Goal: Task Accomplishment & Management: Manage account settings

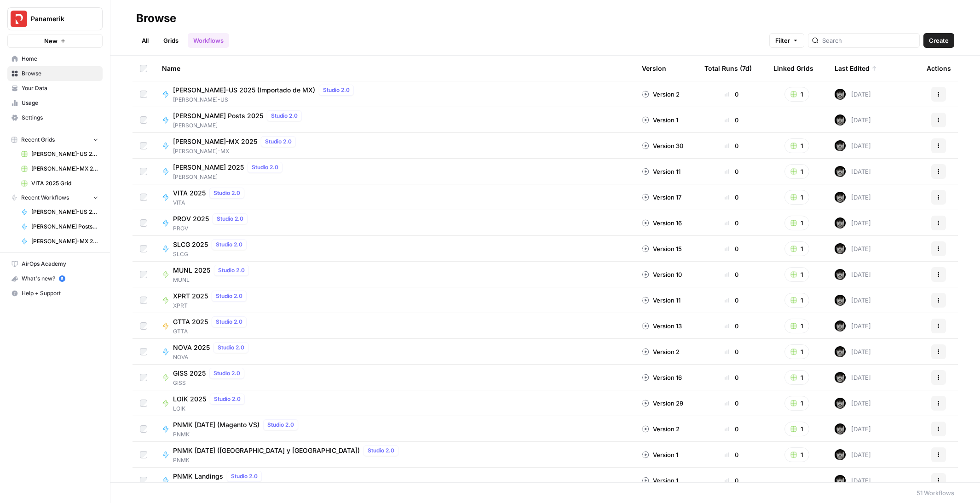
click at [39, 75] on span "Browse" at bounding box center [60, 73] width 77 height 8
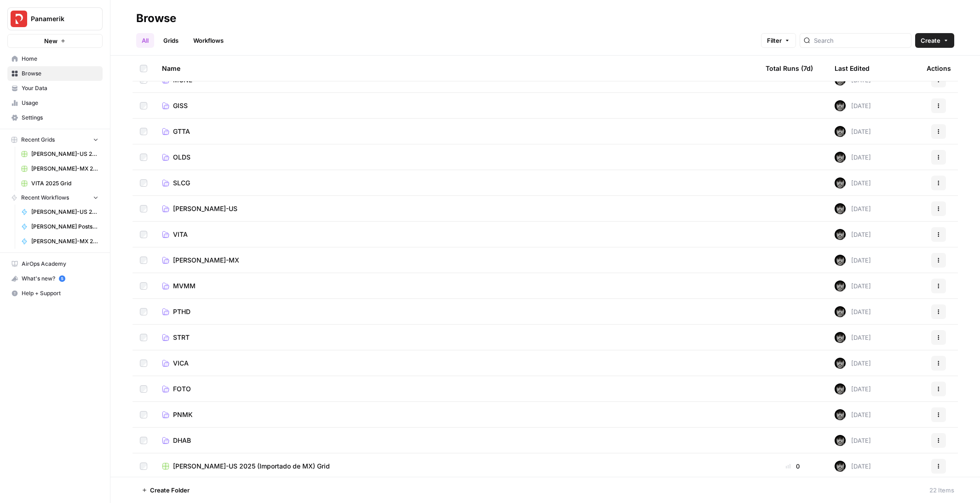
scroll to position [171, 0]
click at [182, 412] on span "PNMK" at bounding box center [183, 412] width 20 height 9
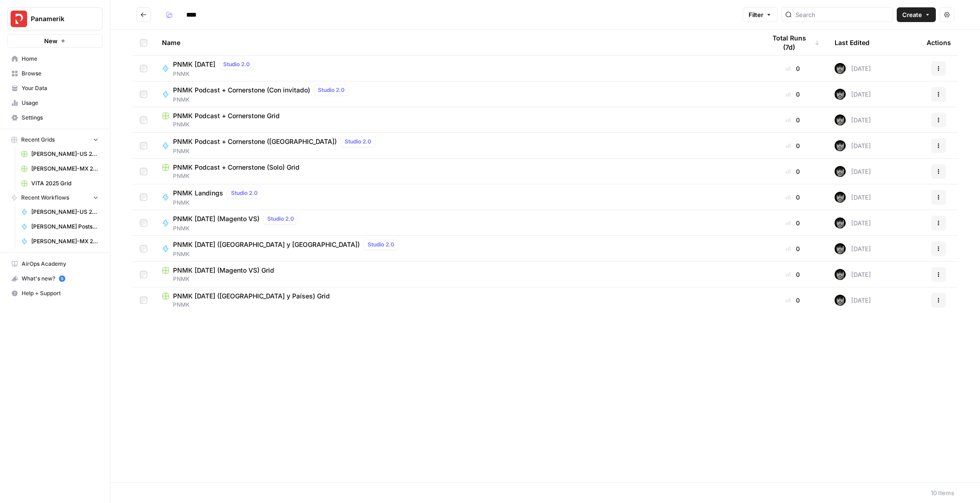
click at [939, 68] on icon "button" at bounding box center [939, 69] width 6 height 6
click at [879, 105] on span "Edit in Studio" at bounding box center [898, 102] width 74 height 9
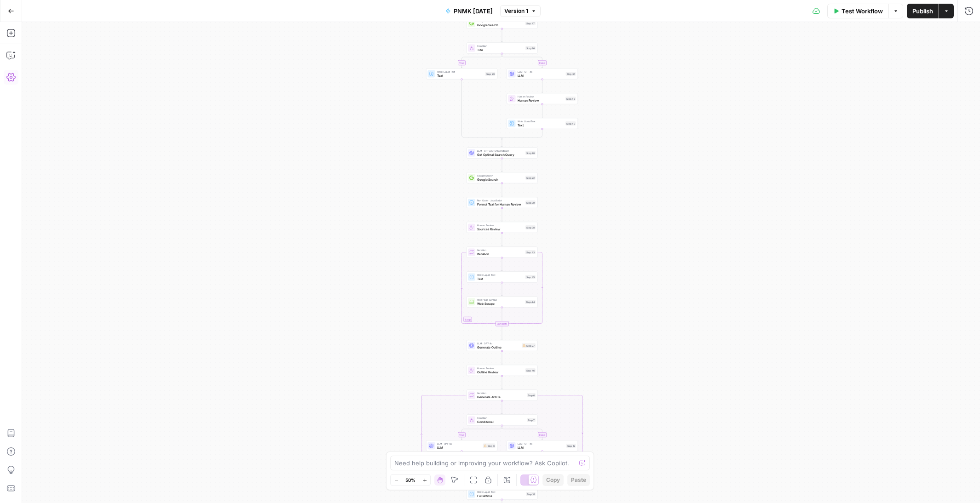
click at [10, 76] on icon "button" at bounding box center [10, 77] width 9 height 8
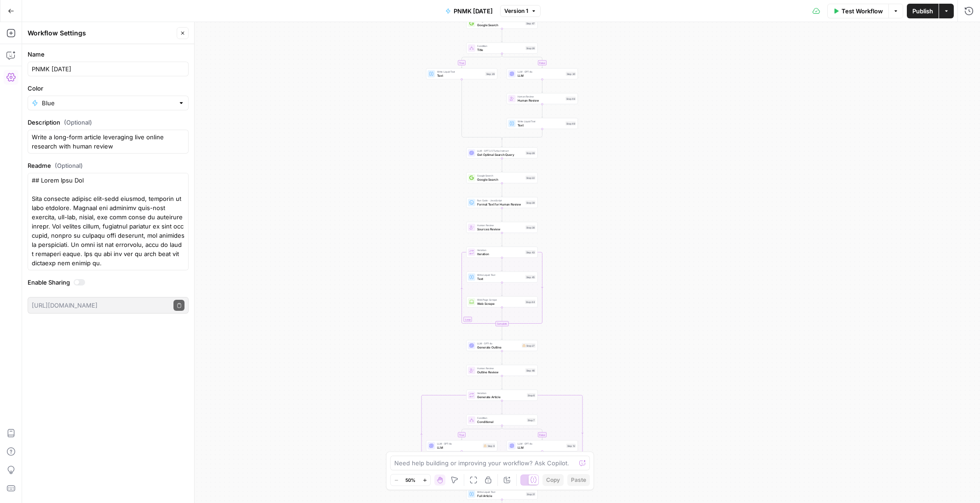
click at [10, 76] on icon "button" at bounding box center [10, 77] width 9 height 8
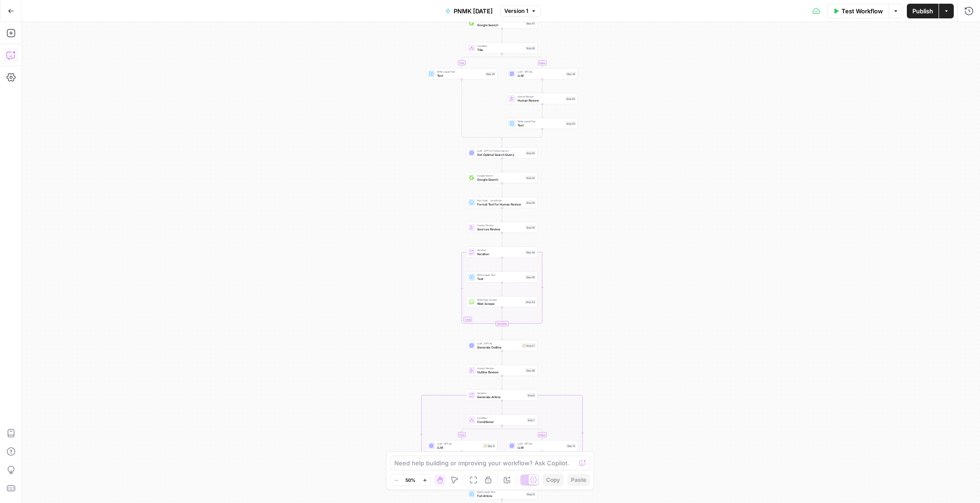
click at [13, 57] on icon "button" at bounding box center [10, 55] width 9 height 9
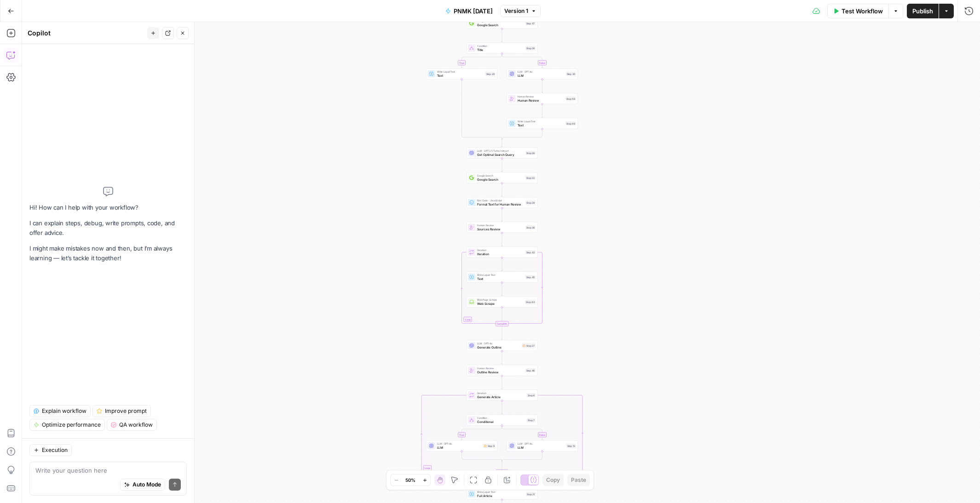
click at [13, 57] on icon "button" at bounding box center [10, 55] width 9 height 9
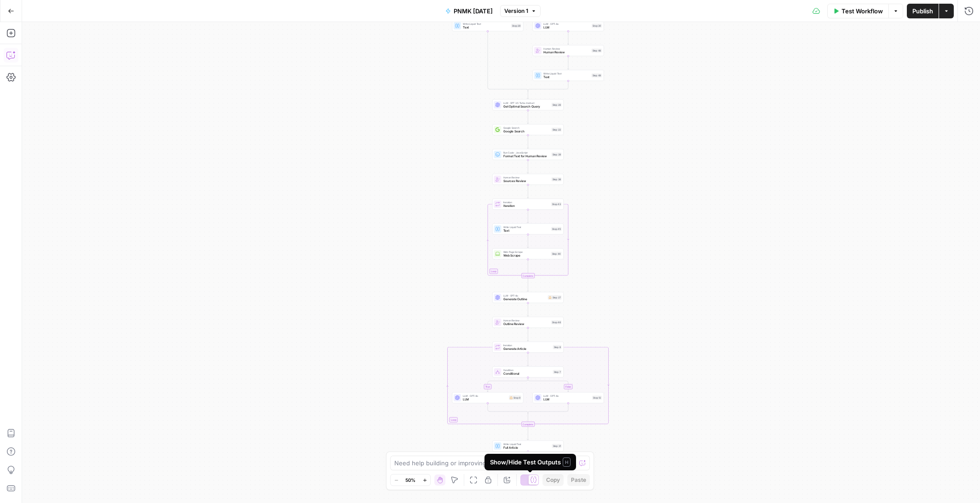
click at [524, 481] on div at bounding box center [529, 480] width 18 height 11
click at [533, 481] on div at bounding box center [529, 480] width 18 height 11
click at [8, 76] on icon "button" at bounding box center [10, 77] width 9 height 9
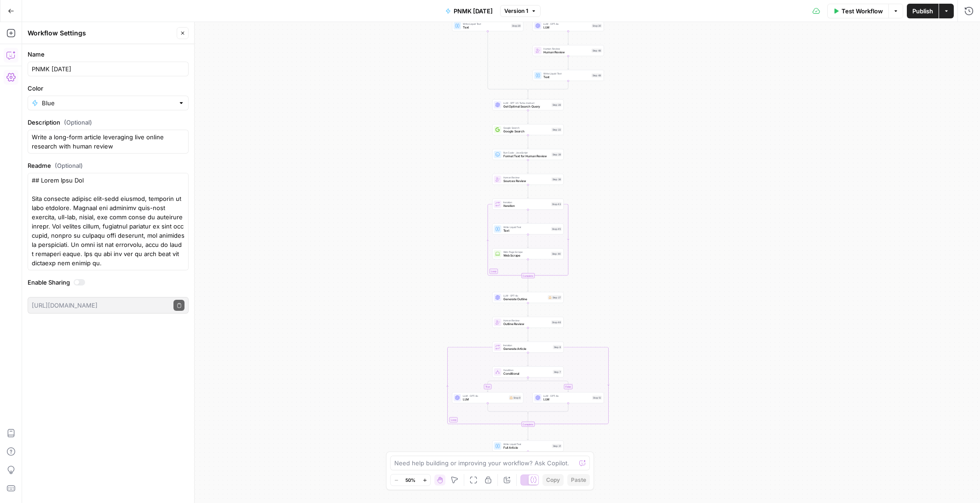
click at [10, 57] on icon "button" at bounding box center [10, 55] width 9 height 9
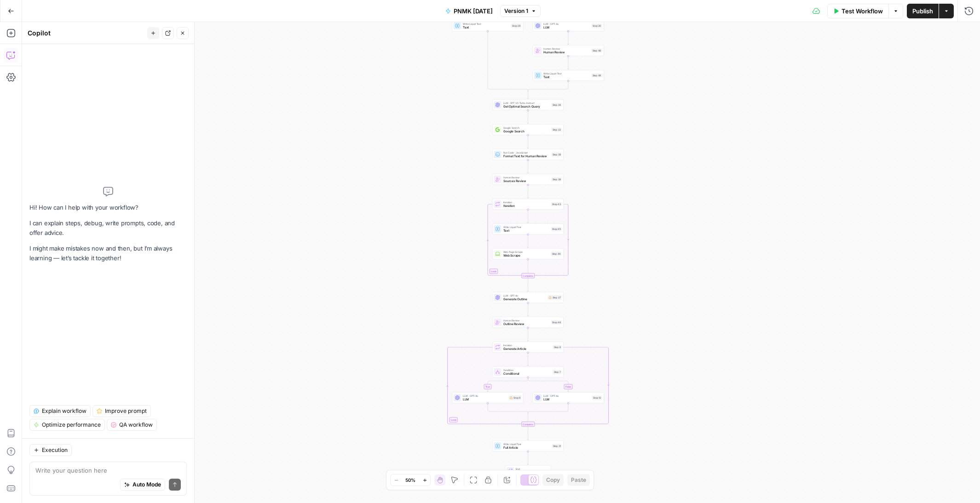
click at [319, 163] on div "true false true false Workflow Set Inputs Inputs Google Search Google Search St…" at bounding box center [501, 262] width 958 height 481
click at [945, 11] on icon "button" at bounding box center [946, 11] width 6 height 6
click at [741, 83] on div "true false true false Workflow Set Inputs Inputs Google Search Google Search St…" at bounding box center [501, 262] width 958 height 481
click at [10, 484] on icon "button" at bounding box center [10, 488] width 9 height 9
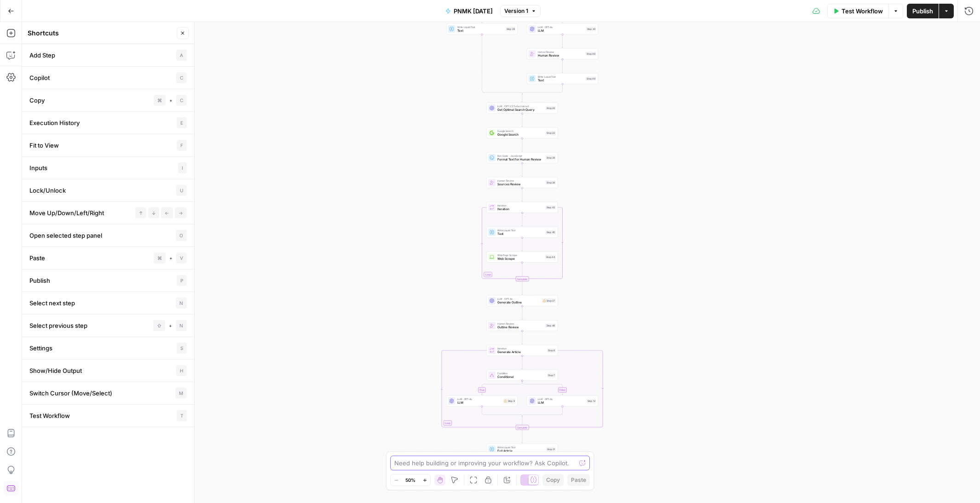
click at [466, 464] on textarea at bounding box center [484, 463] width 181 height 9
click at [536, 9] on icon "button" at bounding box center [534, 11] width 6 height 6
click at [402, 116] on div "true false true false Workflow Set Inputs Inputs Google Search Google Search St…" at bounding box center [501, 262] width 958 height 481
click at [431, 465] on textarea at bounding box center [484, 463] width 181 height 9
click at [9, 75] on icon "button" at bounding box center [10, 77] width 9 height 9
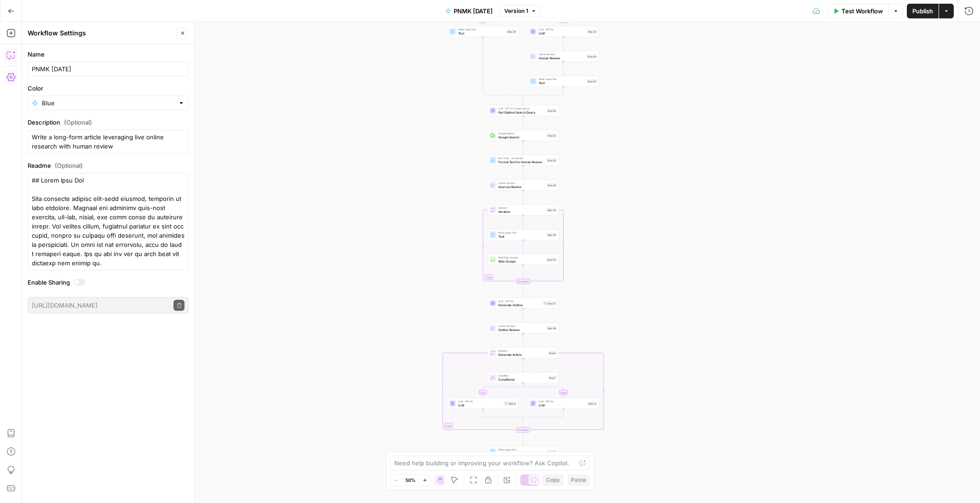
click at [10, 54] on icon "button" at bounding box center [10, 55] width 9 height 9
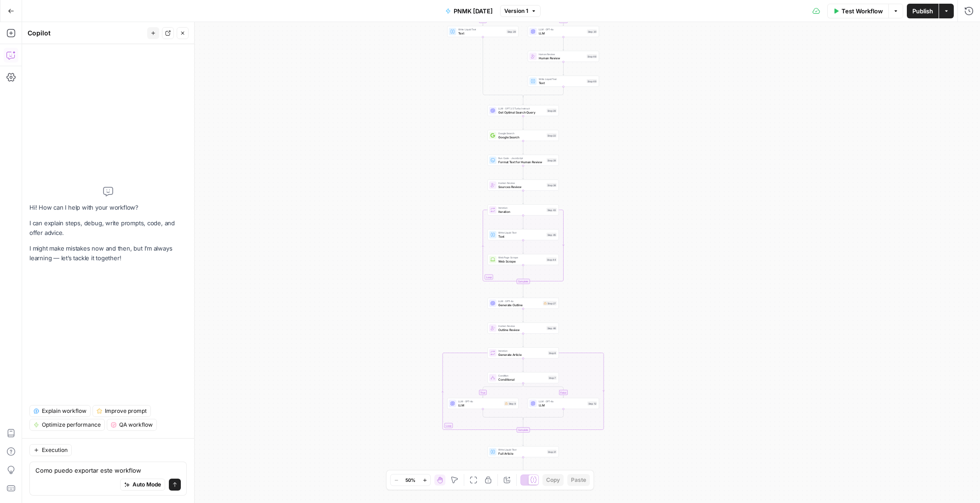
type textarea "Como puedo exportar este workflow?"
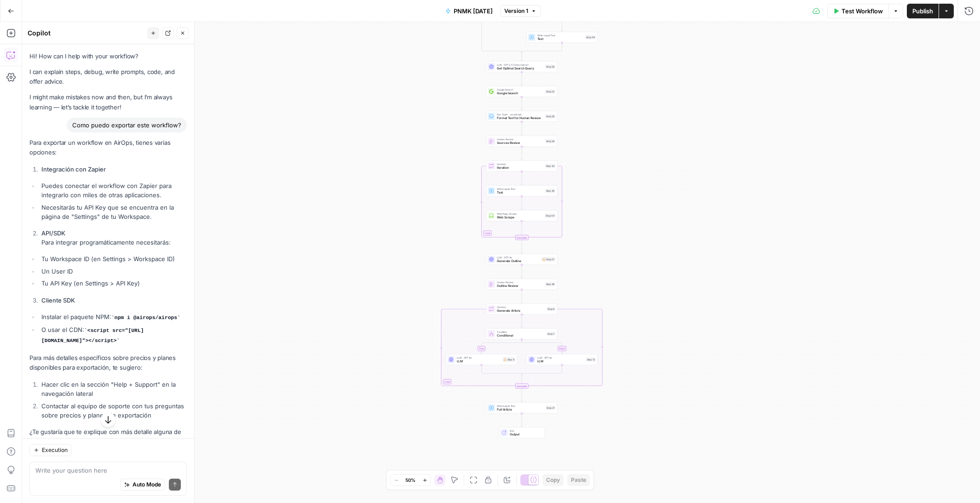
click at [947, 20] on div "Test Workflow Options Publish Actions Run History" at bounding box center [760, 11] width 440 height 22
click at [948, 11] on icon "button" at bounding box center [946, 11] width 6 height 6
drag, startPoint x: 675, startPoint y: 99, endPoint x: 883, endPoint y: 13, distance: 225.2
click at [676, 98] on div "true false true false Workflow Set Inputs Inputs Google Search Google Search St…" at bounding box center [501, 262] width 958 height 481
click at [898, 11] on button "Options" at bounding box center [895, 11] width 15 height 15
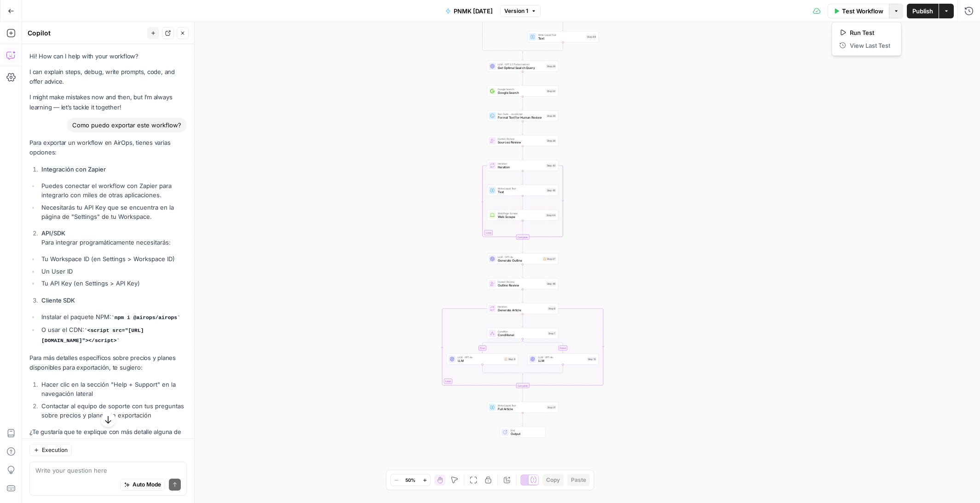
click at [711, 104] on div "true false true false Workflow Set Inputs Inputs Google Search Google Search St…" at bounding box center [501, 262] width 958 height 481
click at [653, 295] on div "true false true false Workflow Set Inputs Inputs Google Search Google Search St…" at bounding box center [501, 262] width 958 height 481
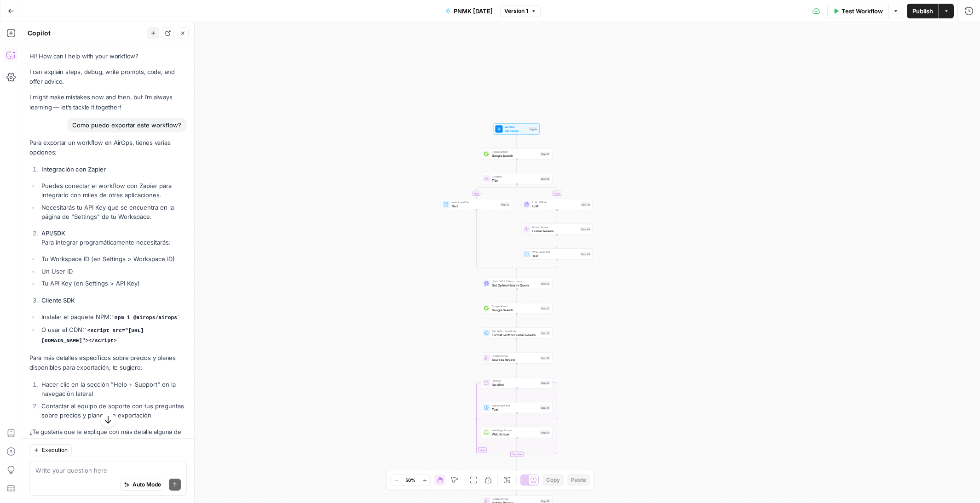
click at [509, 130] on span "Set Inputs" at bounding box center [516, 130] width 23 height 5
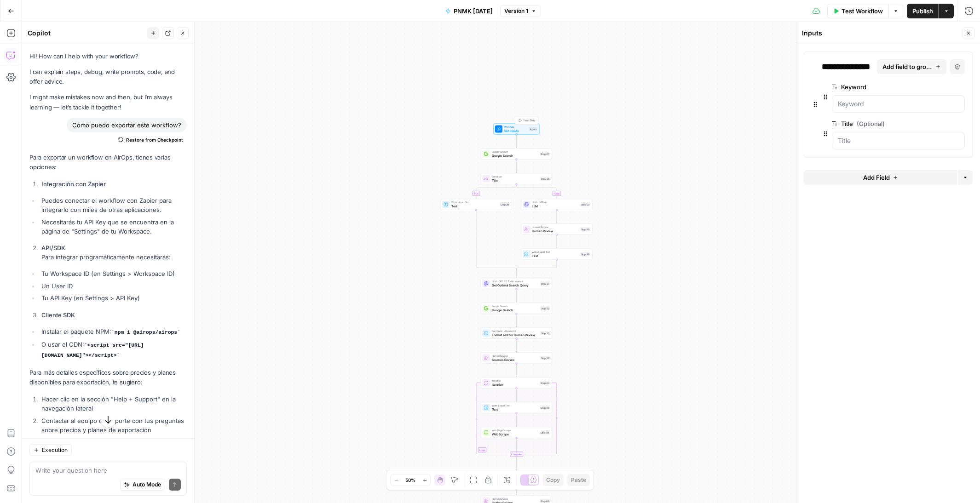
click at [311, 142] on div "true false true false Workflow Set Inputs Inputs Test Step Google Search Google…" at bounding box center [501, 262] width 958 height 481
click at [11, 76] on icon "button" at bounding box center [10, 77] width 9 height 8
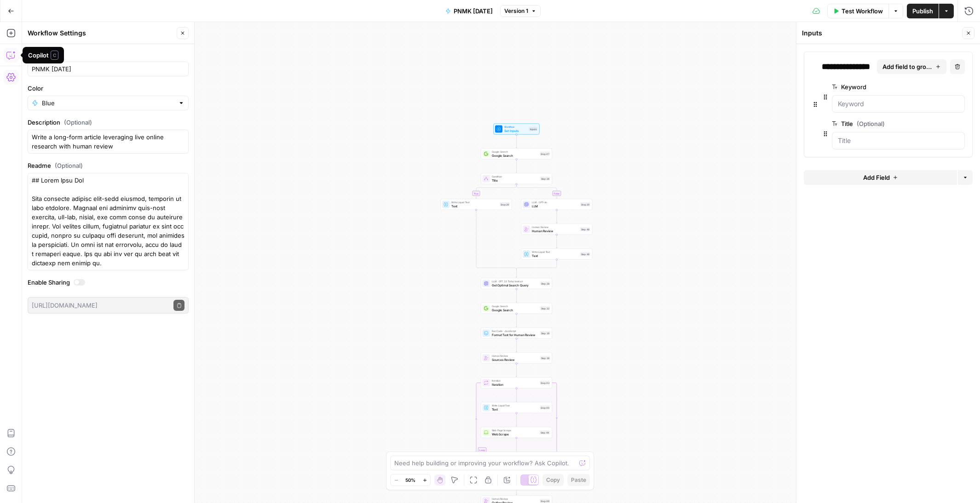
click at [10, 58] on icon "button" at bounding box center [10, 55] width 8 height 7
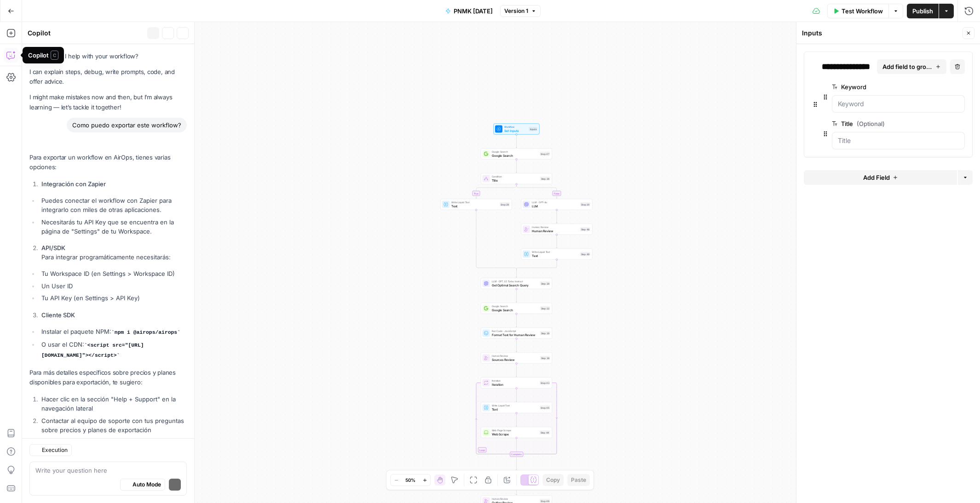
scroll to position [52, 0]
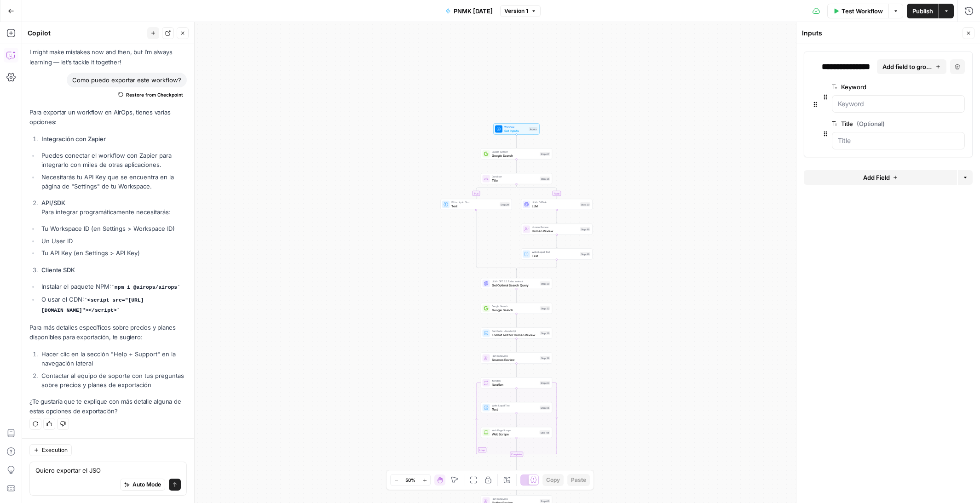
type textarea "Quiero exportar el JSON"
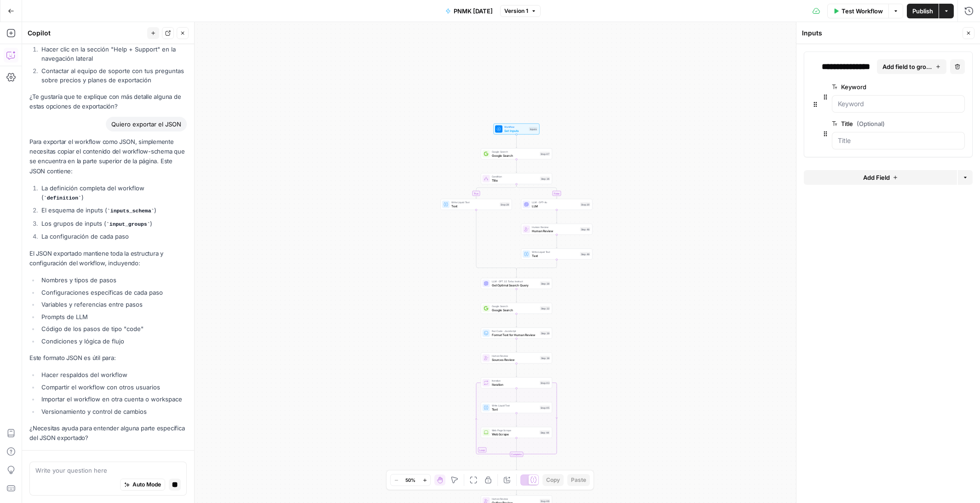
scroll to position [382, 0]
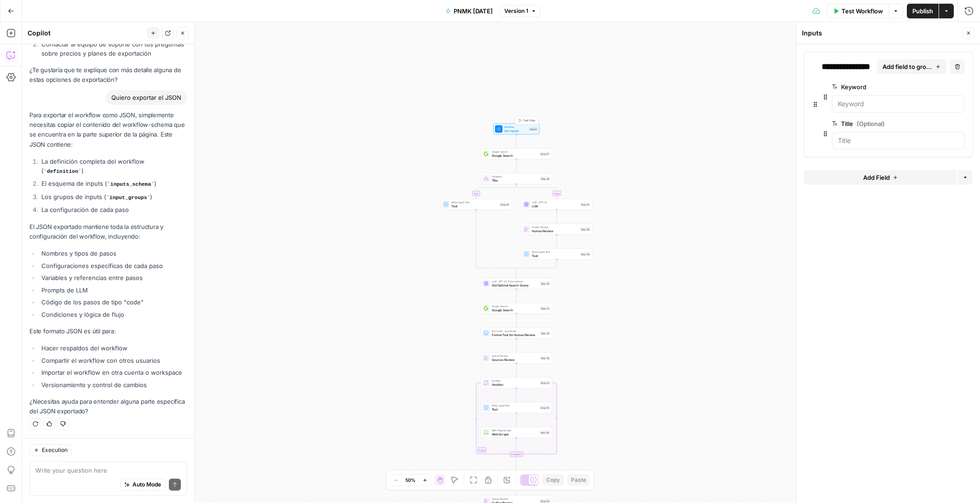
click at [510, 130] on span "Set Inputs" at bounding box center [515, 130] width 23 height 5
click at [508, 129] on span "Set Inputs" at bounding box center [515, 130] width 23 height 5
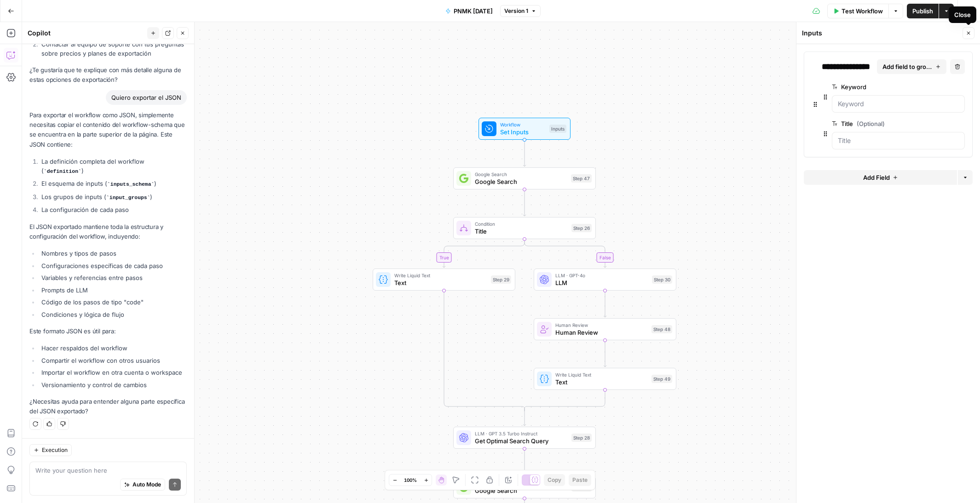
click at [969, 34] on icon "button" at bounding box center [968, 33] width 3 height 3
click at [511, 129] on span "Set Inputs" at bounding box center [523, 131] width 46 height 9
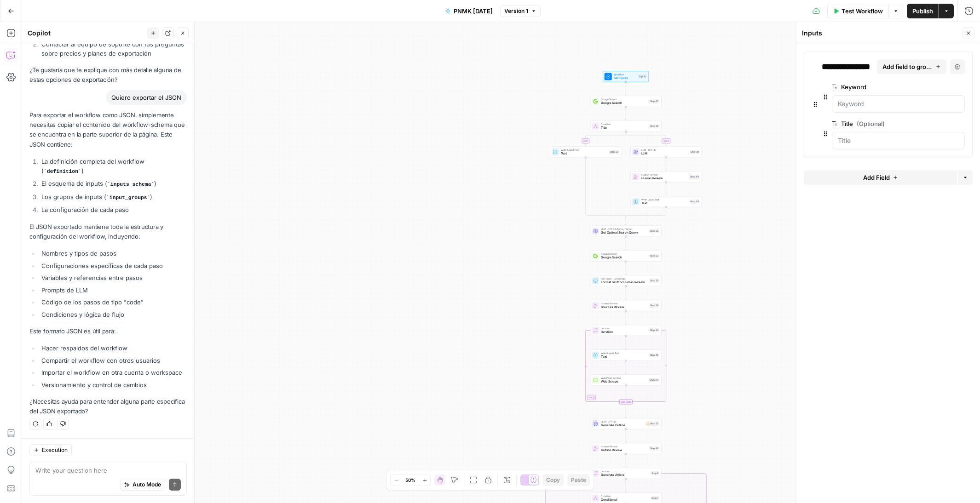
click at [486, 61] on div "true false true false Workflow Set Inputs Inputs Google Search Google Search St…" at bounding box center [501, 262] width 958 height 481
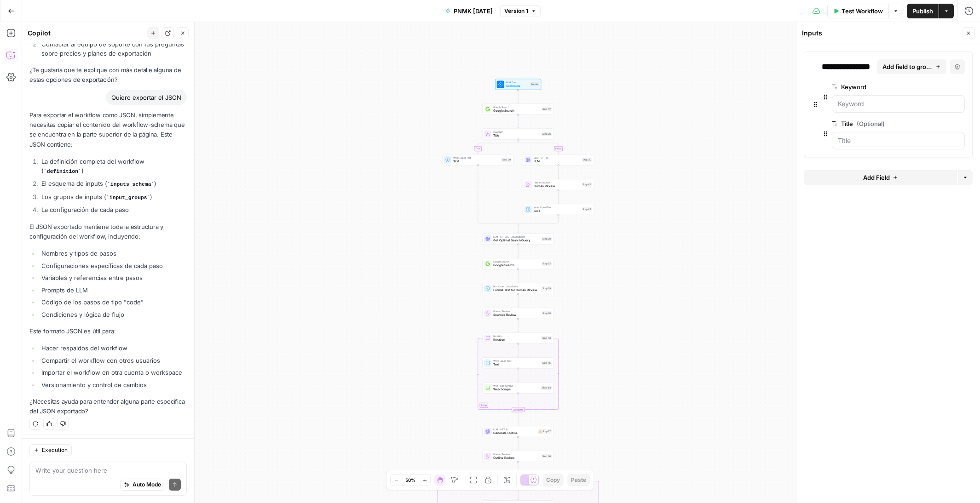
drag, startPoint x: 475, startPoint y: 50, endPoint x: 367, endPoint y: 57, distance: 107.9
click at [367, 57] on div "true false true false Workflow Set Inputs Inputs Google Search Google Search St…" at bounding box center [501, 262] width 958 height 481
drag, startPoint x: 473, startPoint y: 84, endPoint x: 381, endPoint y: 76, distance: 92.3
click at [383, 75] on div "true false true false Workflow Set Inputs Inputs Google Search Google Search St…" at bounding box center [501, 262] width 958 height 481
drag, startPoint x: 383, startPoint y: 75, endPoint x: 350, endPoint y: 67, distance: 33.7
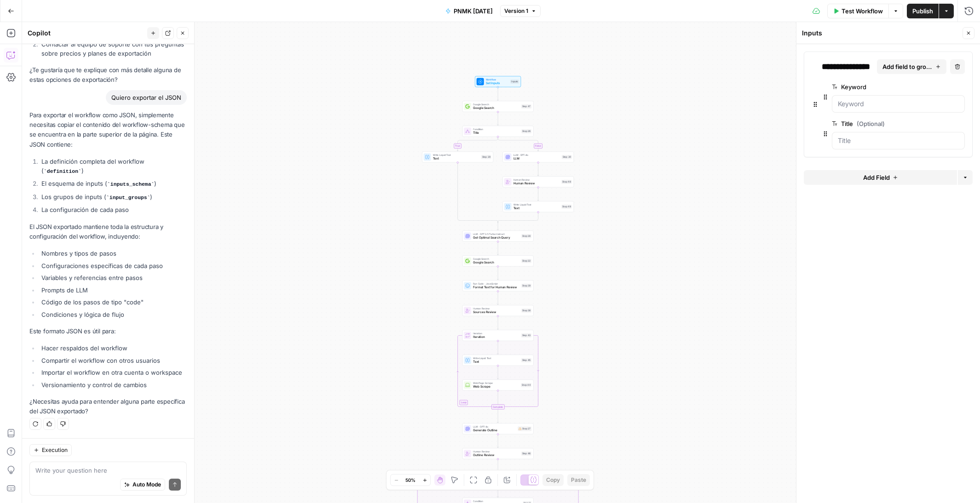
click at [350, 67] on div "true false true false Workflow Set Inputs Inputs Google Search Google Search St…" at bounding box center [501, 262] width 958 height 481
click at [488, 107] on span "Google Search" at bounding box center [496, 108] width 46 height 5
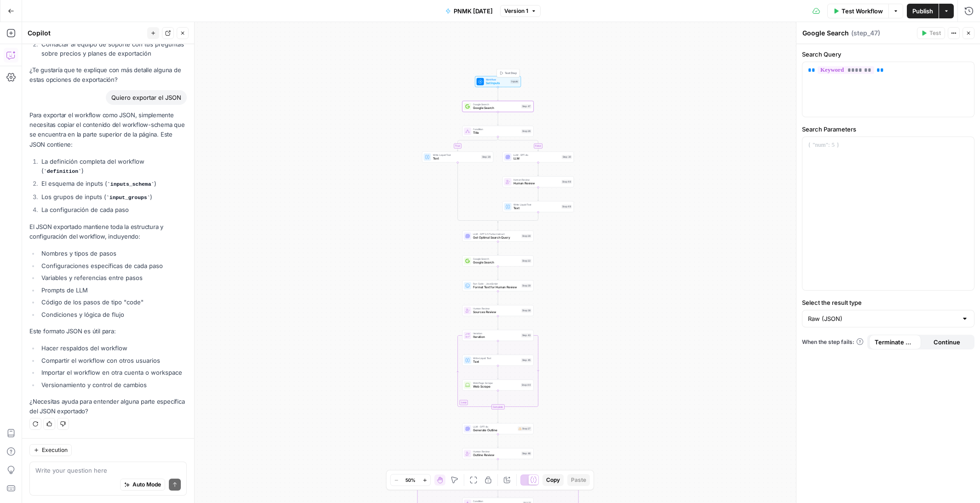
click at [495, 81] on span "Set Inputs" at bounding box center [497, 83] width 23 height 5
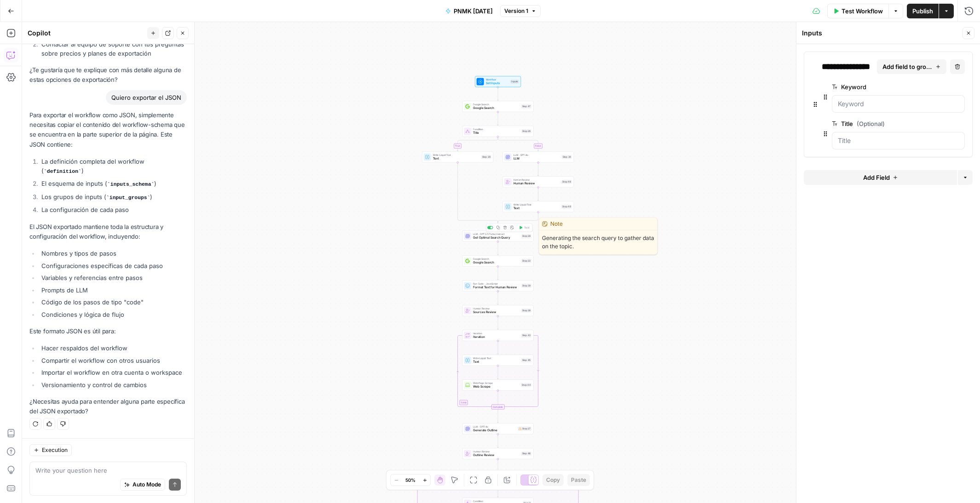
click at [488, 237] on span "Get Optimal Search Query" at bounding box center [496, 237] width 46 height 5
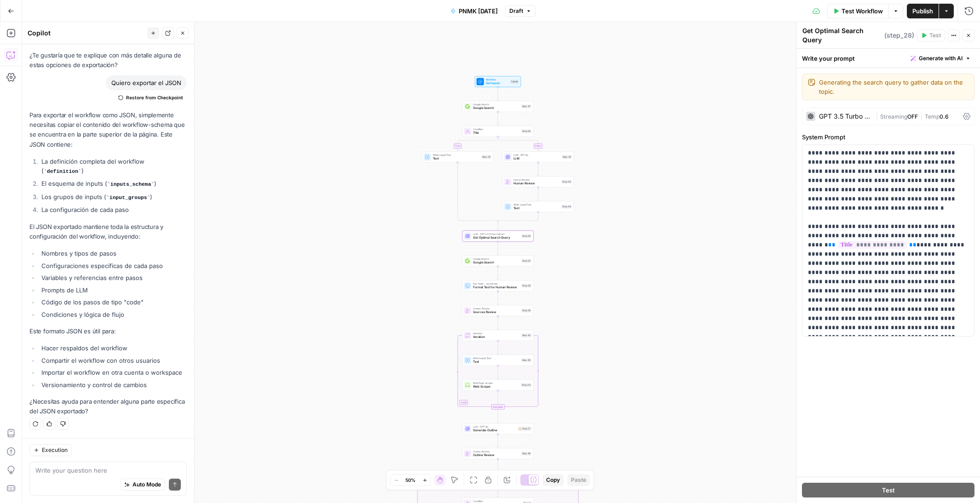
click at [493, 106] on span "Google Search" at bounding box center [496, 108] width 46 height 5
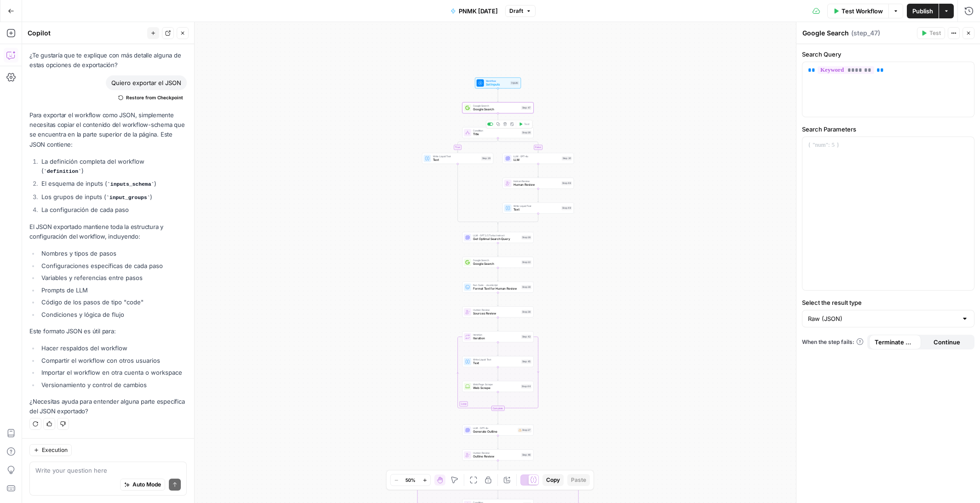
click at [483, 135] on span "Title" at bounding box center [496, 134] width 46 height 5
click at [549, 482] on span "Copy" at bounding box center [553, 480] width 14 height 8
click at [11, 14] on icon "button" at bounding box center [11, 11] width 6 height 6
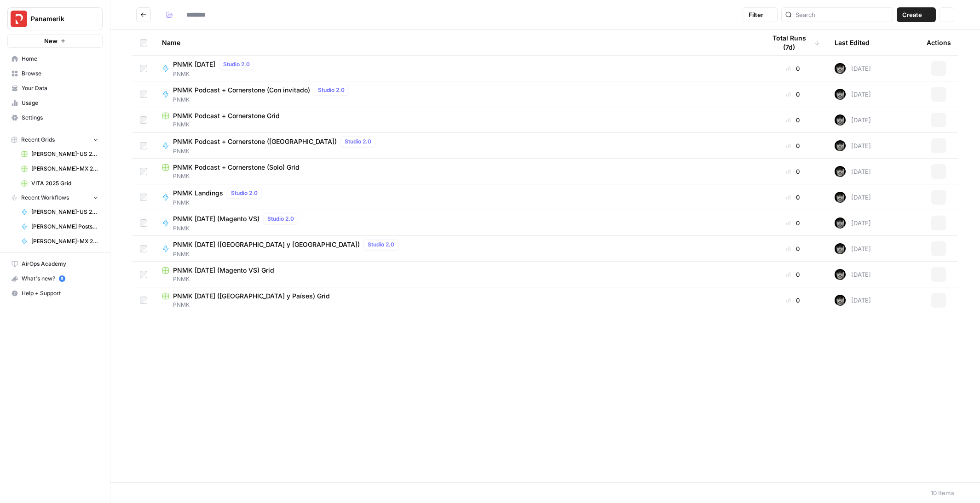
type input "****"
click at [934, 68] on button "Actions" at bounding box center [938, 68] width 15 height 15
click at [872, 92] on span "Run" at bounding box center [898, 90] width 74 height 9
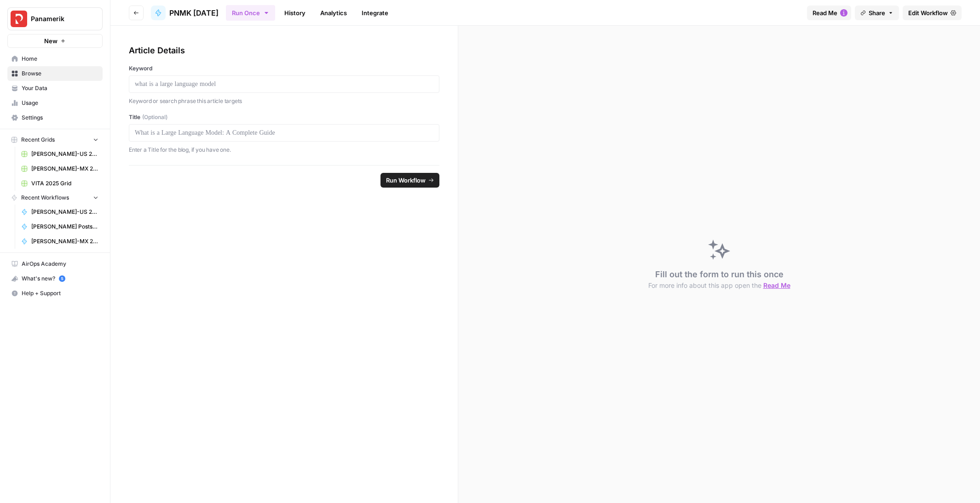
click at [882, 12] on span "Share" at bounding box center [876, 12] width 17 height 9
click at [933, 13] on span "Edit Workflow" at bounding box center [928, 12] width 40 height 9
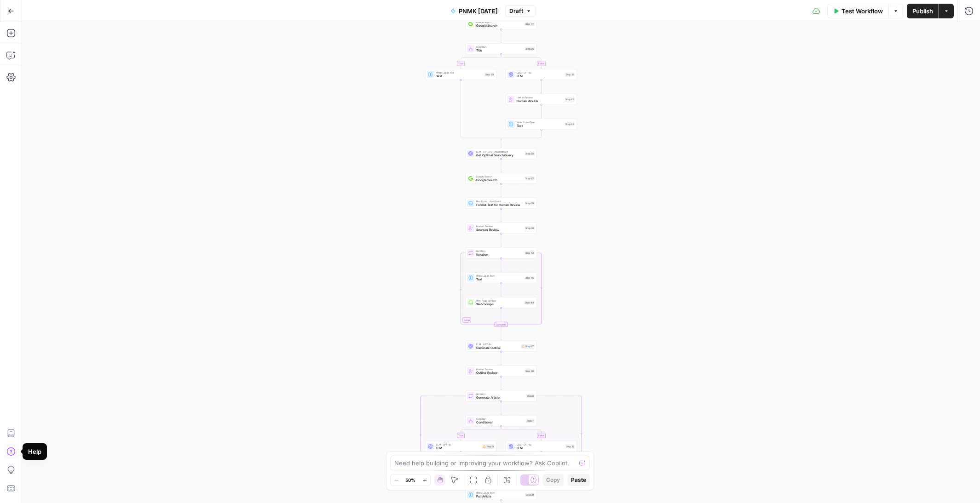
click at [9, 452] on icon "button" at bounding box center [10, 451] width 9 height 9
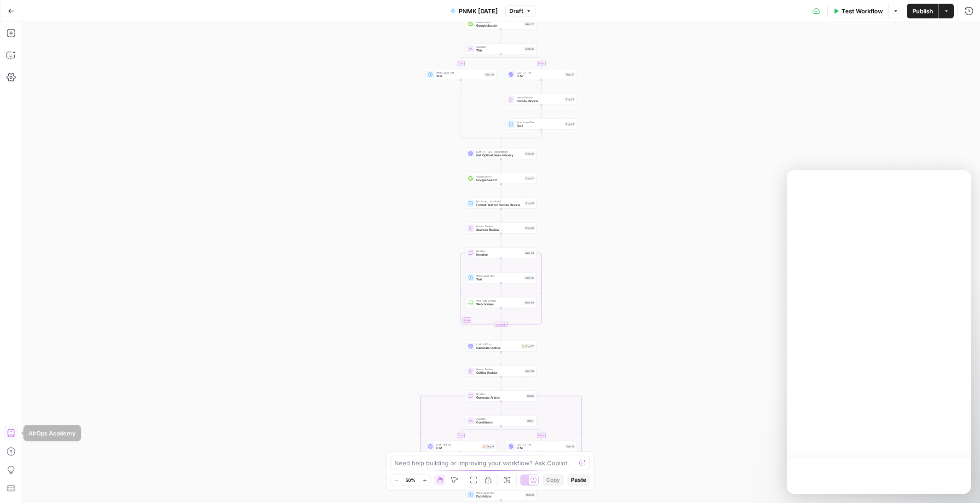
click at [11, 435] on icon "button" at bounding box center [10, 433] width 9 height 9
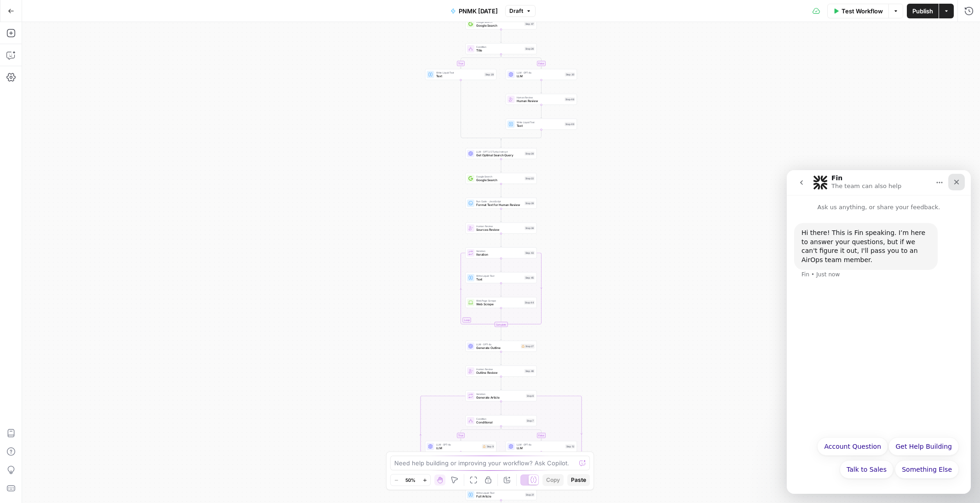
click at [954, 181] on icon "Close" at bounding box center [956, 181] width 7 height 7
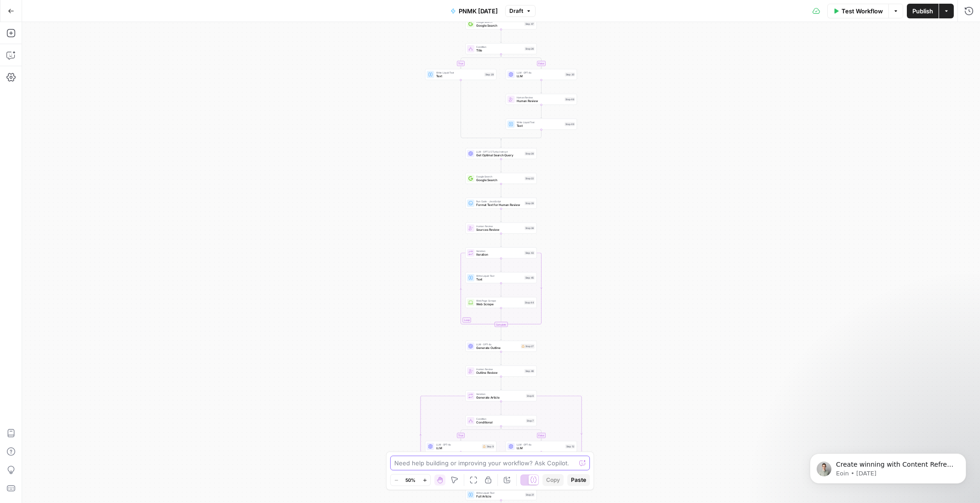
click at [485, 465] on textarea at bounding box center [484, 463] width 181 height 9
click at [502, 112] on span "Google Search" at bounding box center [499, 112] width 46 height 4
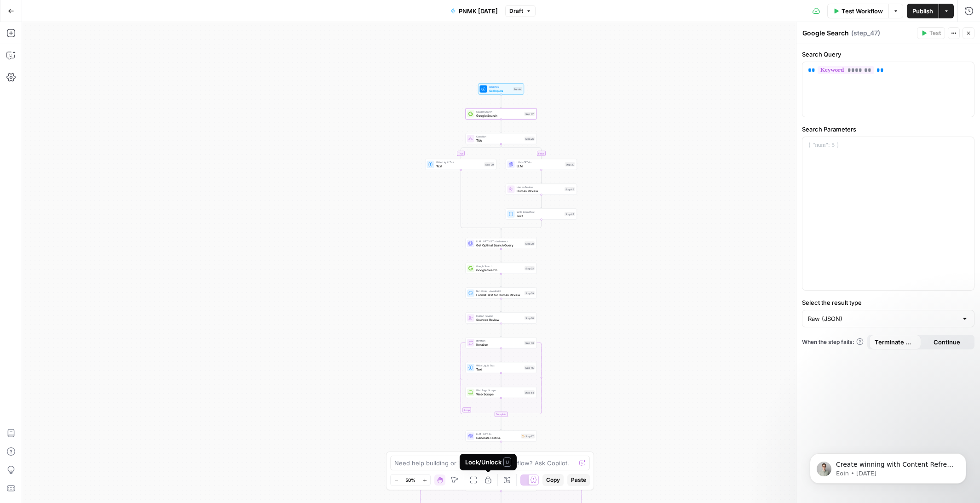
click at [475, 480] on icon "button" at bounding box center [473, 479] width 7 height 7
click at [488, 481] on icon "button" at bounding box center [488, 480] width 6 height 7
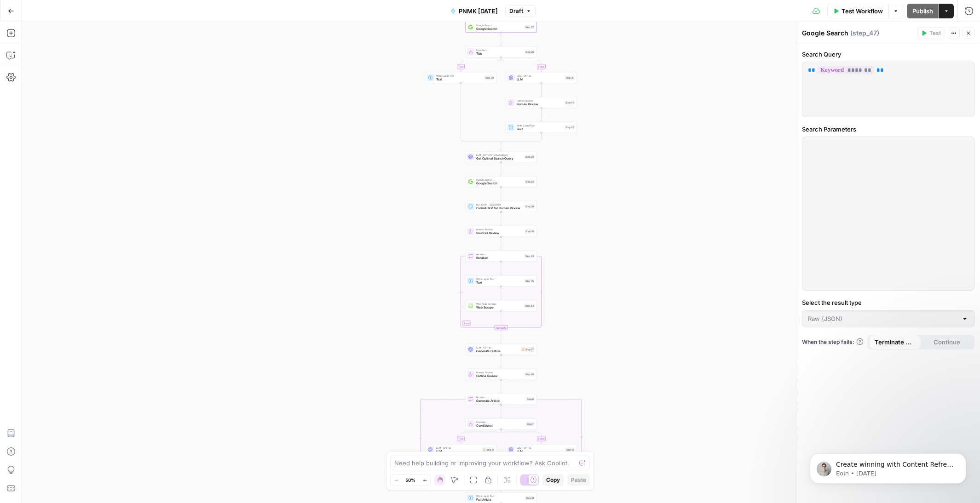
click at [488, 481] on icon "button" at bounding box center [488, 480] width 6 height 7
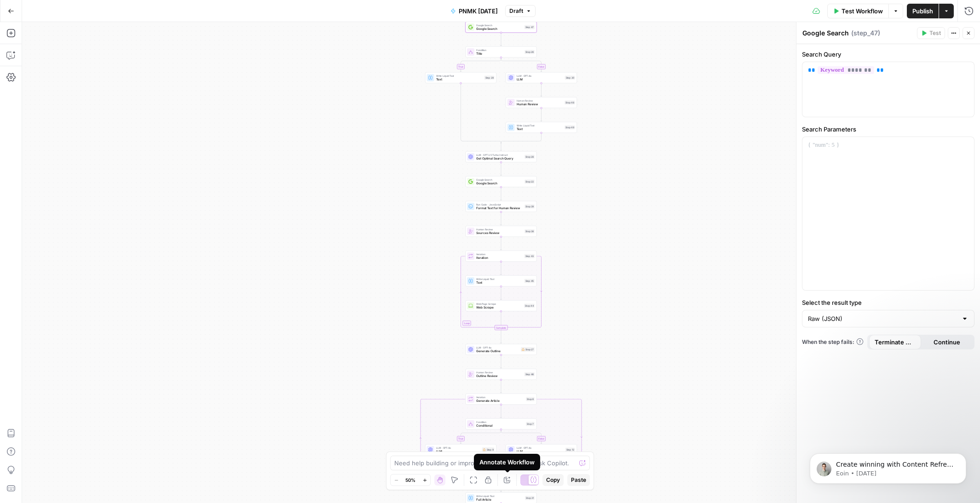
click at [508, 483] on icon "button" at bounding box center [507, 480] width 6 height 6
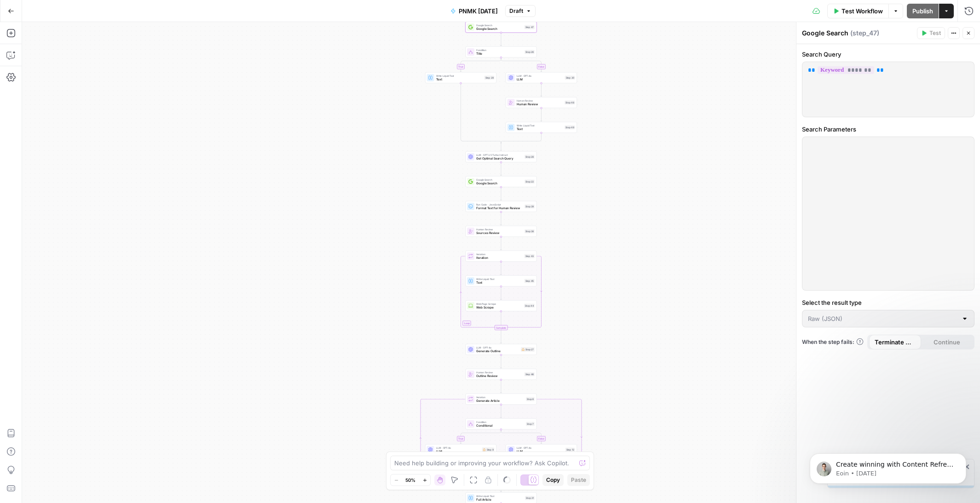
click at [953, 31] on icon "button" at bounding box center [954, 33] width 6 height 6
click at [703, 109] on div "true false true false Workflow Set Inputs Inputs Google Search Google Search St…" at bounding box center [501, 262] width 958 height 481
click at [14, 79] on icon "button" at bounding box center [10, 77] width 9 height 9
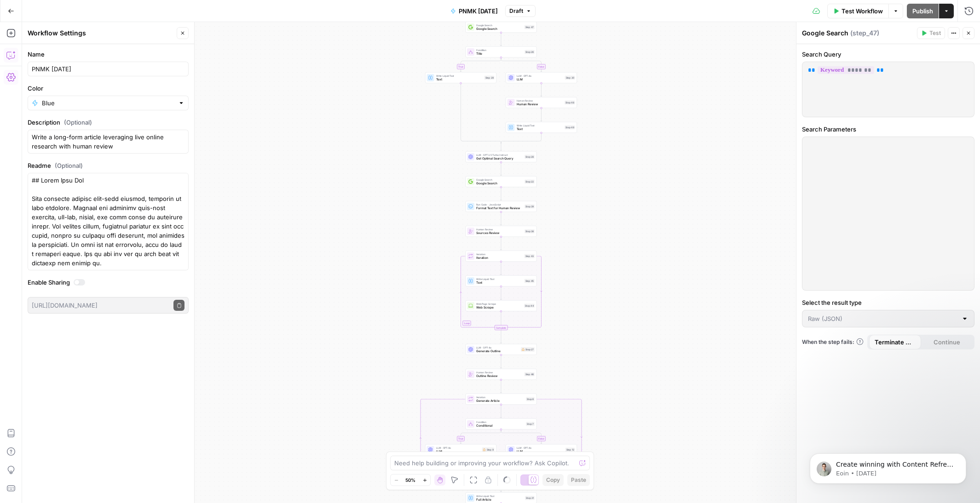
click at [13, 55] on icon "button" at bounding box center [10, 55] width 9 height 9
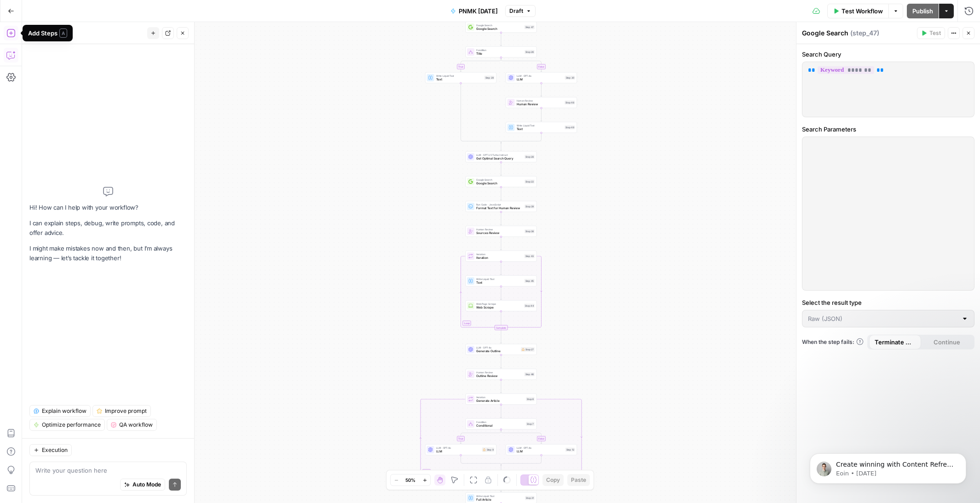
click at [11, 35] on icon "button" at bounding box center [10, 33] width 9 height 9
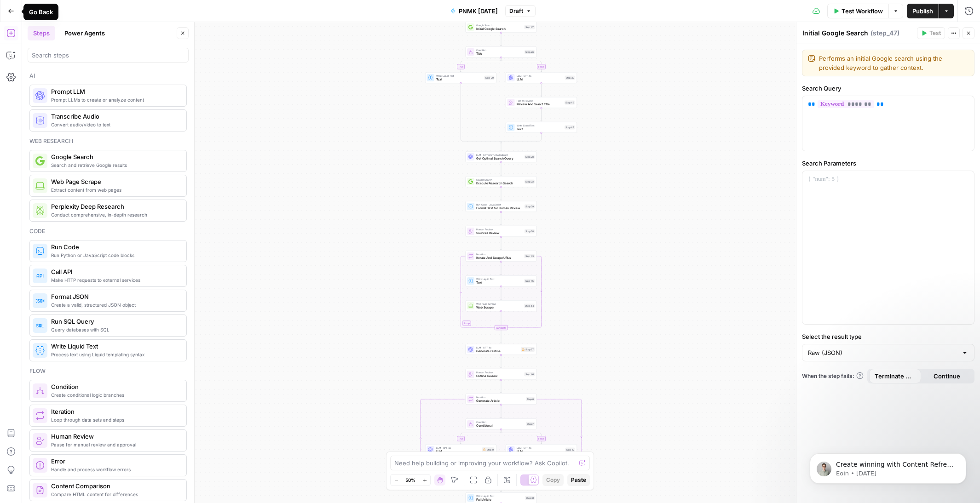
click at [11, 12] on icon "button" at bounding box center [11, 11] width 6 height 6
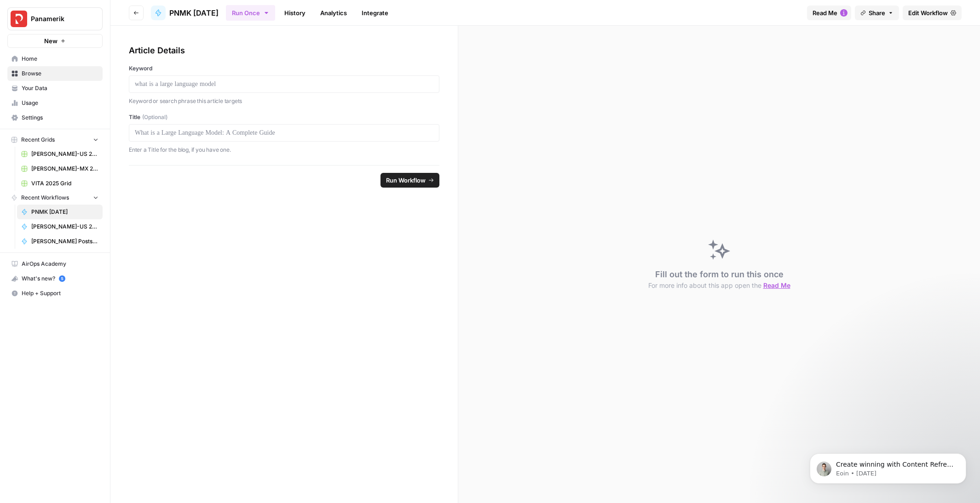
click at [393, 16] on link "Integrate" at bounding box center [375, 13] width 38 height 15
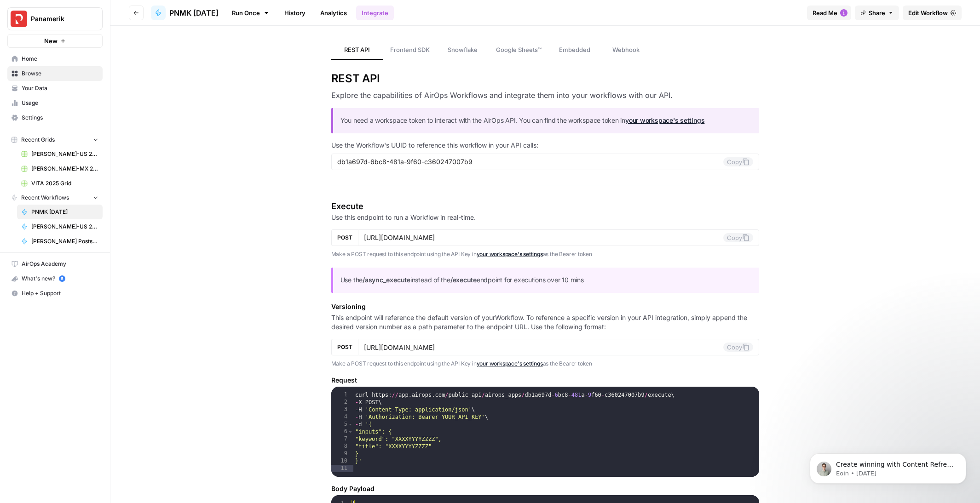
click at [350, 16] on link "Analytics" at bounding box center [334, 13] width 38 height 15
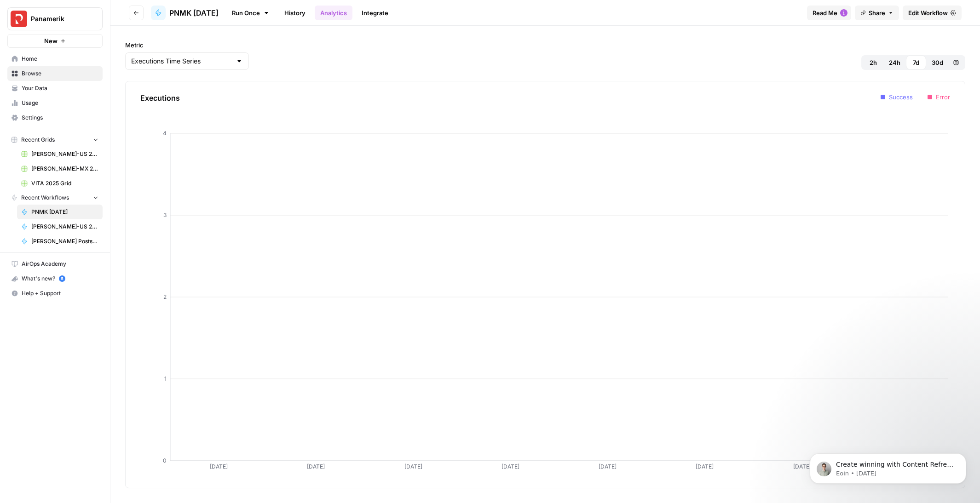
click at [311, 16] on link "History" at bounding box center [295, 13] width 32 height 15
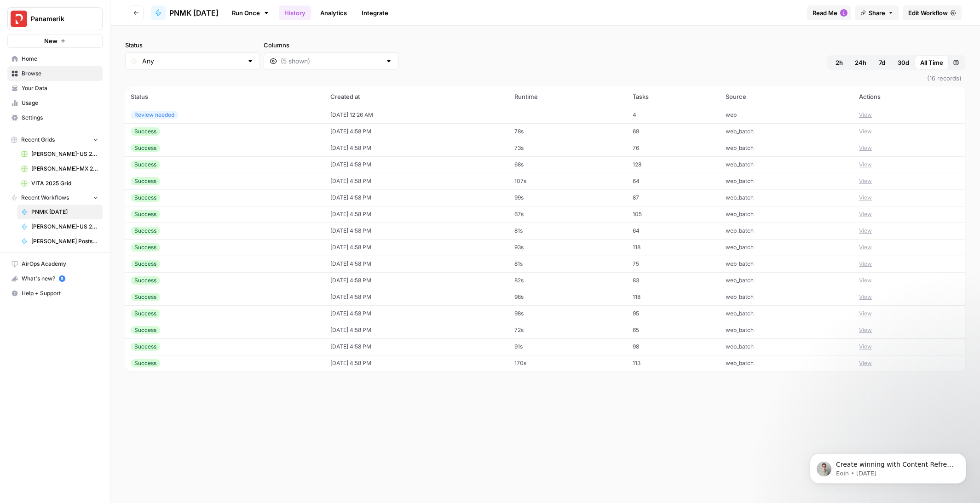
click at [263, 16] on link "Run Once" at bounding box center [250, 13] width 49 height 16
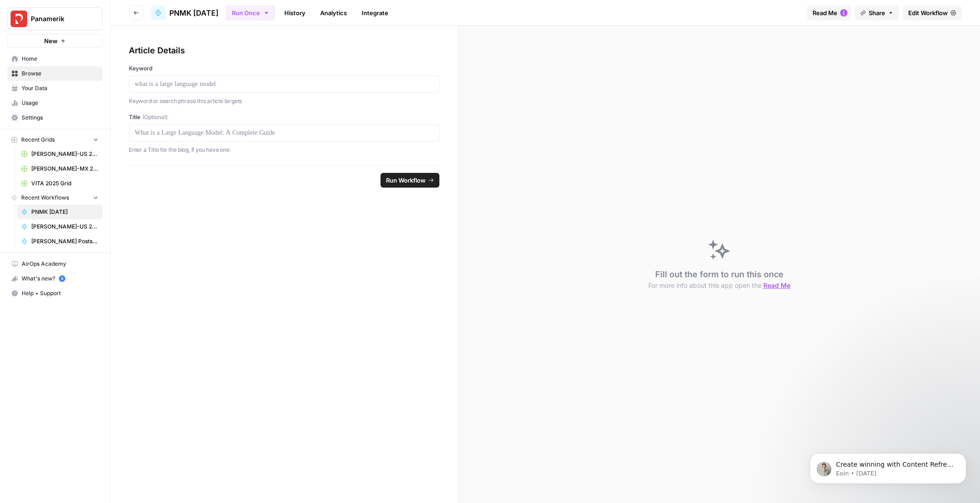
click at [31, 58] on span "Home" at bounding box center [60, 59] width 77 height 8
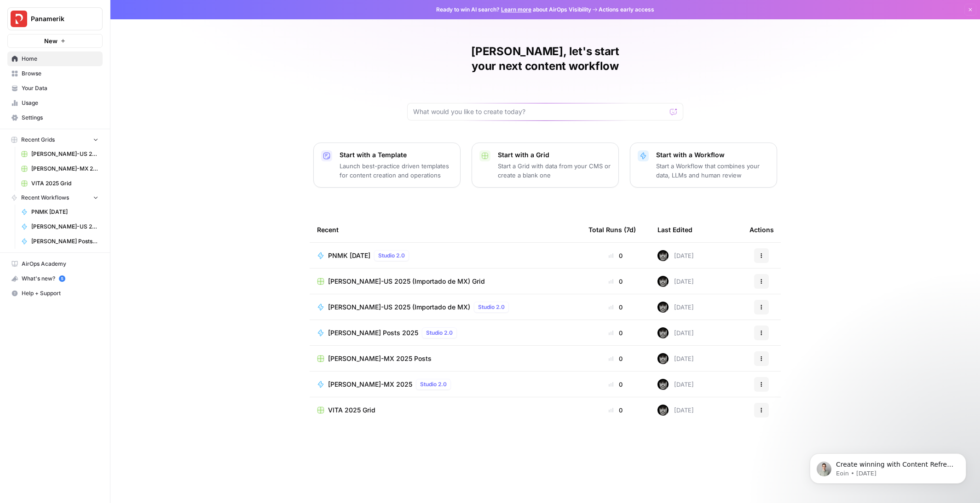
click at [368, 251] on span "PNMK [DATE]" at bounding box center [349, 255] width 42 height 9
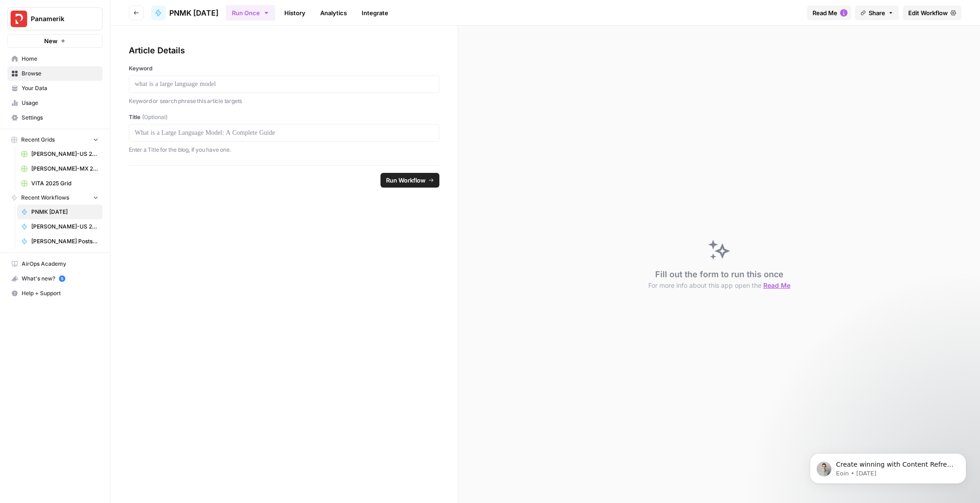
click at [883, 14] on span "Share" at bounding box center [876, 12] width 17 height 9
click at [924, 12] on span "Edit Workflow" at bounding box center [928, 12] width 40 height 9
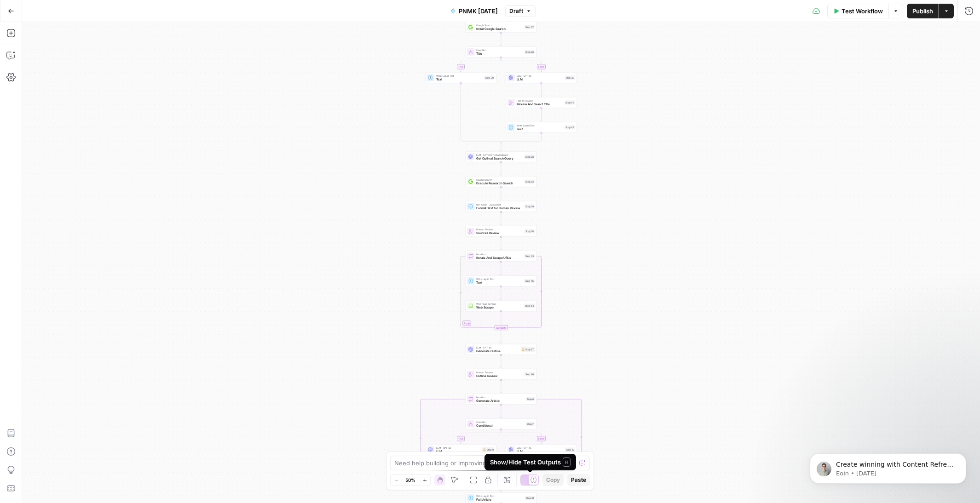
click at [525, 482] on div at bounding box center [529, 480] width 18 height 11
click at [532, 482] on div at bounding box center [529, 480] width 18 height 11
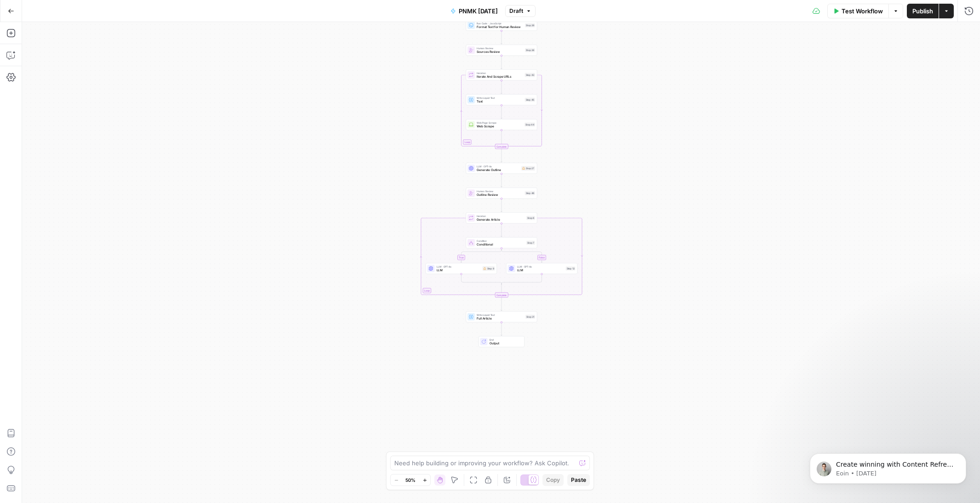
click at [564, 235] on div "true false true false Workflow Set Inputs Inputs Google Search Initial Google S…" at bounding box center [501, 262] width 958 height 481
click at [553, 234] on div "true false true false Workflow Set Inputs Inputs Google Search Initial Google S…" at bounding box center [501, 262] width 958 height 481
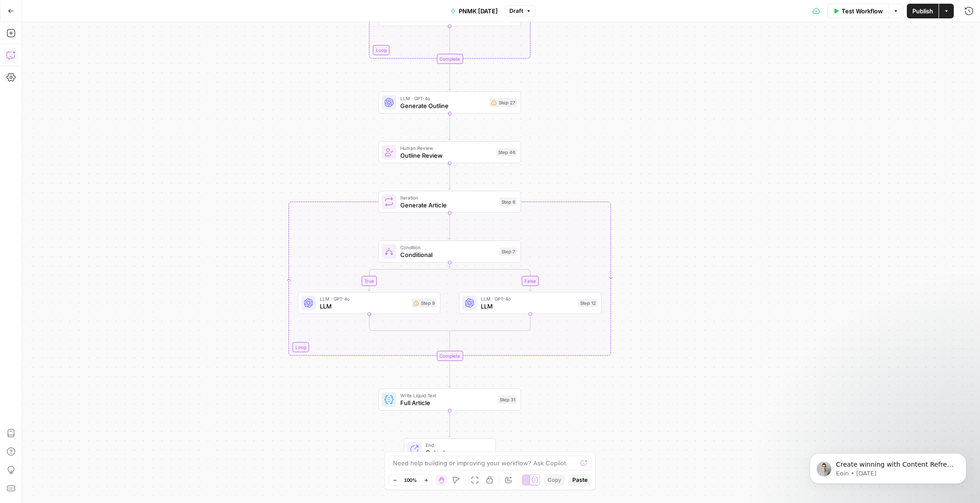
click at [8, 57] on icon "button" at bounding box center [10, 55] width 9 height 9
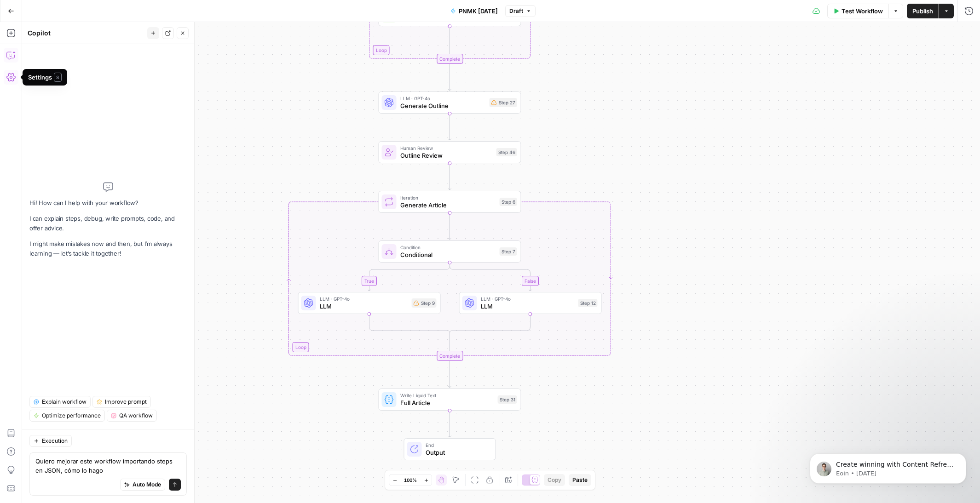
type textarea "Quiero mejorar este workflow importando steps en [GEOGRAPHIC_DATA], cómo lo hag…"
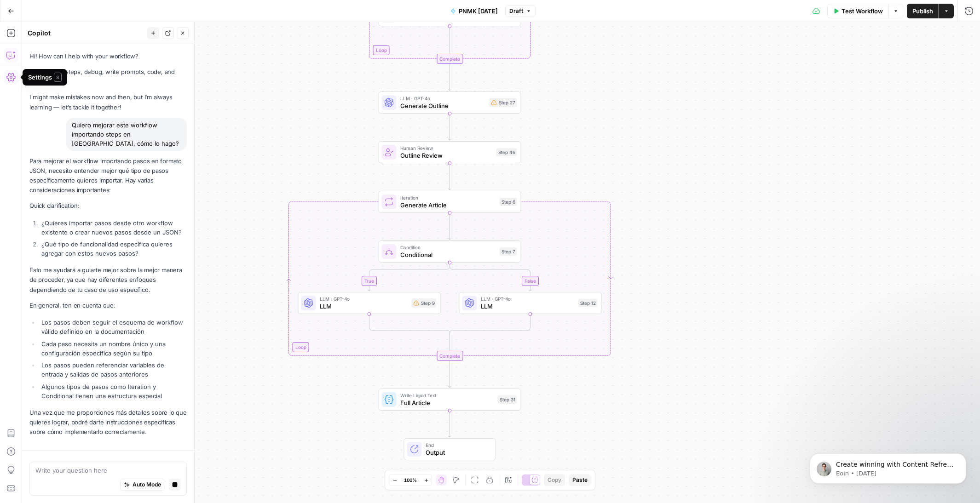
scroll to position [21, 0]
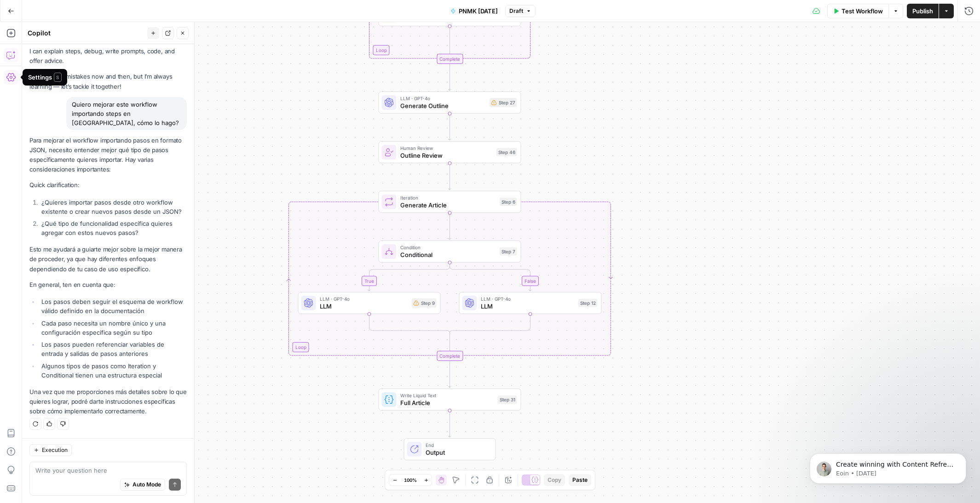
click at [79, 467] on textarea at bounding box center [107, 470] width 145 height 9
type textarea "Copiaré JSON desde otro workflow de airops"
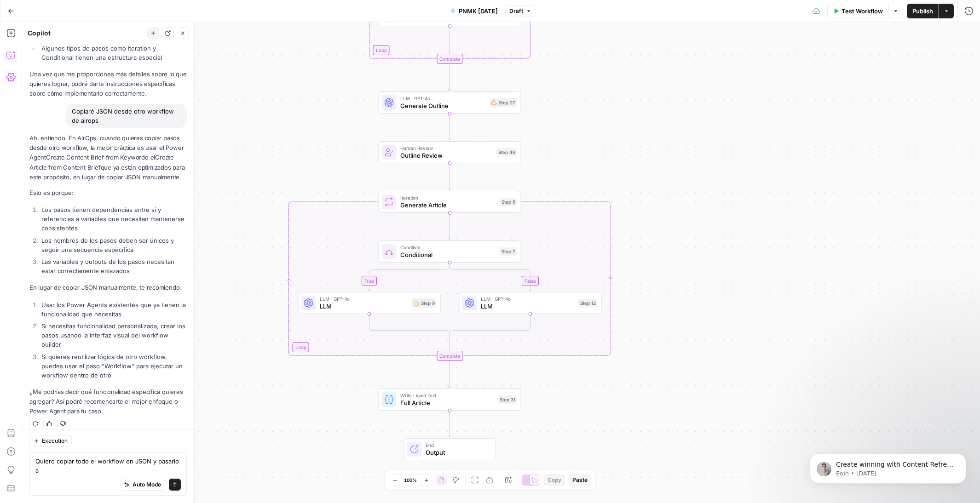
scroll to position [348, 0]
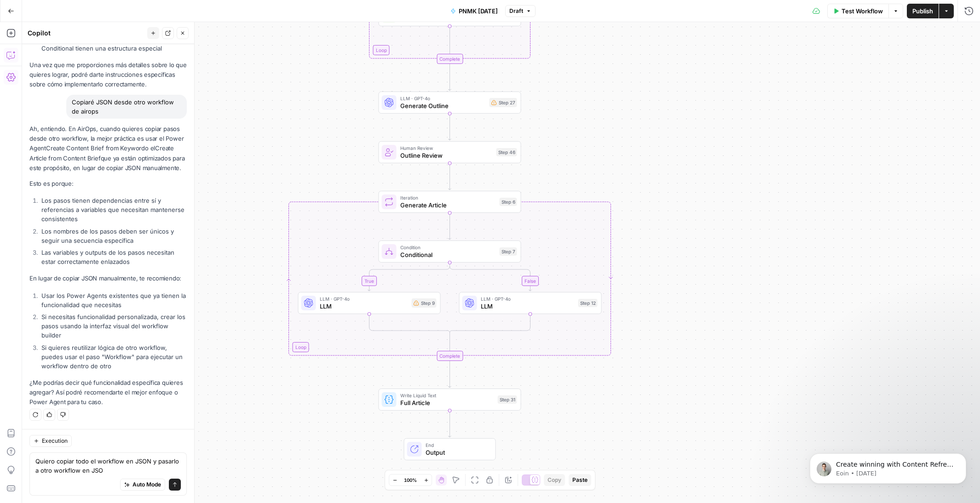
type textarea "Quiero copiar todo el workflow en JSON y pasarlo a otro workflow en [GEOGRAPHIC…"
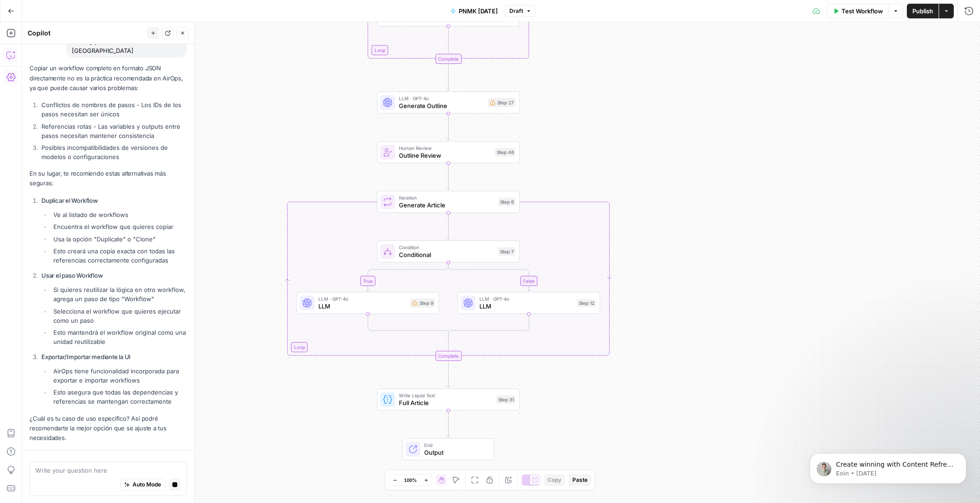
scroll to position [762, 0]
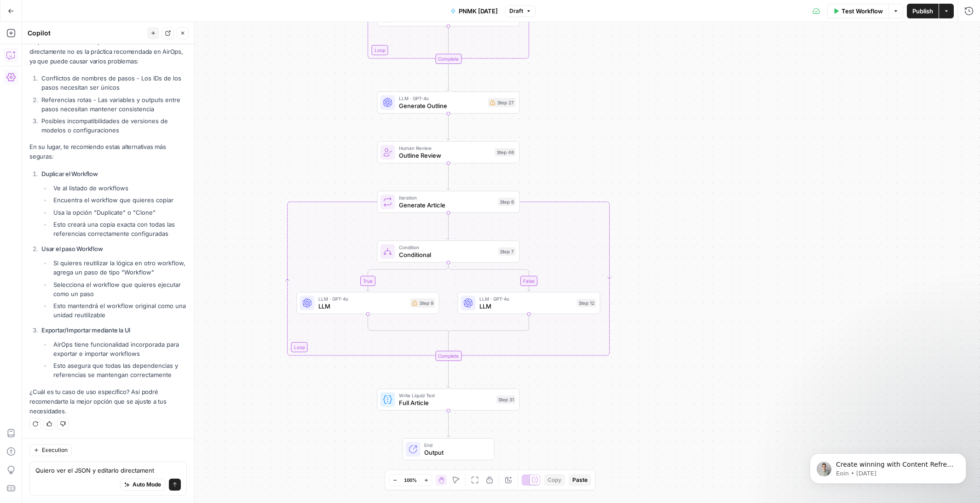
type textarea "Quiero ver el JSON y editarlo directamente"
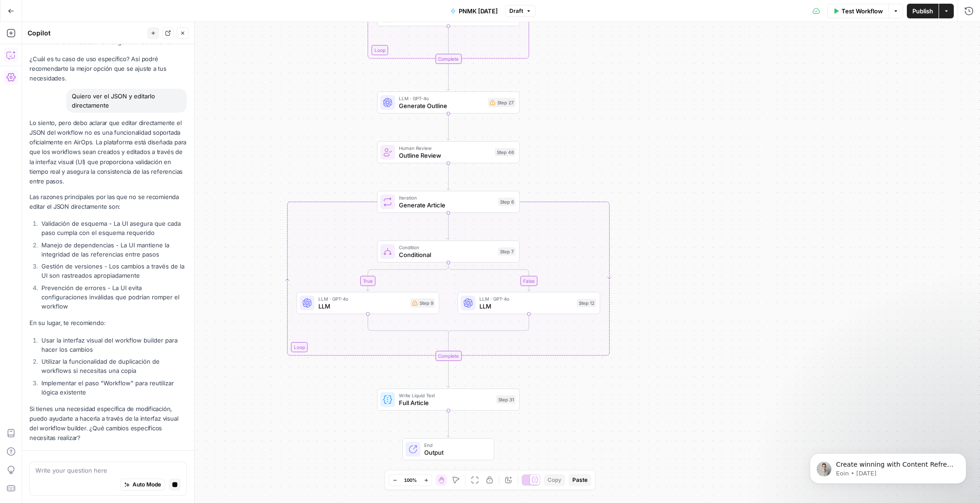
scroll to position [1122, 0]
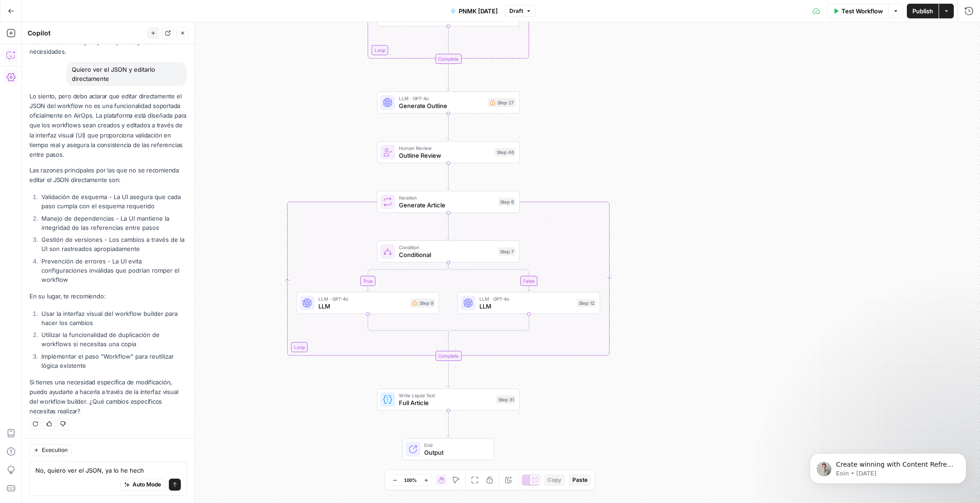
type textarea "No, quiero ver el JSON, ya lo he hecho"
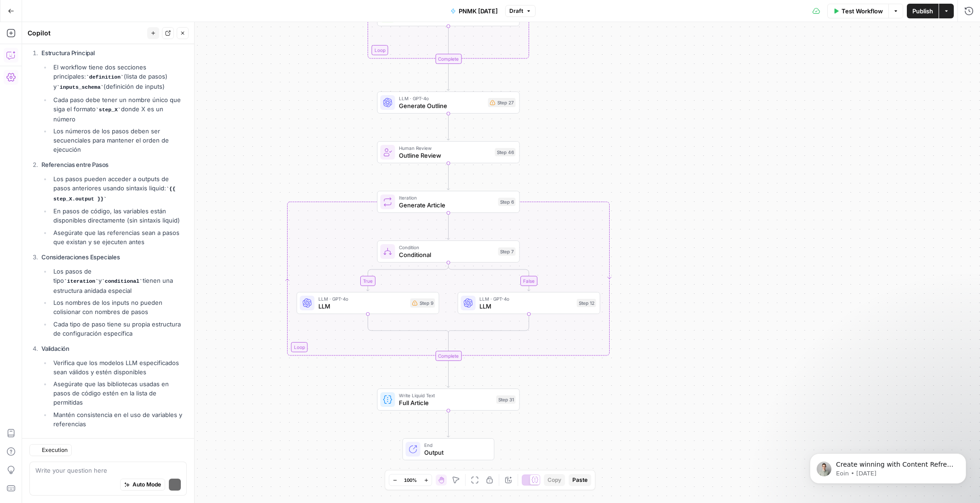
scroll to position [1607, 0]
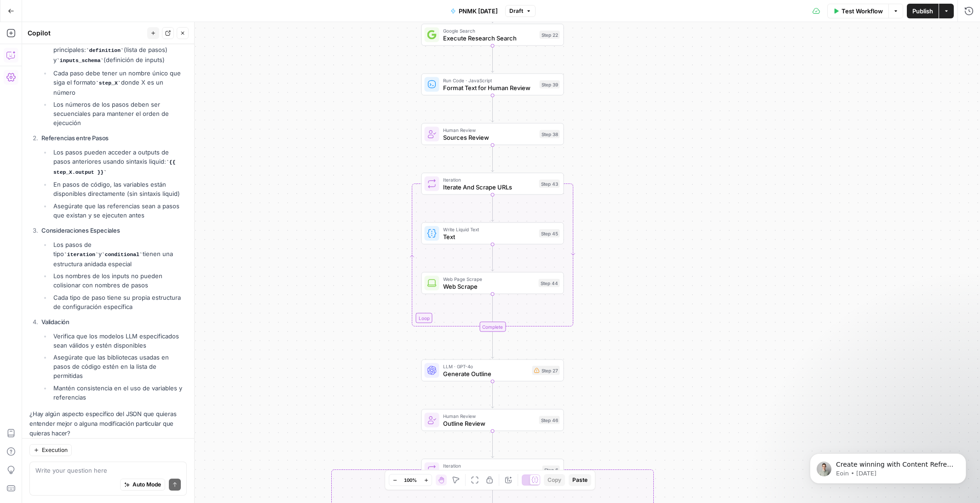
click at [509, 133] on span "Sources Review" at bounding box center [489, 137] width 93 height 9
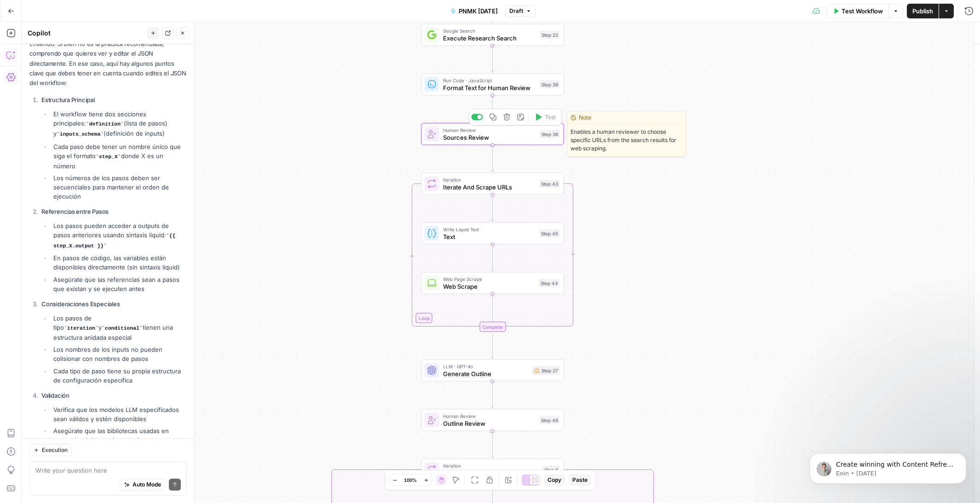
scroll to position [1681, 0]
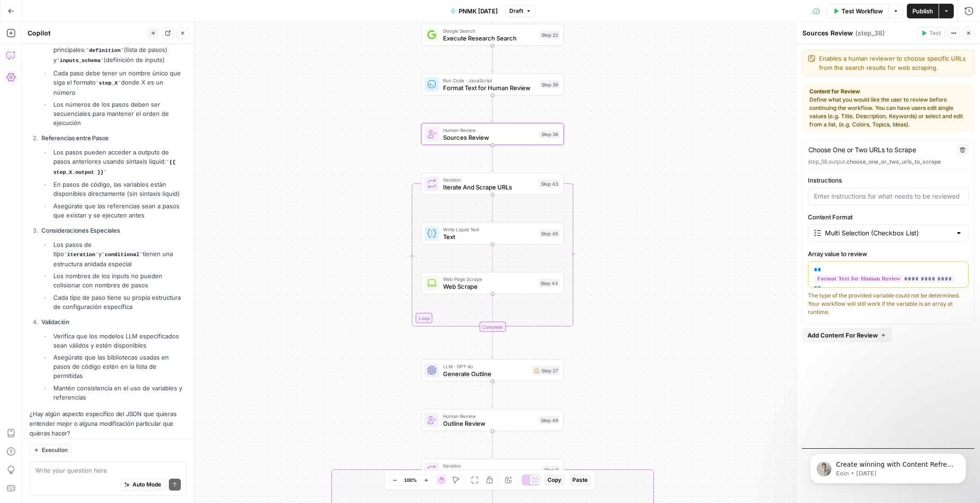
click at [954, 34] on icon "button" at bounding box center [954, 33] width 6 height 6
click at [718, 92] on div "true false true false Workflow Set Inputs Inputs Google Search Initial Google S…" at bounding box center [501, 262] width 958 height 481
click at [11, 8] on icon "button" at bounding box center [11, 11] width 6 height 6
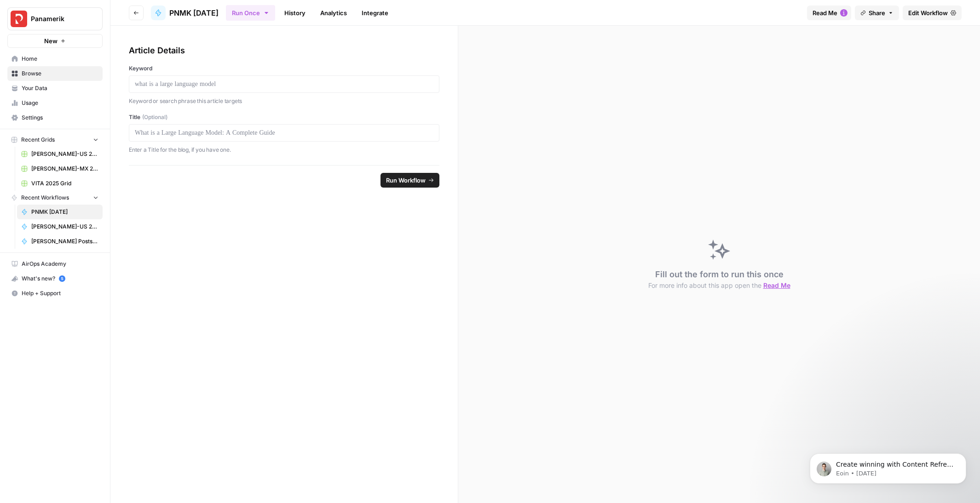
click at [25, 57] on span "Home" at bounding box center [60, 59] width 77 height 8
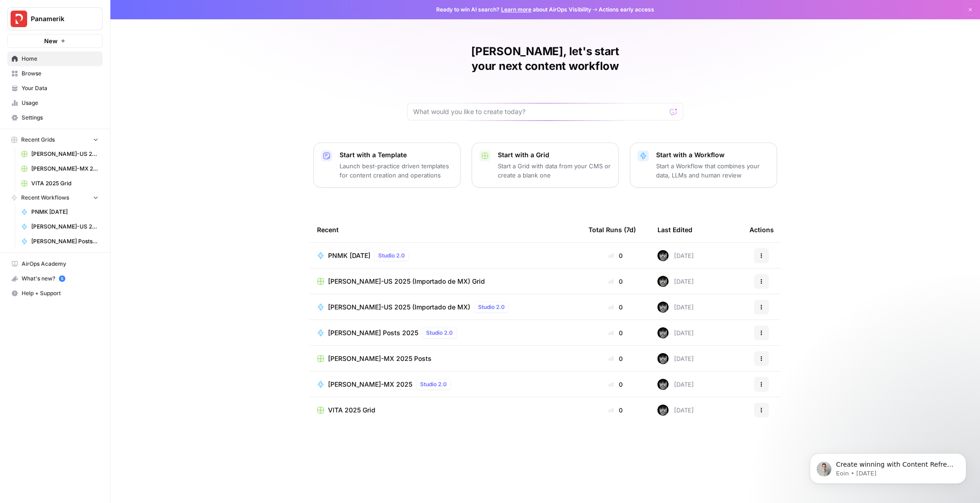
click at [30, 89] on span "Your Data" at bounding box center [60, 88] width 77 height 8
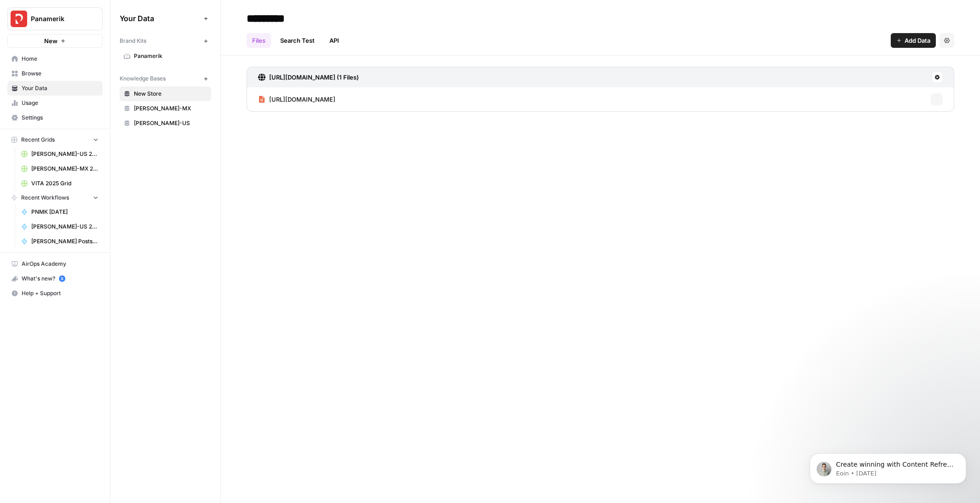
click at [32, 74] on span "Browse" at bounding box center [60, 73] width 77 height 8
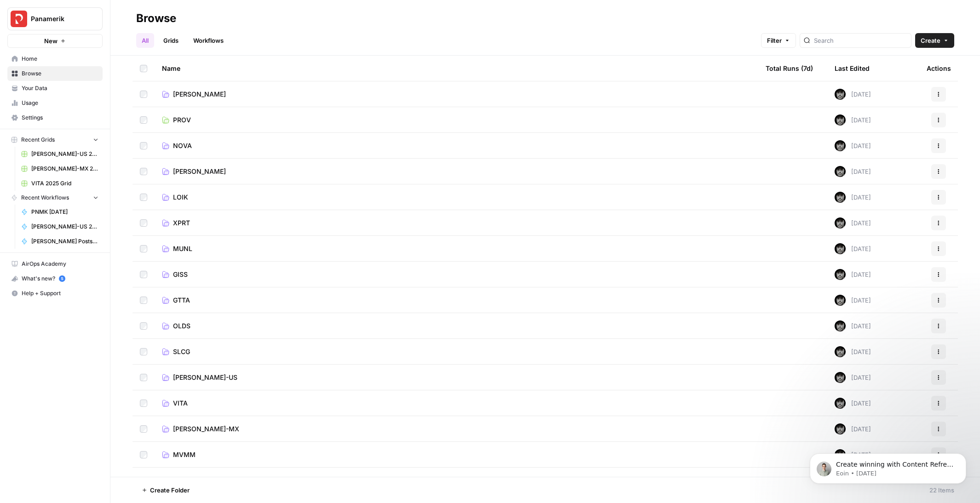
click at [43, 76] on span "Browse" at bounding box center [60, 73] width 77 height 8
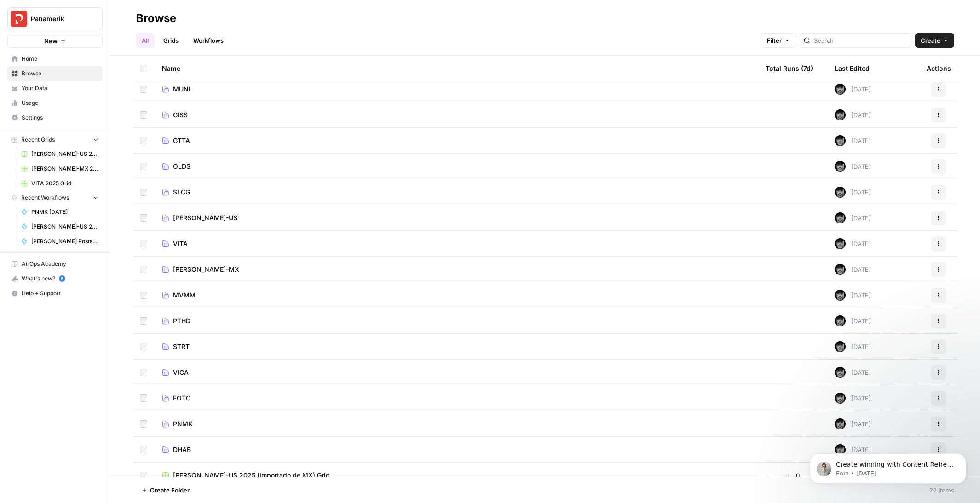
scroll to position [171, 0]
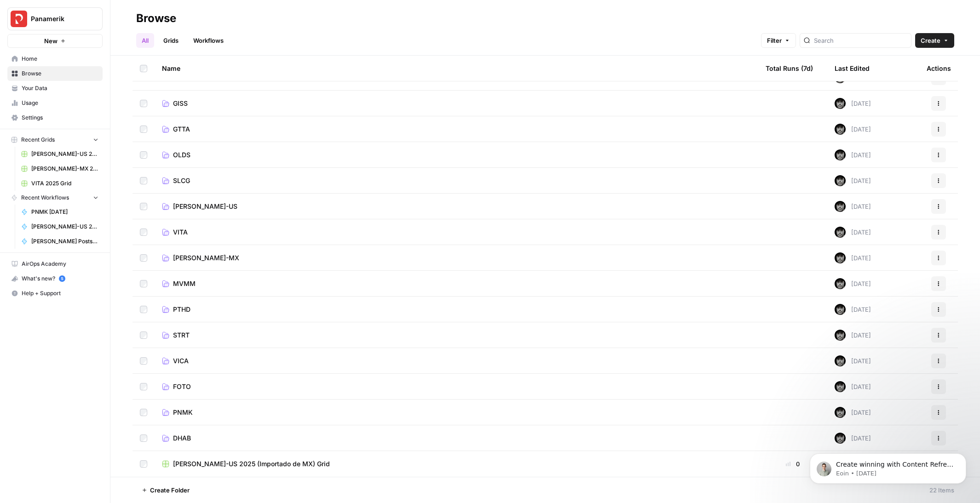
click at [172, 40] on link "Grids" at bounding box center [171, 40] width 26 height 15
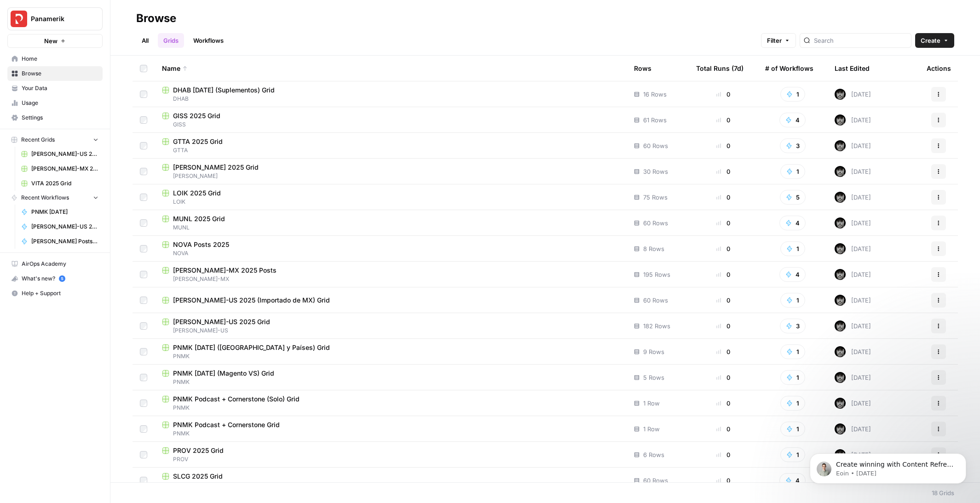
click at [212, 44] on link "Workflows" at bounding box center [208, 40] width 41 height 15
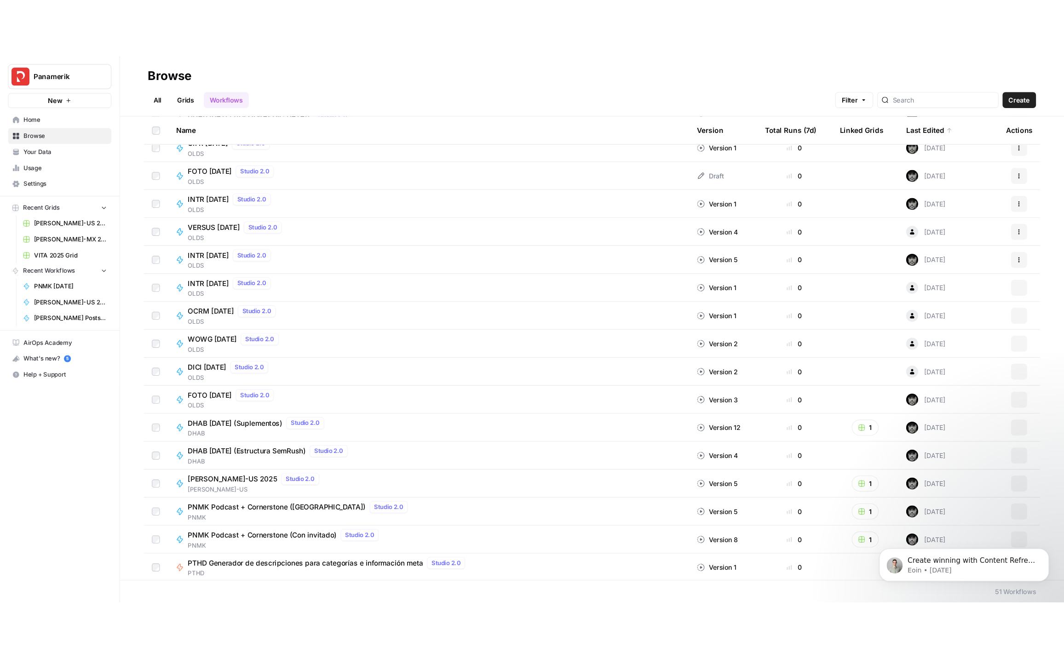
scroll to position [913, 0]
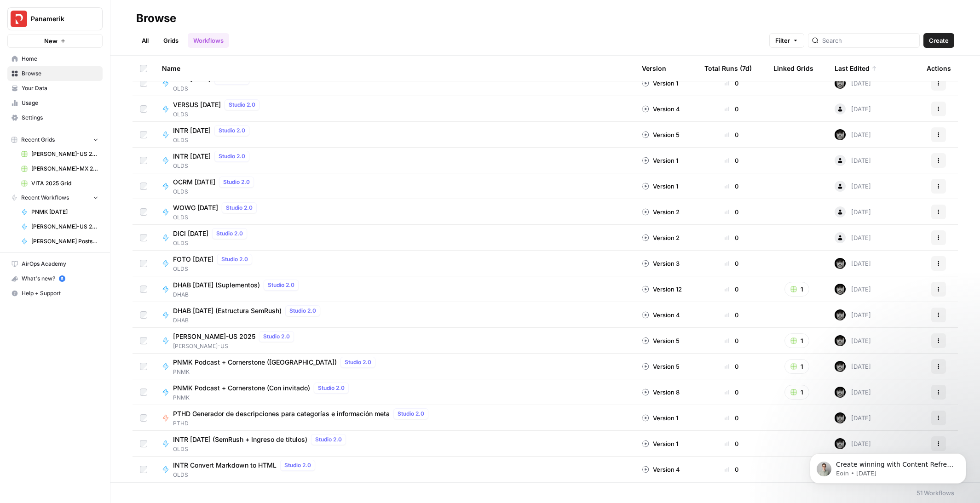
click at [256, 442] on span "INTR [DATE] (SemRush + Ingreso de títulos)" at bounding box center [240, 439] width 134 height 9
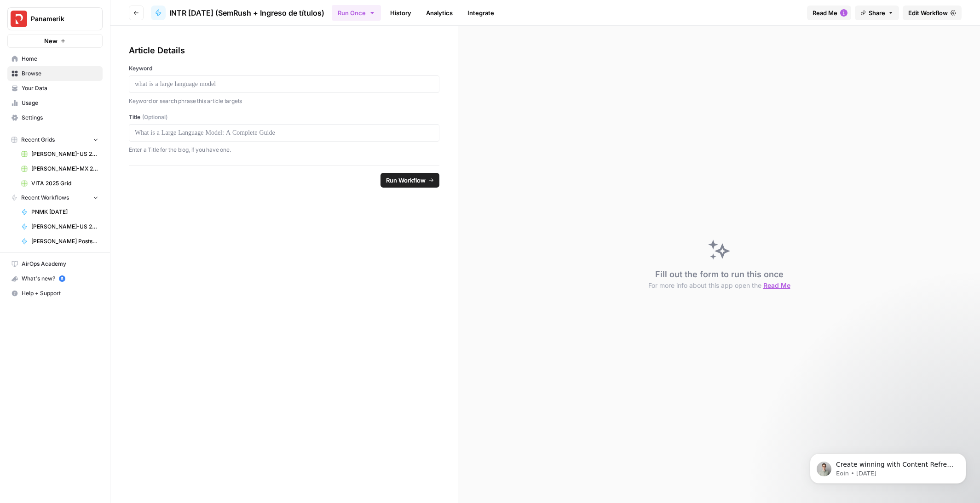
click at [932, 17] on span "Edit Workflow" at bounding box center [928, 12] width 40 height 9
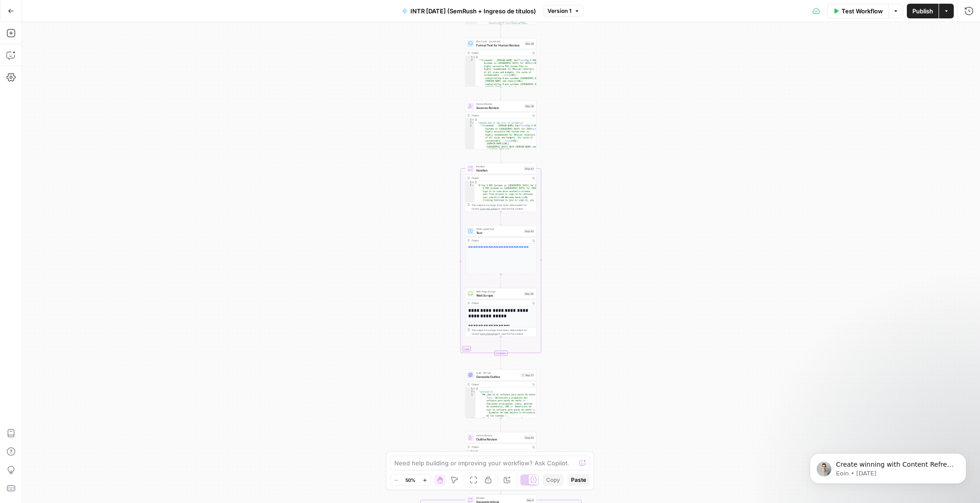
click at [464, 281] on div "true false true false Workflow Set Inputs Inputs Google Search Google Search St…" at bounding box center [501, 262] width 958 height 481
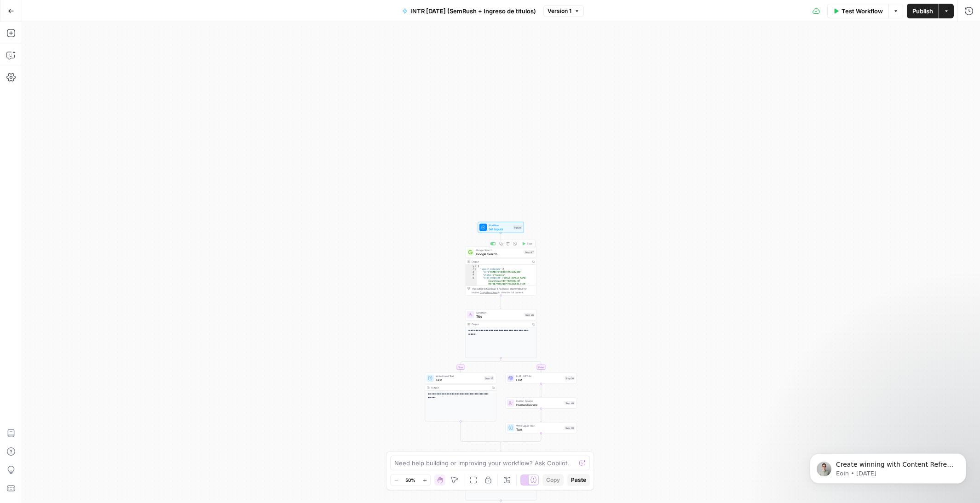
type textarea "**********"
click at [508, 276] on div "{ "search_metadata" : { "id" : "66f8b794db3ac94f3a28268b" , "status" : "Success…" at bounding box center [507, 279] width 60 height 28
click at [519, 260] on div "Output" at bounding box center [500, 262] width 58 height 4
click at [507, 315] on span "Title" at bounding box center [499, 316] width 46 height 5
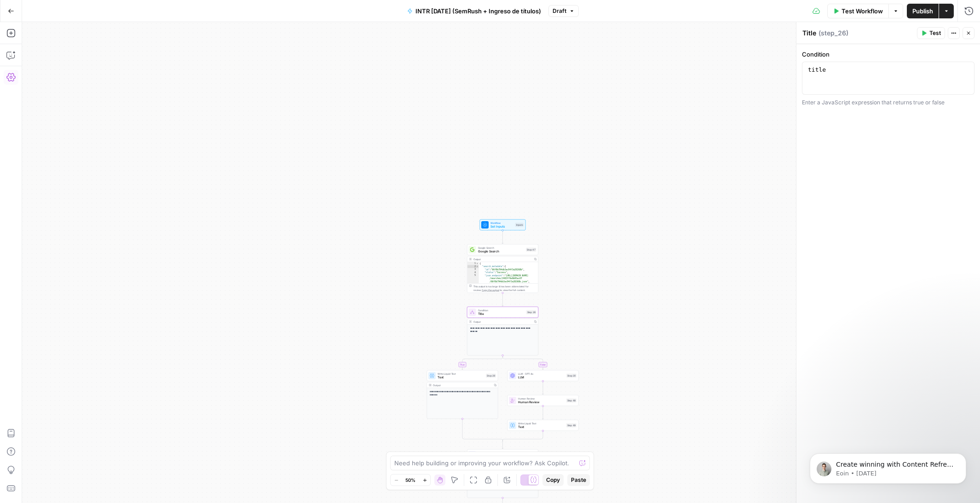
click at [11, 78] on icon "button" at bounding box center [10, 77] width 9 height 8
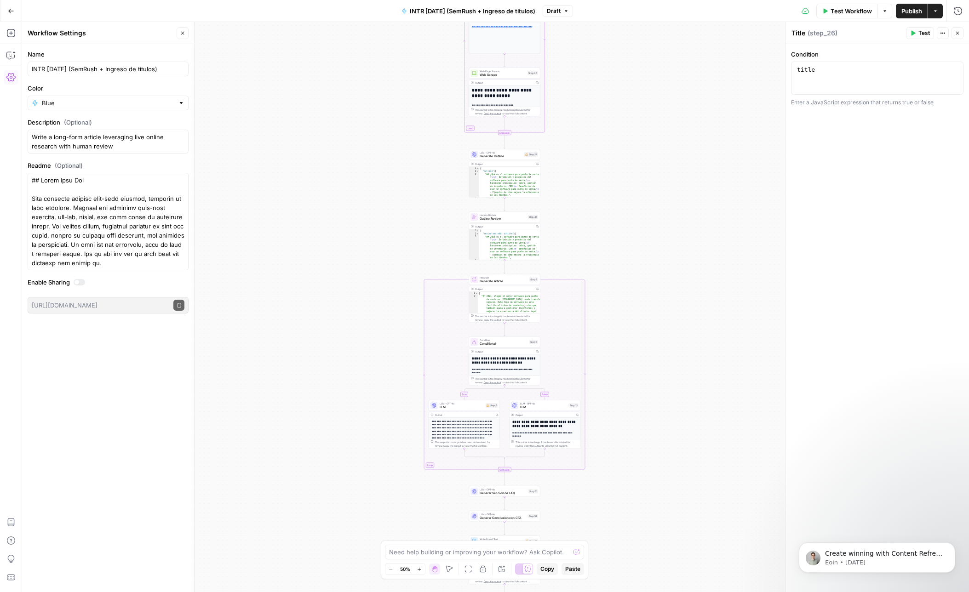
click at [11, 10] on icon "button" at bounding box center [11, 11] width 6 height 6
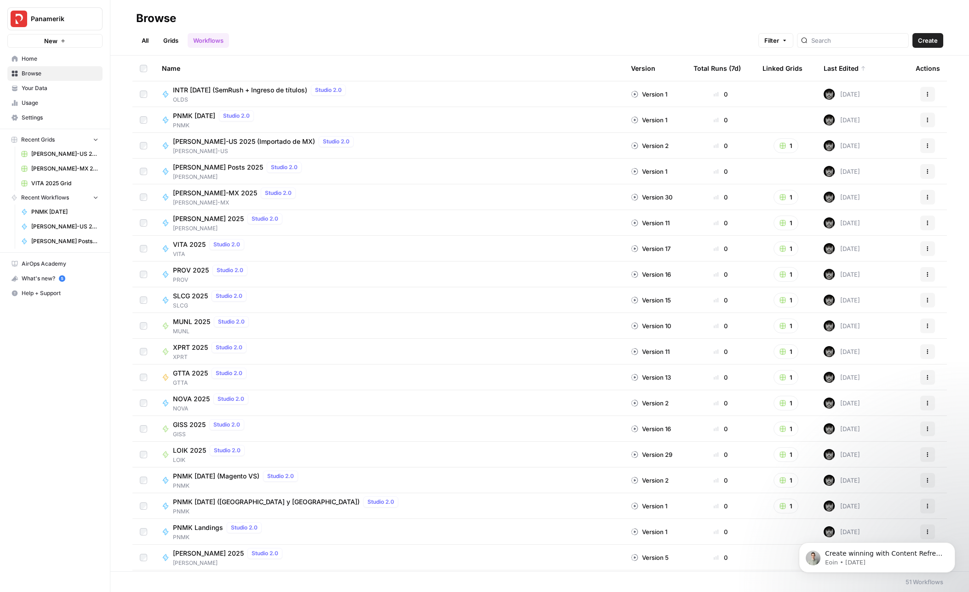
click at [367, 117] on div "PNMK [DATE] Studio 2.0 PNMK" at bounding box center [389, 119] width 454 height 19
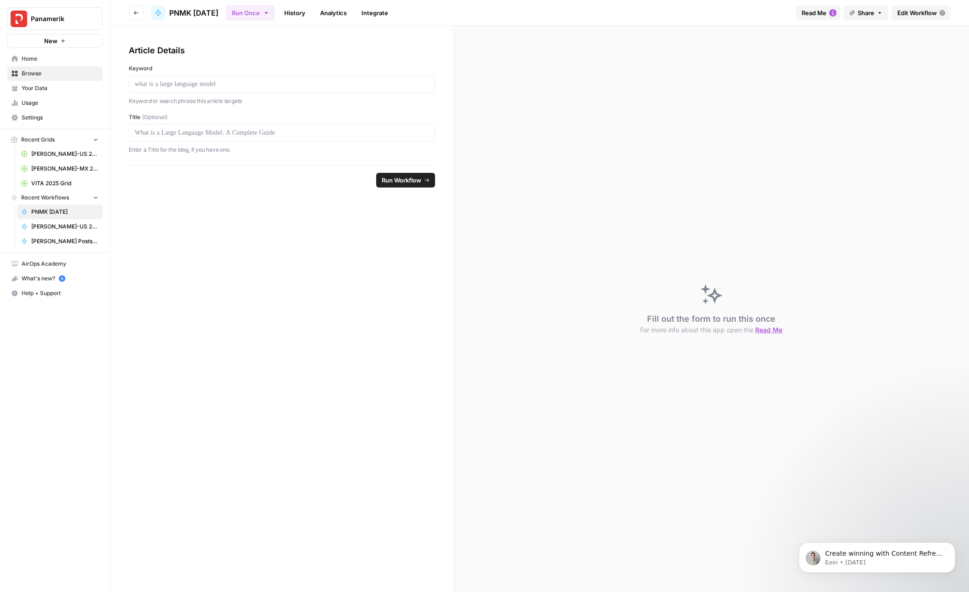
click at [921, 11] on span "Edit Workflow" at bounding box center [917, 12] width 40 height 9
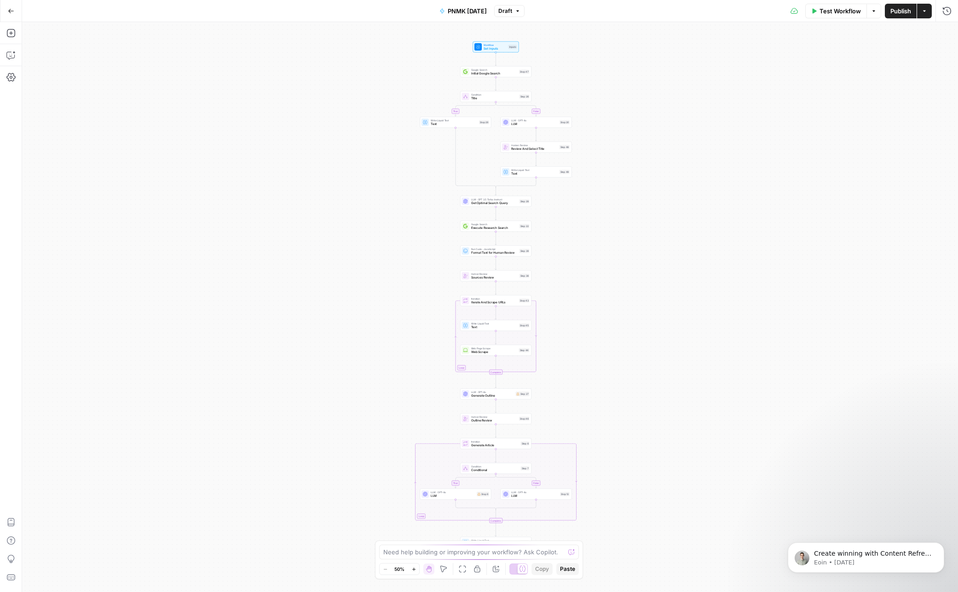
click at [414, 503] on icon "button" at bounding box center [413, 569] width 3 height 3
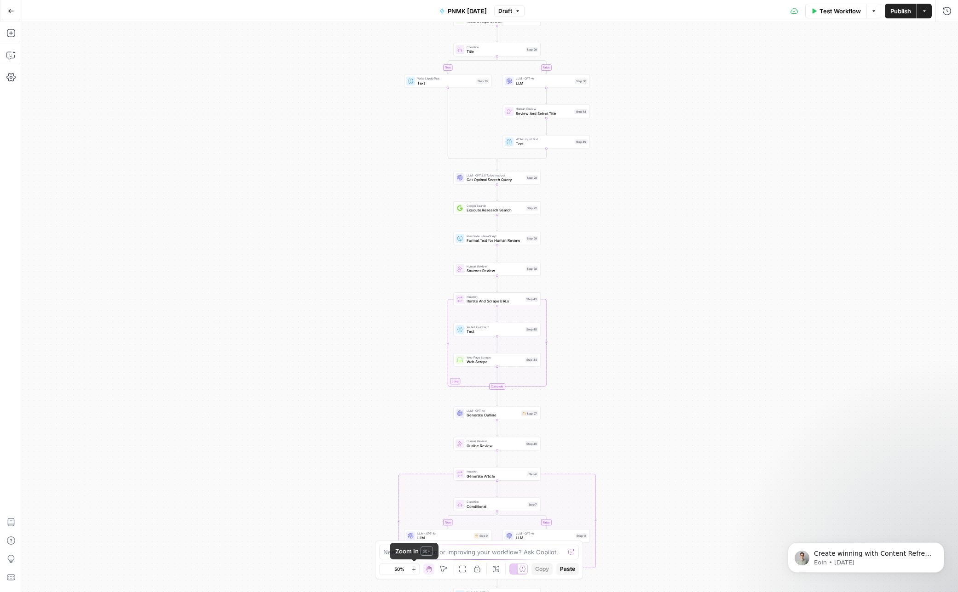
click at [414, 503] on icon "button" at bounding box center [413, 569] width 3 height 3
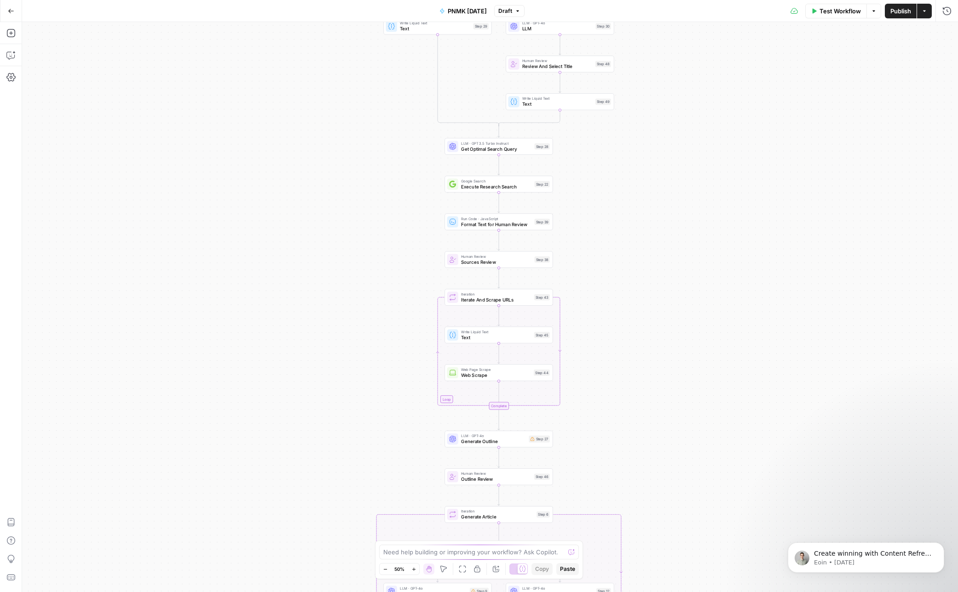
click at [414, 503] on icon "button" at bounding box center [413, 569] width 3 height 3
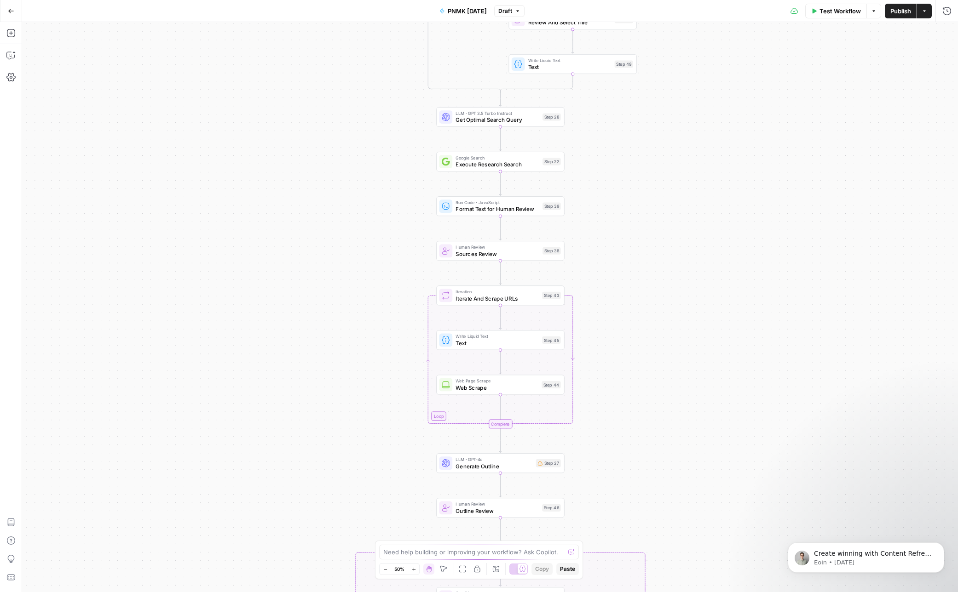
click at [414, 503] on icon "button" at bounding box center [413, 569] width 3 height 3
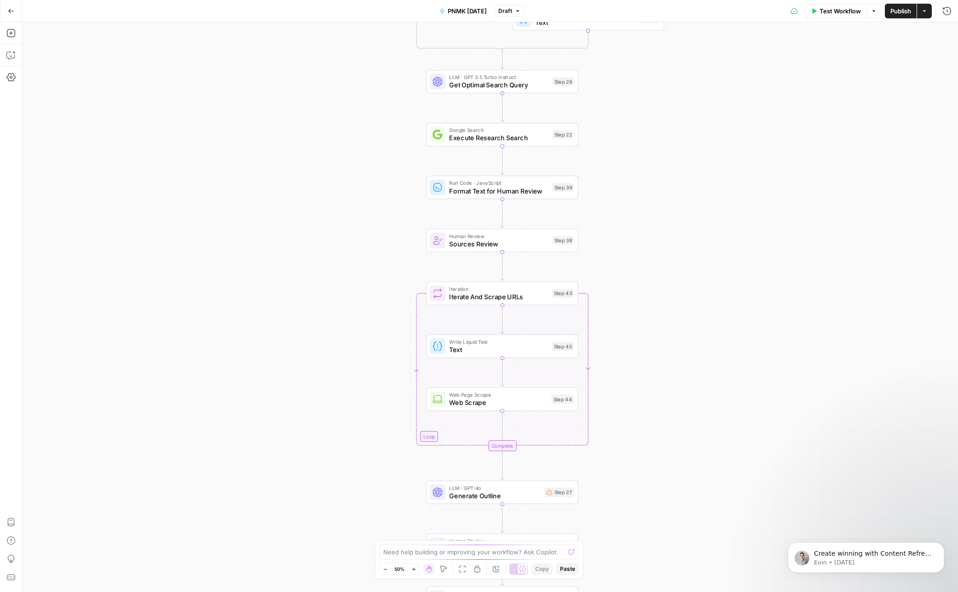
click at [414, 503] on icon "button" at bounding box center [413, 569] width 3 height 3
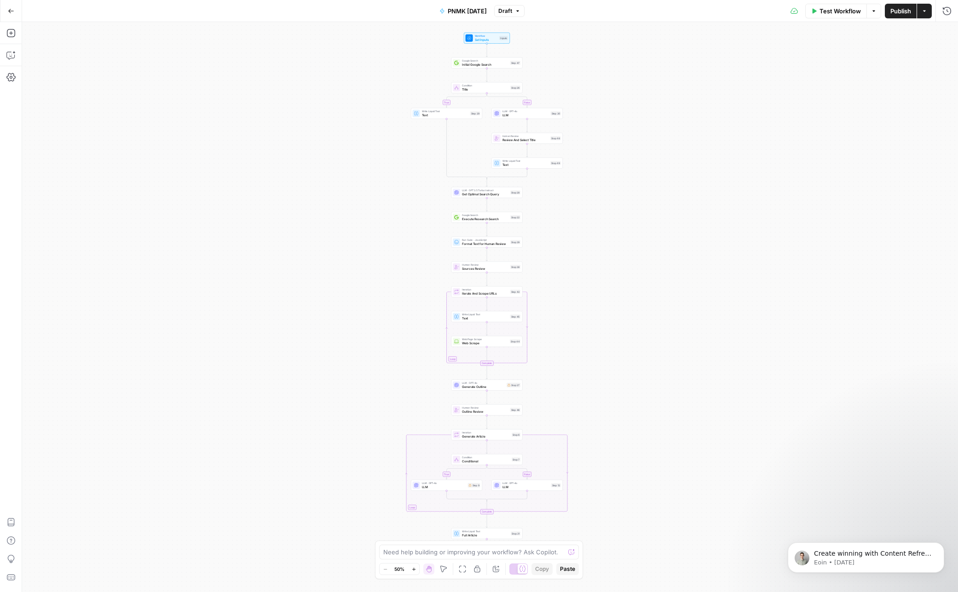
drag, startPoint x: 756, startPoint y: 362, endPoint x: 640, endPoint y: 171, distance: 224.1
click at [640, 171] on div "true false true false Workflow Set Inputs Inputs Google Search Initial Google S…" at bounding box center [490, 307] width 936 height 570
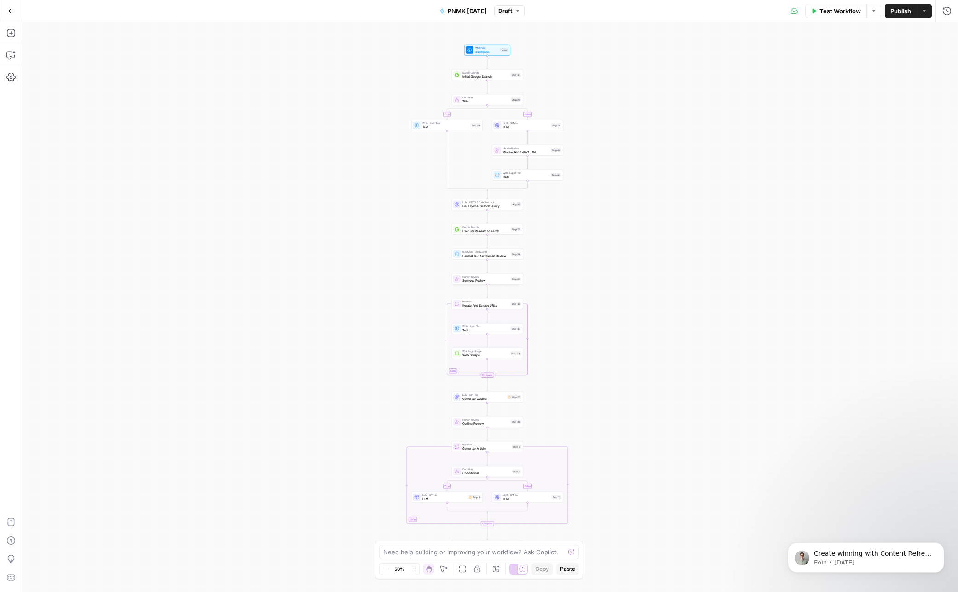
drag, startPoint x: 640, startPoint y: 171, endPoint x: 625, endPoint y: 169, distance: 14.8
click at [640, 171] on div "true false true false Workflow Set Inputs Inputs Google Search Initial Google S…" at bounding box center [490, 307] width 936 height 570
drag, startPoint x: 635, startPoint y: 214, endPoint x: 625, endPoint y: 207, distance: 12.0
click at [627, 195] on div "true false true false Workflow Set Inputs Inputs Google Search Initial Google S…" at bounding box center [490, 307] width 936 height 570
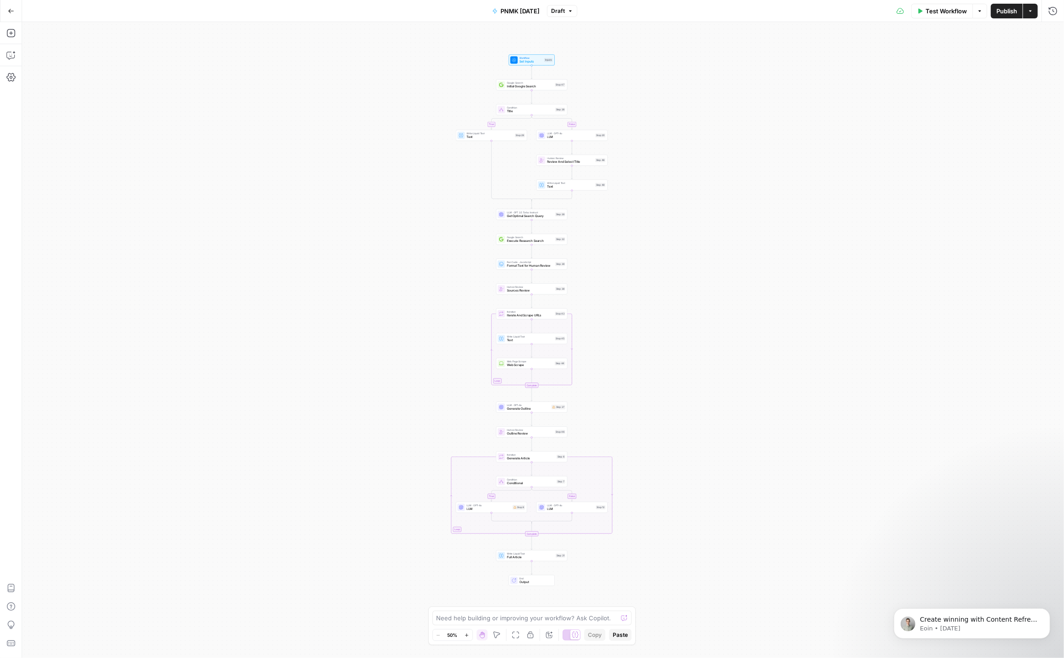
drag, startPoint x: 651, startPoint y: 256, endPoint x: 701, endPoint y: 284, distance: 57.5
click at [701, 284] on div "true false true false Workflow Set Inputs Inputs Google Search Initial Google S…" at bounding box center [543, 340] width 1042 height 636
click at [541, 87] on span "Initial Google Search" at bounding box center [529, 88] width 46 height 5
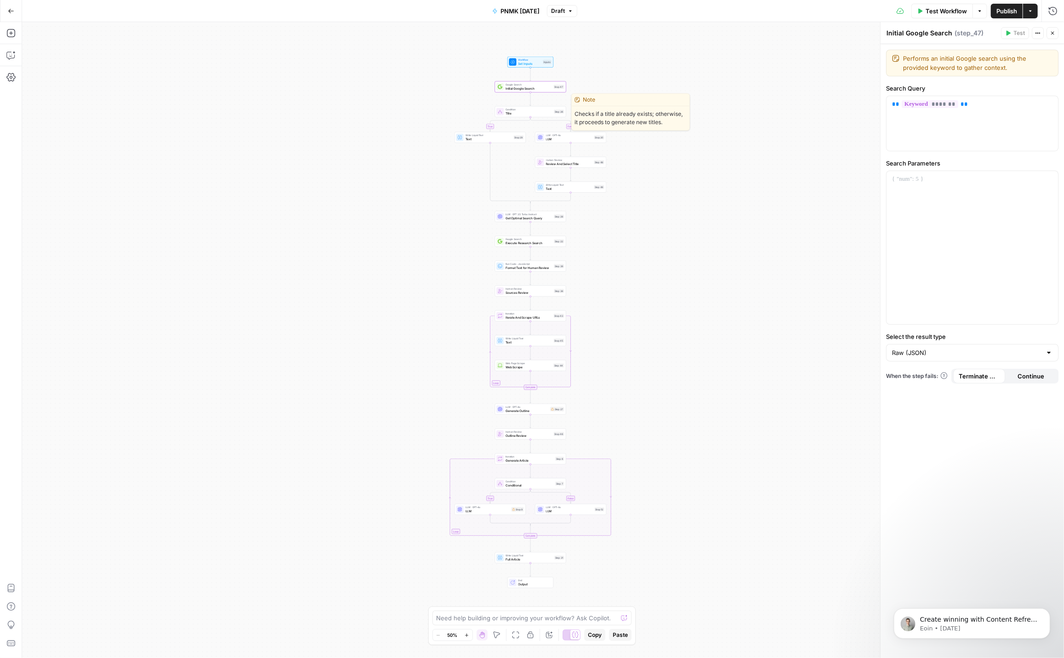
click at [540, 111] on span "Title" at bounding box center [528, 113] width 46 height 5
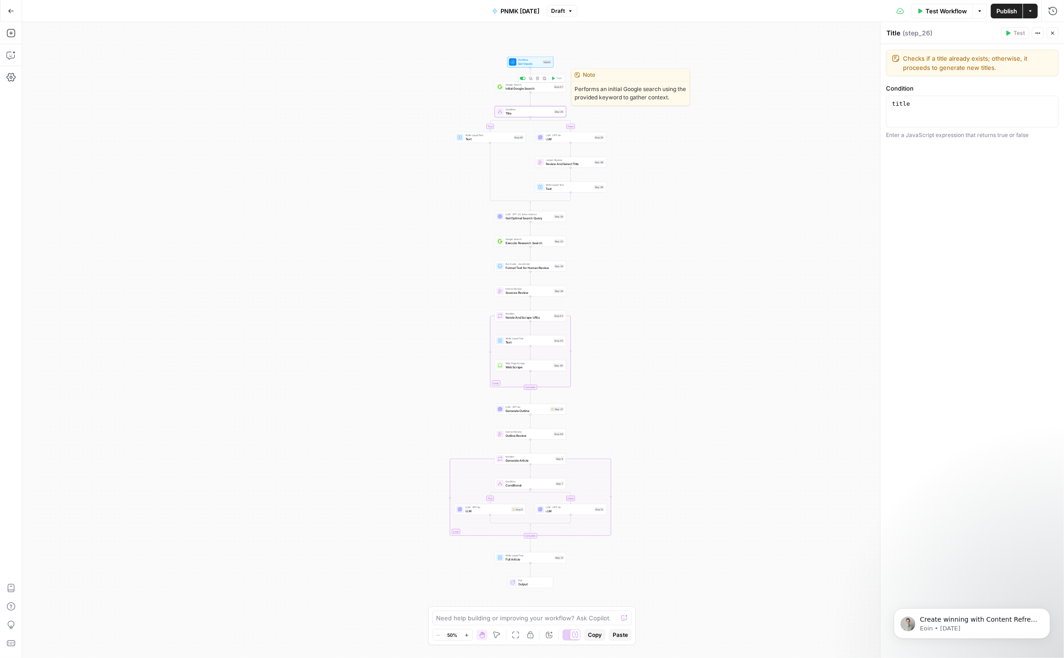
click at [540, 86] on span "Initial Google Search" at bounding box center [528, 88] width 46 height 5
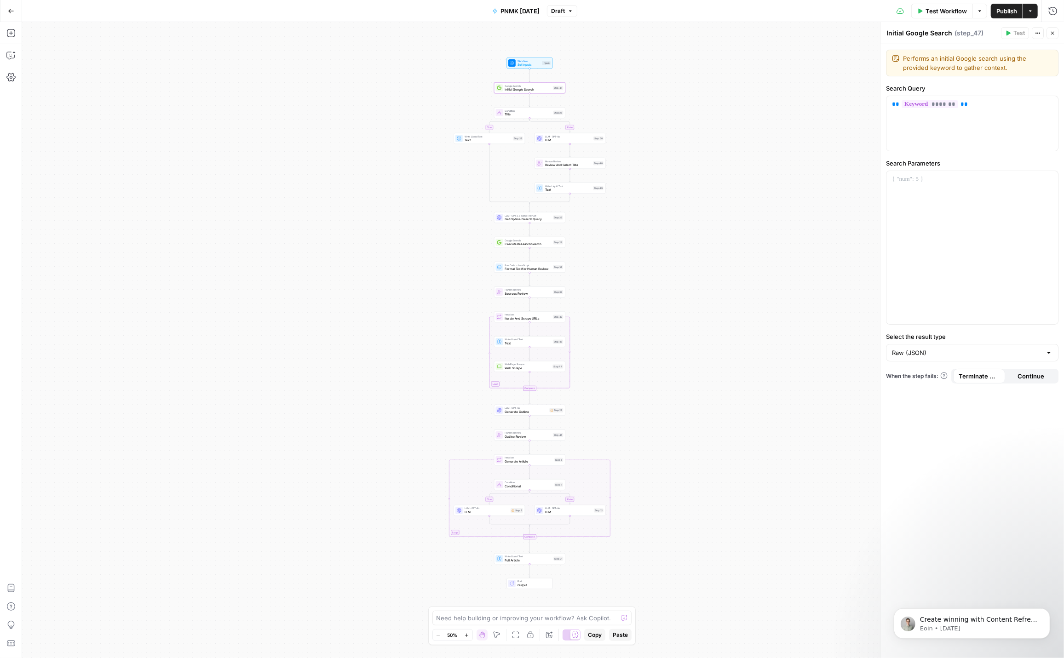
click at [539, 109] on span "Condition" at bounding box center [528, 111] width 46 height 4
click at [536, 63] on span "Set Inputs" at bounding box center [528, 64] width 23 height 5
click at [497, 138] on span "Text" at bounding box center [487, 139] width 46 height 5
click at [577, 138] on span "LLM" at bounding box center [568, 139] width 46 height 5
click at [583, 164] on span "Review And Select Title" at bounding box center [568, 164] width 46 height 5
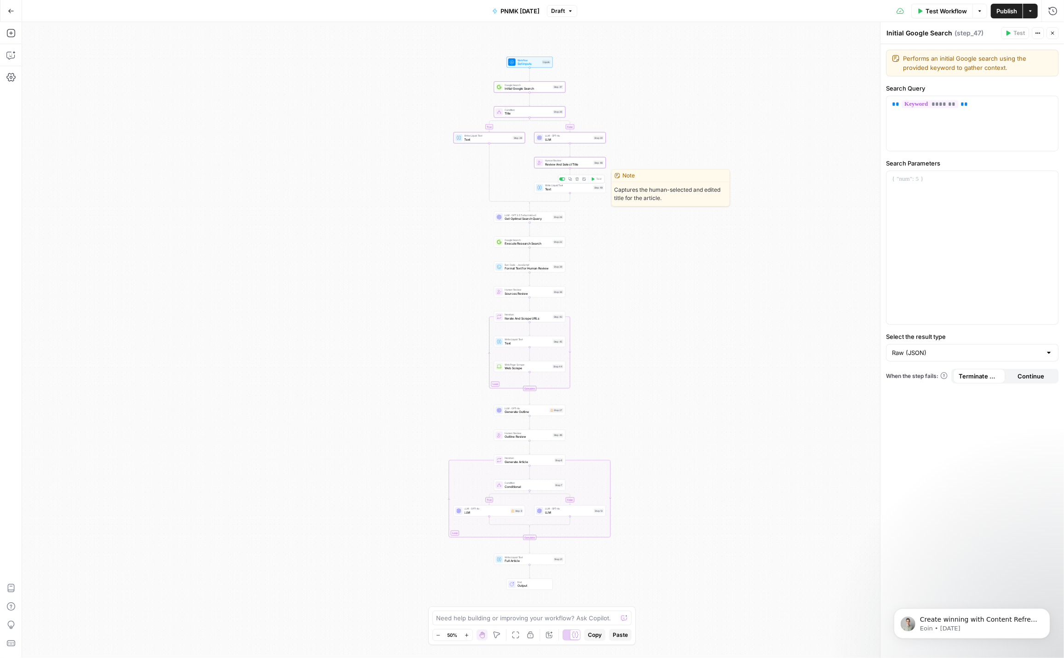
click at [577, 188] on span "Text" at bounding box center [568, 189] width 46 height 5
click at [545, 219] on span "Get Optimal Search Query" at bounding box center [528, 219] width 46 height 5
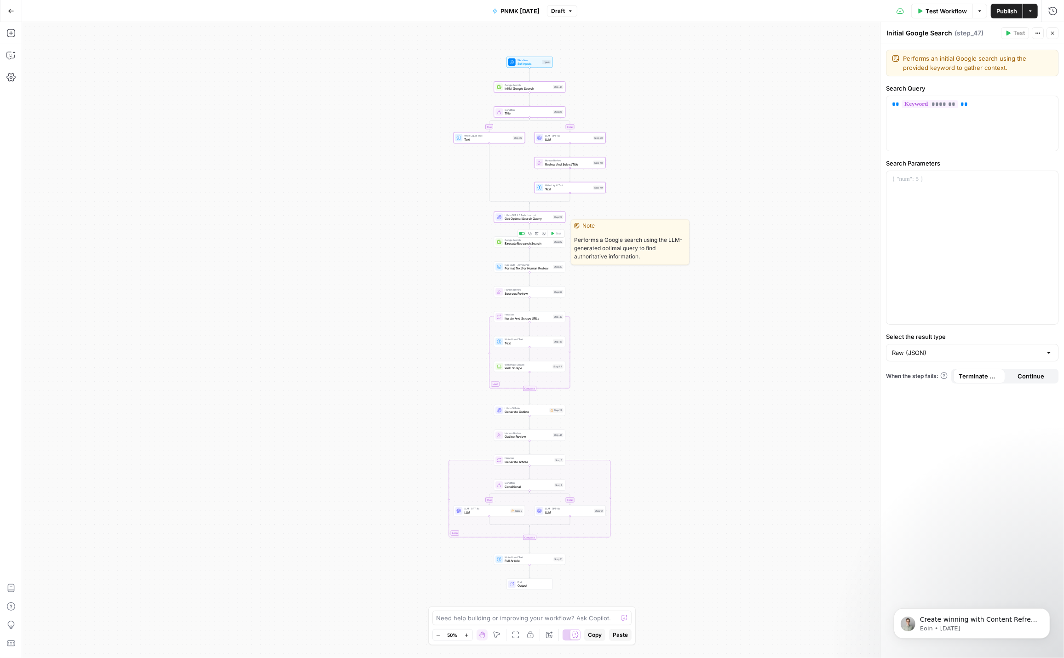
click at [535, 242] on span "Execute Research Search" at bounding box center [528, 243] width 46 height 5
click at [533, 266] on span "Format Text for Human Review" at bounding box center [528, 268] width 46 height 5
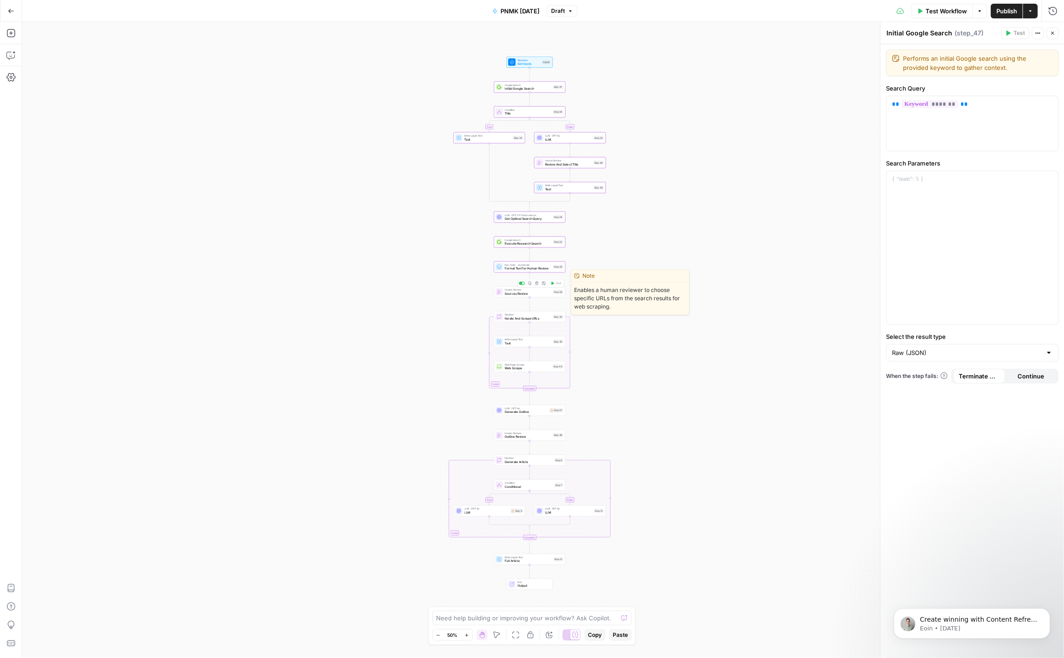
drag, startPoint x: 533, startPoint y: 293, endPoint x: 534, endPoint y: 302, distance: 9.7
click at [532, 293] on span "Sources Review" at bounding box center [528, 293] width 46 height 5
drag, startPoint x: 529, startPoint y: 316, endPoint x: 528, endPoint y: 322, distance: 6.1
click at [529, 316] on span "Iterate And Scrape URLs" at bounding box center [528, 318] width 46 height 5
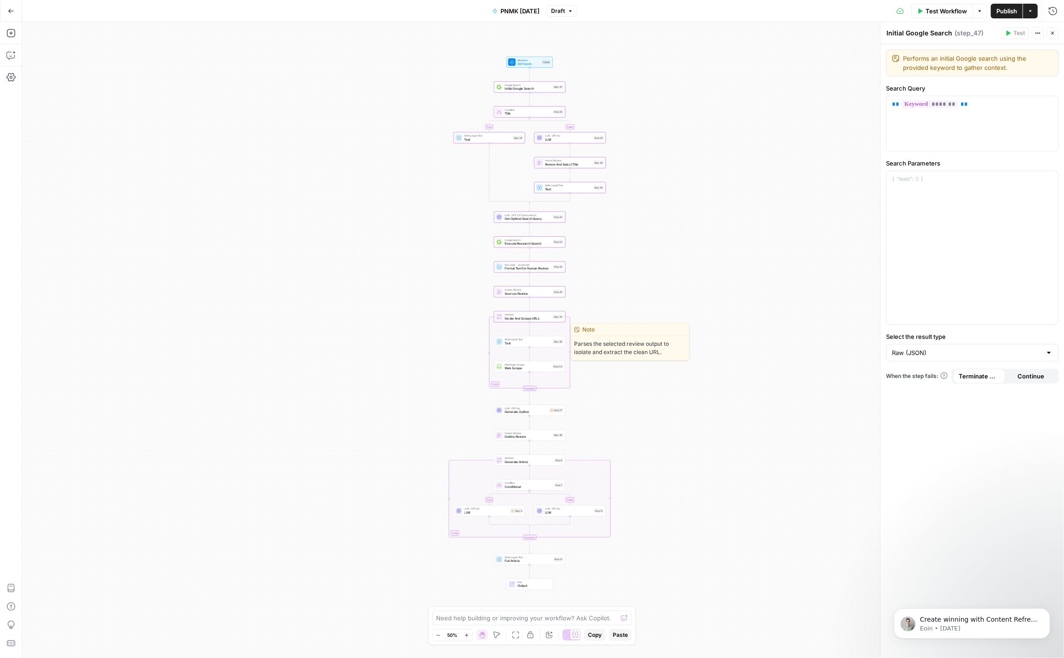
click at [529, 339] on span "Write Liquid Text" at bounding box center [528, 340] width 46 height 4
drag, startPoint x: 527, startPoint y: 366, endPoint x: 532, endPoint y: 363, distance: 5.8
click at [527, 366] on span "Web Scrape" at bounding box center [528, 368] width 46 height 5
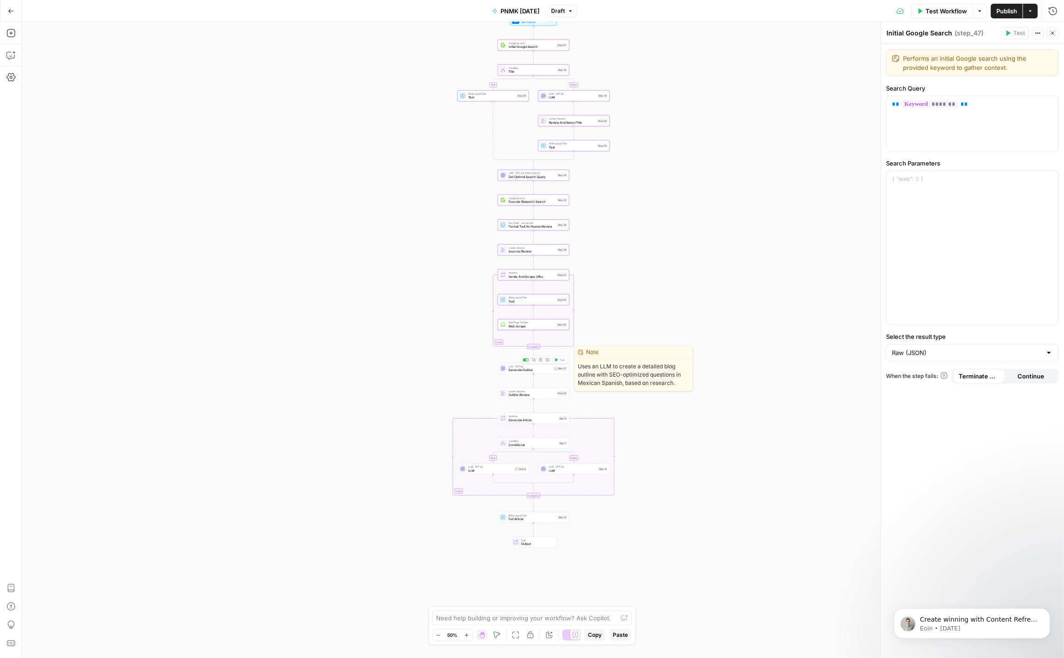
click at [539, 369] on span "Generate Outline" at bounding box center [530, 370] width 43 height 5
click at [536, 393] on span "Outline Review" at bounding box center [532, 395] width 46 height 5
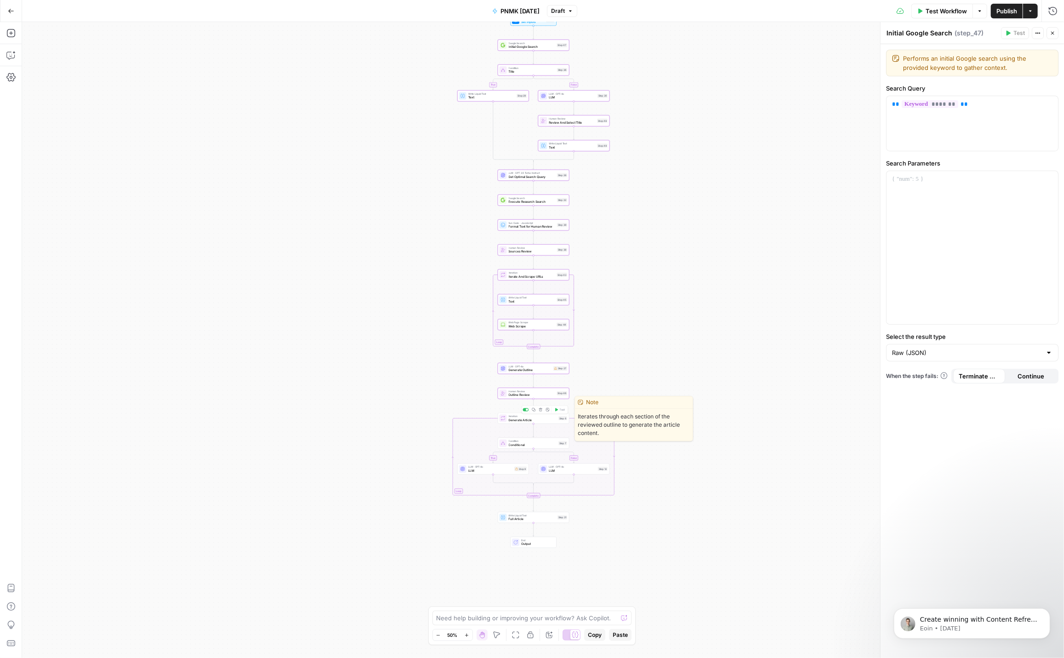
click at [536, 418] on span "Generate Article" at bounding box center [533, 420] width 48 height 5
click at [534, 443] on span "Conditional" at bounding box center [533, 444] width 48 height 5
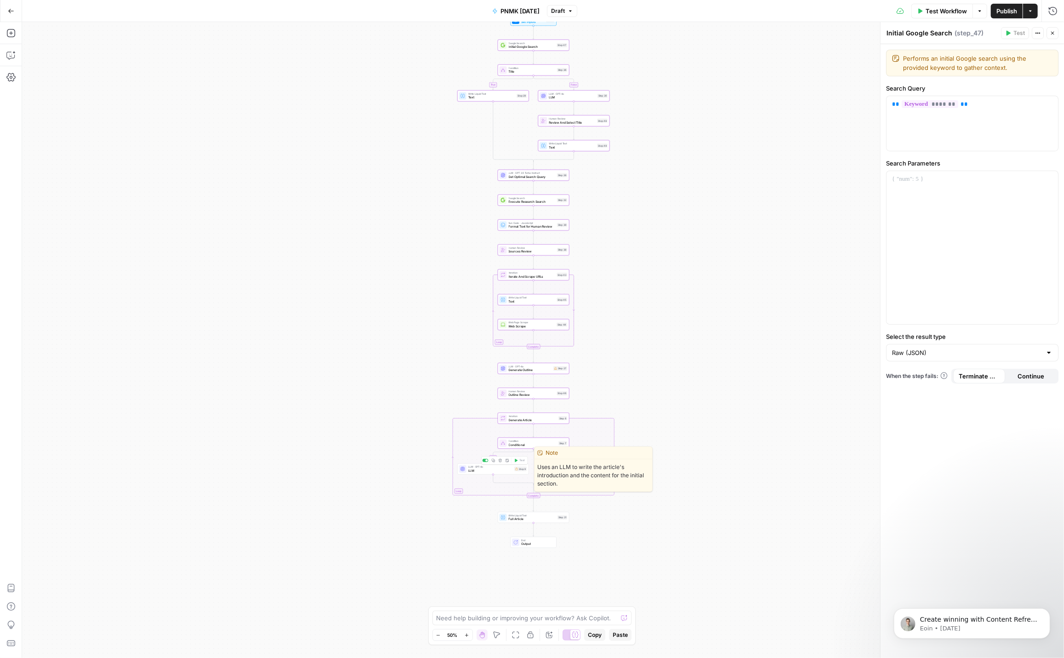
click at [498, 469] on span "LLM" at bounding box center [490, 470] width 44 height 5
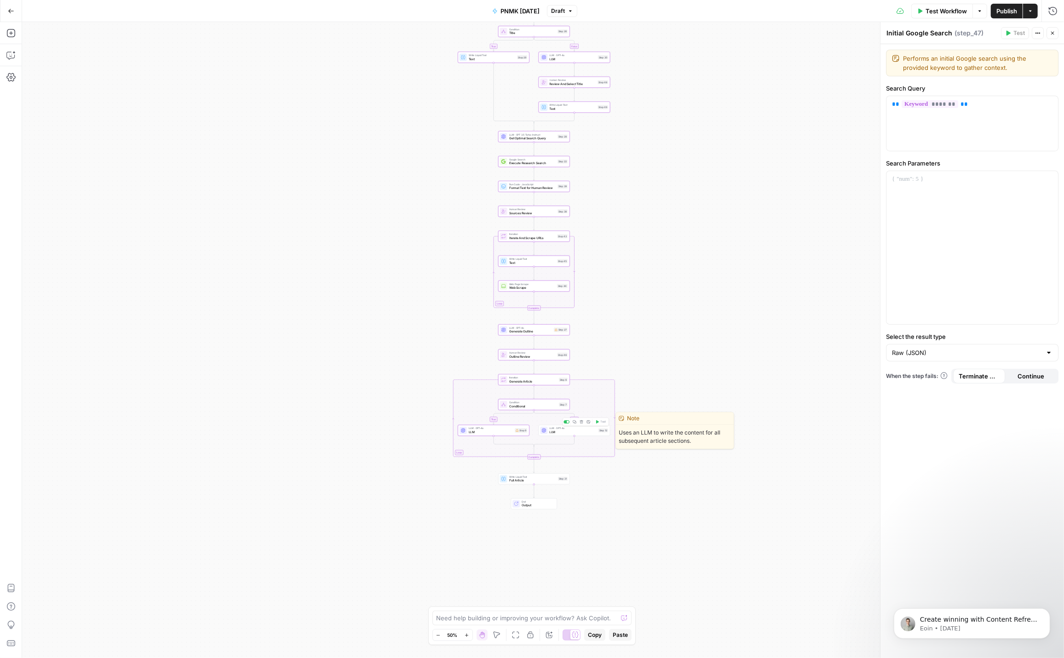
click at [580, 431] on span "LLM" at bounding box center [572, 432] width 47 height 5
click at [541, 479] on span "Full Article" at bounding box center [532, 480] width 47 height 5
click at [538, 502] on span "End" at bounding box center [537, 502] width 31 height 4
click at [595, 503] on span "Copy" at bounding box center [595, 635] width 14 height 8
click at [979, 32] on icon "button" at bounding box center [1038, 33] width 6 height 6
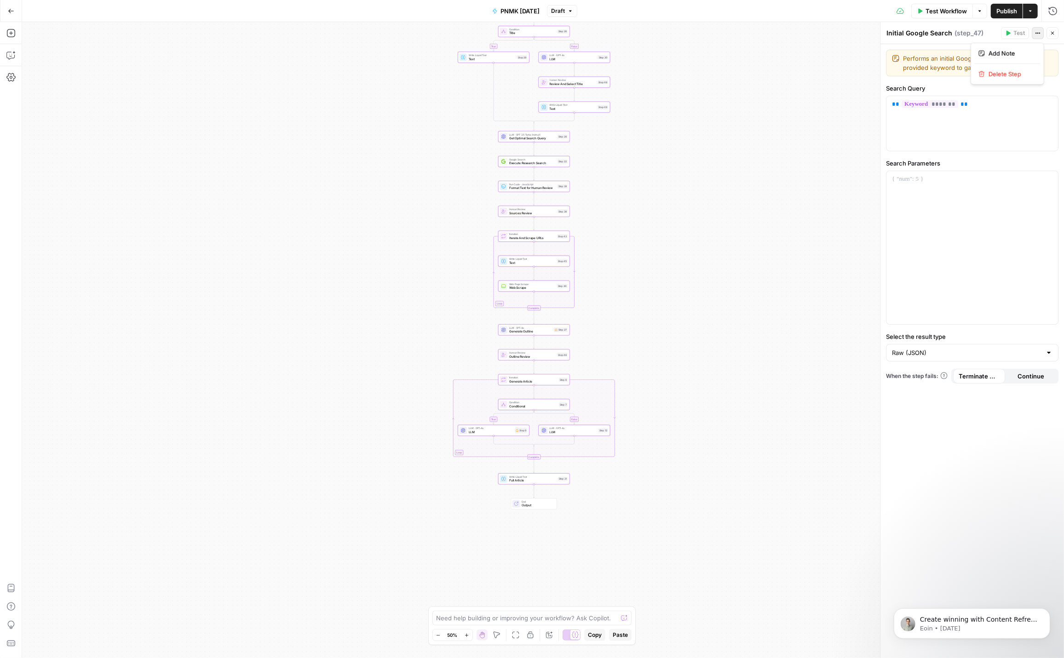
click at [761, 170] on div "true false true false Workflow Set Inputs Inputs Google Search Initial Google S…" at bounding box center [543, 340] width 1042 height 636
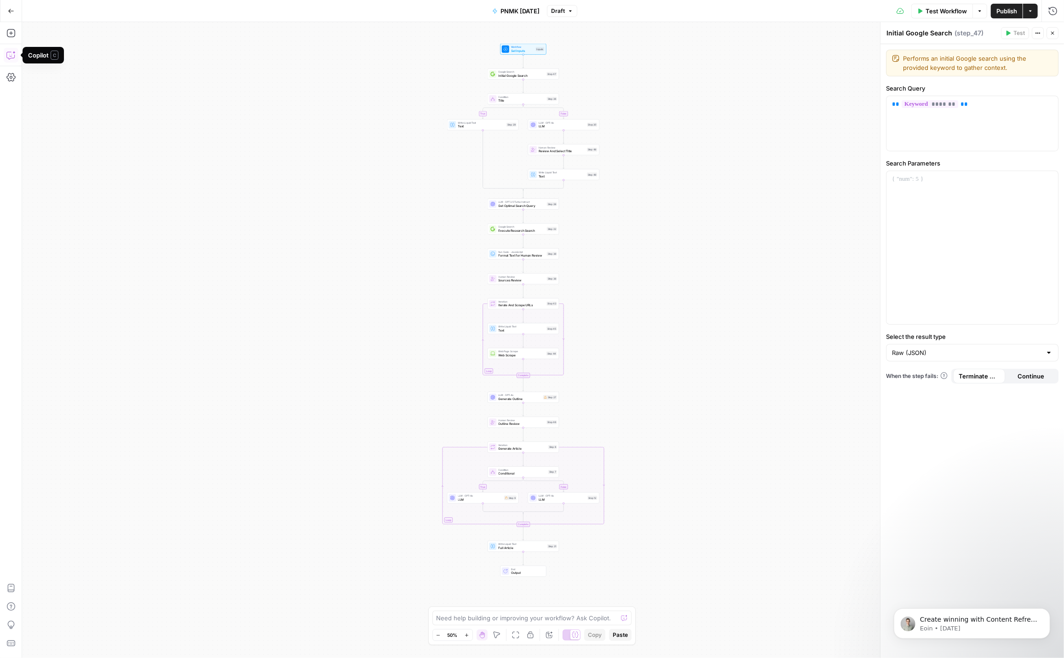
click at [6, 53] on button "Copilot" at bounding box center [11, 55] width 15 height 15
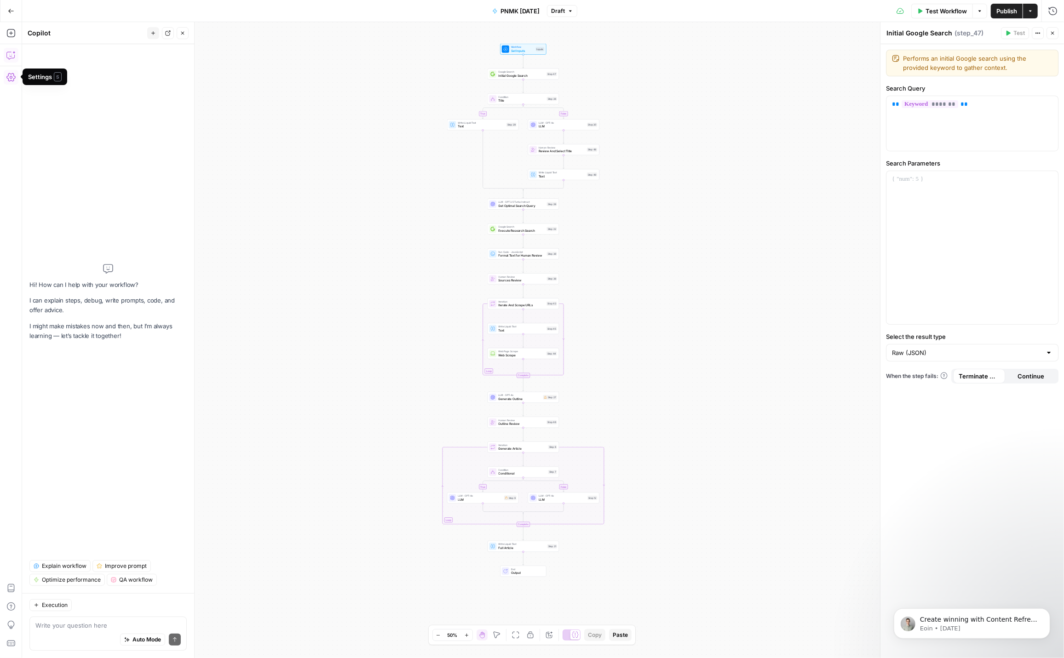
click at [10, 79] on icon "button" at bounding box center [10, 77] width 9 height 9
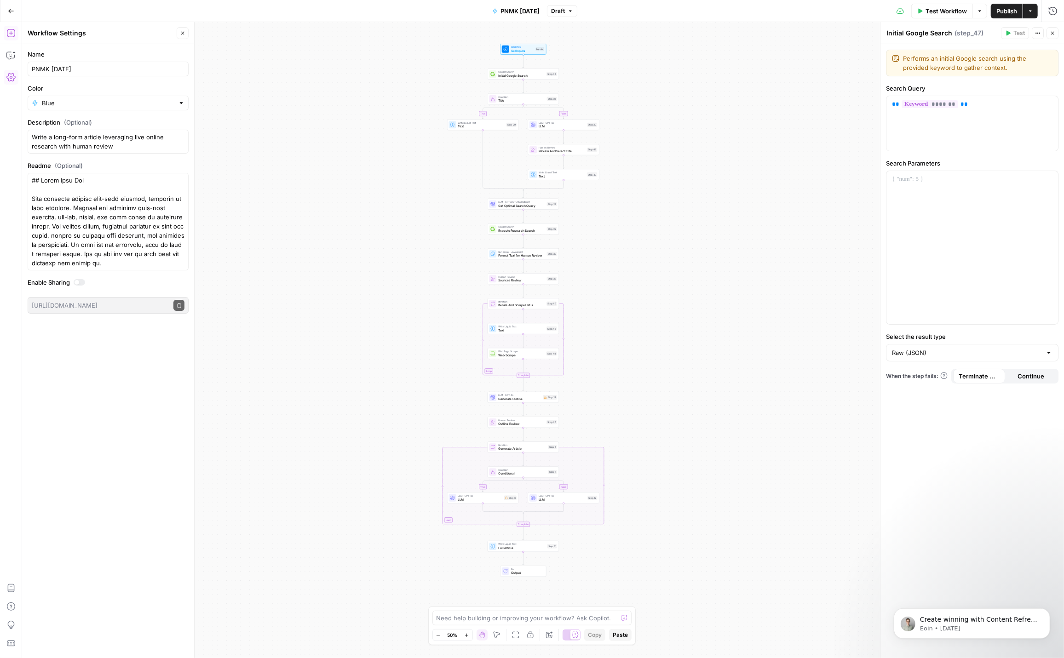
click at [11, 31] on icon "button" at bounding box center [10, 33] width 9 height 9
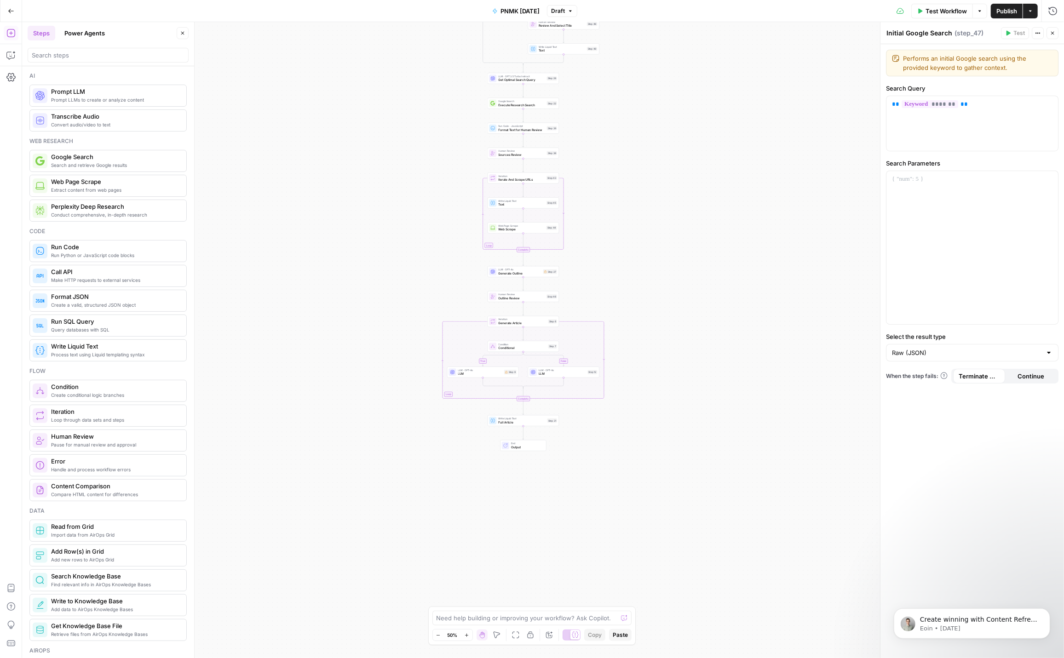
click at [14, 14] on button "Go Back" at bounding box center [11, 11] width 17 height 17
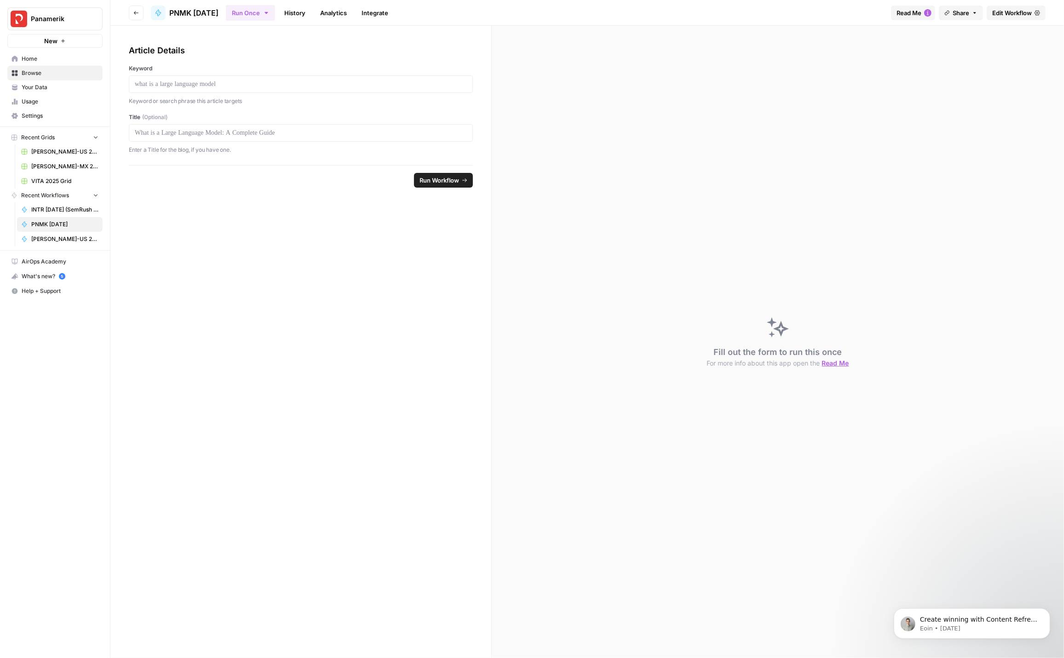
click at [979, 14] on span "Edit Workflow" at bounding box center [1012, 12] width 40 height 9
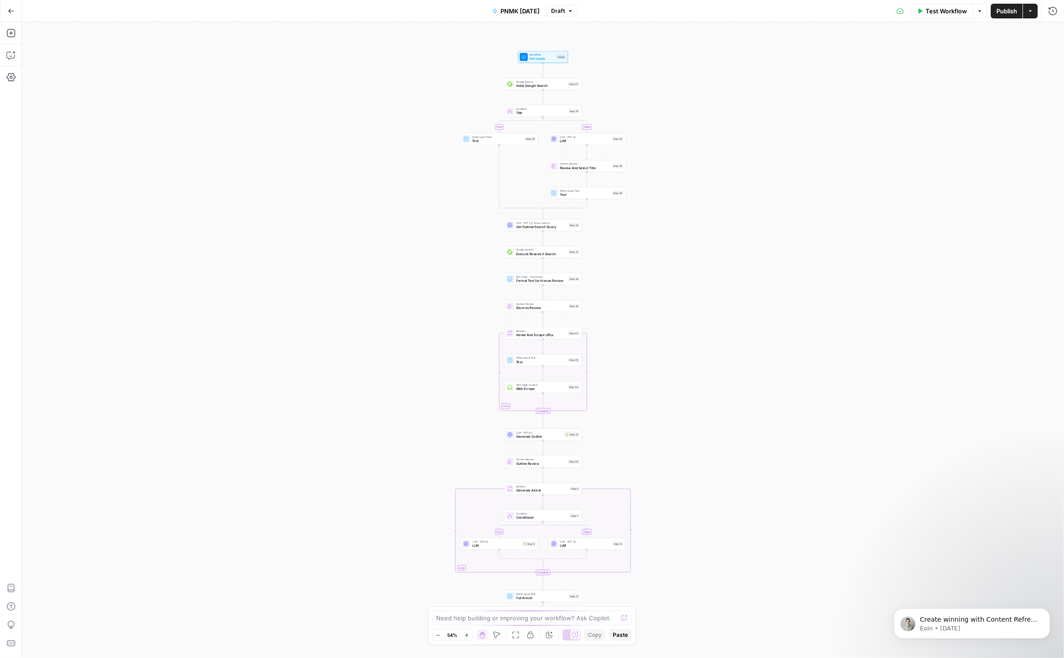
click at [8, 10] on icon "button" at bounding box center [11, 11] width 6 height 6
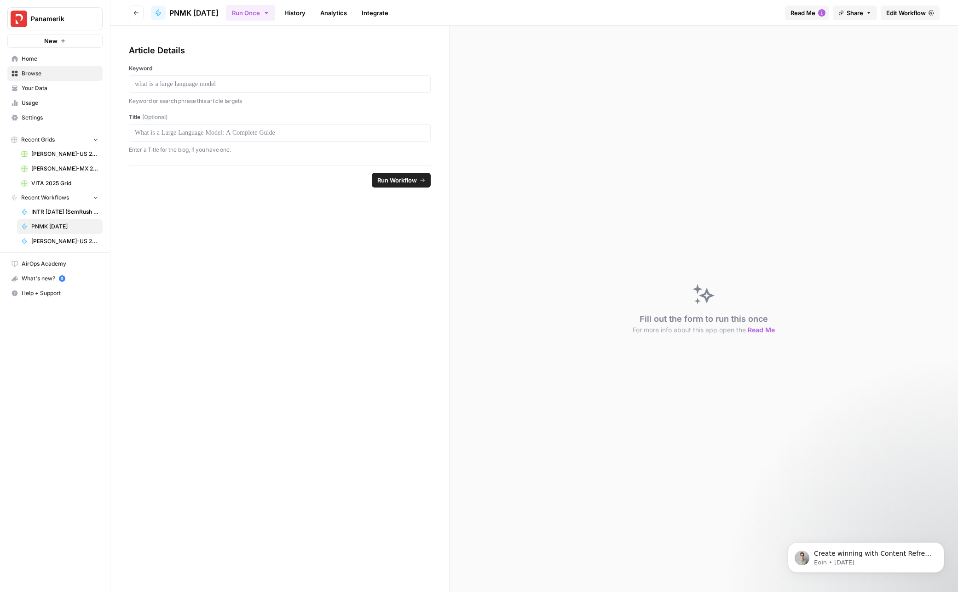
click at [46, 75] on span "Browse" at bounding box center [60, 73] width 77 height 8
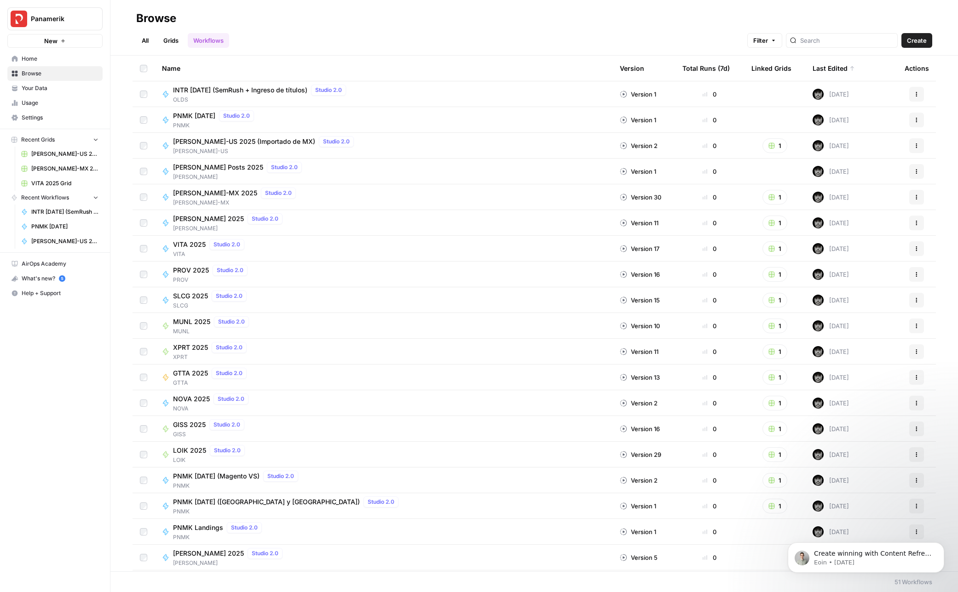
click at [917, 121] on icon "button" at bounding box center [916, 120] width 6 height 6
drag, startPoint x: 354, startPoint y: 50, endPoint x: 242, endPoint y: 109, distance: 126.5
click at [353, 50] on header "Browse All Grids Workflows Filter Create" at bounding box center [533, 28] width 847 height 56
click at [201, 117] on span "PNMK [DATE]" at bounding box center [194, 115] width 42 height 9
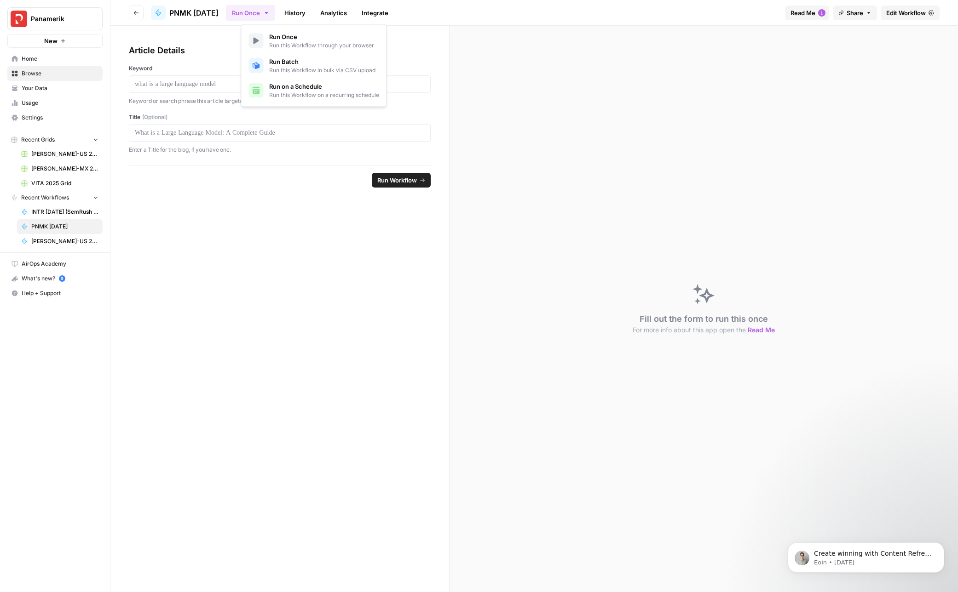
click at [270, 13] on icon "button" at bounding box center [266, 12] width 7 height 7
click at [466, 67] on div "Fill out the form to run this once For more info about this app open the Read Me" at bounding box center [703, 309] width 508 height 567
click at [866, 11] on icon "button" at bounding box center [869, 13] width 6 height 6
click at [901, 14] on span "Edit Workflow" at bounding box center [906, 12] width 40 height 9
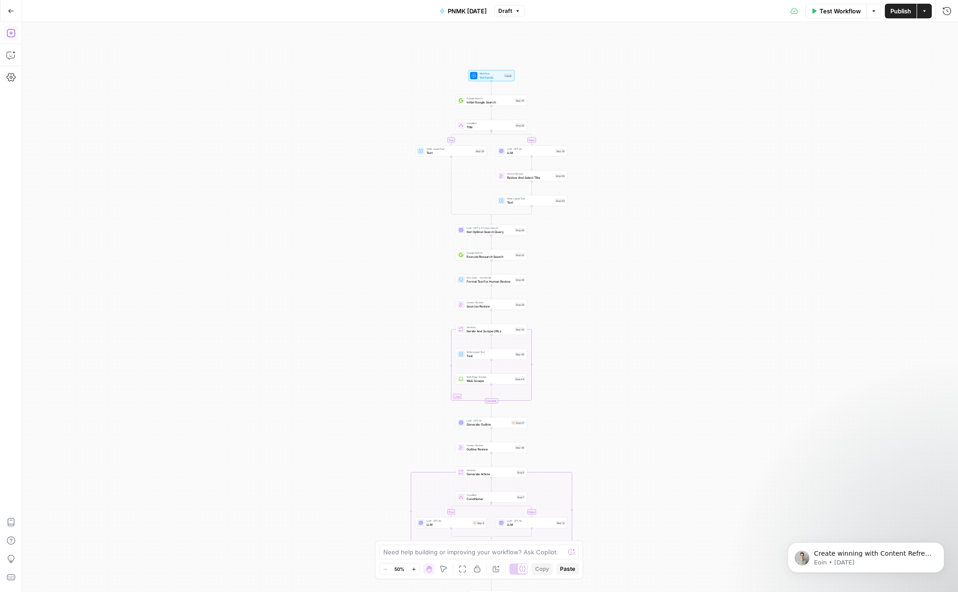
click at [11, 32] on icon "button" at bounding box center [10, 33] width 9 height 9
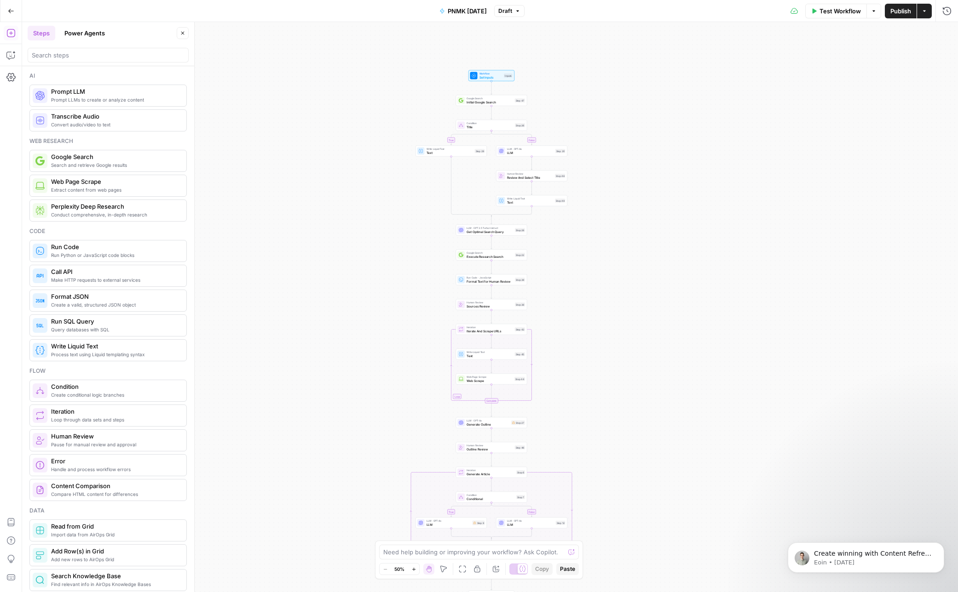
click at [263, 95] on div "true false true false Workflow Set Inputs Inputs Google Search Initial Google S…" at bounding box center [490, 307] width 936 height 570
click at [7, 9] on button "Go Back" at bounding box center [11, 11] width 17 height 17
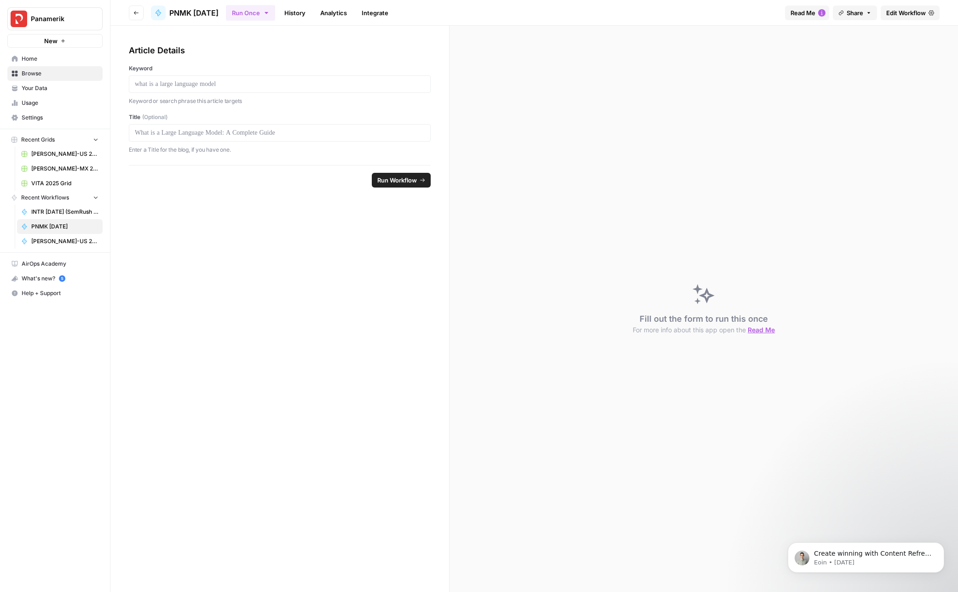
click at [23, 56] on span "Home" at bounding box center [60, 59] width 77 height 8
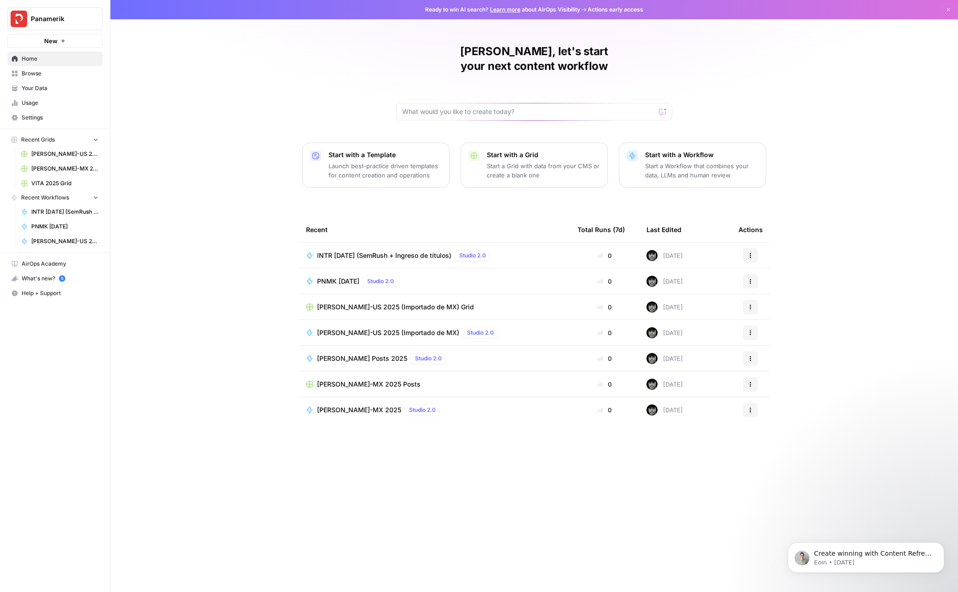
click at [708, 161] on p "Start a Workflow that combines your data, LLMs and human review" at bounding box center [701, 170] width 113 height 18
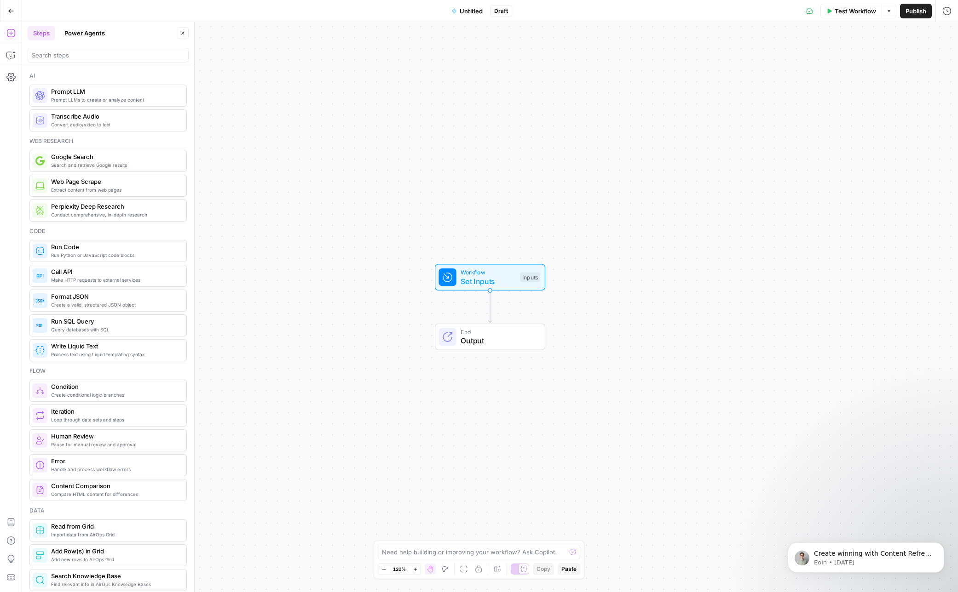
click at [9, 10] on icon "button" at bounding box center [11, 11] width 6 height 4
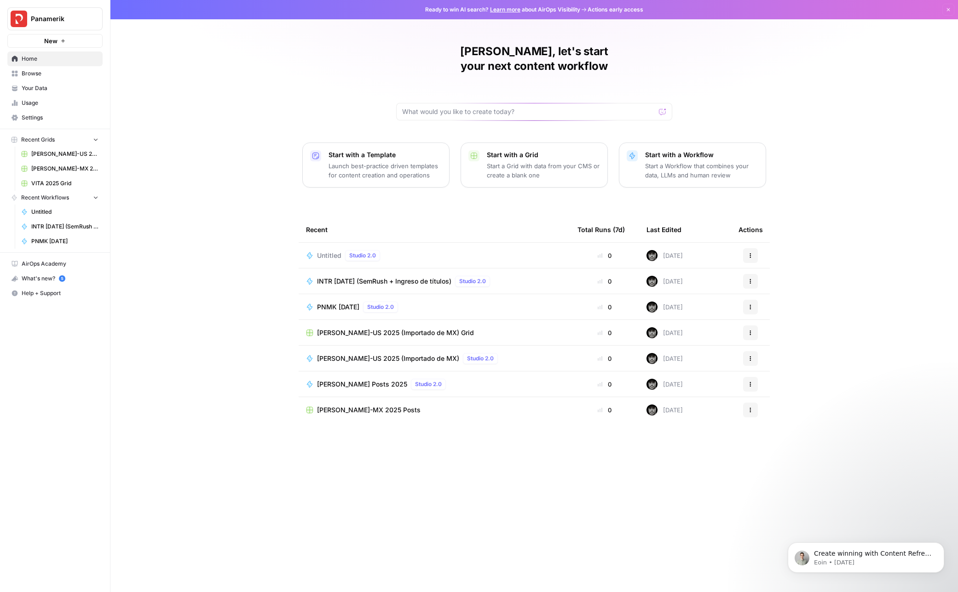
click at [362, 161] on p "Launch best-practice driven templates for content creation and operations" at bounding box center [384, 170] width 113 height 18
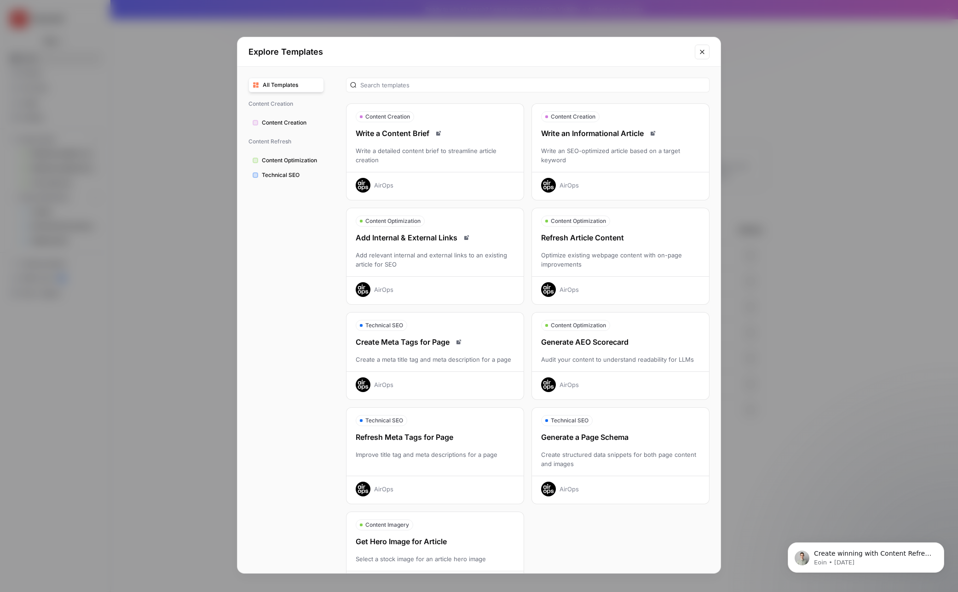
click at [294, 126] on span "Content Creation" at bounding box center [291, 123] width 58 height 8
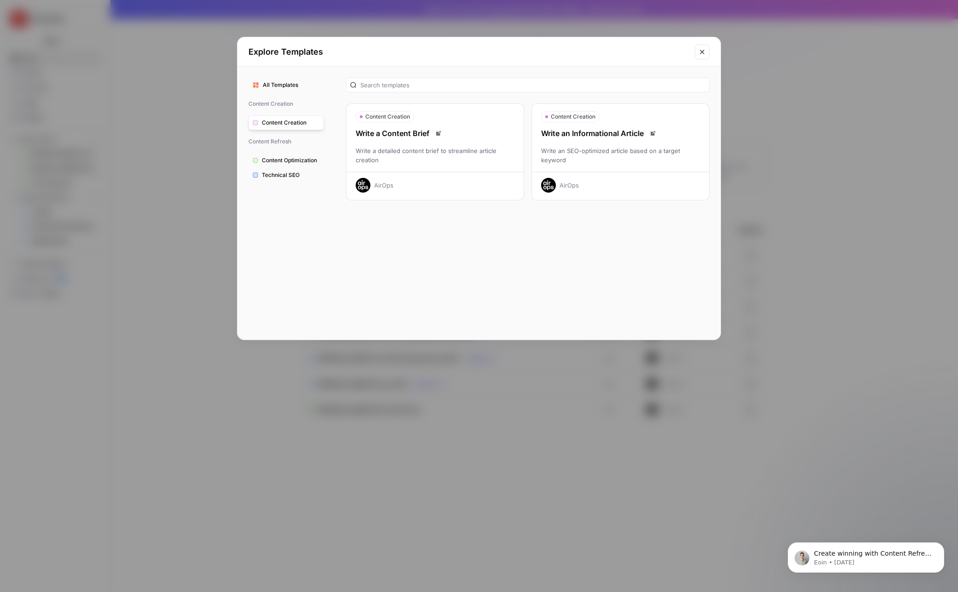
click at [459, 135] on div "Write a Content Brief" at bounding box center [434, 133] width 177 height 11
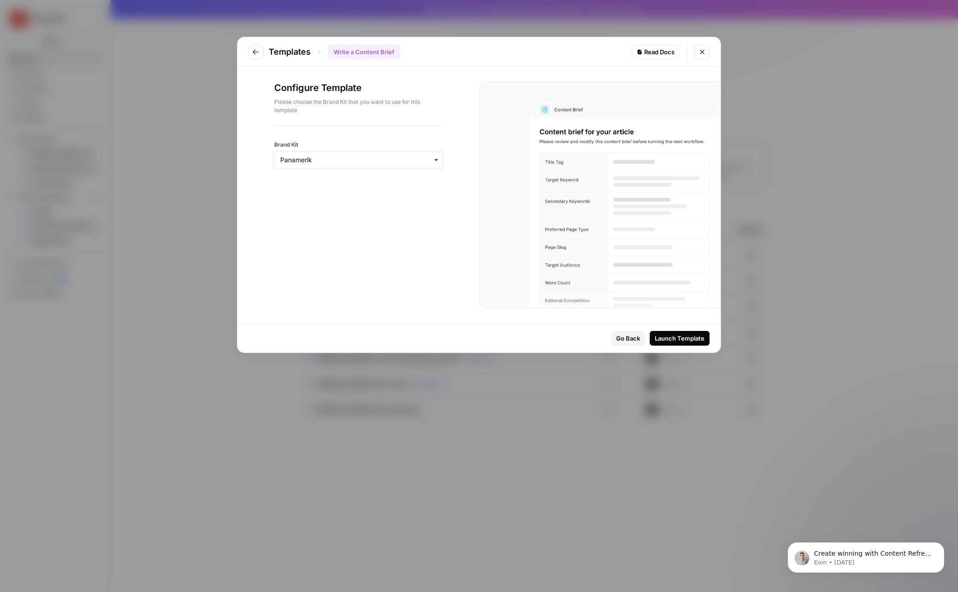
click at [404, 161] on input "Brand Kit" at bounding box center [358, 159] width 156 height 9
click at [670, 337] on div "Launch Template" at bounding box center [679, 338] width 50 height 9
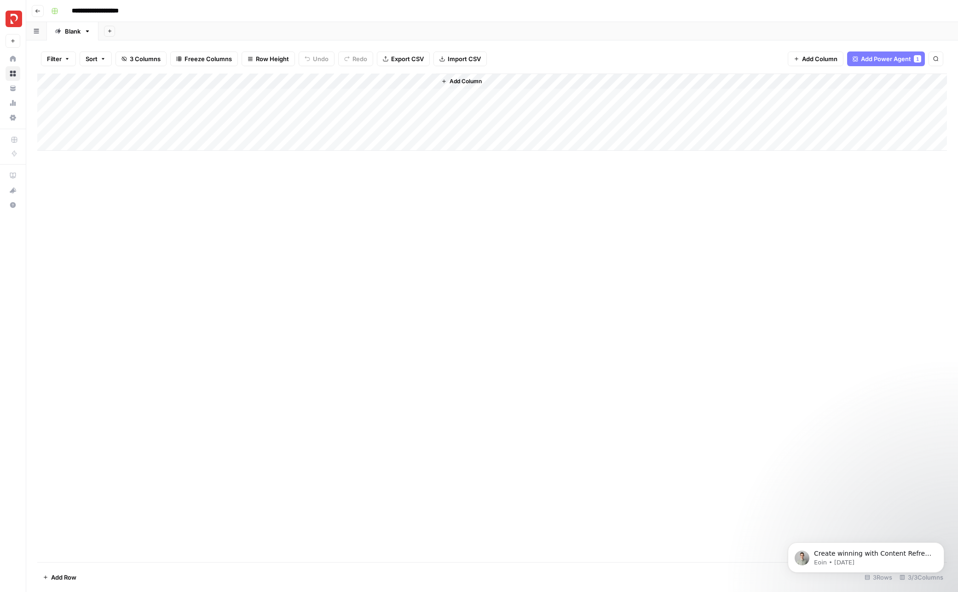
click at [289, 81] on div "Add Column" at bounding box center [491, 112] width 909 height 77
click at [230, 158] on span "Configure Inputs" at bounding box center [229, 158] width 80 height 9
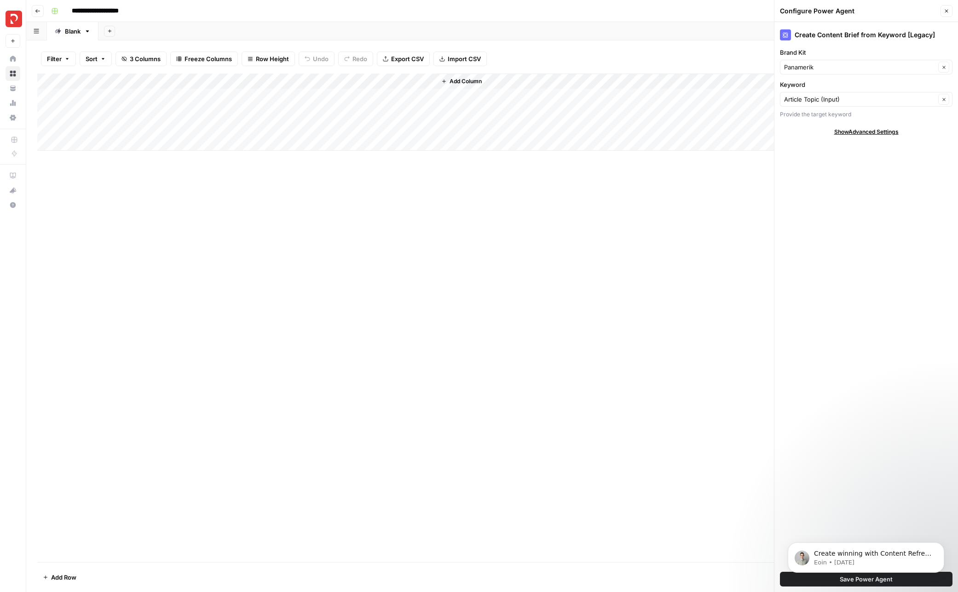
click at [41, 15] on button "Go back" at bounding box center [38, 11] width 12 height 12
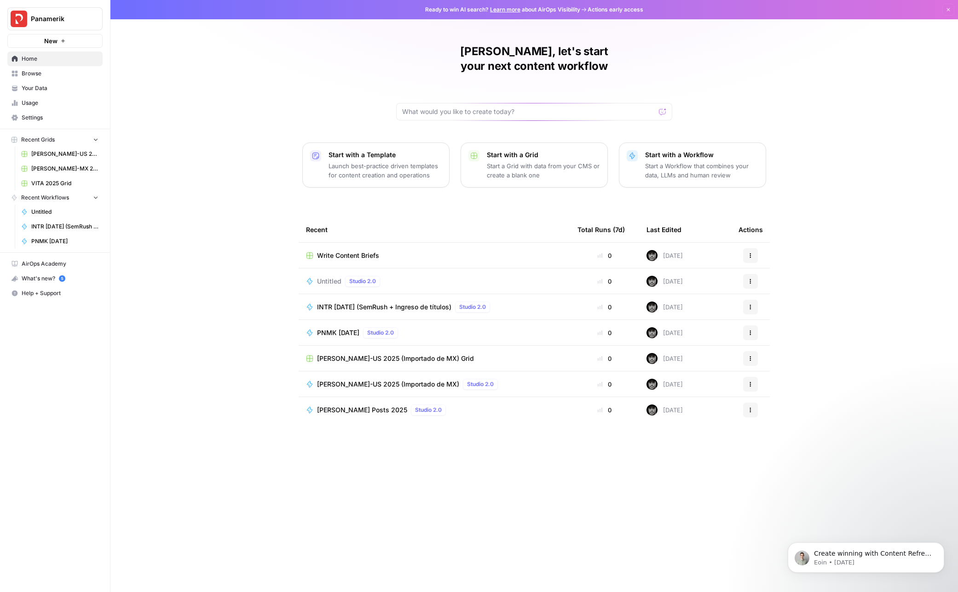
click at [709, 150] on div "Start with a Workflow Start a Workflow that combines your data, LLMs and human …" at bounding box center [701, 164] width 113 height 29
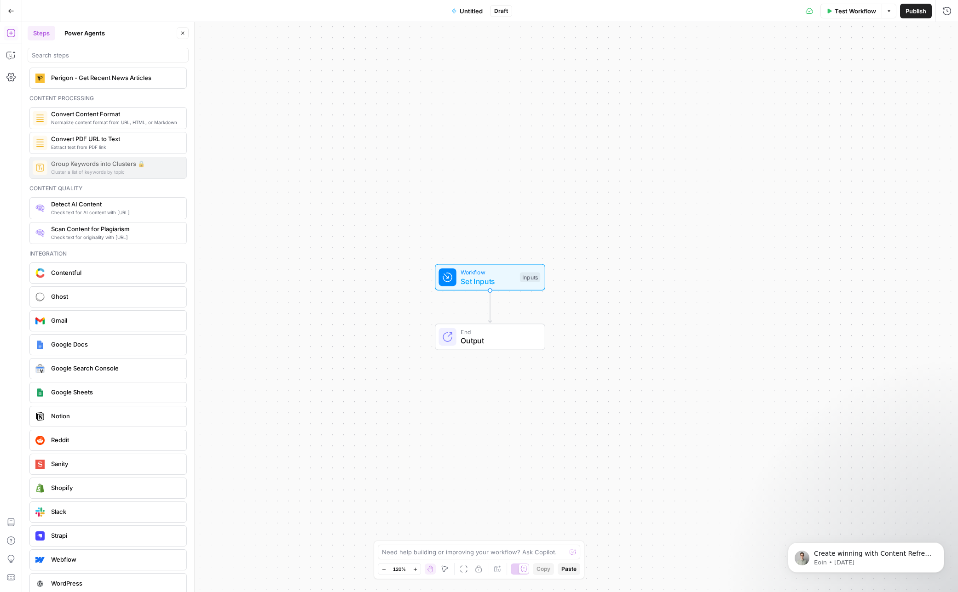
scroll to position [1478, 0]
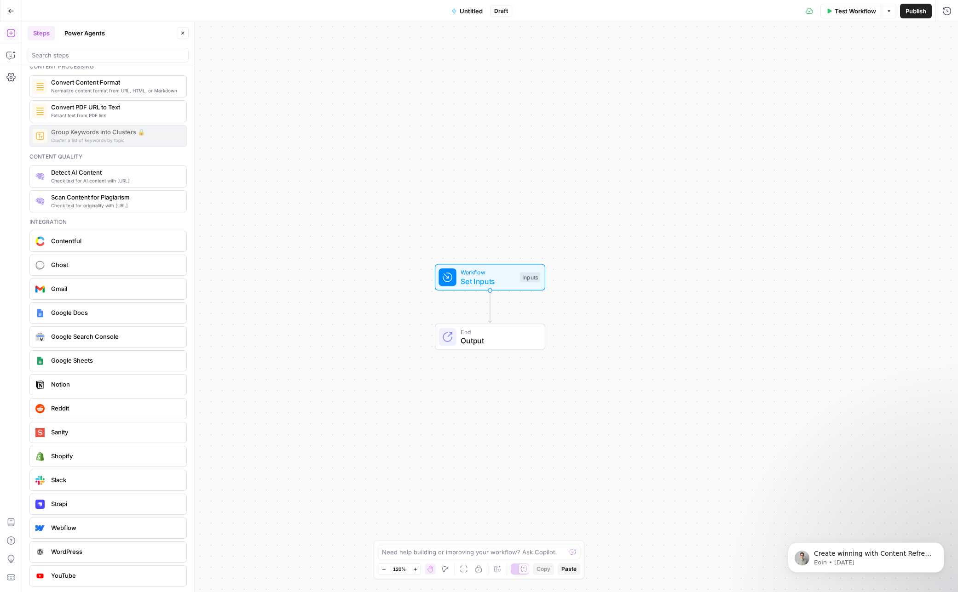
click at [9, 11] on icon "button" at bounding box center [11, 11] width 6 height 4
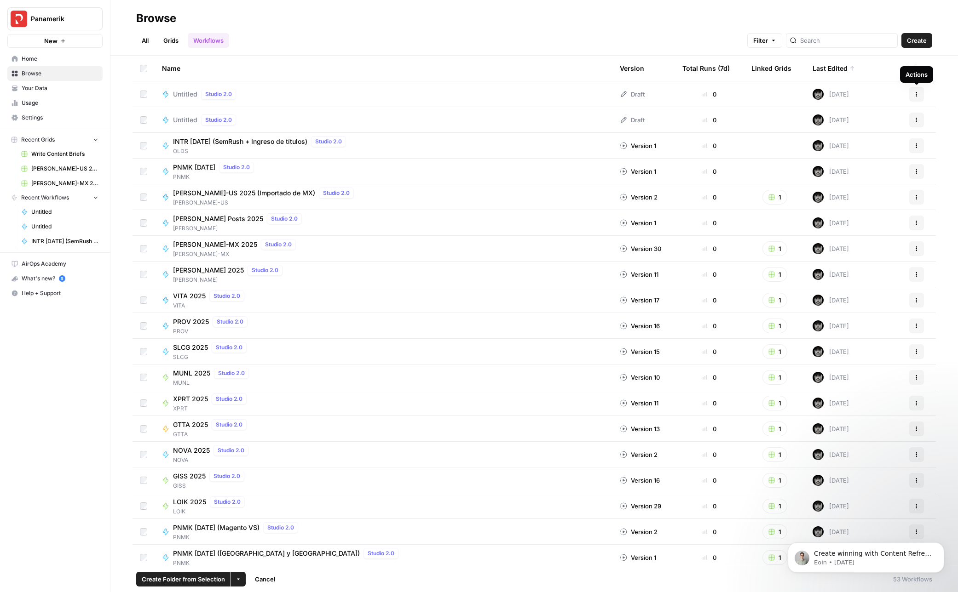
click at [917, 94] on icon "button" at bounding box center [916, 95] width 6 height 6
click at [851, 171] on span "Delete" at bounding box center [875, 170] width 74 height 9
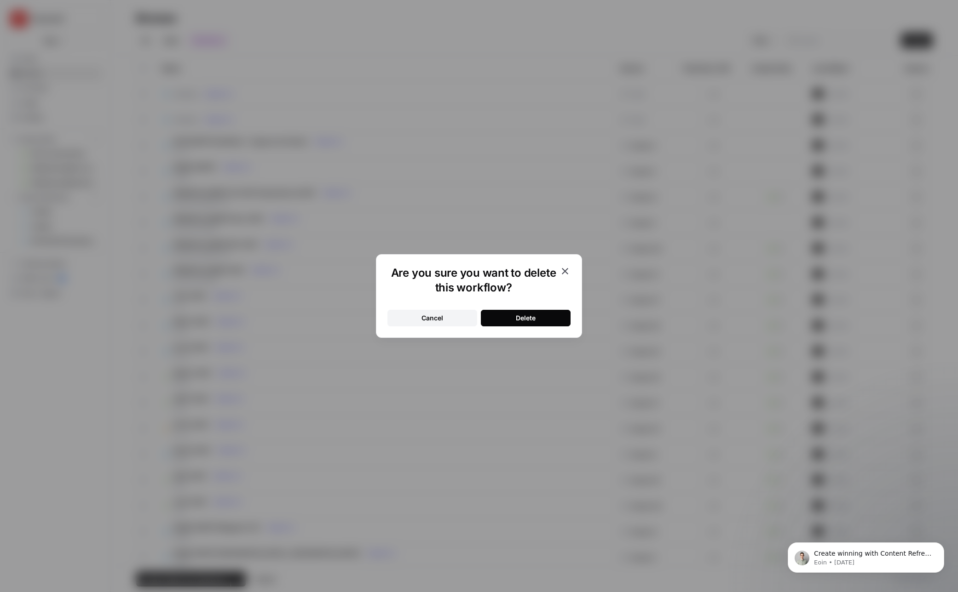
click at [537, 319] on button "Delete" at bounding box center [526, 318] width 90 height 17
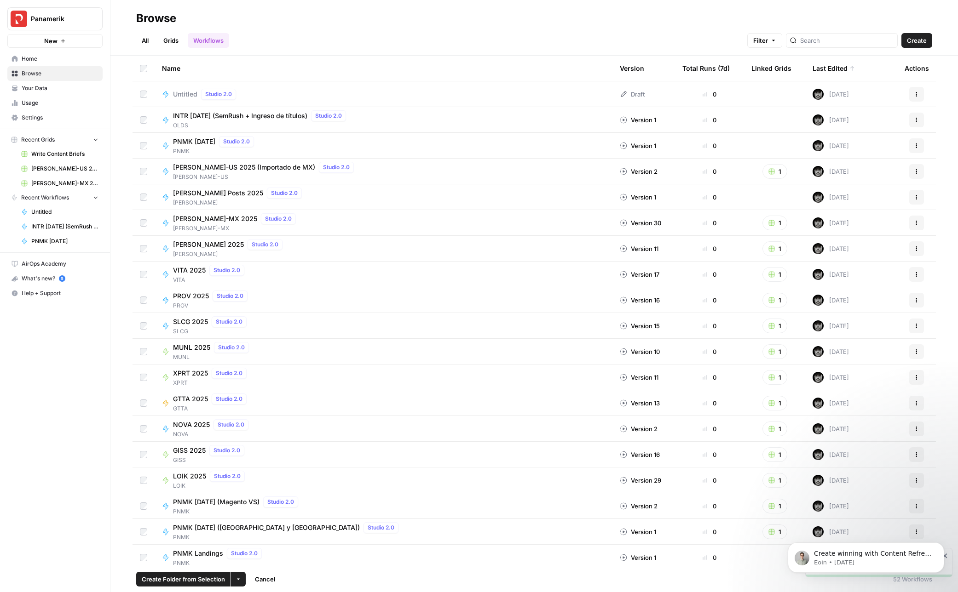
click at [201, 142] on span "PNMK [DATE]" at bounding box center [194, 141] width 42 height 9
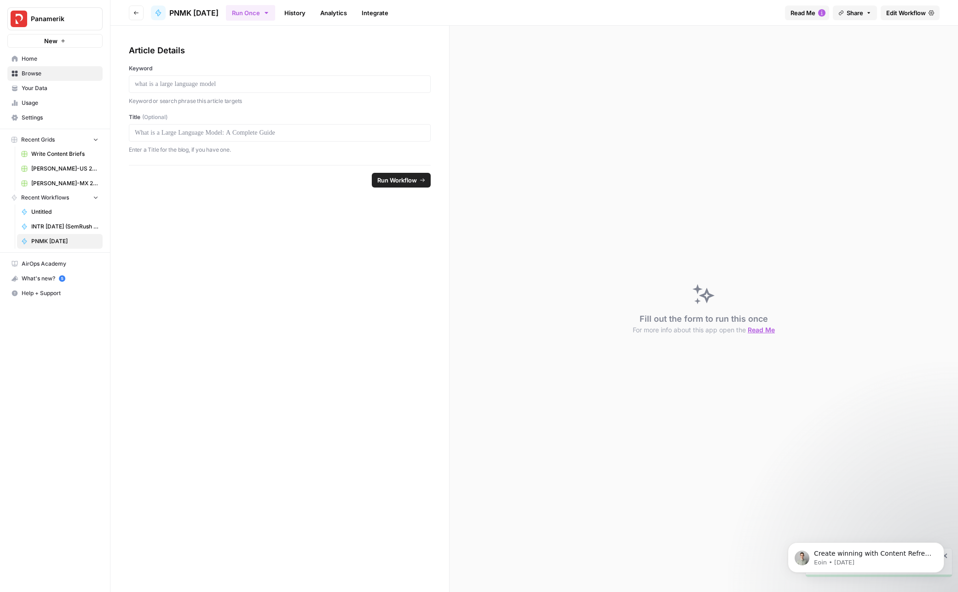
click at [896, 14] on span "Edit Workflow" at bounding box center [906, 12] width 40 height 9
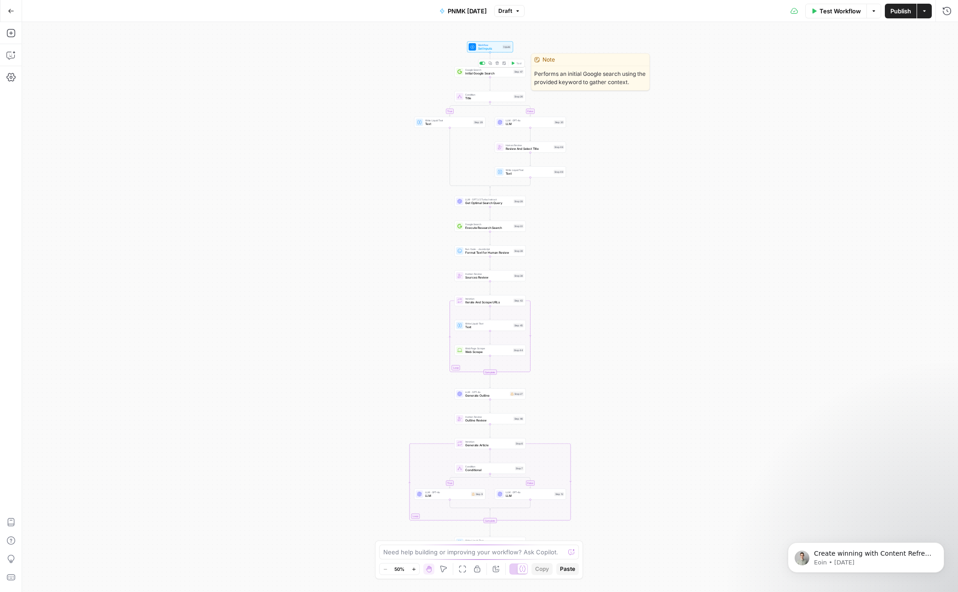
click at [485, 72] on span "Initial Google Search" at bounding box center [488, 73] width 46 height 5
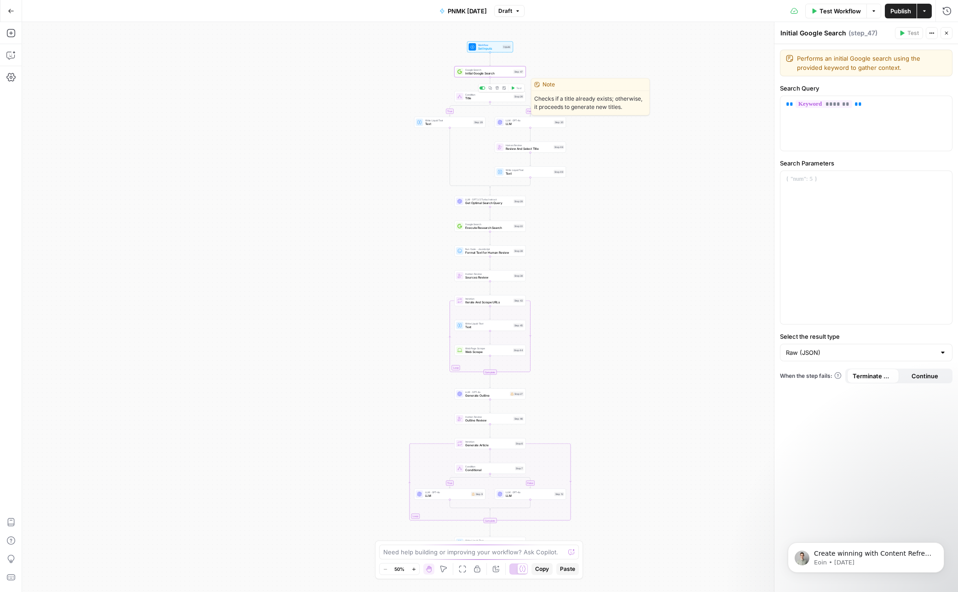
click at [501, 98] on span "Title" at bounding box center [488, 98] width 46 height 5
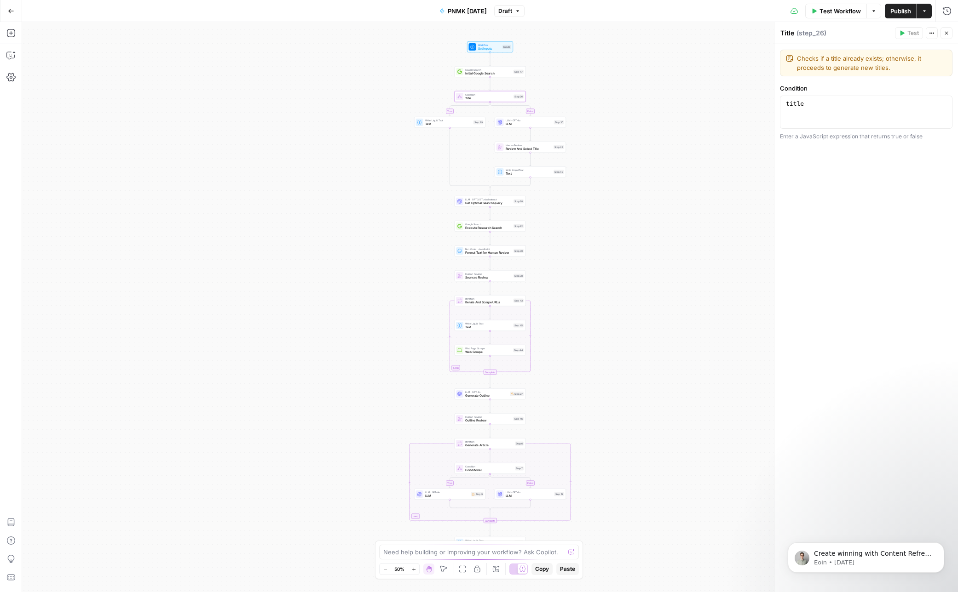
click at [468, 121] on span "Write Liquid Text" at bounding box center [448, 121] width 46 height 4
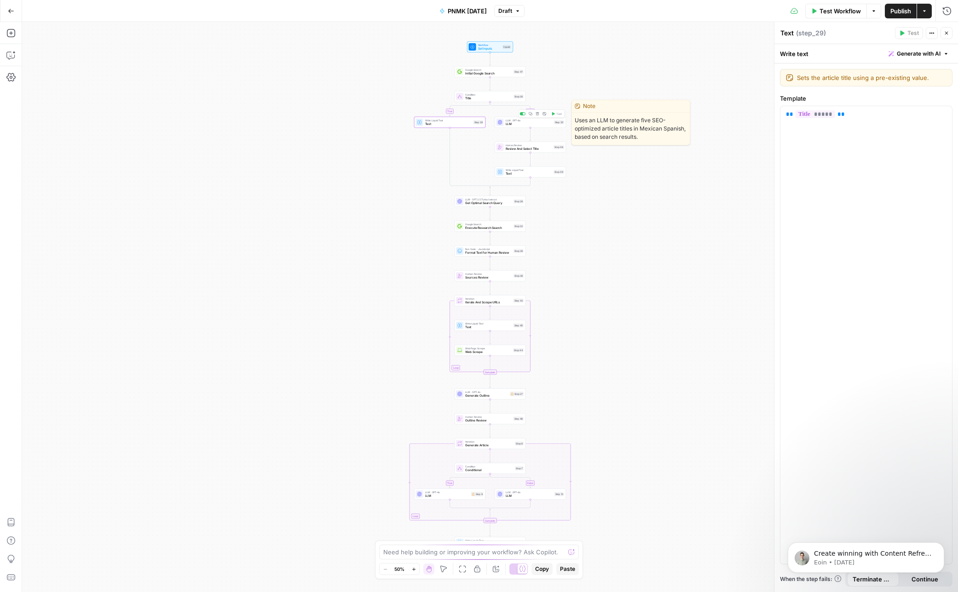
click at [533, 125] on span "LLM" at bounding box center [528, 124] width 46 height 5
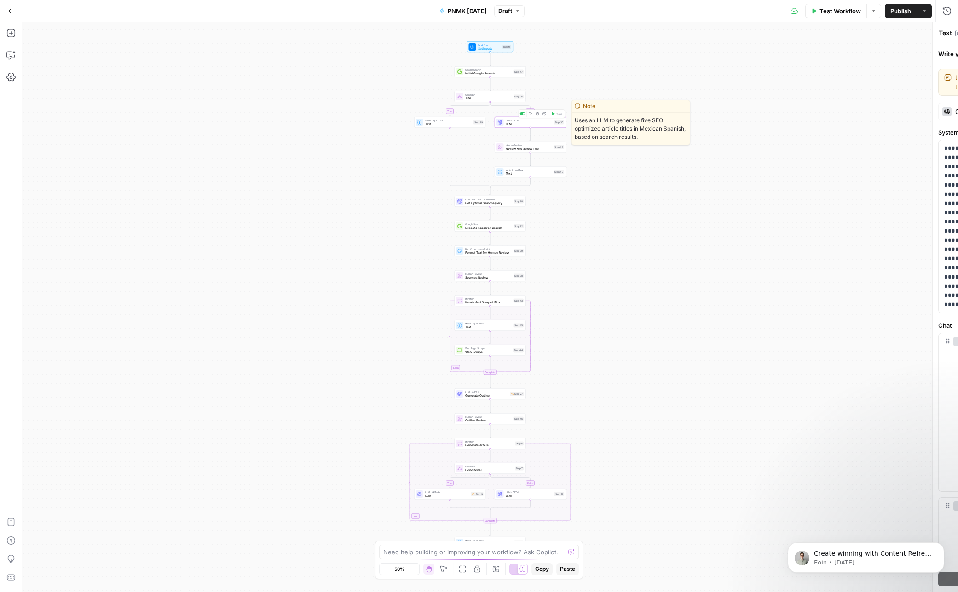
type textarea "LLM"
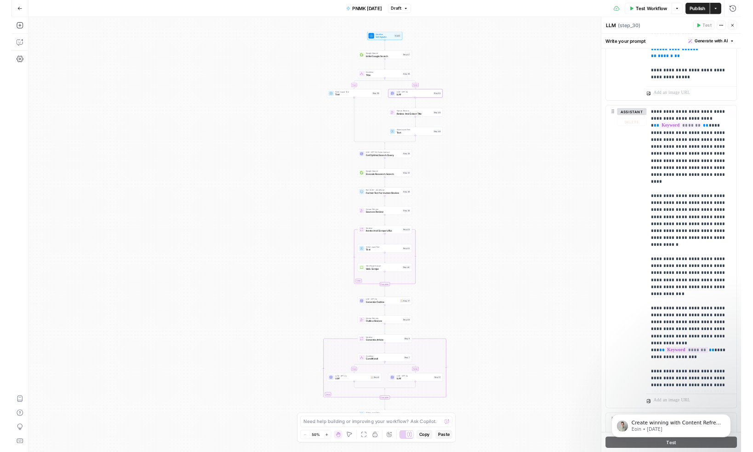
scroll to position [345, 0]
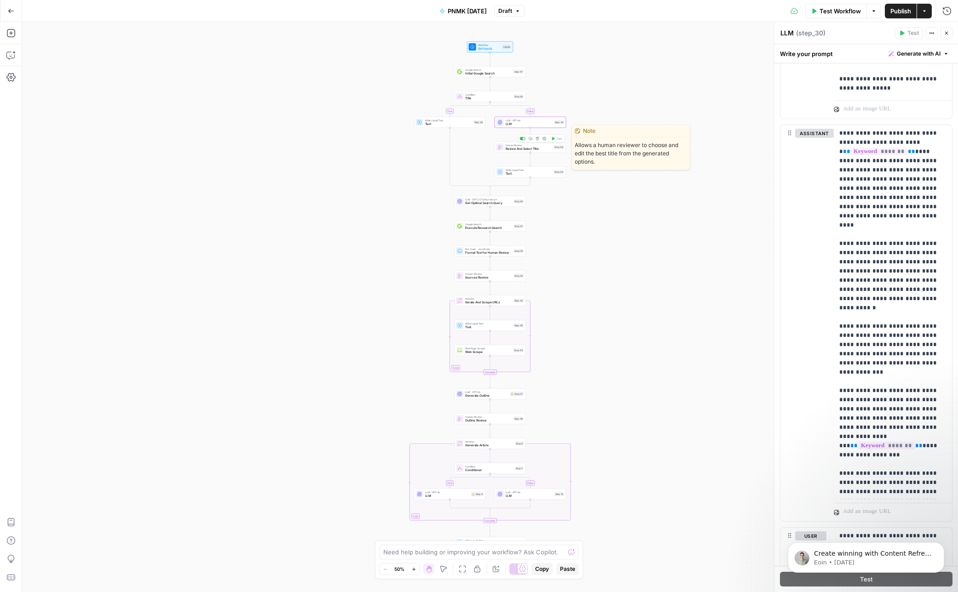
click at [541, 149] on span "Review And Select Title" at bounding box center [528, 149] width 46 height 5
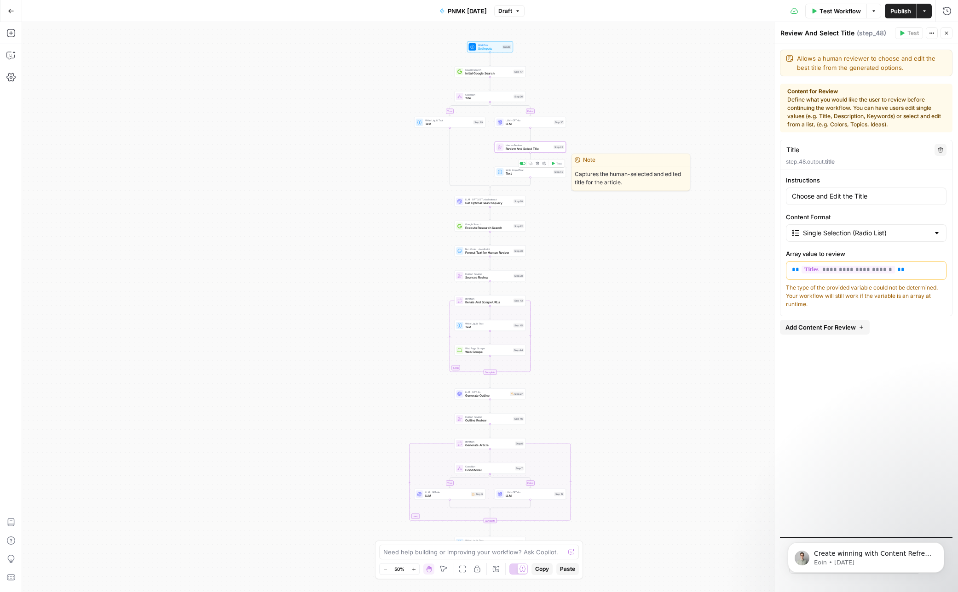
click at [537, 172] on span "Text" at bounding box center [528, 174] width 46 height 5
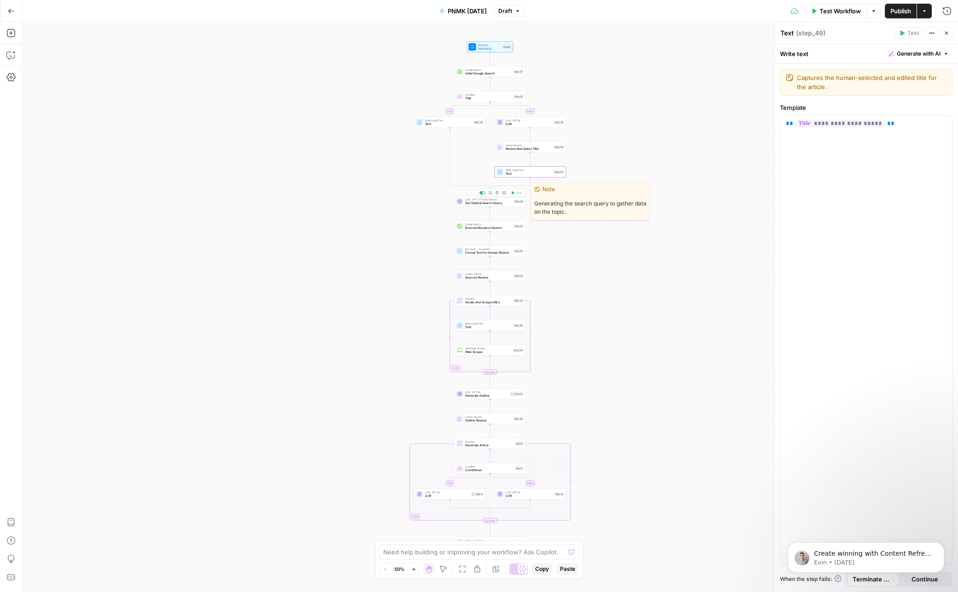
click at [499, 203] on span "Get Optimal Search Query" at bounding box center [488, 203] width 46 height 5
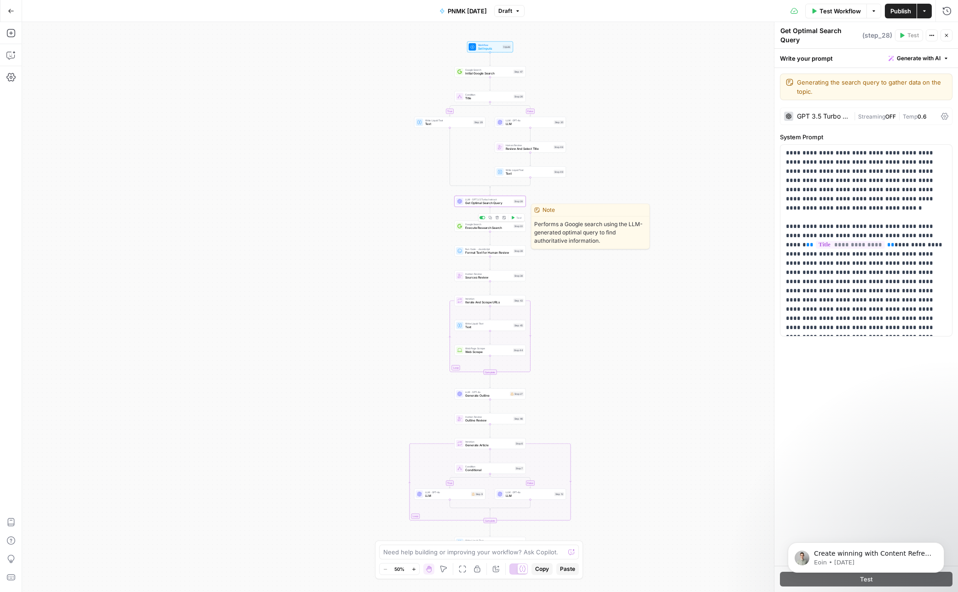
click at [494, 227] on span "Execute Research Search" at bounding box center [488, 228] width 46 height 5
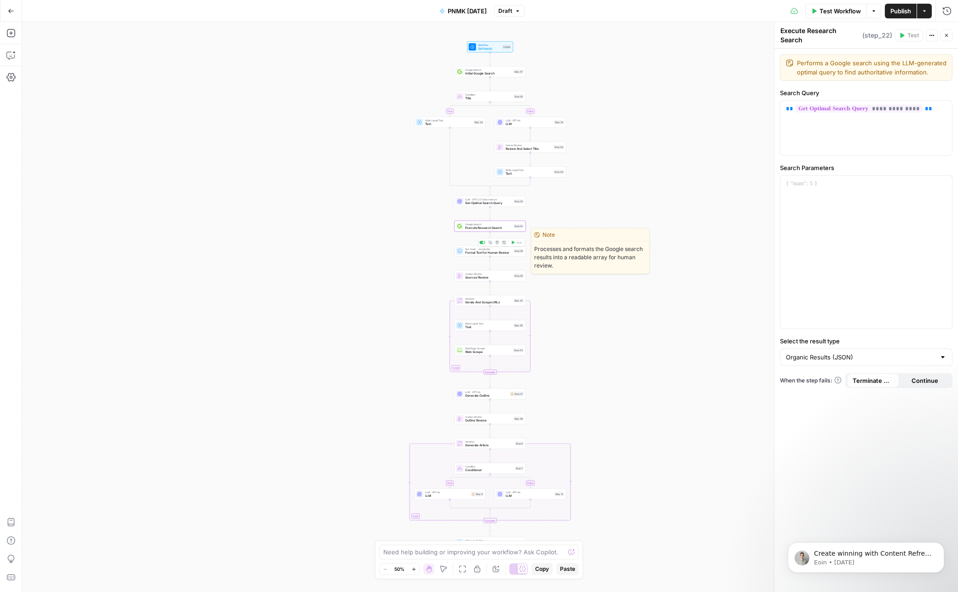
click at [492, 252] on span "Format Text for Human Review" at bounding box center [488, 253] width 46 height 5
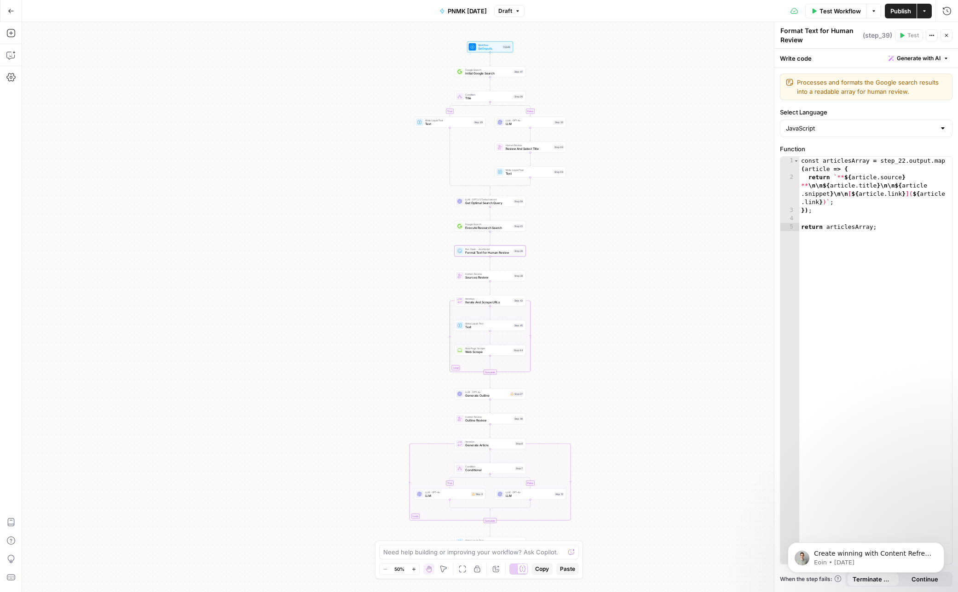
type textarea "**********"
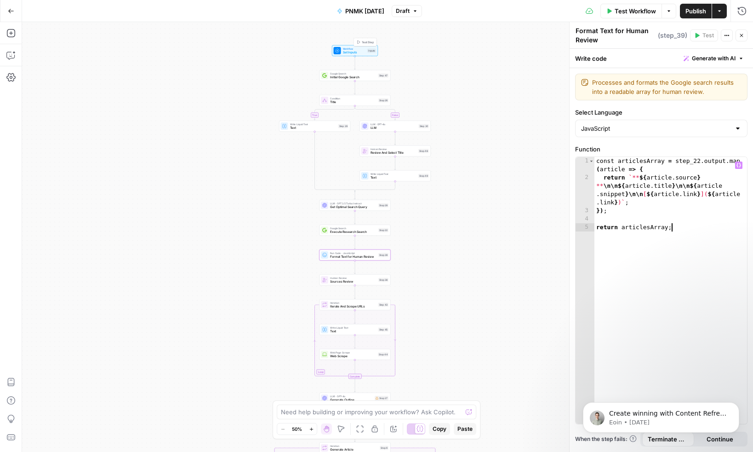
click at [353, 52] on span "Set Inputs" at bounding box center [354, 52] width 23 height 5
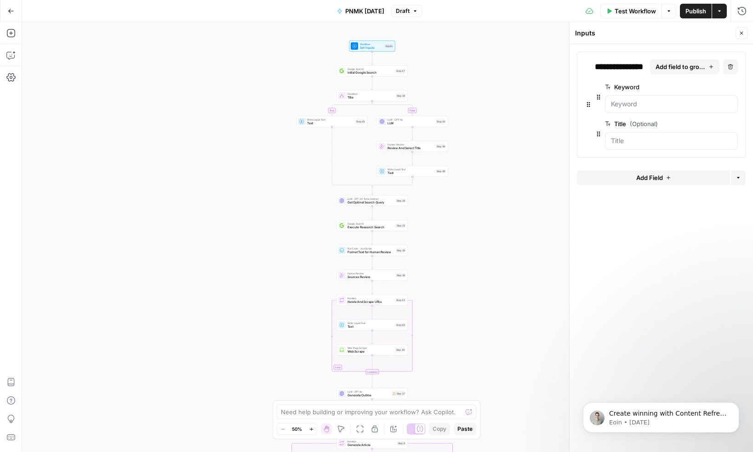
click at [310, 429] on icon "button" at bounding box center [311, 428] width 3 height 3
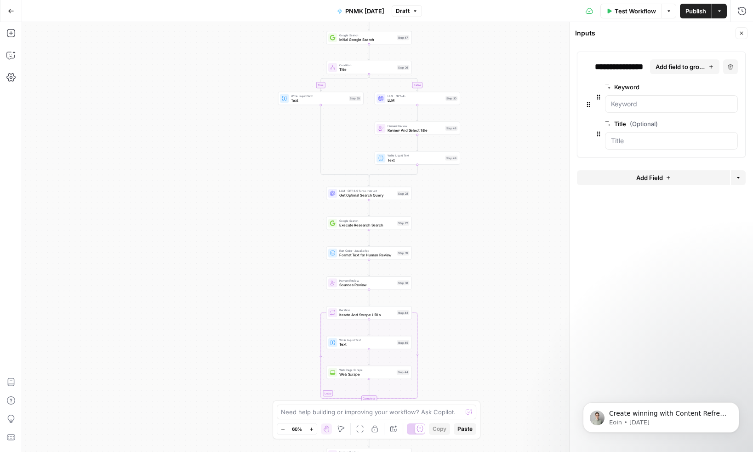
click at [310, 429] on icon "button" at bounding box center [311, 428] width 3 height 3
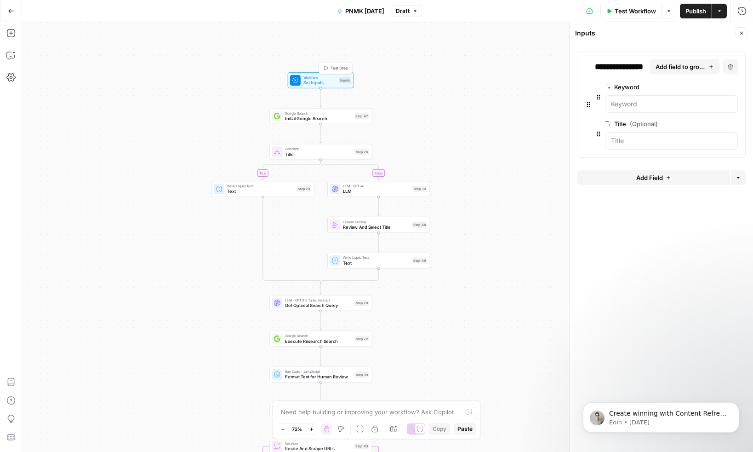
click at [320, 81] on span "Set Inputs" at bounding box center [320, 82] width 33 height 6
click at [325, 117] on span "Initial Google Search" at bounding box center [318, 118] width 67 height 6
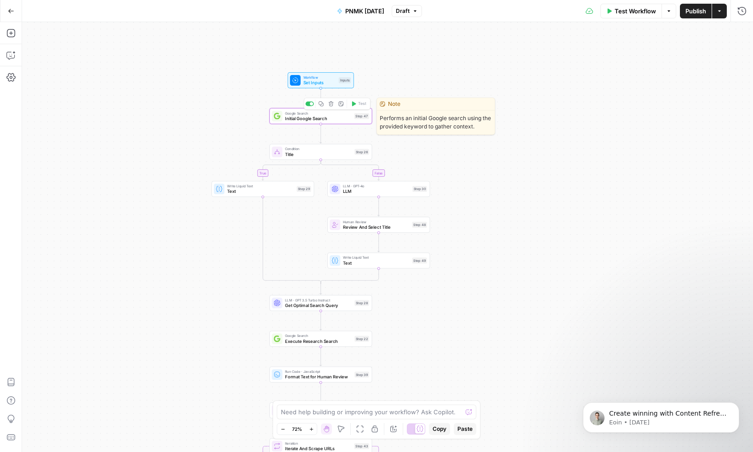
type textarea "Initial Google Search"
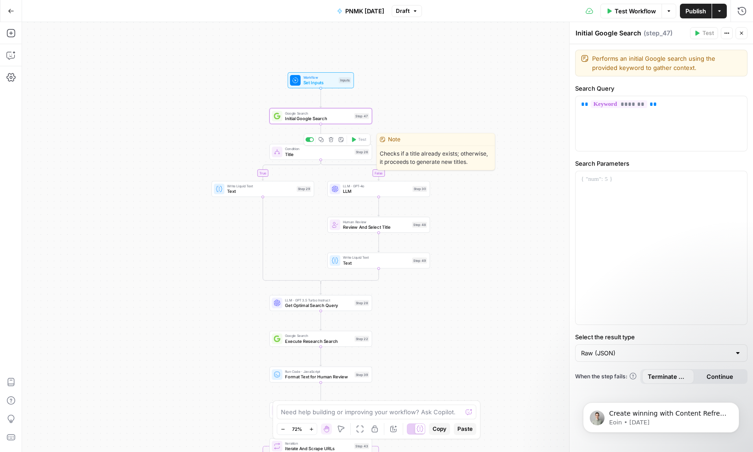
click at [311, 151] on span "Title" at bounding box center [318, 154] width 67 height 6
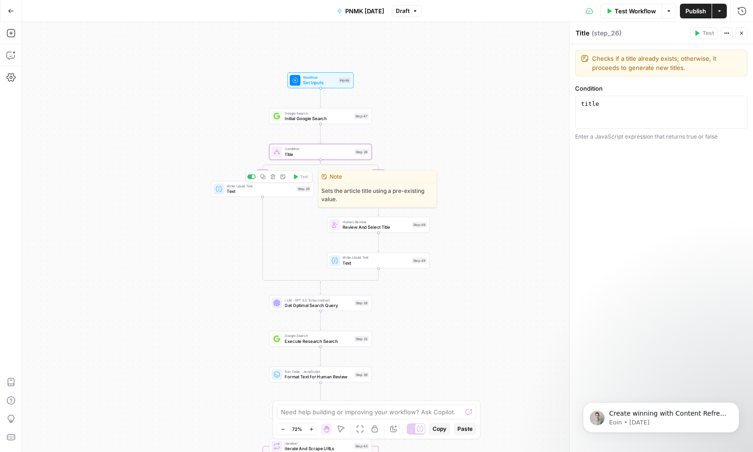
click at [279, 189] on span "Text" at bounding box center [260, 191] width 67 height 6
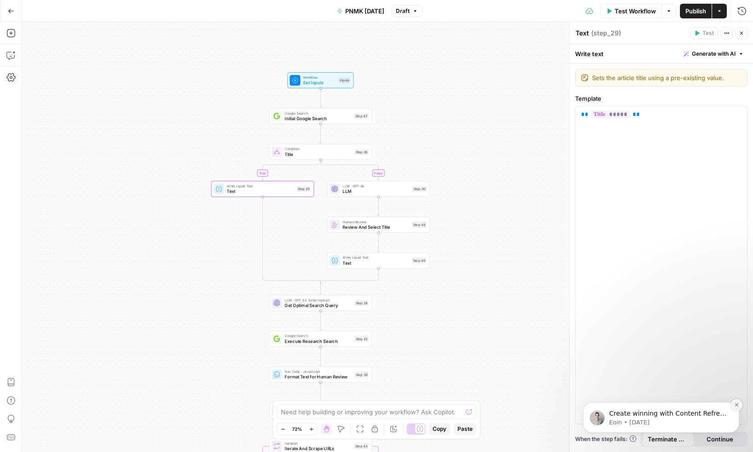
click at [735, 405] on icon "Dismiss notification" at bounding box center [736, 404] width 3 height 3
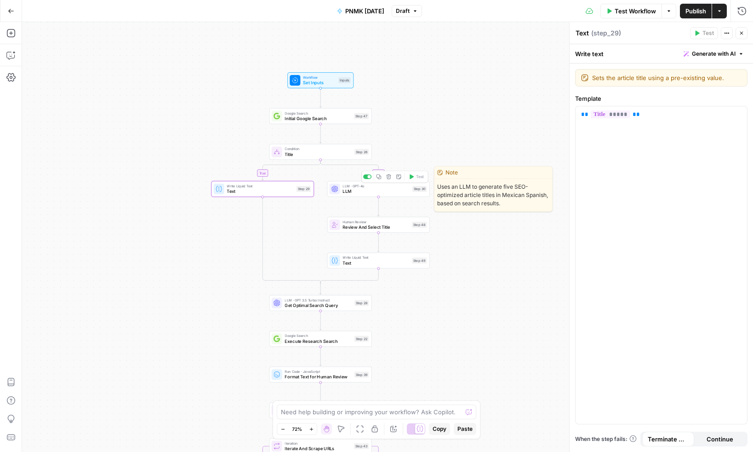
click at [365, 189] on span "LLM" at bounding box center [376, 191] width 67 height 6
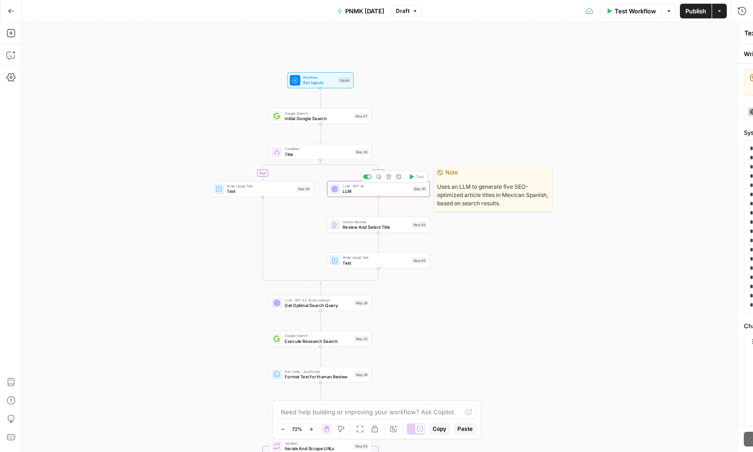
type textarea "LLM"
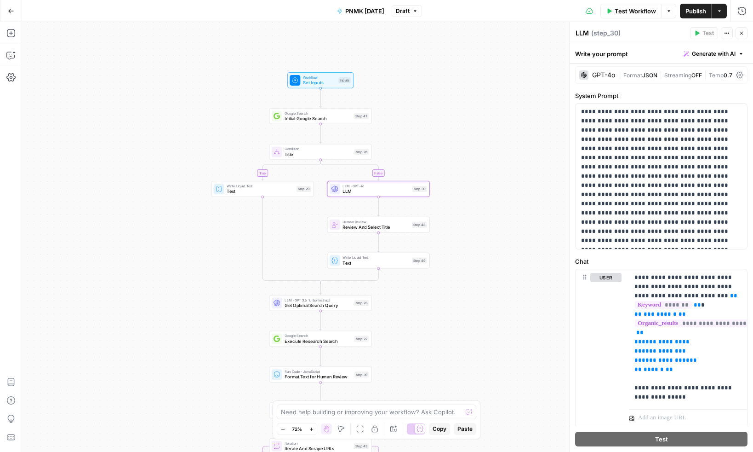
scroll to position [0, 0]
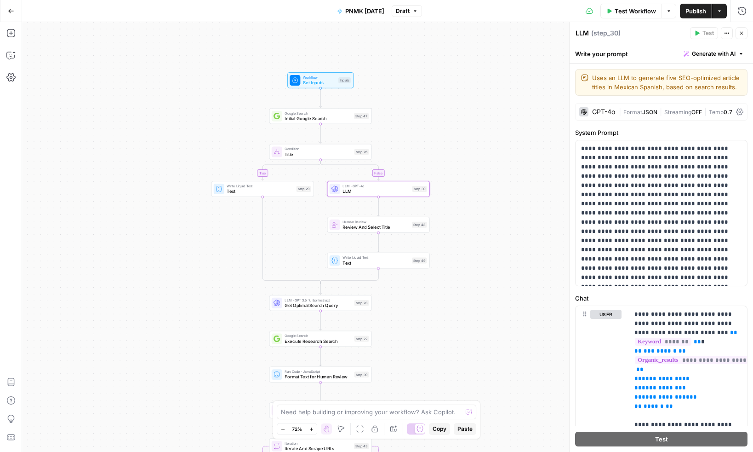
click at [723, 32] on button "Actions" at bounding box center [727, 33] width 12 height 12
click at [651, 32] on div "LLM LLM ( step_30 )" at bounding box center [631, 33] width 112 height 10
click at [739, 111] on icon at bounding box center [739, 111] width 7 height 7
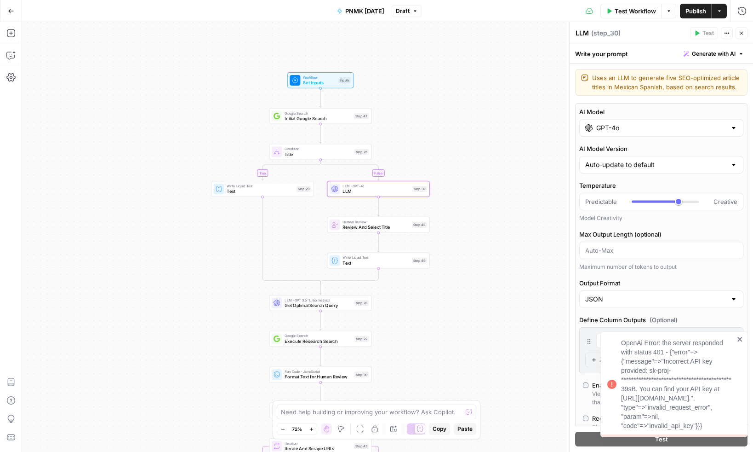
click at [741, 337] on icon "close" at bounding box center [740, 339] width 5 height 5
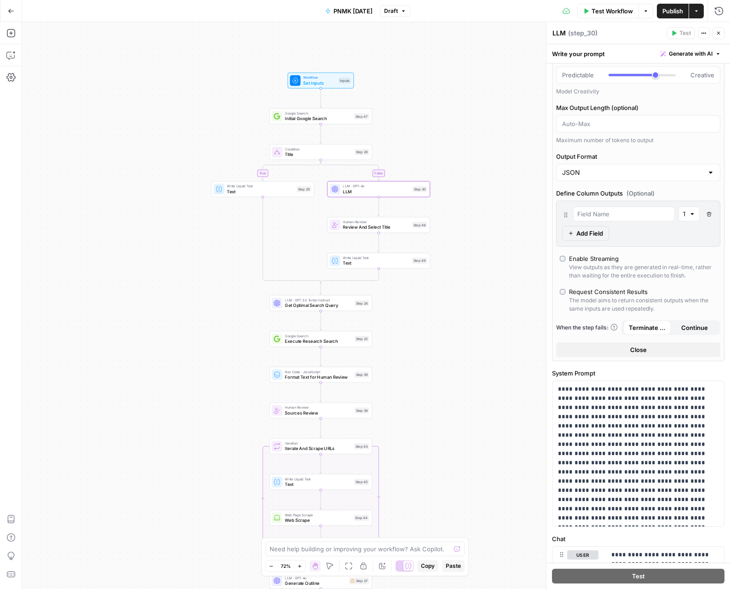
scroll to position [123, 0]
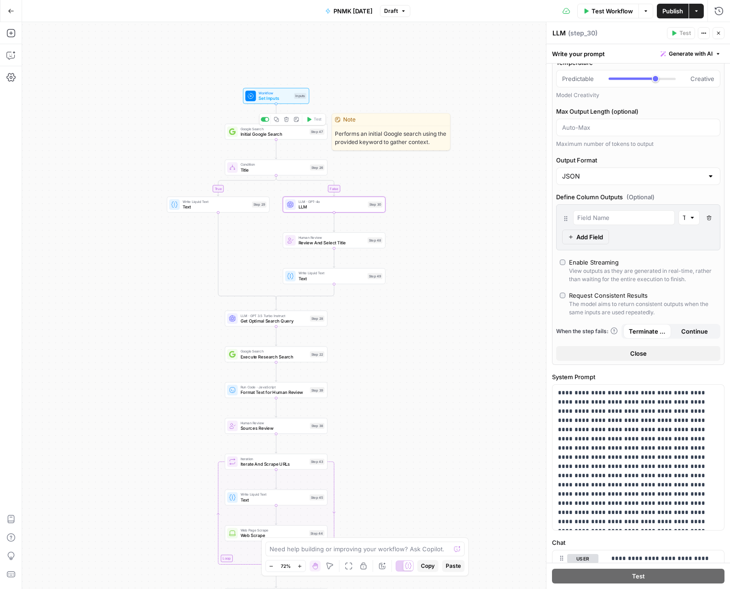
click at [295, 136] on span "Initial Google Search" at bounding box center [274, 134] width 67 height 6
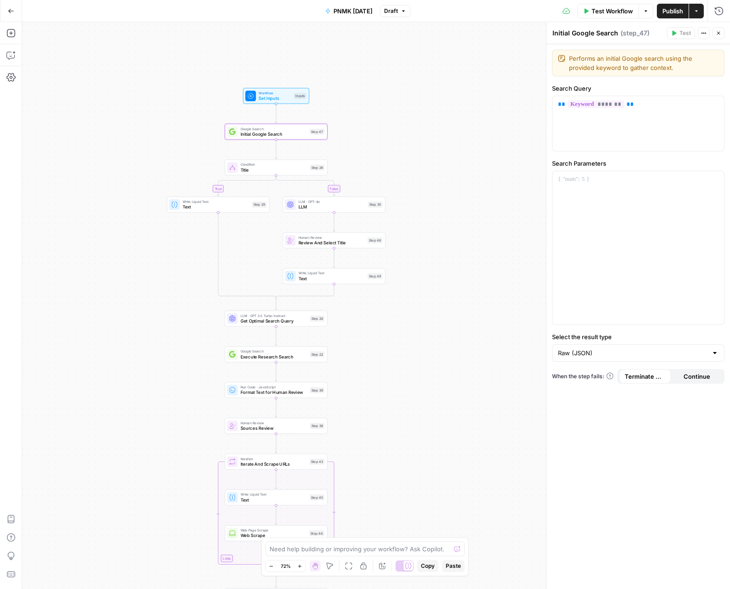
click at [588, 34] on textarea "Initial Google Search" at bounding box center [585, 33] width 66 height 9
drag, startPoint x: 653, startPoint y: 104, endPoint x: 594, endPoint y: 112, distance: 59.8
click at [531, 104] on body "Panamerik New Home Browse Your Data Usage Settings Recent Grids Write Content B…" at bounding box center [365, 294] width 730 height 589
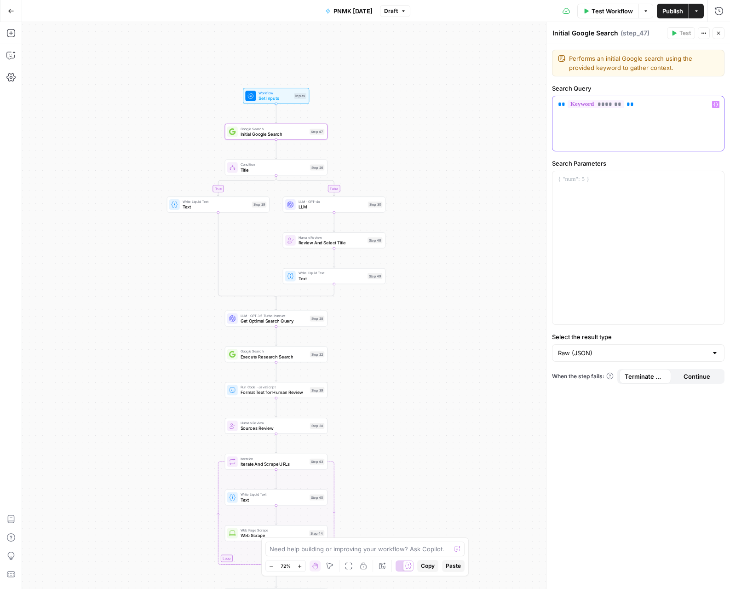
click at [639, 106] on p "** ******* **" at bounding box center [638, 104] width 161 height 9
copy p "** ******* **"
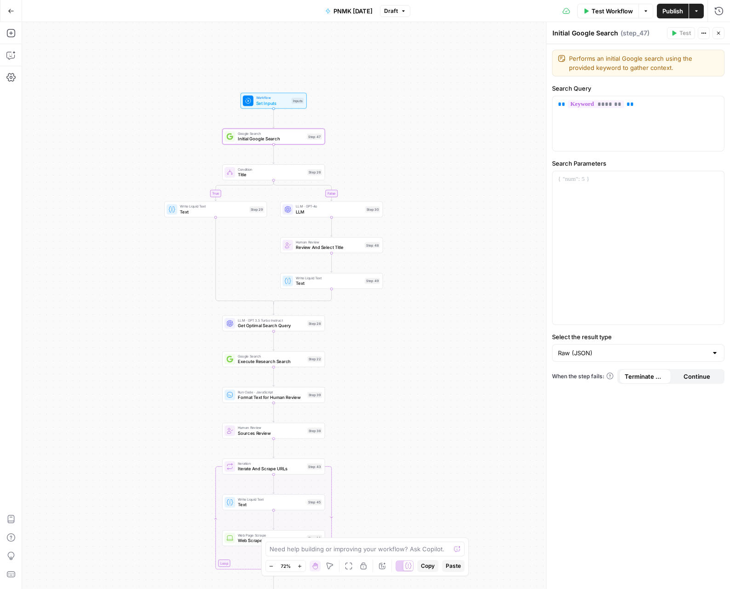
click at [272, 172] on span "Title" at bounding box center [271, 174] width 67 height 6
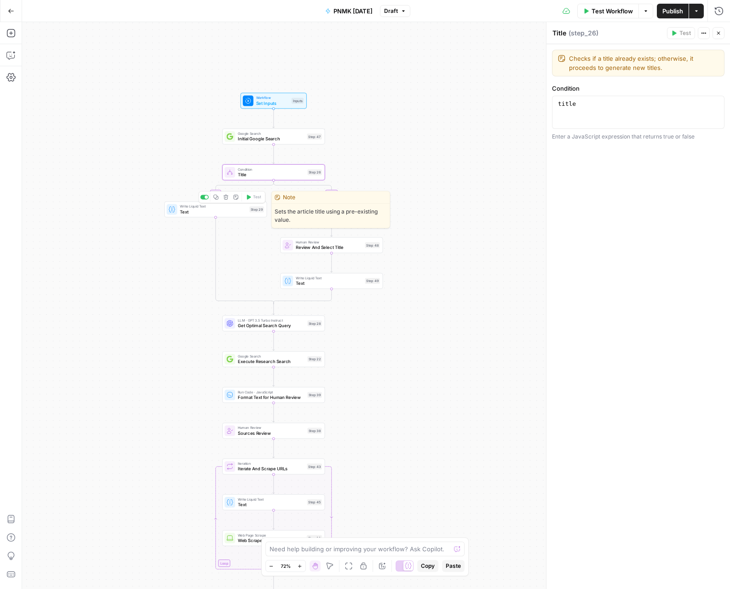
click at [219, 211] on span "Text" at bounding box center [213, 211] width 67 height 6
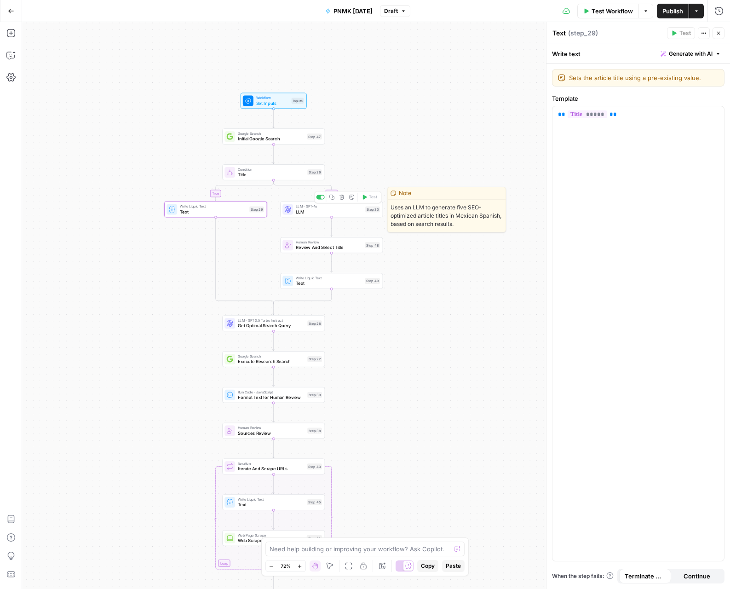
click at [337, 209] on span "LLM" at bounding box center [329, 211] width 67 height 6
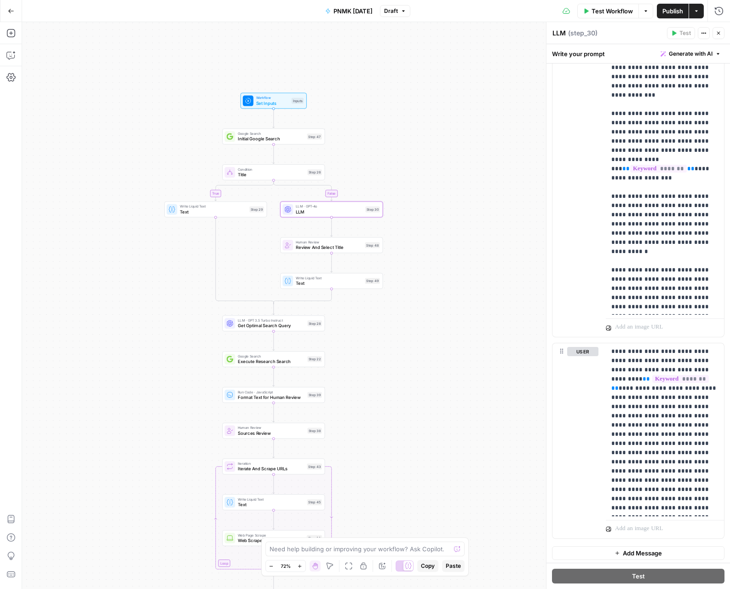
scroll to position [533, 0]
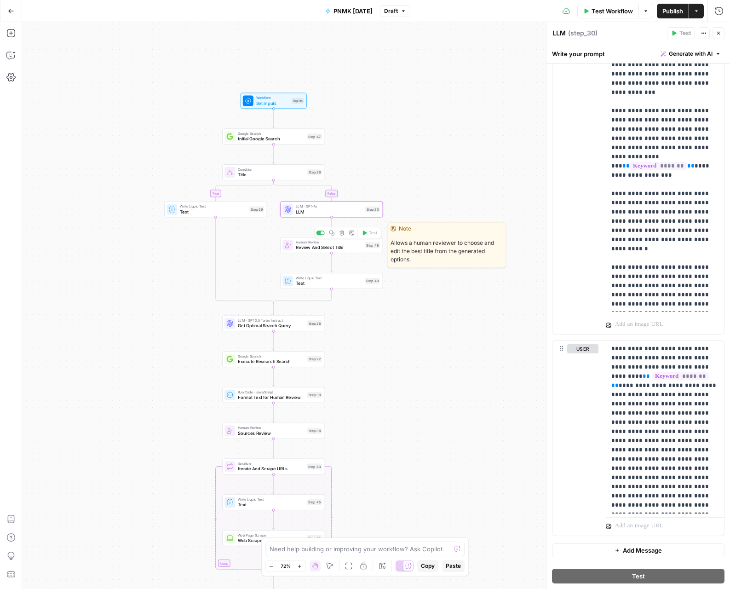
click at [321, 246] on span "Review And Select Title" at bounding box center [329, 247] width 67 height 6
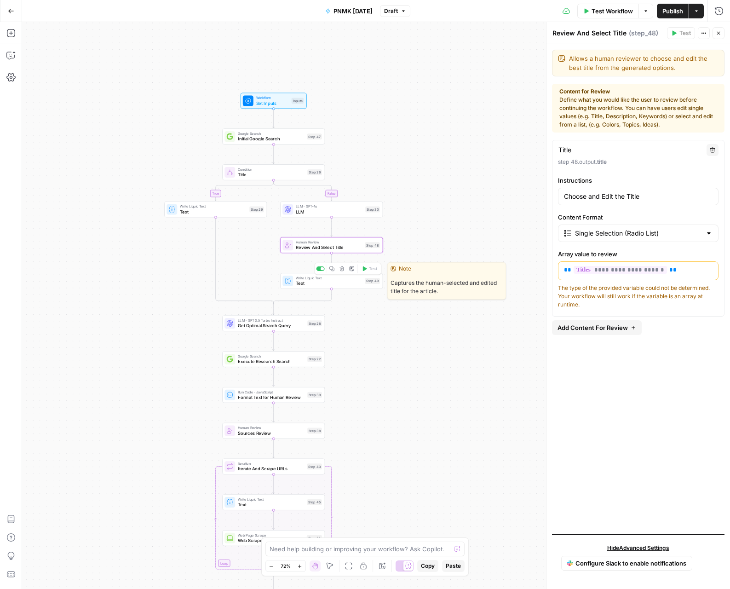
click at [325, 285] on span "Text" at bounding box center [329, 283] width 67 height 6
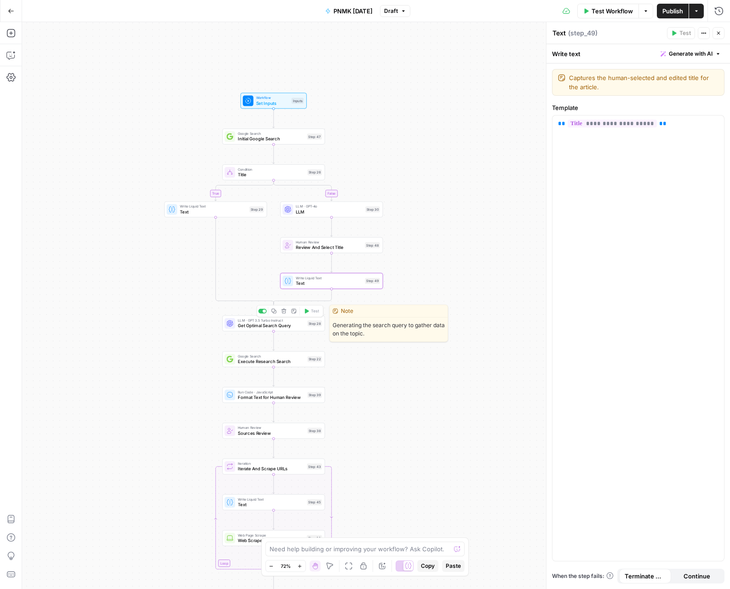
click at [295, 328] on span "Get Optimal Search Query" at bounding box center [271, 325] width 67 height 6
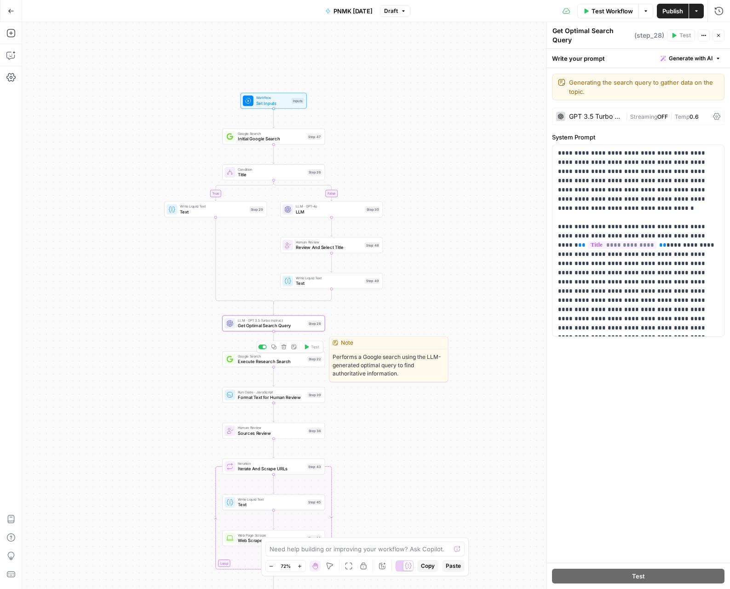
click at [295, 358] on span "Execute Research Search" at bounding box center [271, 361] width 67 height 6
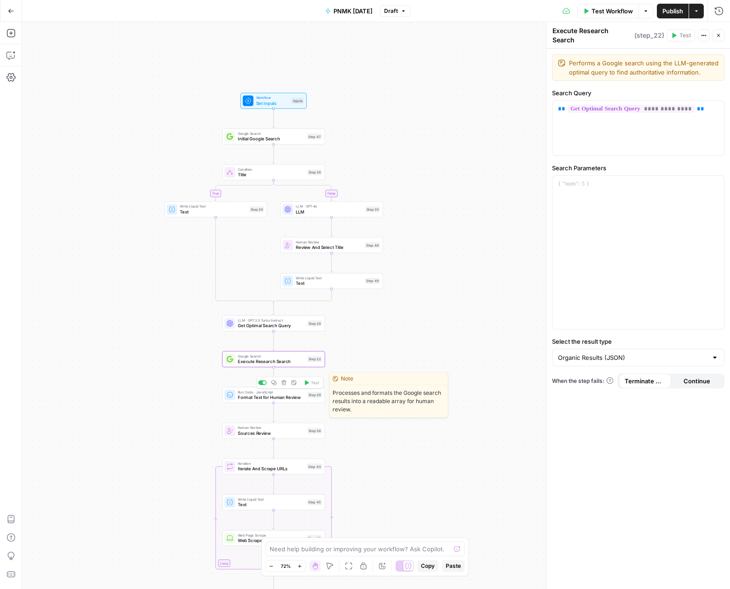
click at [295, 394] on span "Format Text for Human Review" at bounding box center [271, 397] width 67 height 6
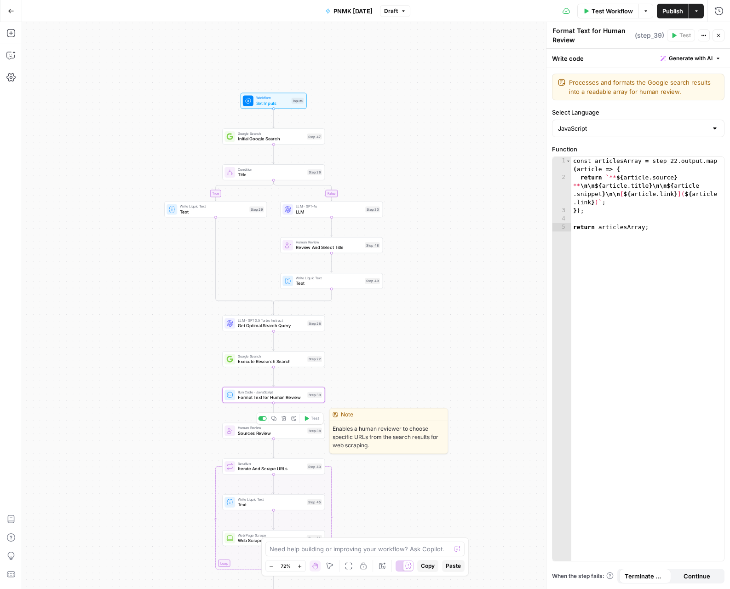
click at [290, 433] on span "Sources Review" at bounding box center [271, 433] width 67 height 6
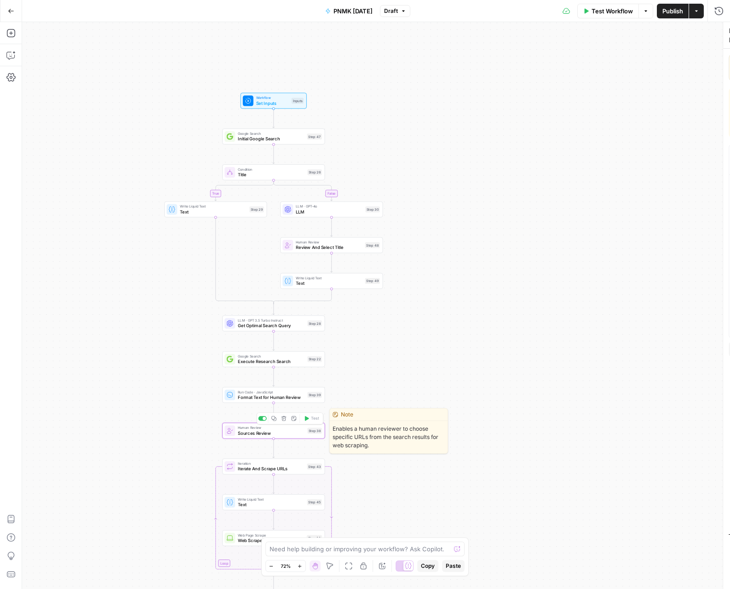
type textarea "Sources Review"
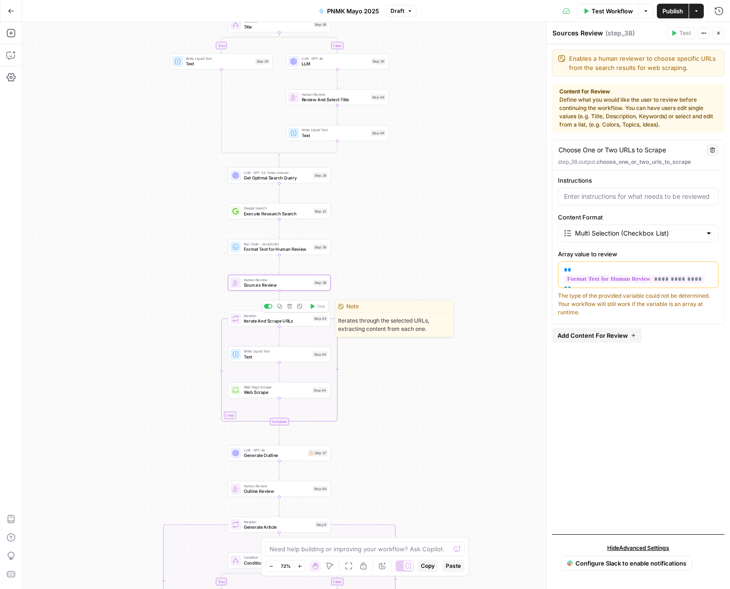
click at [302, 321] on span "Iterate And Scrape URLs" at bounding box center [277, 320] width 67 height 6
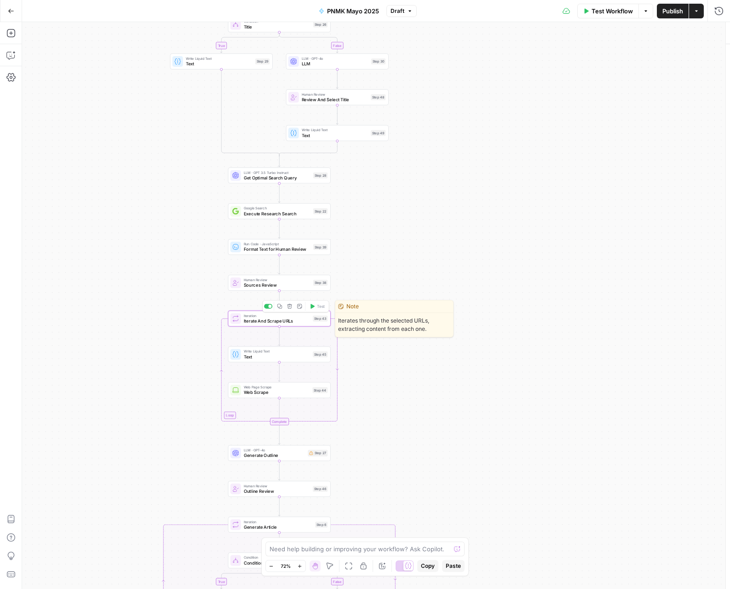
type textarea "Iterate And Scrape URLs"
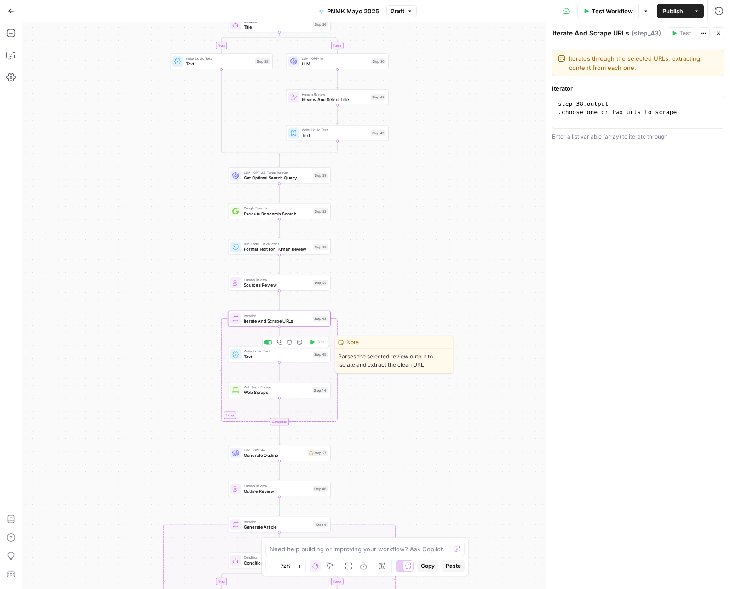
click at [294, 356] on span "Text" at bounding box center [277, 356] width 67 height 6
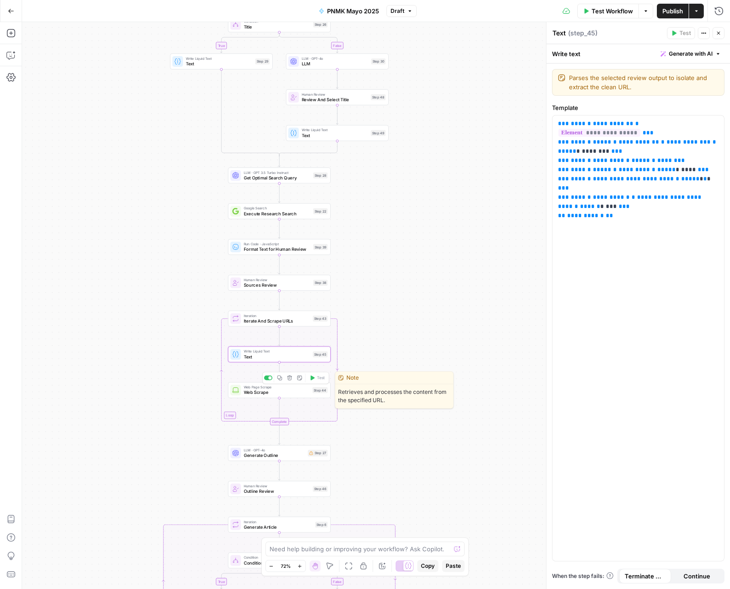
click at [288, 395] on span "Web Scrape" at bounding box center [277, 392] width 66 height 6
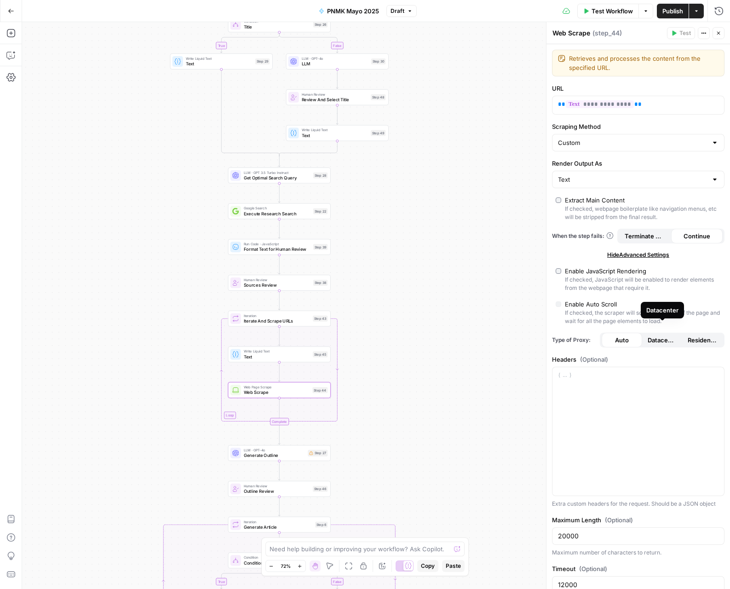
scroll to position [30, 0]
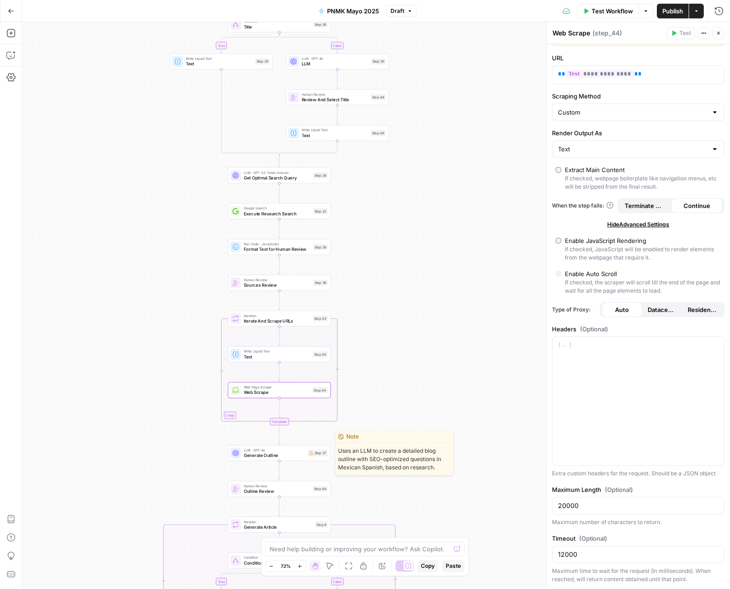
click at [293, 454] on span "Generate Outline" at bounding box center [275, 455] width 62 height 6
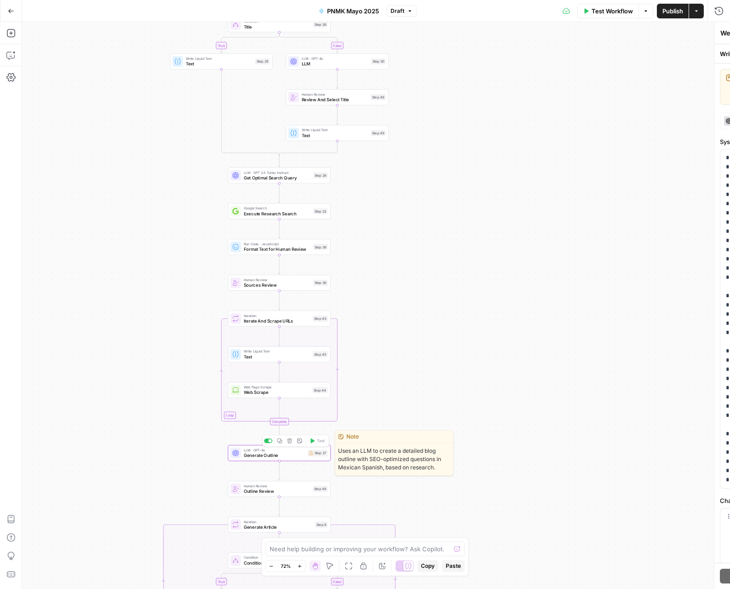
type textarea "Generate Outline"
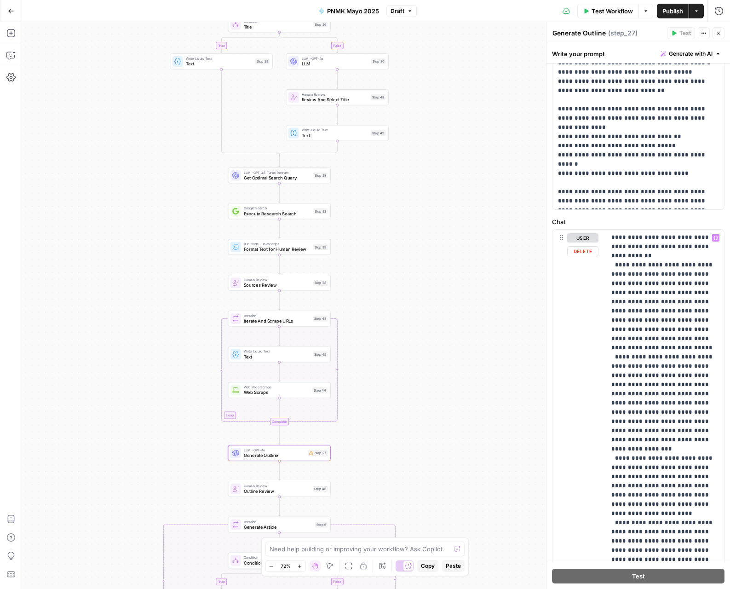
scroll to position [333, 0]
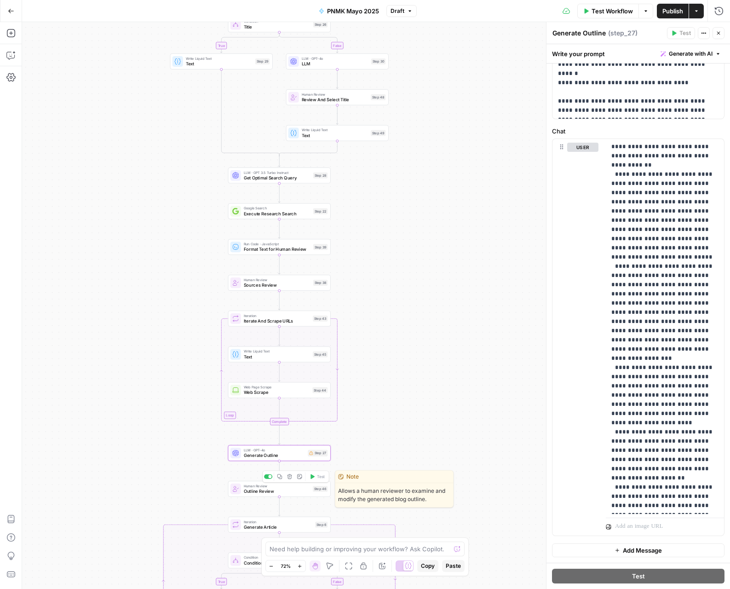
click at [293, 493] on span "Outline Review" at bounding box center [277, 491] width 67 height 6
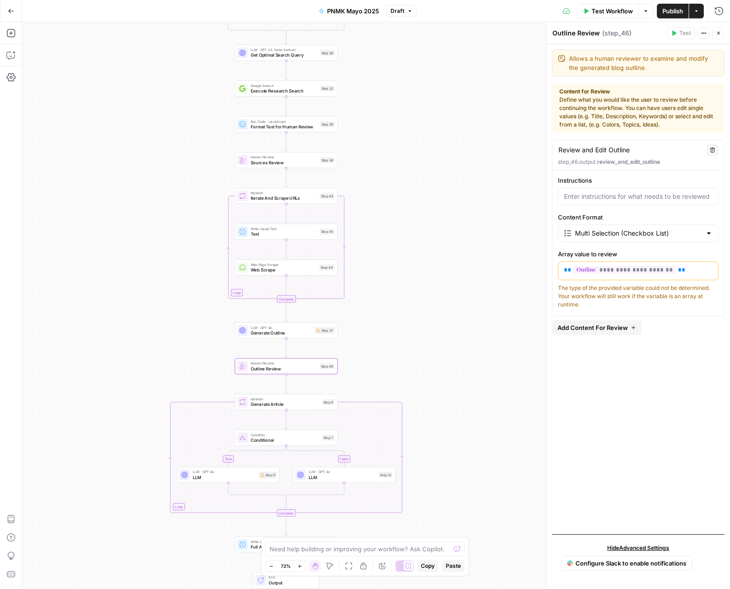
click at [306, 404] on span "Generate Article" at bounding box center [285, 404] width 69 height 6
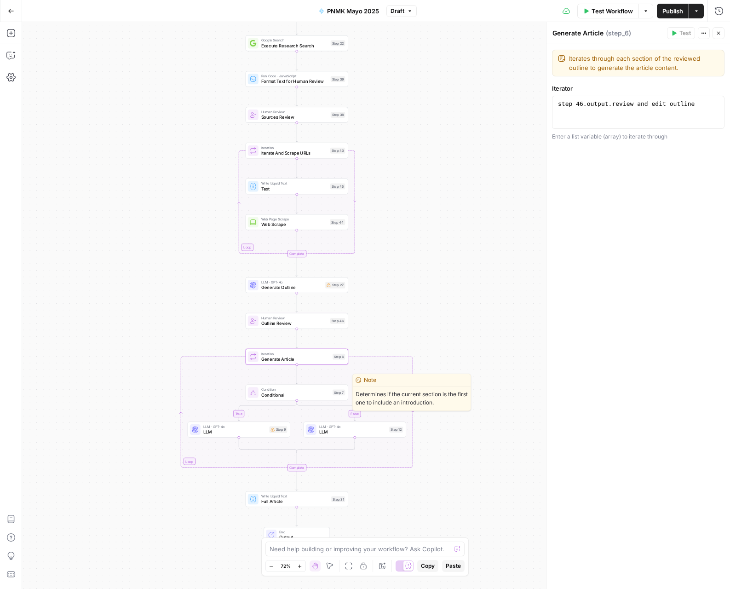
click at [311, 393] on span "Conditional" at bounding box center [295, 394] width 69 height 6
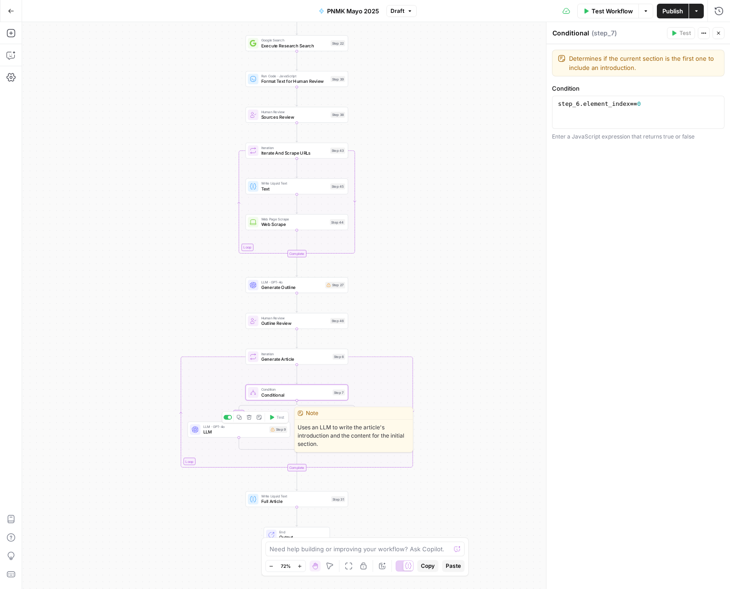
click at [253, 430] on span "LLM" at bounding box center [234, 431] width 63 height 6
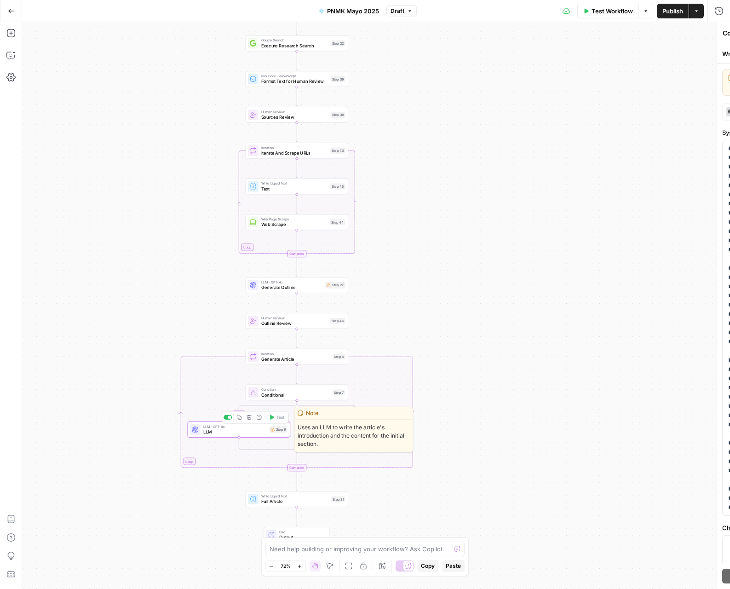
type textarea "LLM"
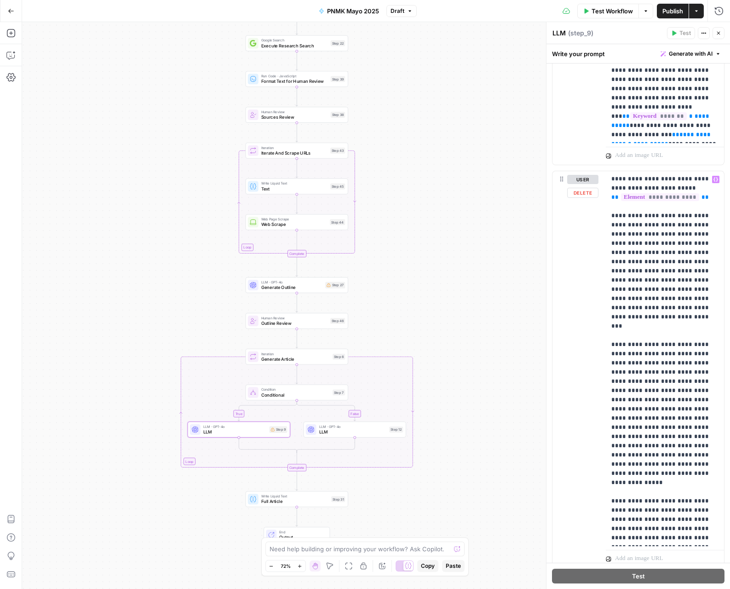
scroll to position [772, 0]
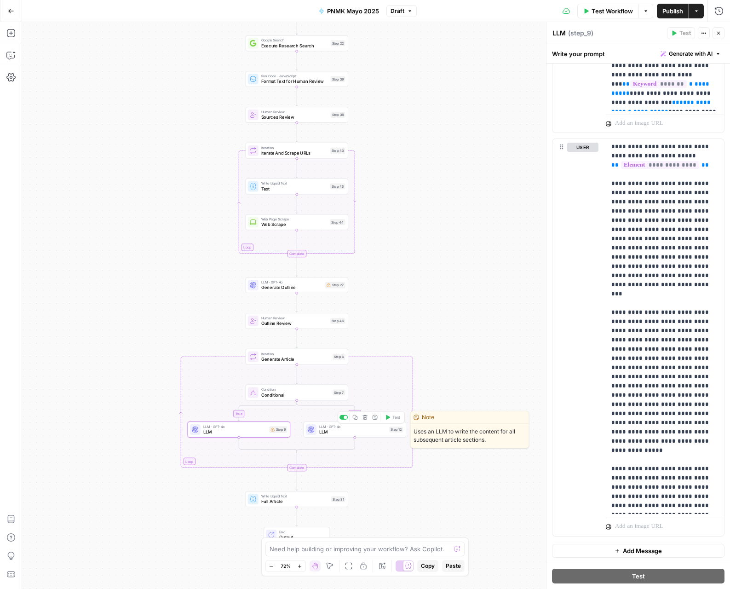
click at [362, 431] on span "LLM" at bounding box center [353, 431] width 68 height 6
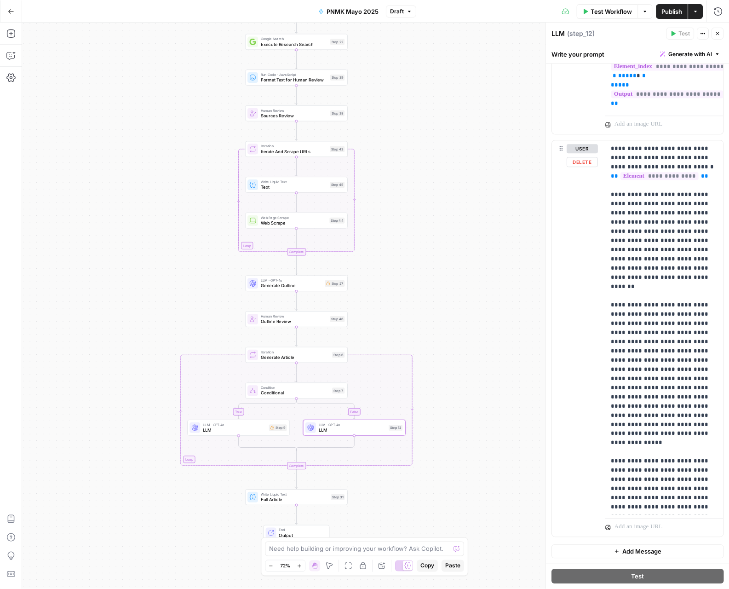
scroll to position [890, 0]
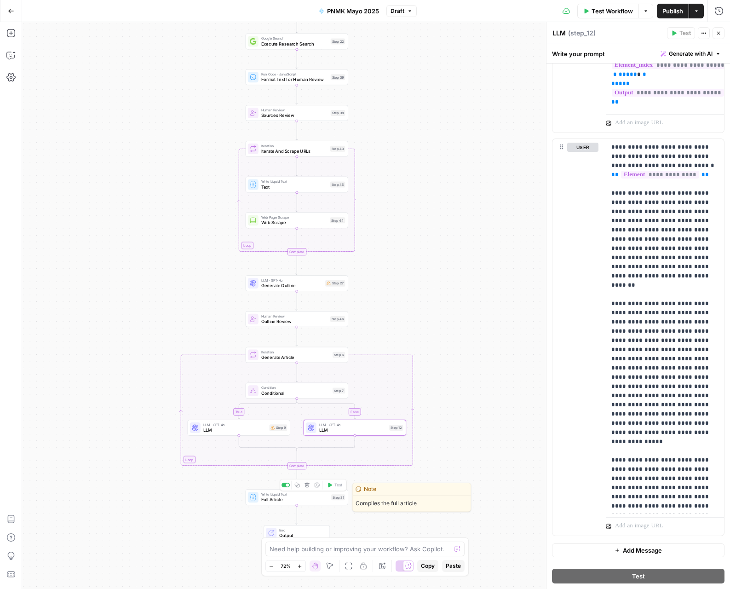
click at [301, 500] on span "Full Article" at bounding box center [295, 499] width 68 height 6
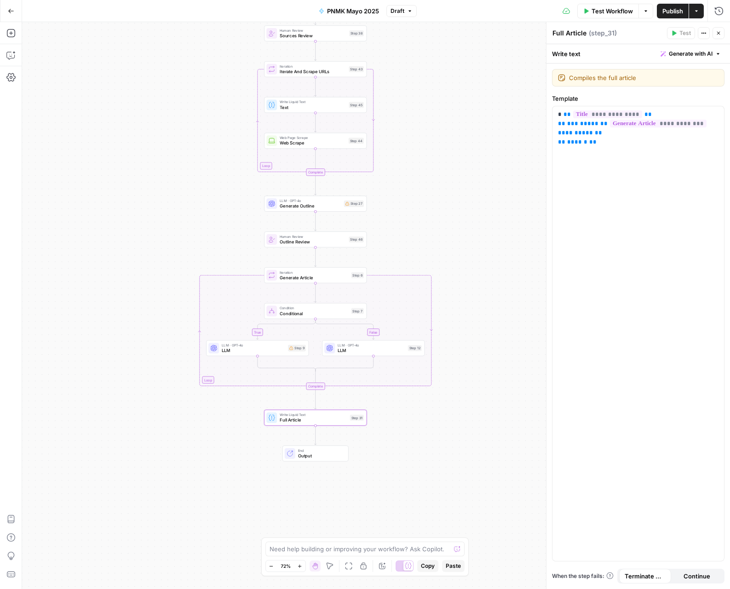
click at [319, 454] on span "Output" at bounding box center [320, 455] width 45 height 6
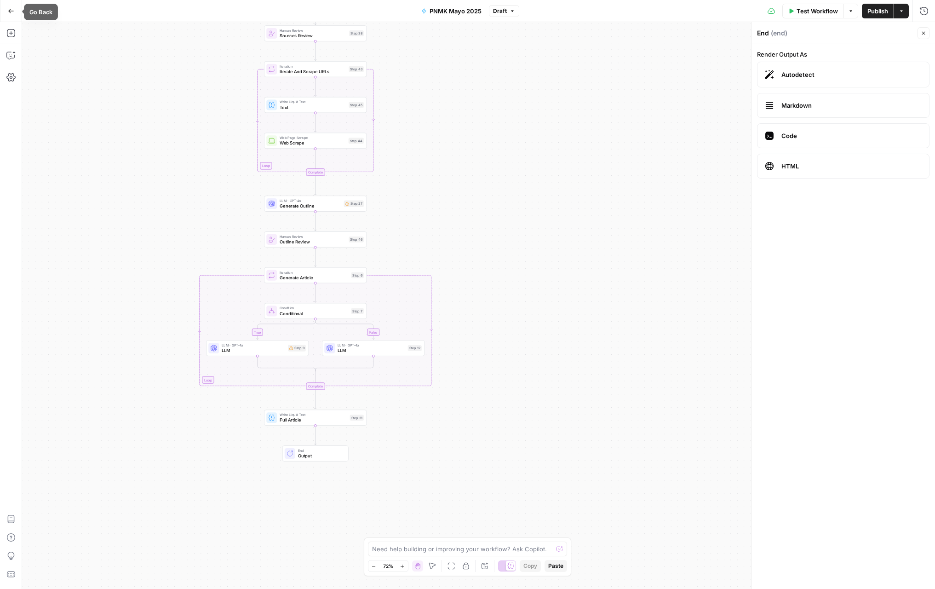
click at [12, 11] on icon "button" at bounding box center [11, 11] width 6 height 4
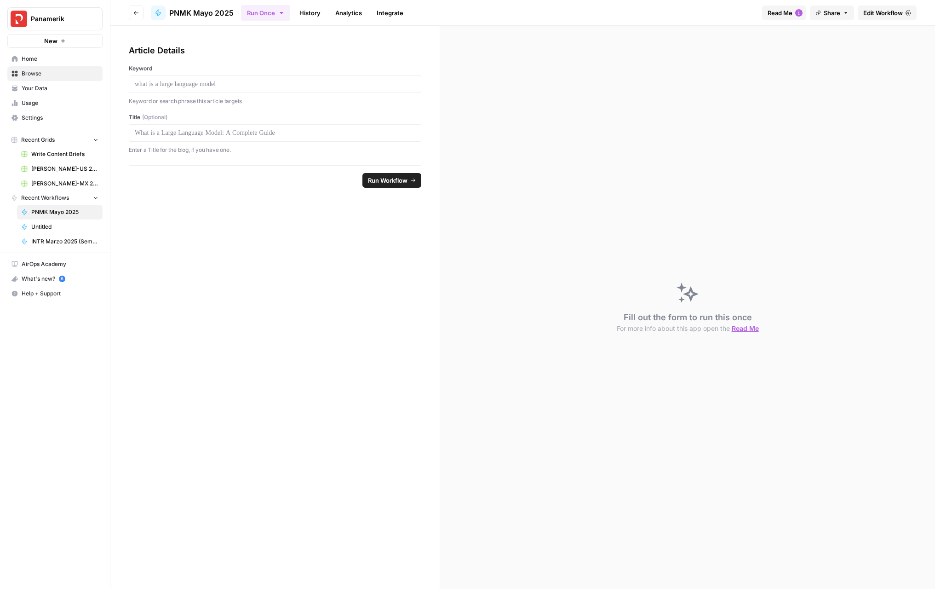
click at [40, 115] on span "Settings" at bounding box center [60, 118] width 77 height 8
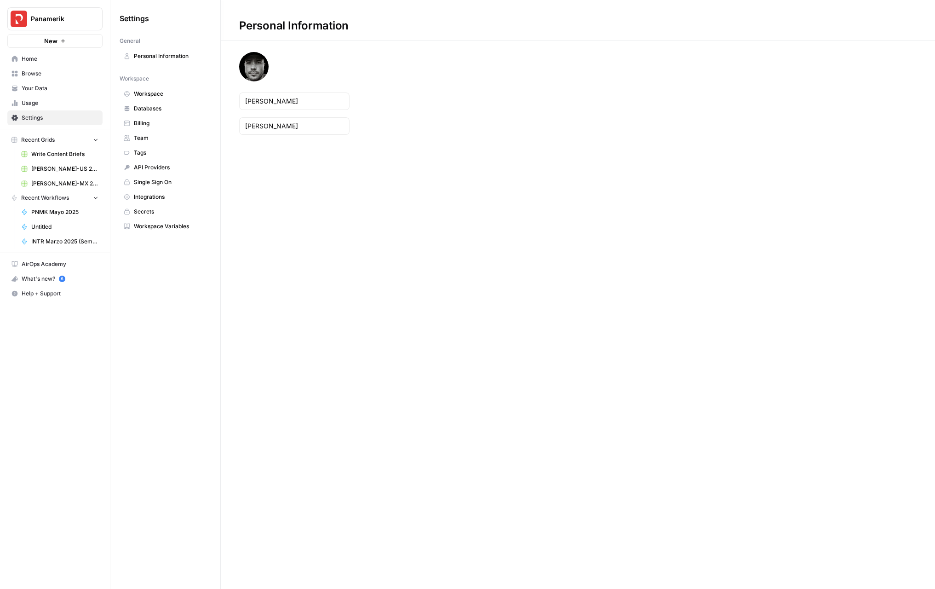
click at [162, 124] on span "Billing" at bounding box center [170, 123] width 73 height 8
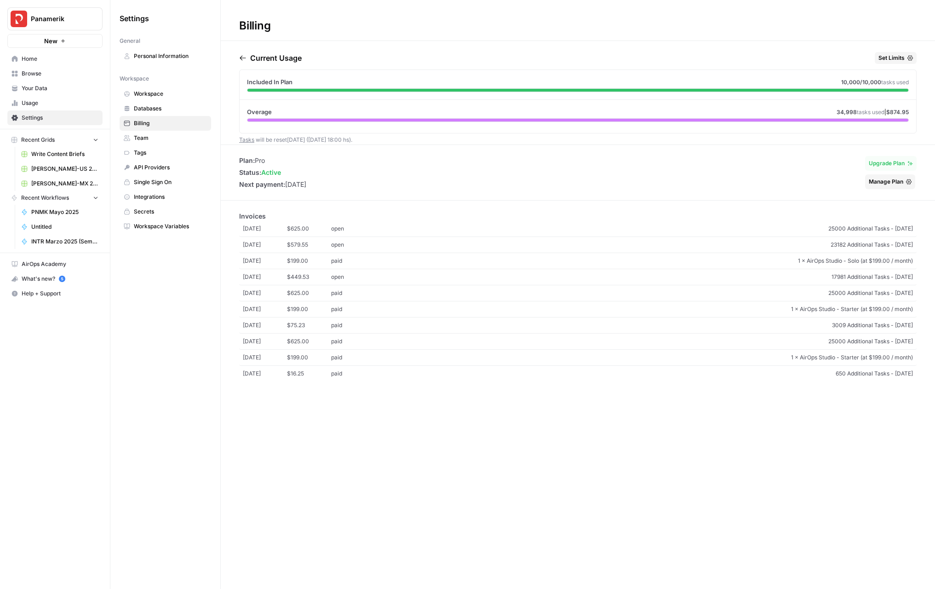
click at [158, 139] on span "Team" at bounding box center [170, 138] width 73 height 8
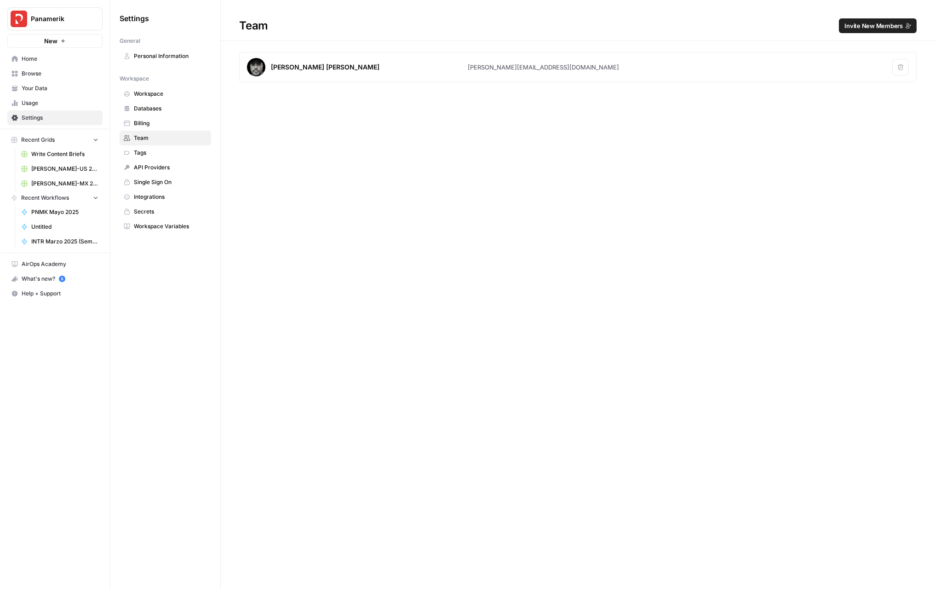
click at [155, 57] on span "Personal Information" at bounding box center [170, 56] width 73 height 8
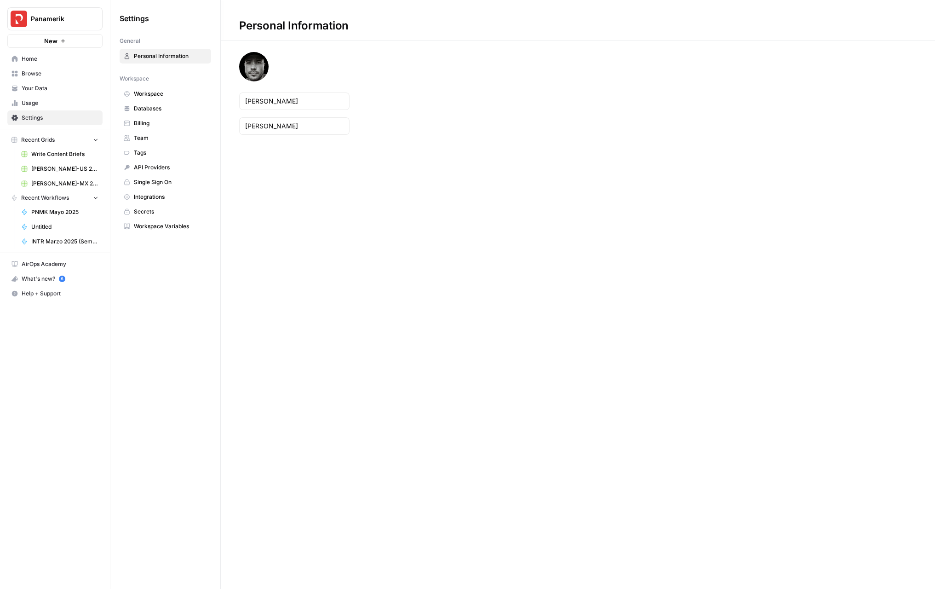
click at [153, 94] on span "Workspace" at bounding box center [170, 94] width 73 height 8
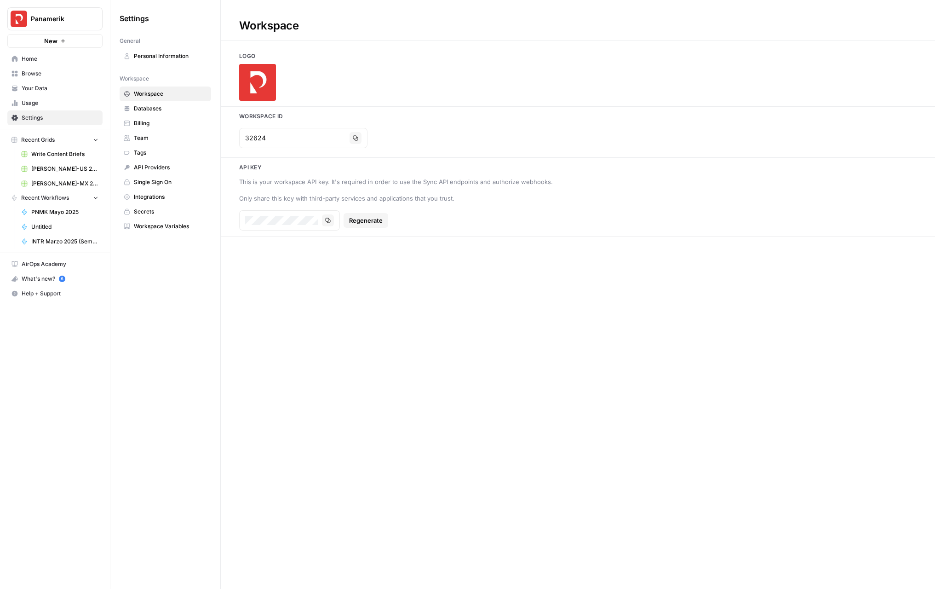
click at [163, 104] on span "Databases" at bounding box center [170, 108] width 73 height 8
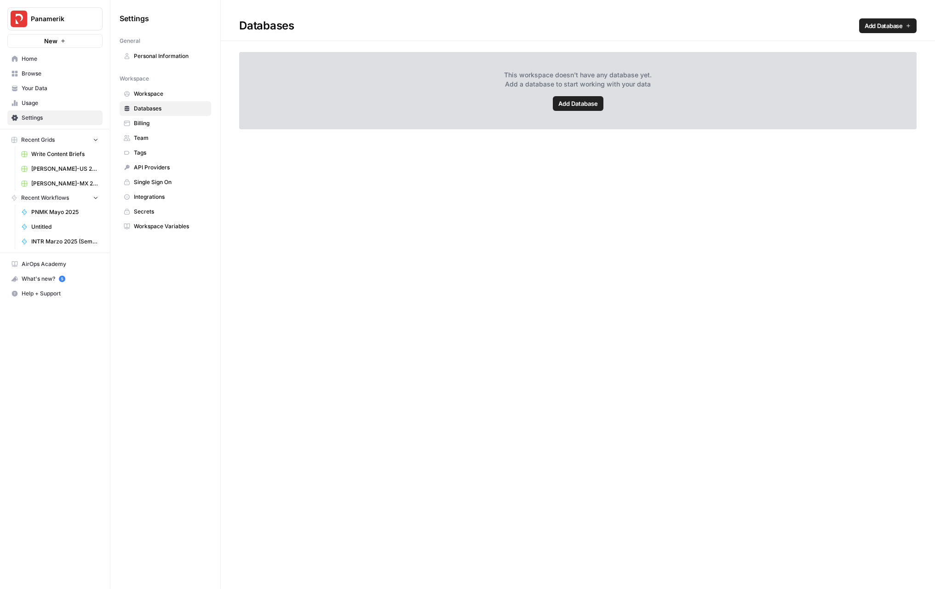
click at [164, 118] on link "Billing" at bounding box center [166, 123] width 92 height 15
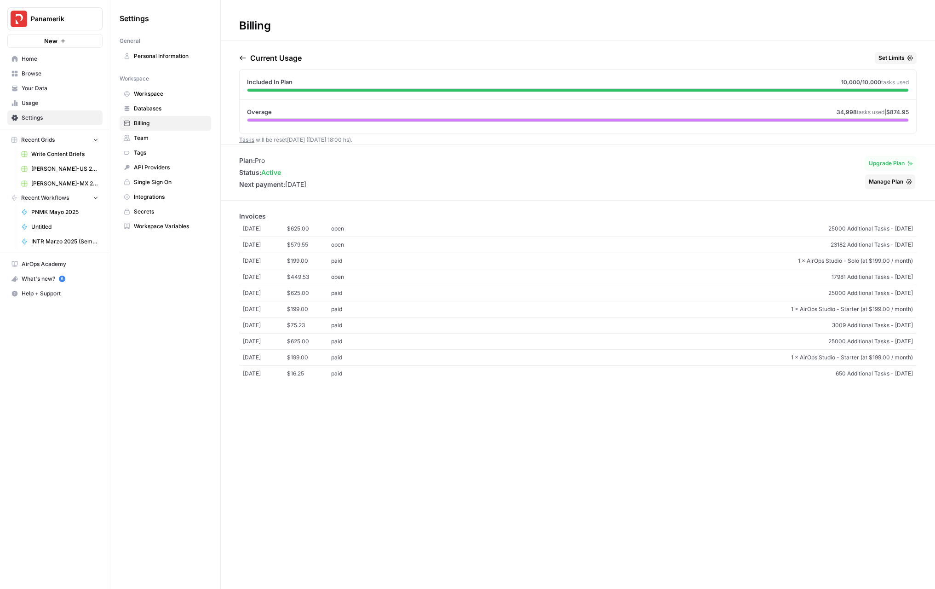
click at [160, 138] on span "Team" at bounding box center [170, 138] width 73 height 8
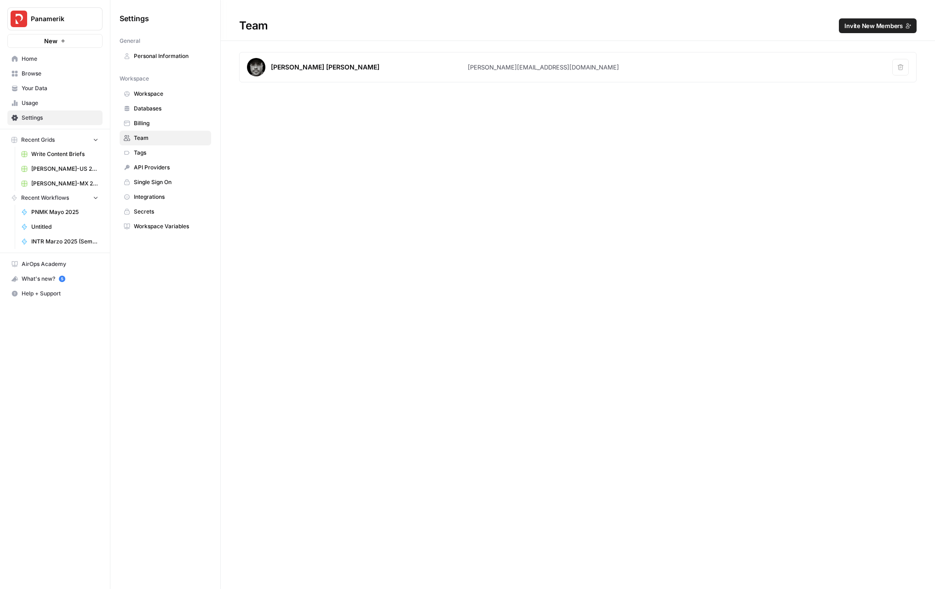
click at [251, 70] on img at bounding box center [256, 67] width 18 height 18
click at [155, 54] on span "Personal Information" at bounding box center [170, 56] width 73 height 8
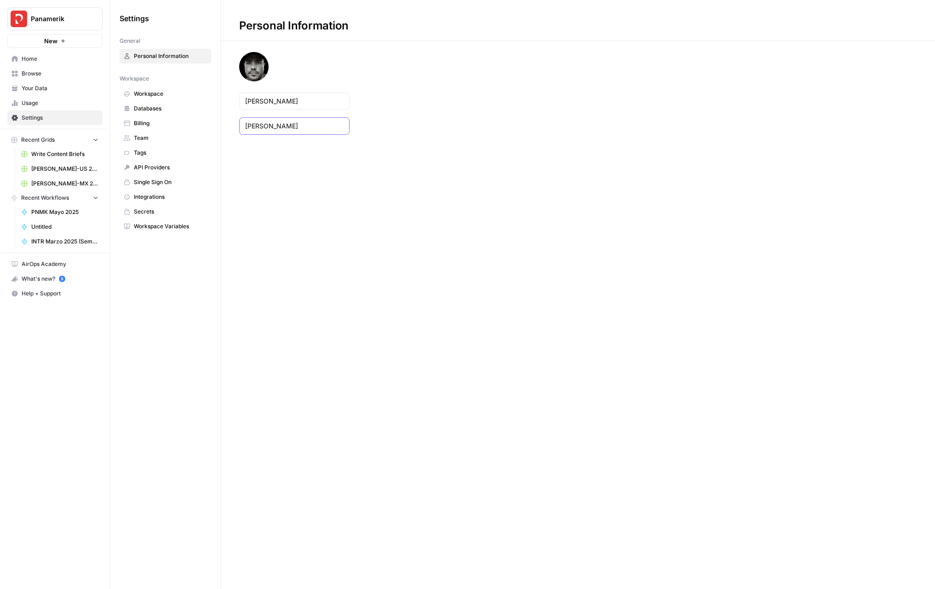
drag, startPoint x: 275, startPoint y: 125, endPoint x: 349, endPoint y: 127, distance: 74.1
click at [349, 127] on div "Sánchez Gándara" at bounding box center [294, 125] width 110 height 17
type input "Sánchez"
click at [388, 174] on div "Personal Information Arturo Sánchez" at bounding box center [578, 294] width 714 height 589
click at [155, 212] on span "Secrets" at bounding box center [170, 211] width 73 height 8
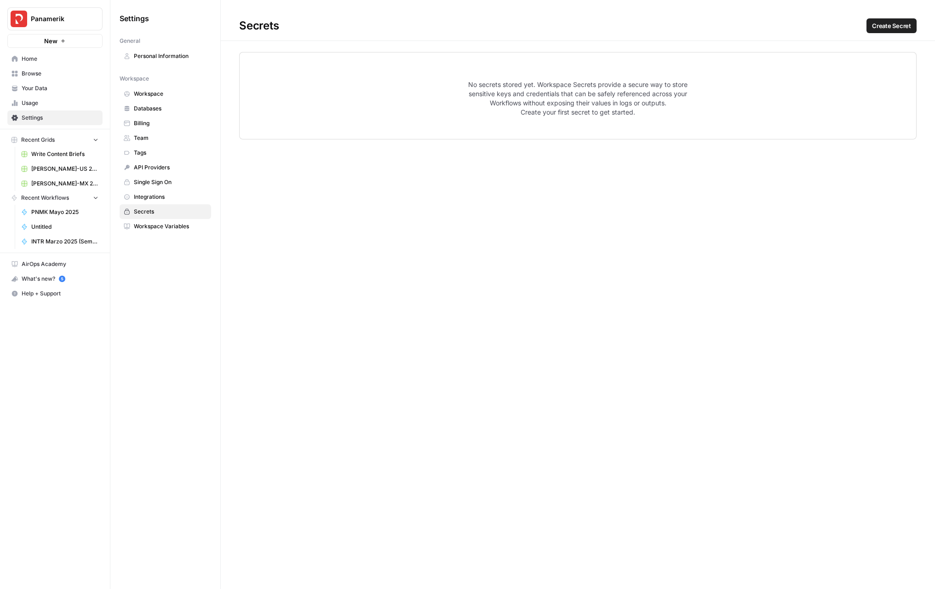
click at [34, 72] on span "Browse" at bounding box center [60, 73] width 77 height 8
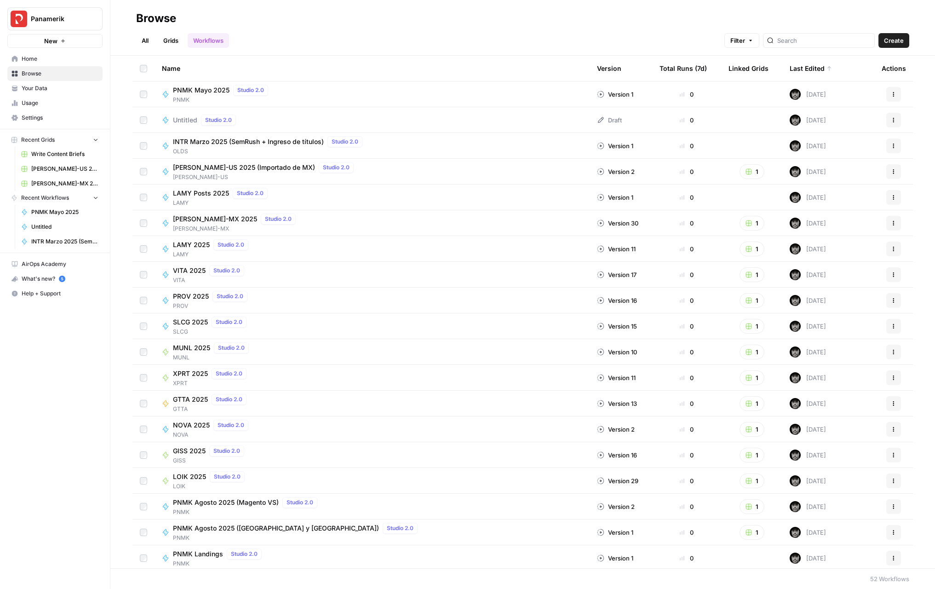
click at [250, 174] on span "[PERSON_NAME]-US" at bounding box center [265, 177] width 184 height 8
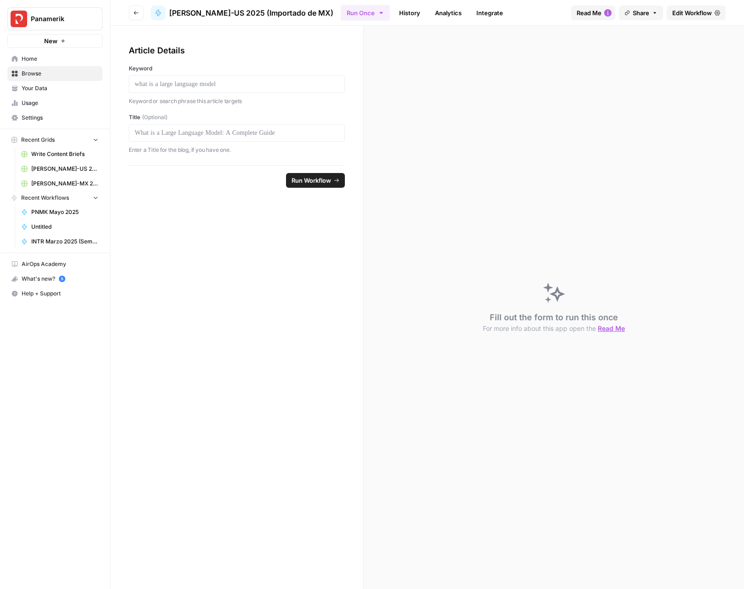
click at [689, 16] on span "Edit Workflow" at bounding box center [692, 12] width 40 height 9
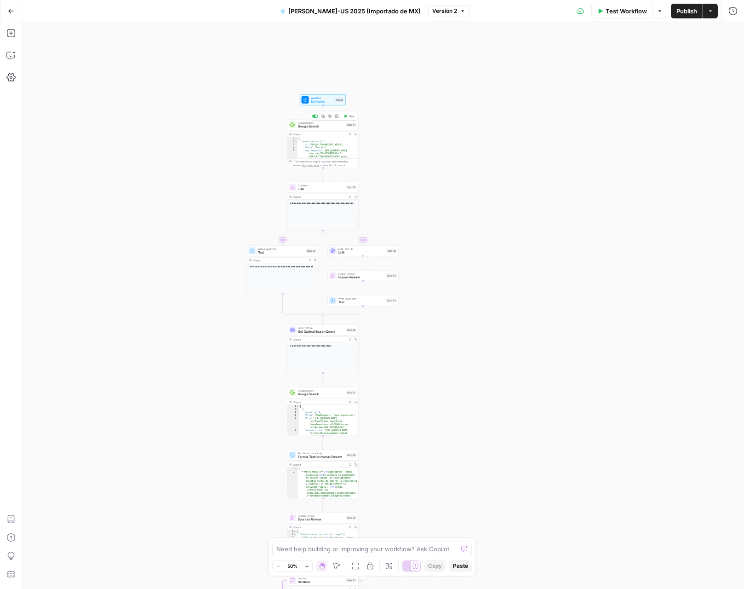
click at [331, 128] on span "Google Search" at bounding box center [321, 126] width 46 height 5
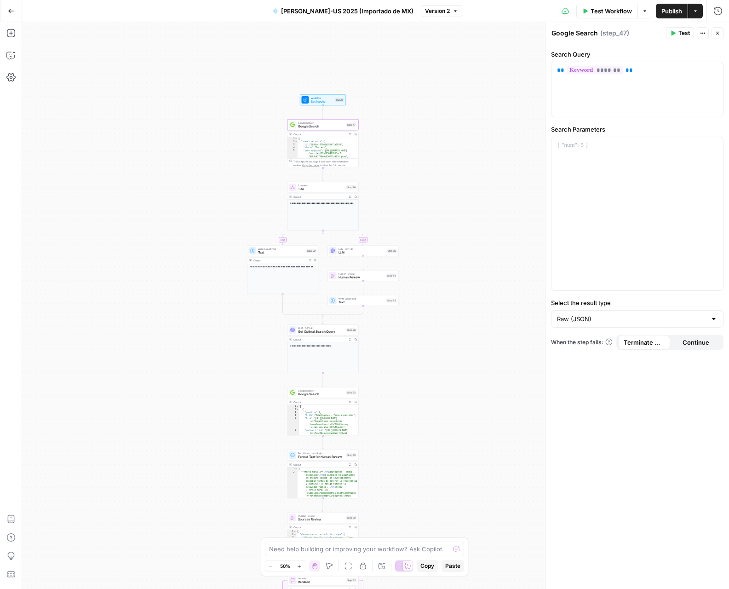
click at [338, 135] on div "Output" at bounding box center [319, 134] width 52 height 4
click at [330, 134] on div "Output" at bounding box center [319, 134] width 52 height 4
click at [303, 162] on div "This output is too large & has been abbreviated for review. Copy the output to …" at bounding box center [324, 163] width 63 height 7
click at [356, 155] on div at bounding box center [356, 283] width 5 height 293
click at [317, 134] on div "Output" at bounding box center [319, 134] width 52 height 4
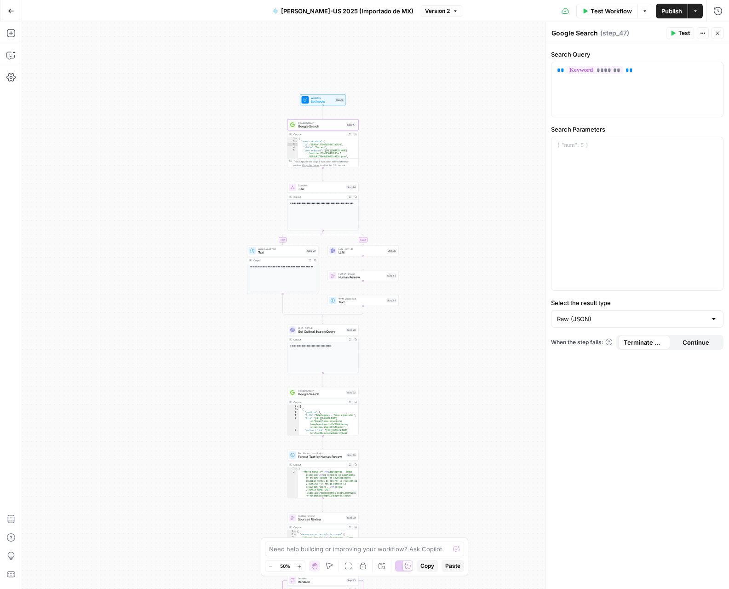
click at [317, 134] on div "Output" at bounding box center [319, 134] width 52 height 4
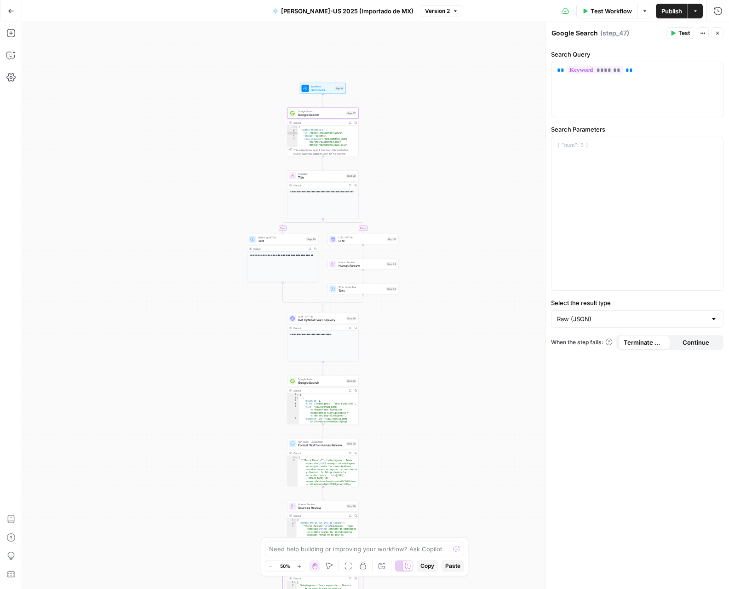
click at [297, 564] on icon "button" at bounding box center [299, 565] width 5 height 5
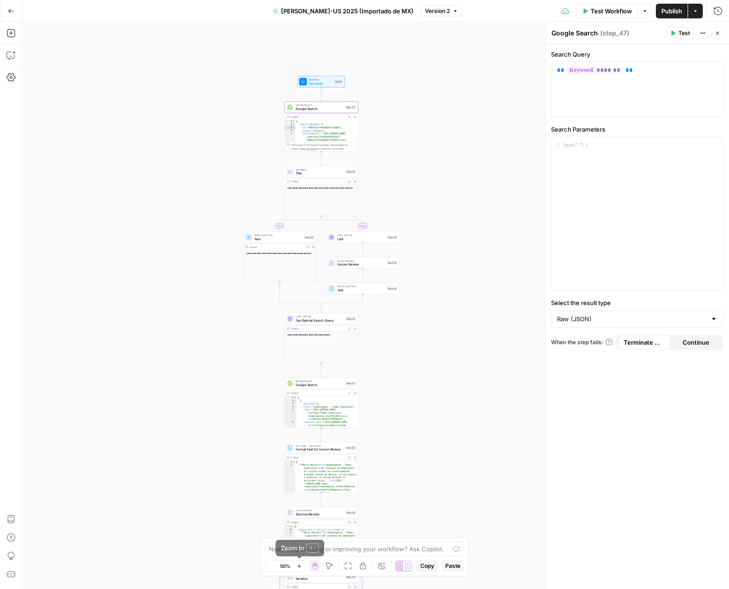
click at [297, 564] on icon "button" at bounding box center [299, 565] width 5 height 5
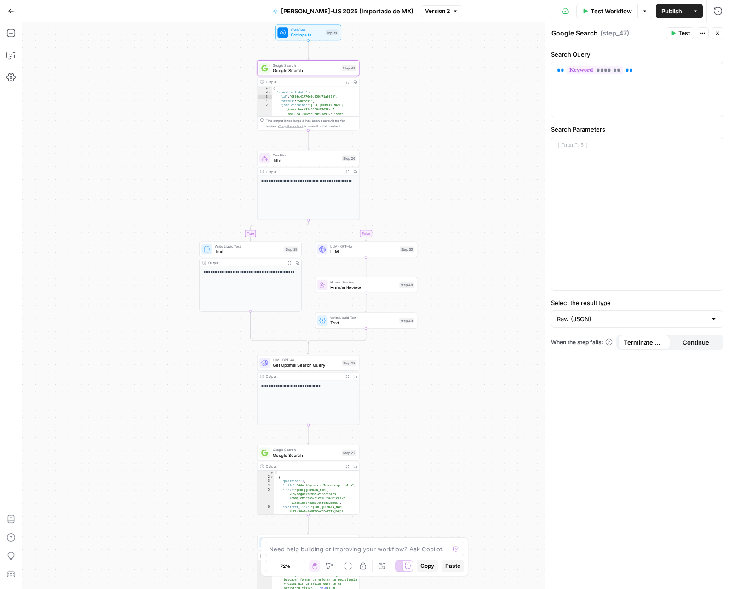
type textarea "*"
click at [327, 91] on div "{ "search_metadata" : { "id" : "6893c41770e9d050f71a9926" , "status" : "Success…" at bounding box center [315, 112] width 87 height 52
click at [326, 81] on div "Output" at bounding box center [303, 81] width 75 height 5
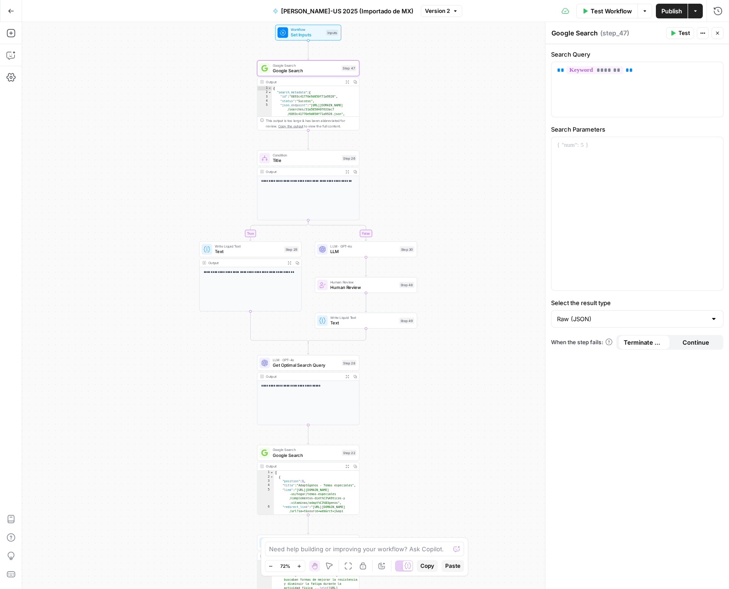
click at [326, 81] on div "Output" at bounding box center [303, 81] width 75 height 5
click at [316, 161] on span "Title" at bounding box center [306, 160] width 67 height 6
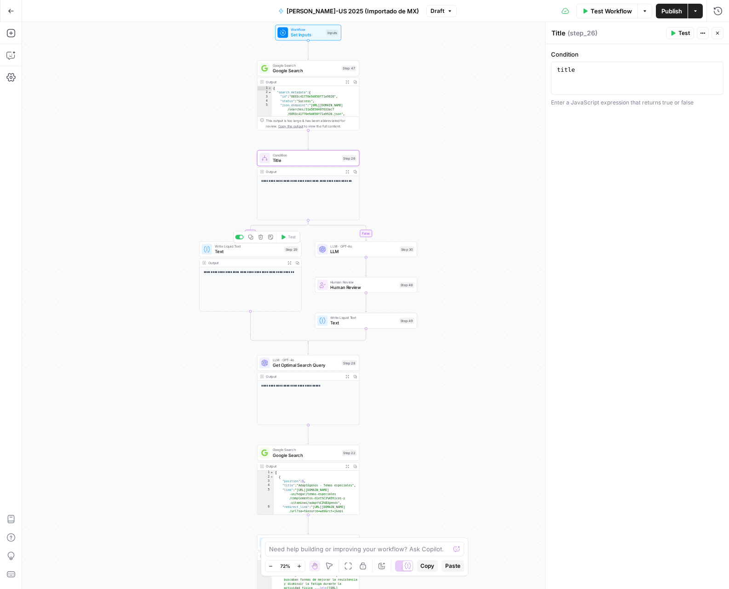
click at [269, 255] on div "Write Liquid Text Text Step 29 Copy step Delete step Add Note Test" at bounding box center [250, 249] width 103 height 16
click at [379, 251] on span "LLM" at bounding box center [363, 251] width 67 height 6
type textarea "LLM"
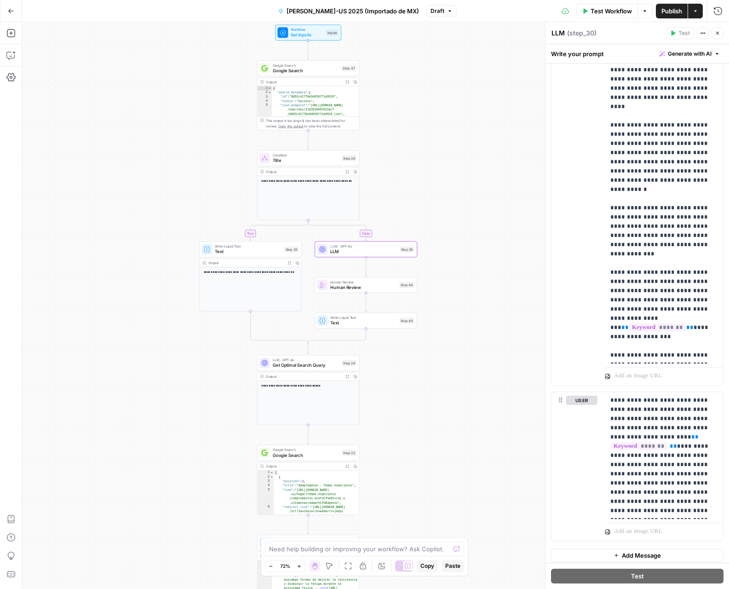
scroll to position [408, 0]
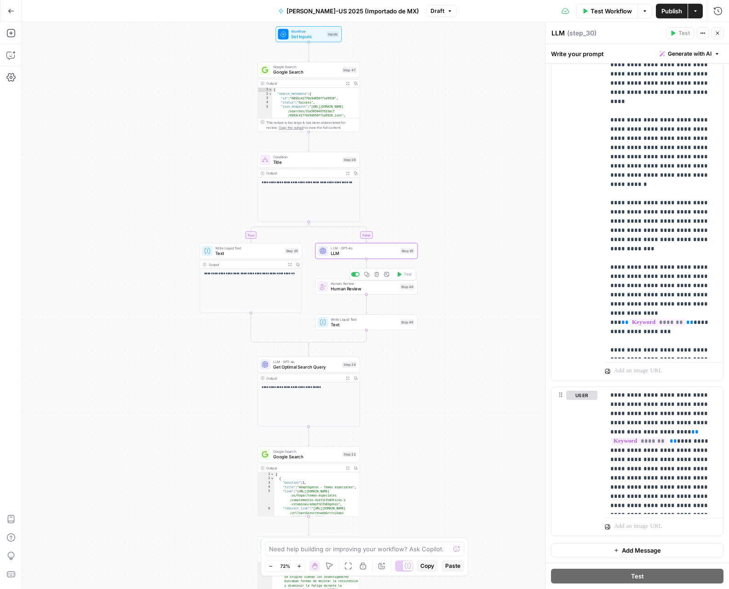
click at [382, 291] on span "Human Review" at bounding box center [364, 289] width 66 height 6
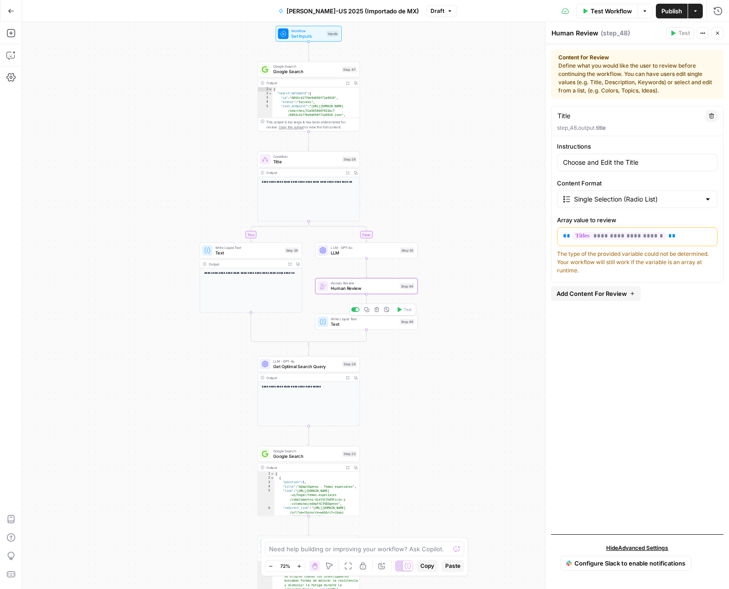
click at [369, 324] on span "Text" at bounding box center [364, 324] width 66 height 6
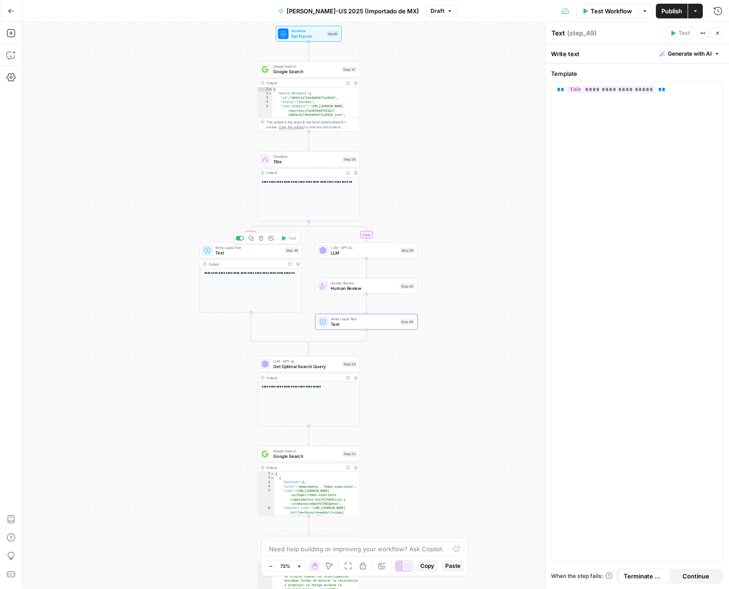
click at [266, 253] on span "Text" at bounding box center [248, 252] width 67 height 6
click at [328, 364] on span "Get Optimal Search Query" at bounding box center [306, 366] width 67 height 6
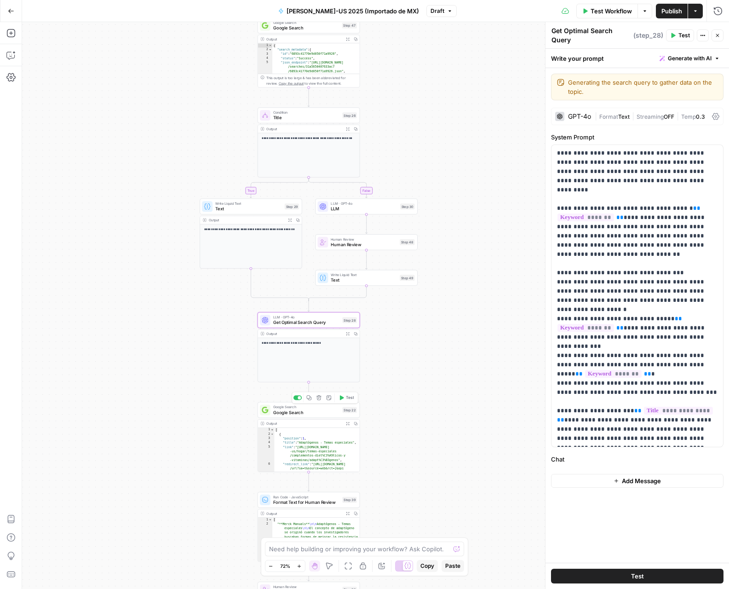
click at [324, 414] on span "Google Search" at bounding box center [306, 412] width 67 height 6
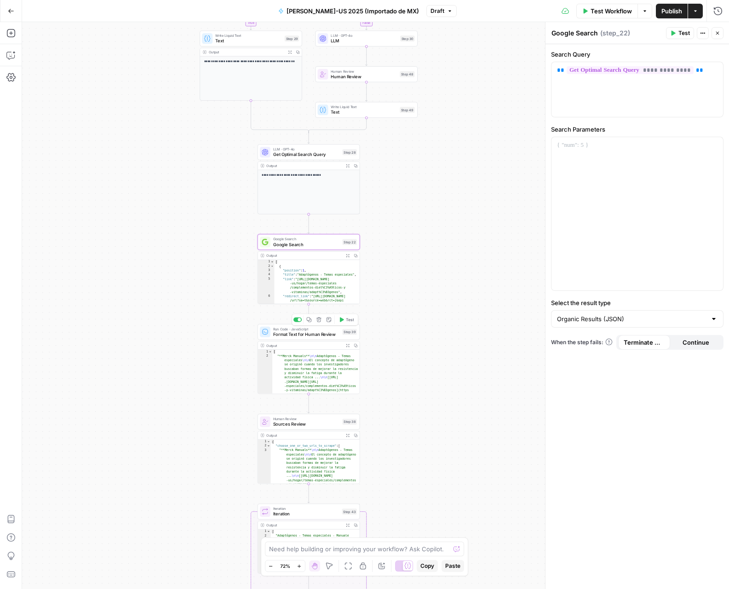
click at [315, 330] on span "Run Code · JavaScript" at bounding box center [306, 328] width 67 height 5
type textarea "Format Text for Human Review"
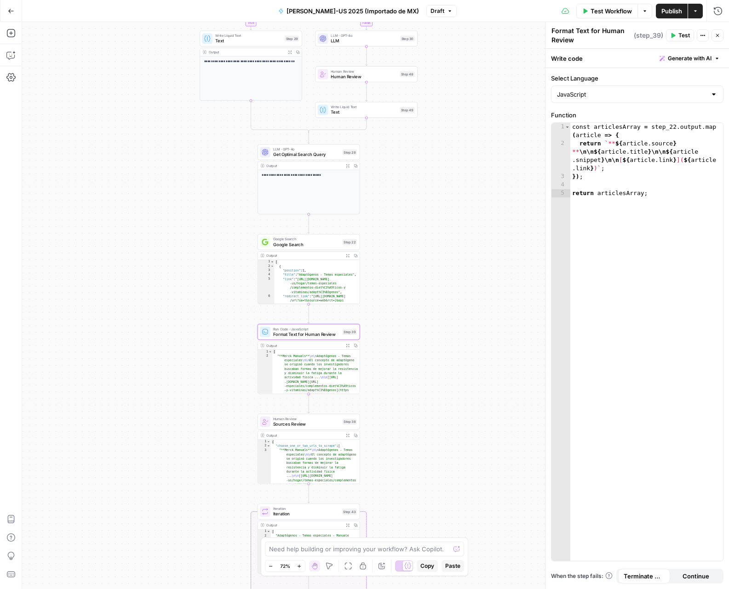
click at [313, 422] on span "Sources Review" at bounding box center [306, 423] width 67 height 6
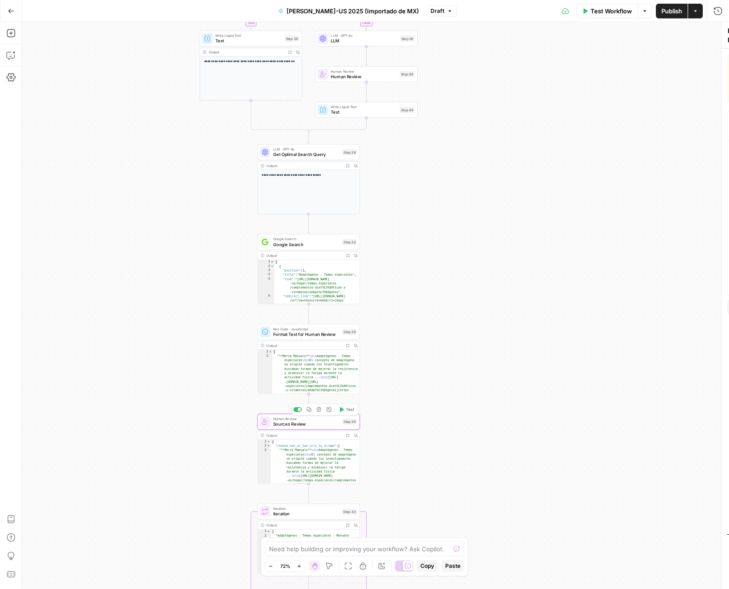
type textarea "Sources Review"
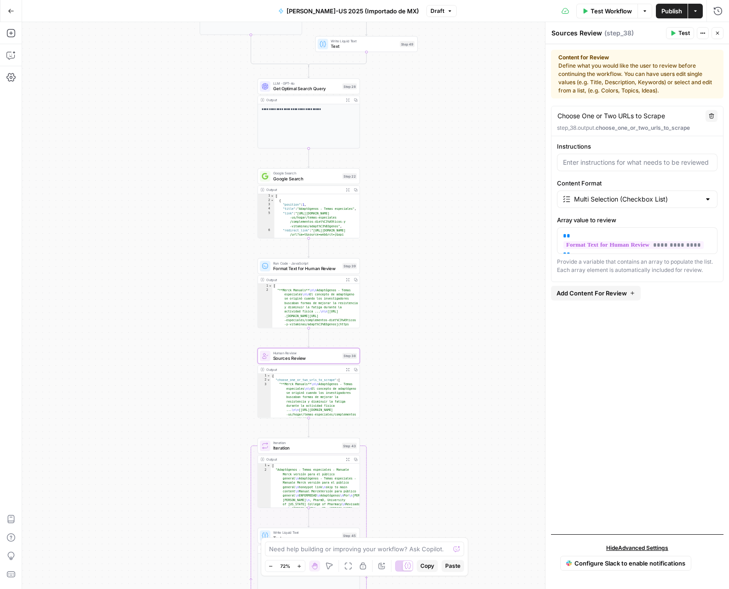
click at [310, 449] on span "Iteration" at bounding box center [306, 448] width 66 height 6
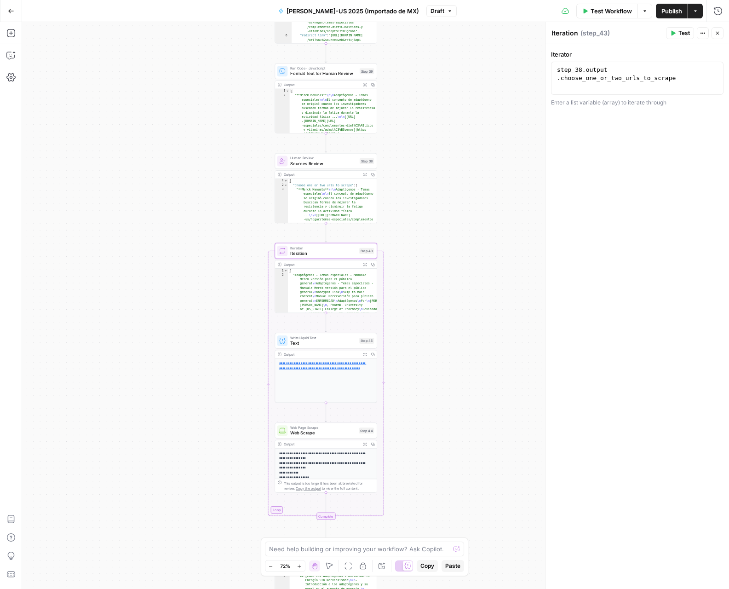
click at [338, 341] on span "Text" at bounding box center [323, 342] width 66 height 6
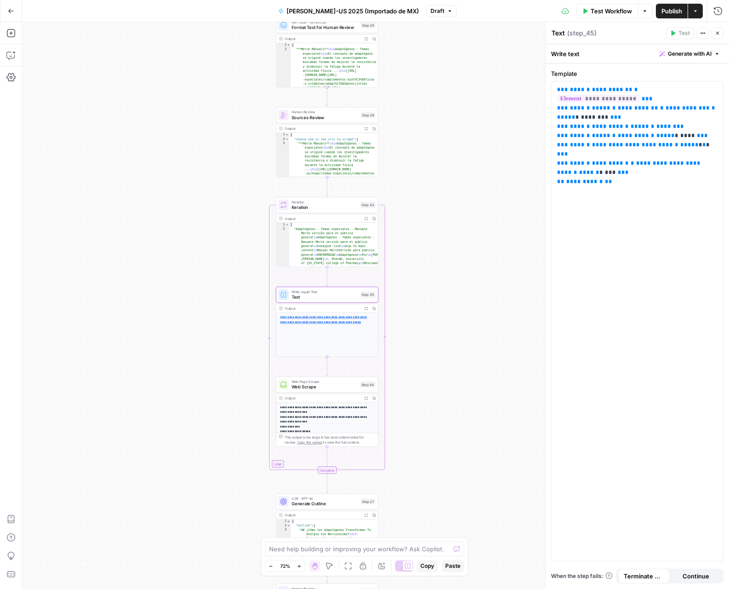
click at [337, 389] on span "Web Scrape" at bounding box center [325, 387] width 66 height 6
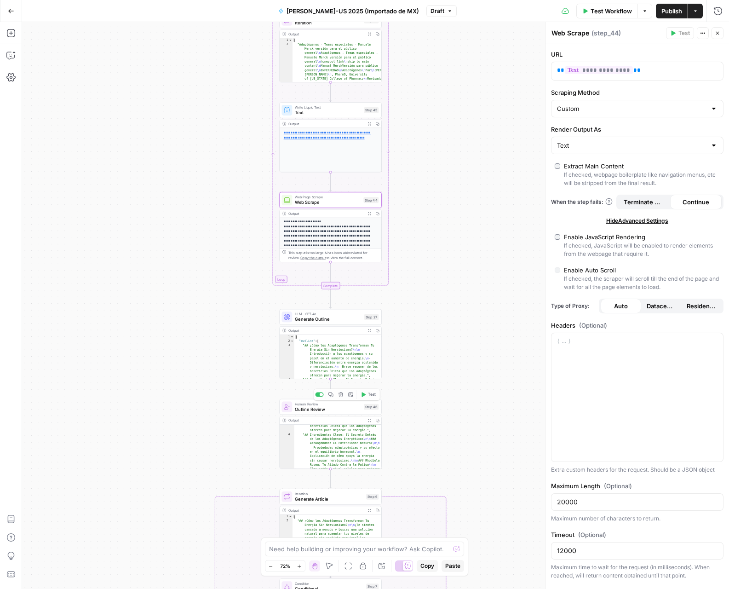
scroll to position [73, 0]
click at [351, 316] on span "Generate Outline" at bounding box center [328, 319] width 67 height 6
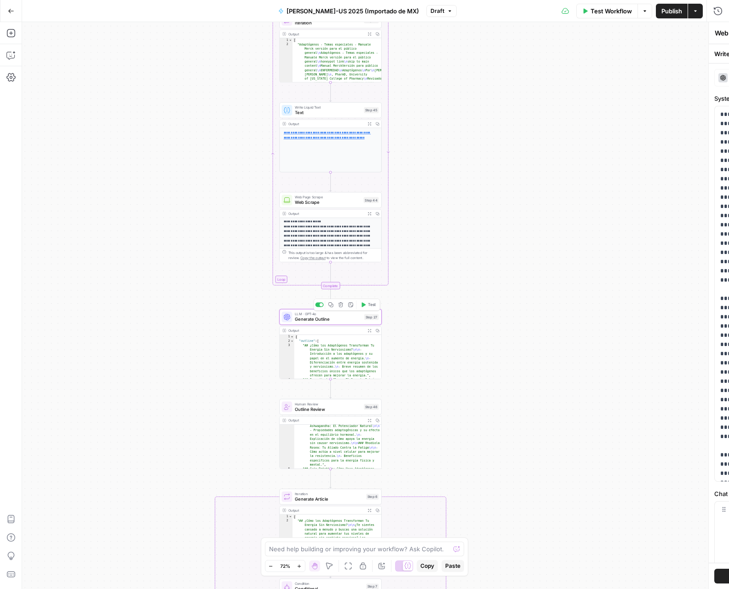
type textarea "Generate Outline"
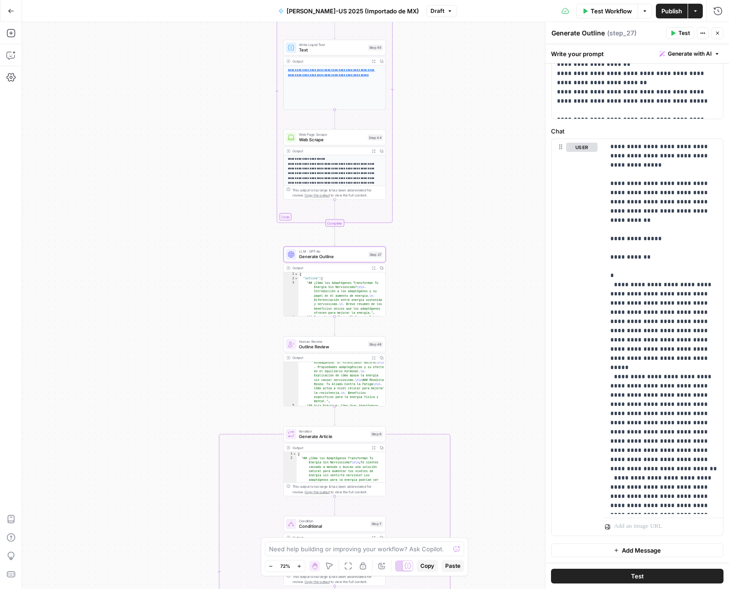
scroll to position [73, 0]
click at [343, 346] on span "Outline Review" at bounding box center [332, 346] width 66 height 6
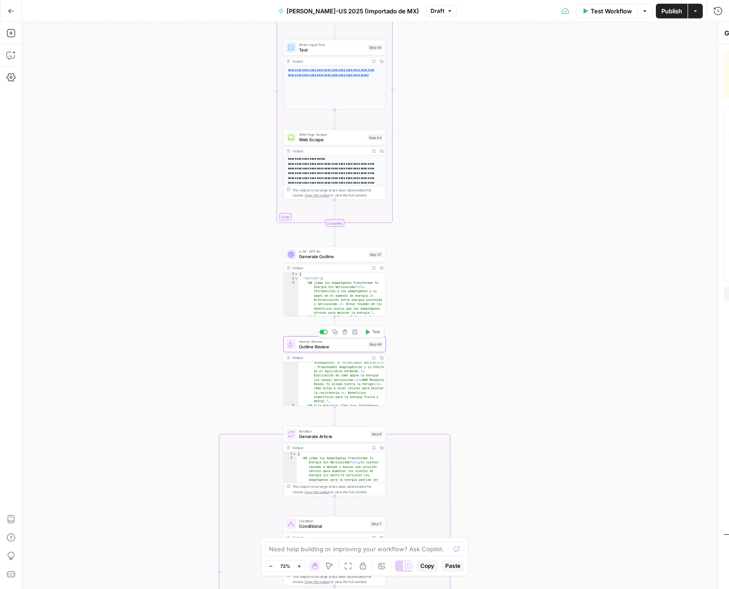
type textarea "Outline Review"
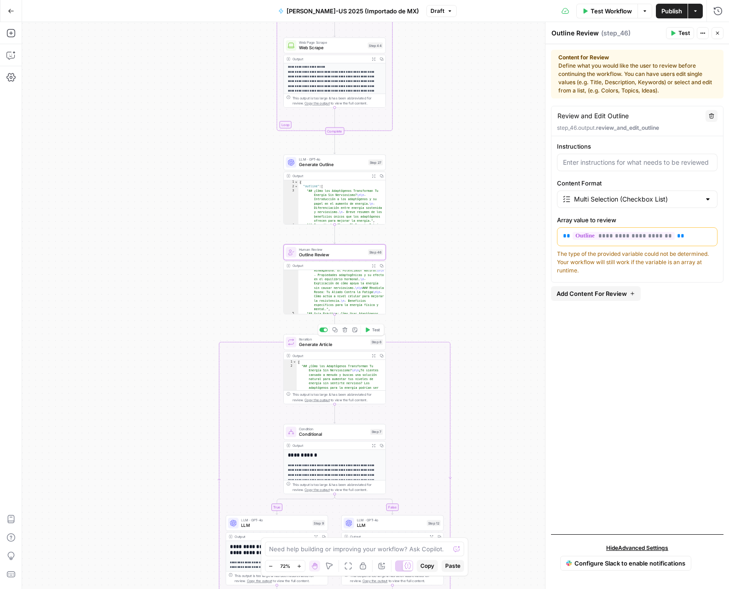
click at [350, 344] on span "Generate Article" at bounding box center [333, 344] width 69 height 6
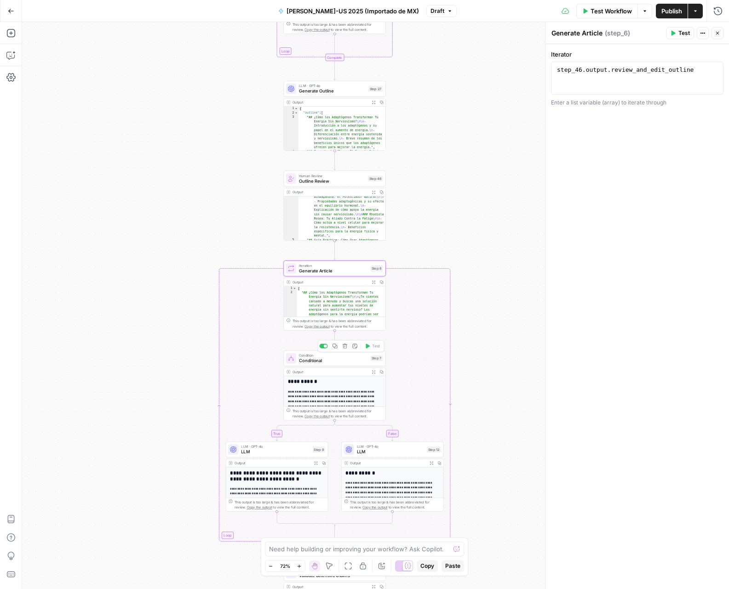
click at [333, 356] on span "Condition" at bounding box center [333, 354] width 69 height 5
click at [285, 449] on span "LLM" at bounding box center [275, 451] width 69 height 6
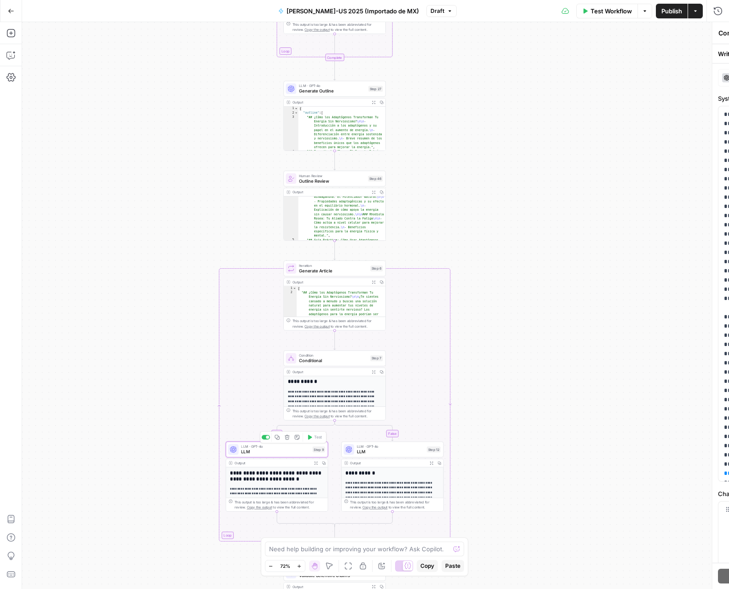
type textarea "LLM"
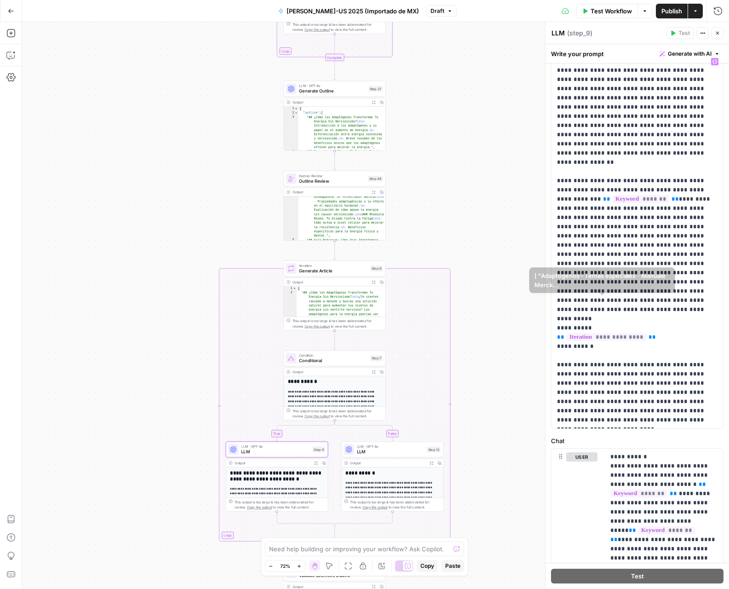
scroll to position [77, 0]
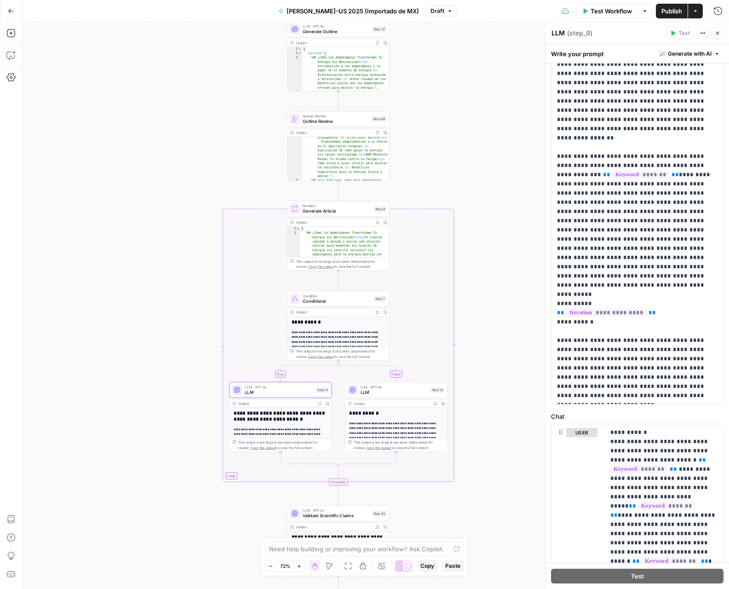
click at [408, 386] on span "LLM · GPT-4o" at bounding box center [394, 386] width 67 height 5
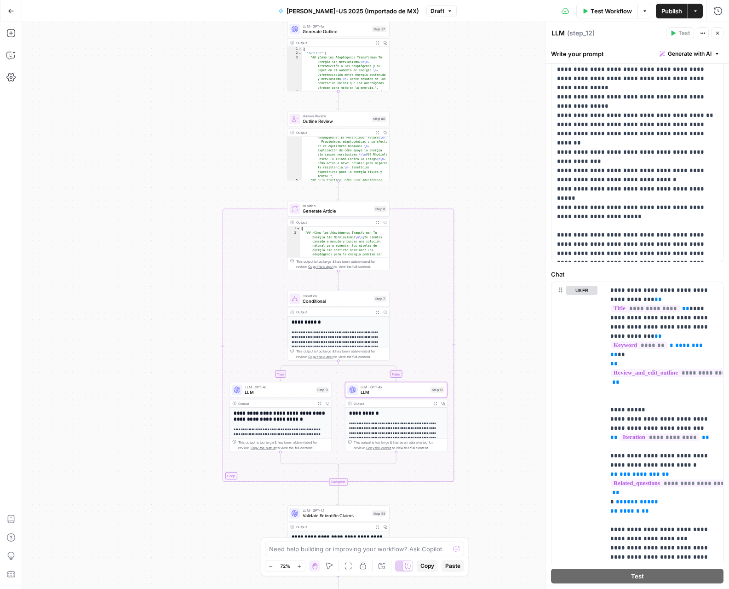
scroll to position [221, 0]
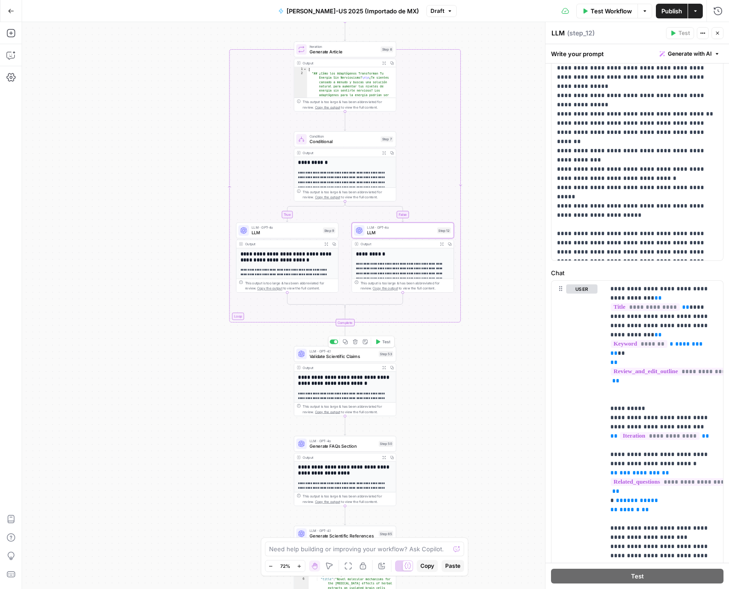
click at [367, 354] on span "Validate Scientific Claims" at bounding box center [343, 356] width 67 height 6
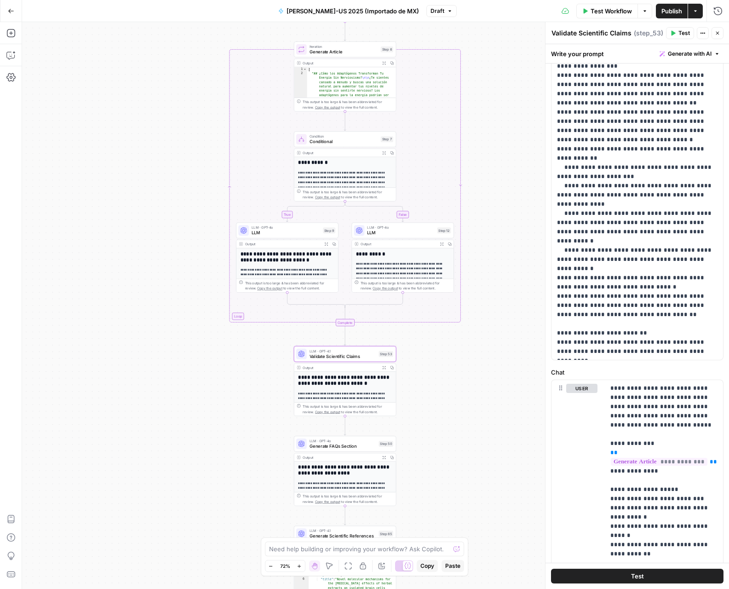
scroll to position [125, 0]
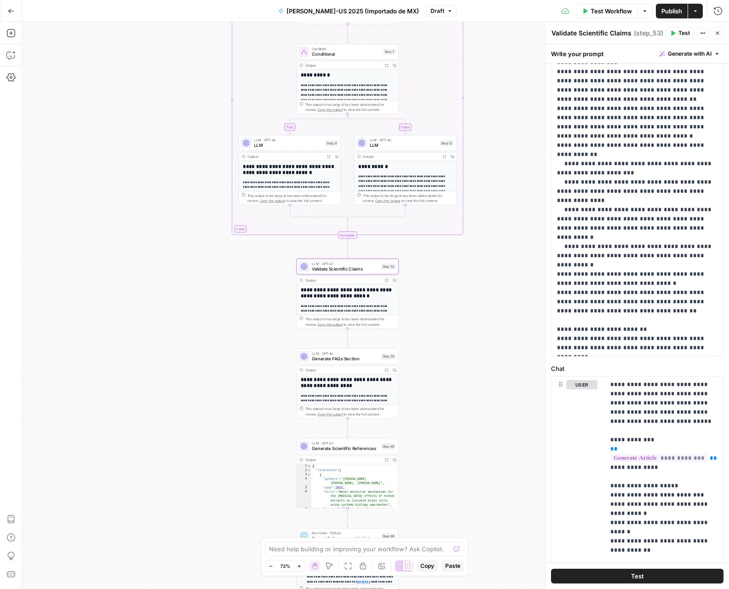
click at [368, 292] on h2 "**********" at bounding box center [348, 293] width 94 height 12
click at [356, 357] on span "Generate FAQs Section" at bounding box center [345, 358] width 67 height 6
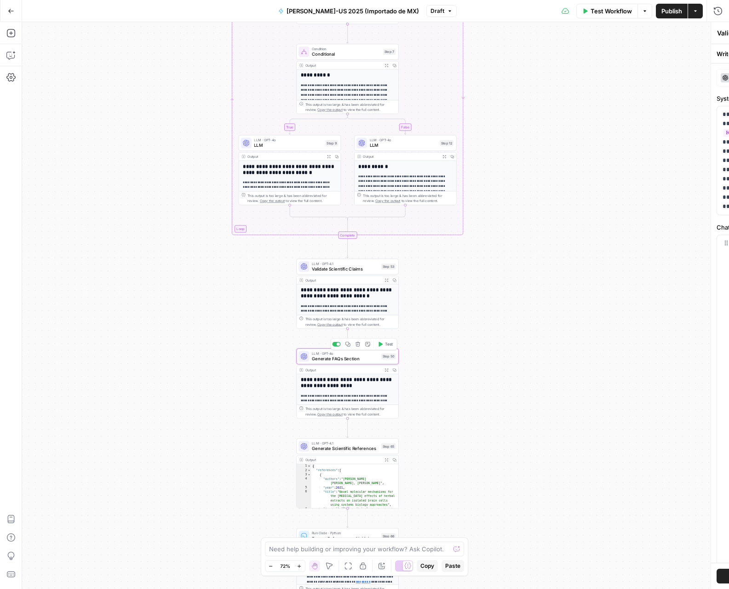
type textarea "Generate FAQs Section"
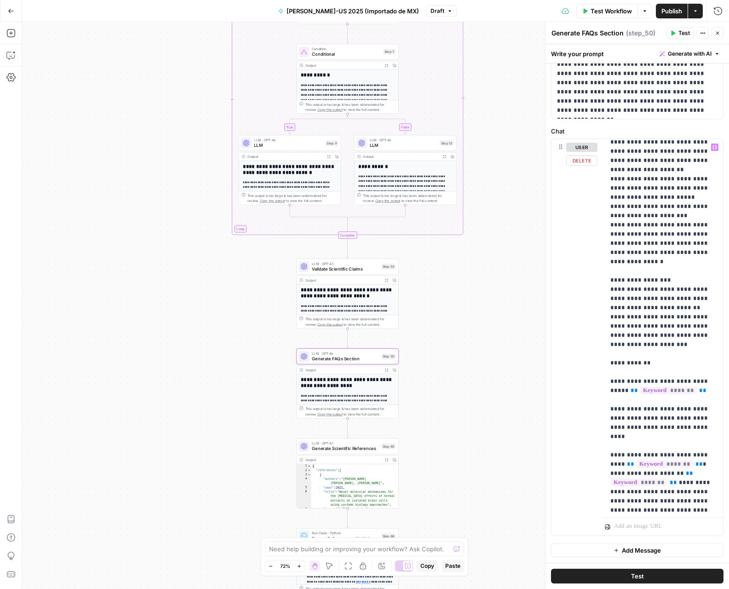
scroll to position [920, 0]
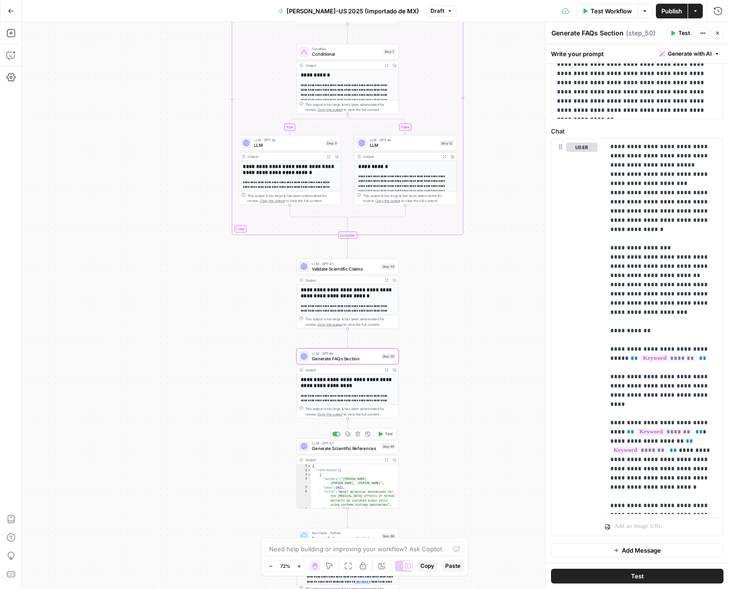
click at [354, 447] on span "Generate Scientific References" at bounding box center [345, 448] width 67 height 6
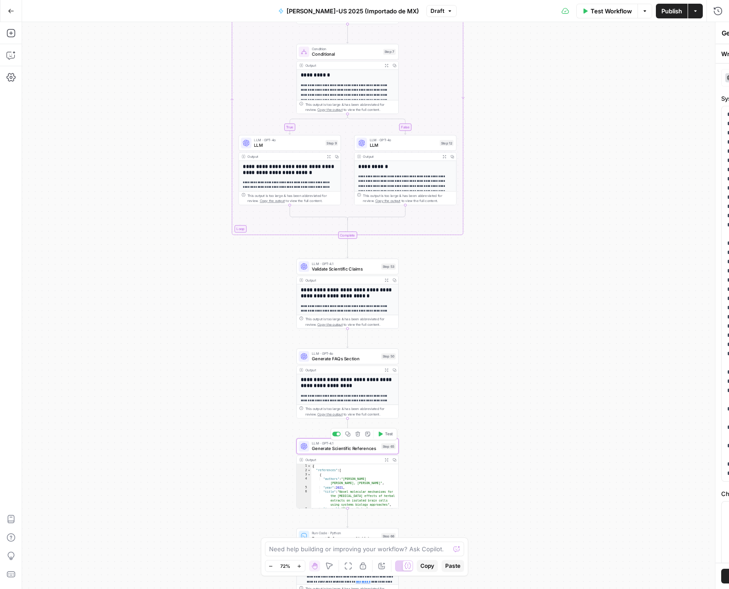
type textarea "Generate Scientific References"
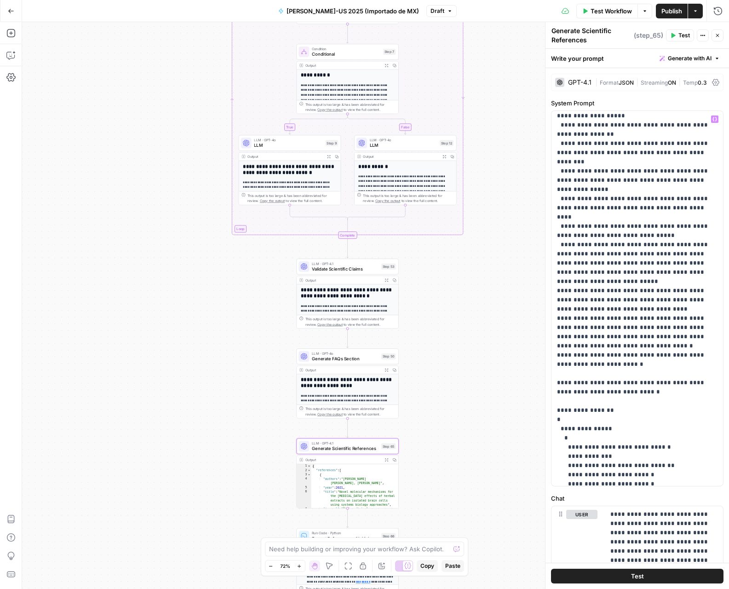
scroll to position [322, 0]
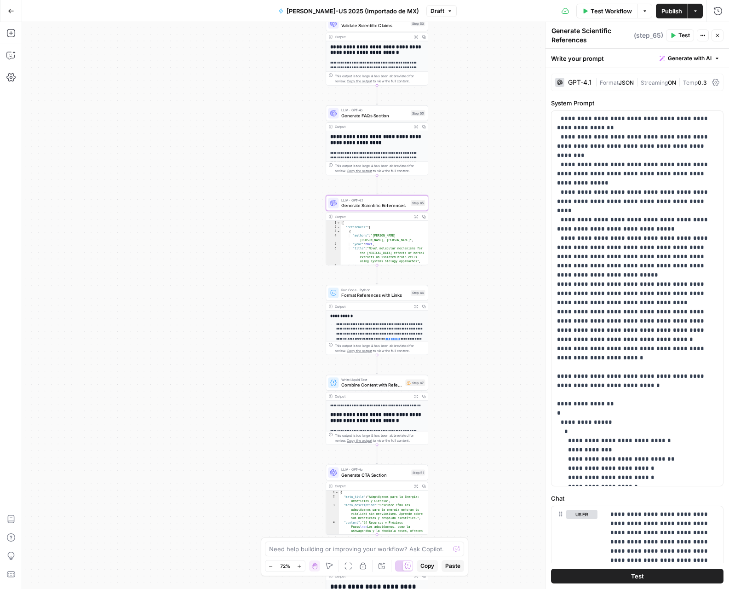
click at [395, 293] on span "Format References with Links" at bounding box center [374, 295] width 67 height 6
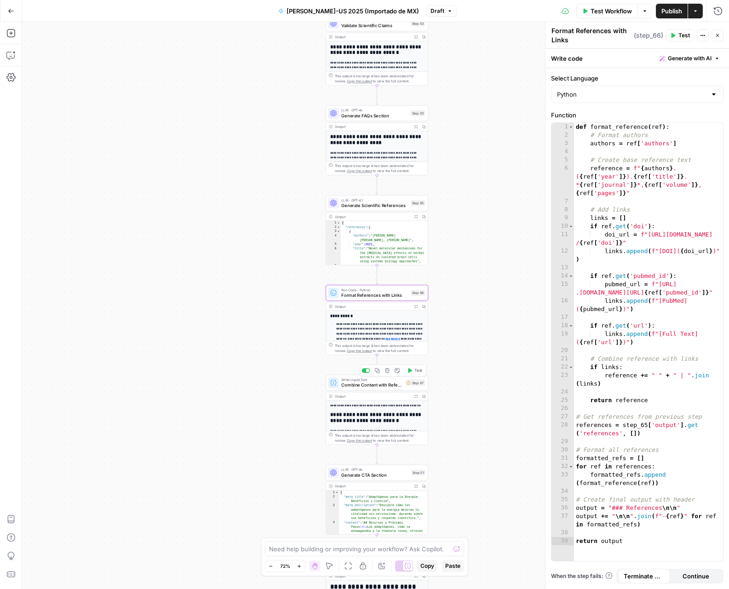
click at [385, 384] on span "Combine Content with References" at bounding box center [372, 385] width 62 height 6
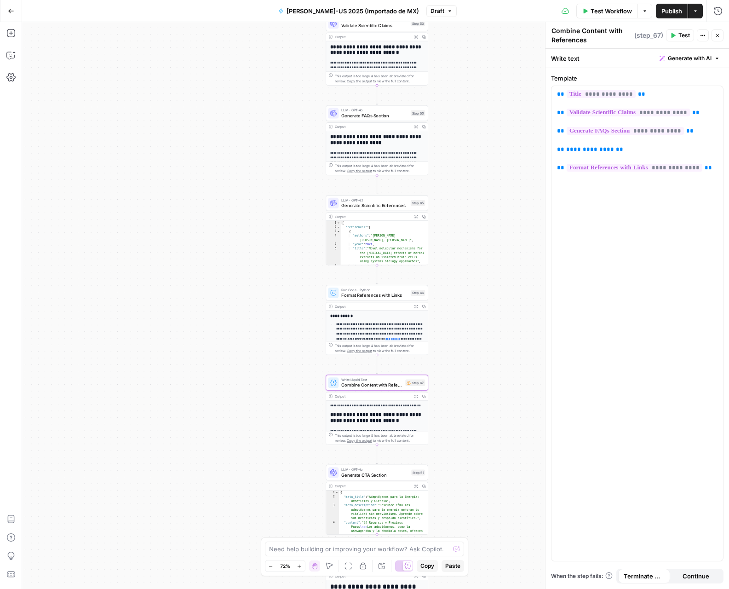
click at [394, 475] on span "Generate CTA Section" at bounding box center [374, 474] width 67 height 6
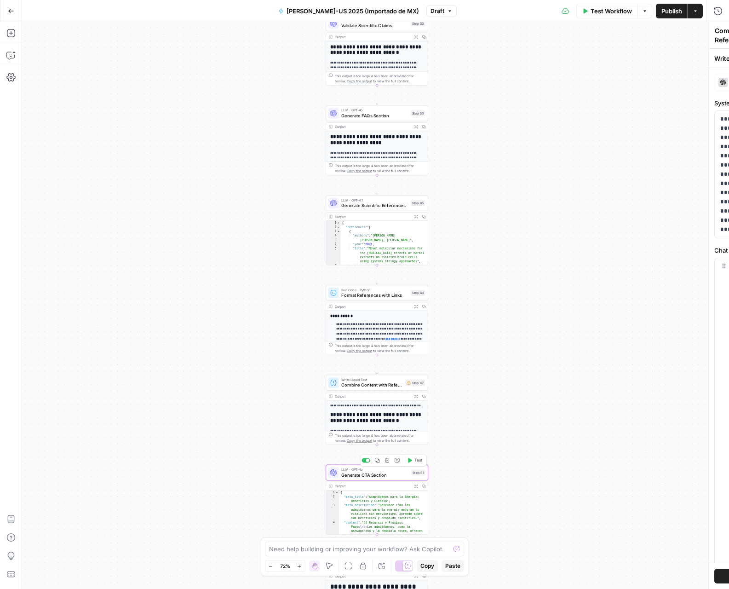
type textarea "Generate CTA Section"
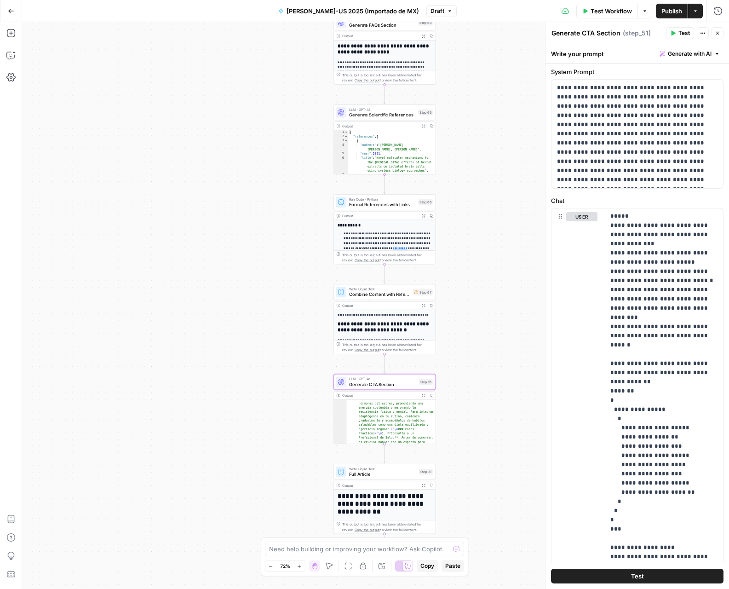
scroll to position [75, 0]
click at [402, 476] on span "Full Article" at bounding box center [382, 474] width 67 height 6
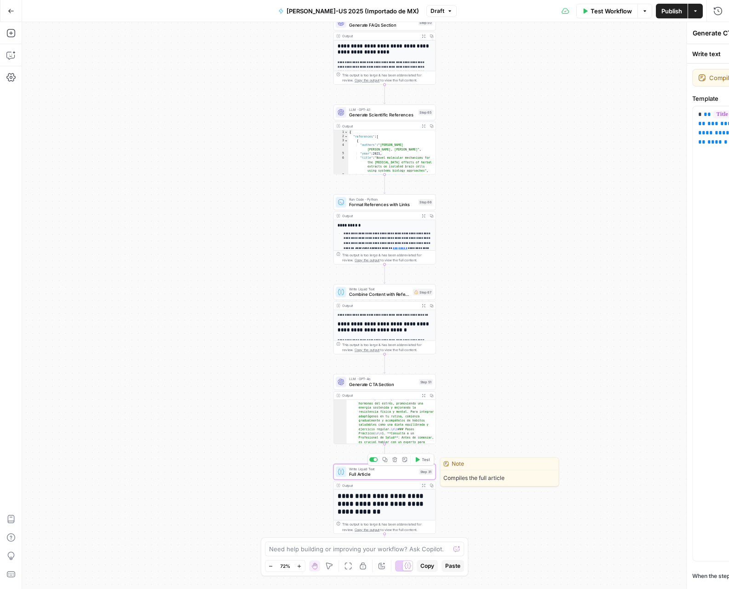
type textarea "Full Article"
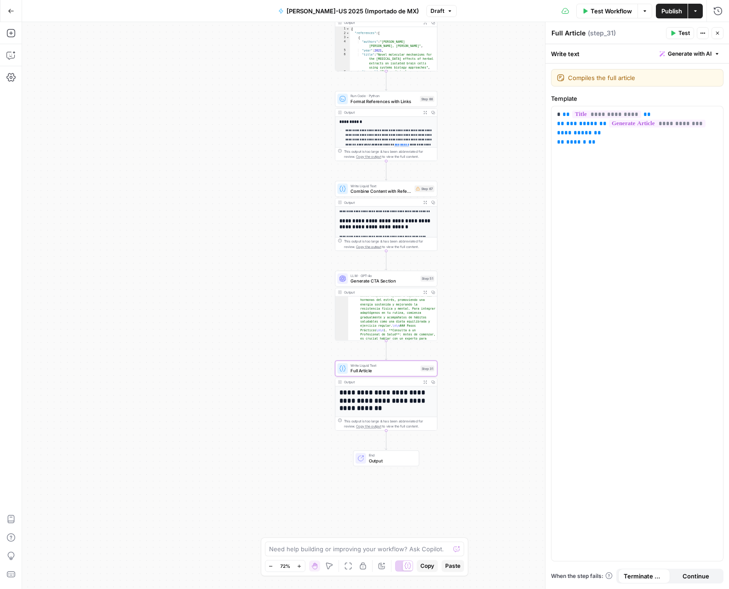
click at [397, 460] on span "Output" at bounding box center [391, 460] width 45 height 6
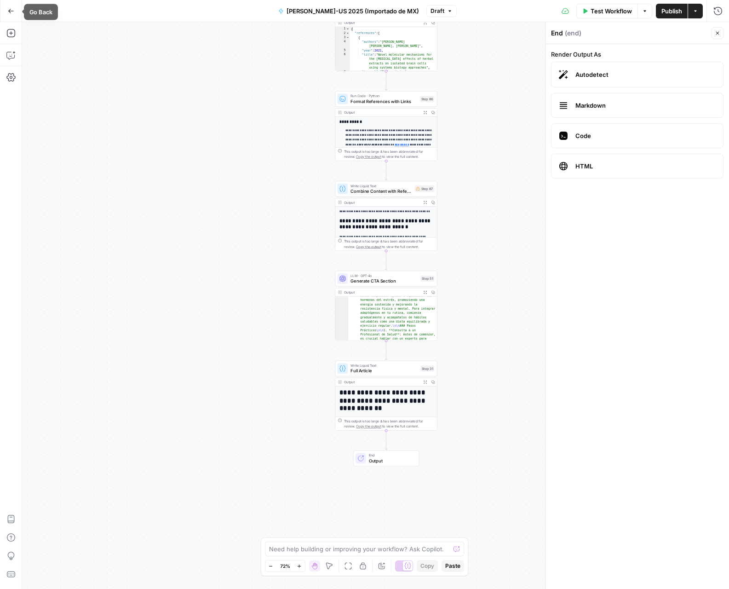
click at [10, 10] on icon "button" at bounding box center [11, 11] width 6 height 6
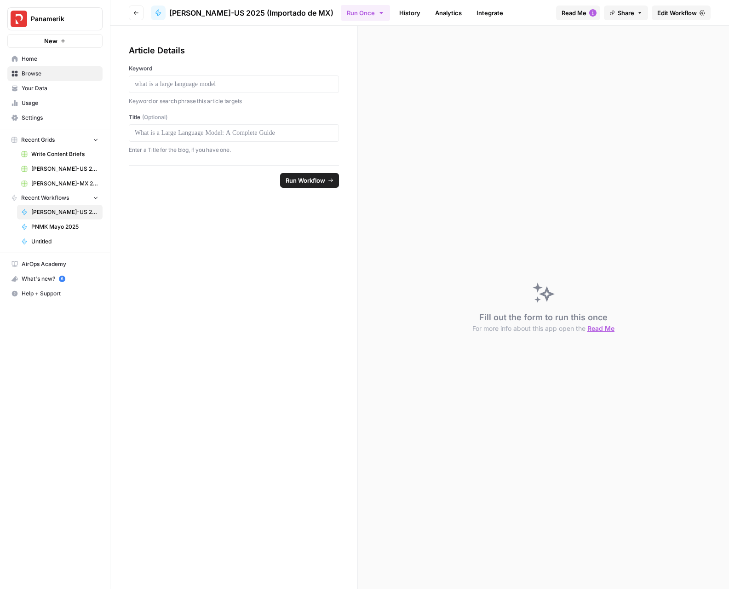
click at [666, 12] on span "Edit Workflow" at bounding box center [677, 12] width 40 height 9
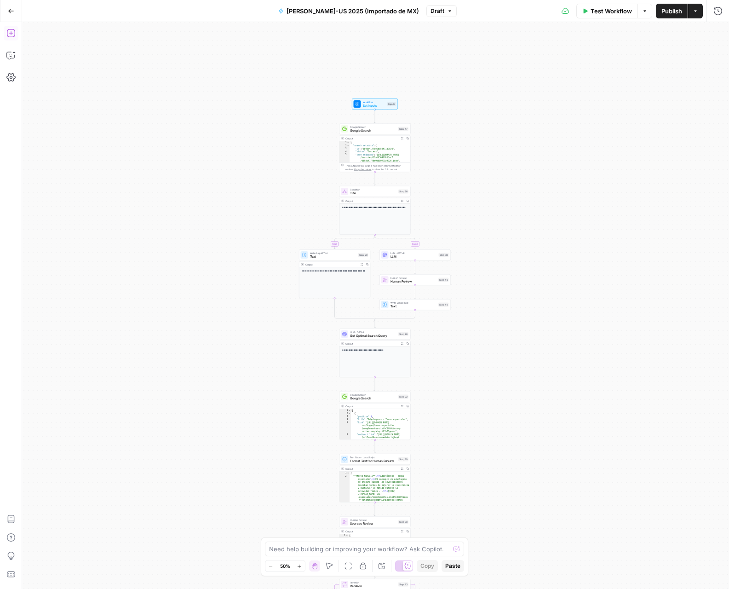
click at [13, 34] on icon "button" at bounding box center [10, 33] width 9 height 9
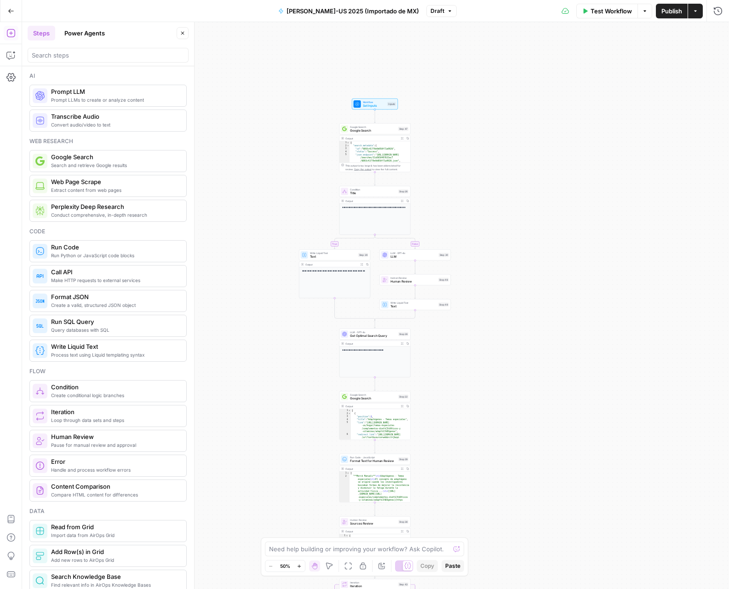
click at [370, 76] on div "**********" at bounding box center [375, 305] width 707 height 567
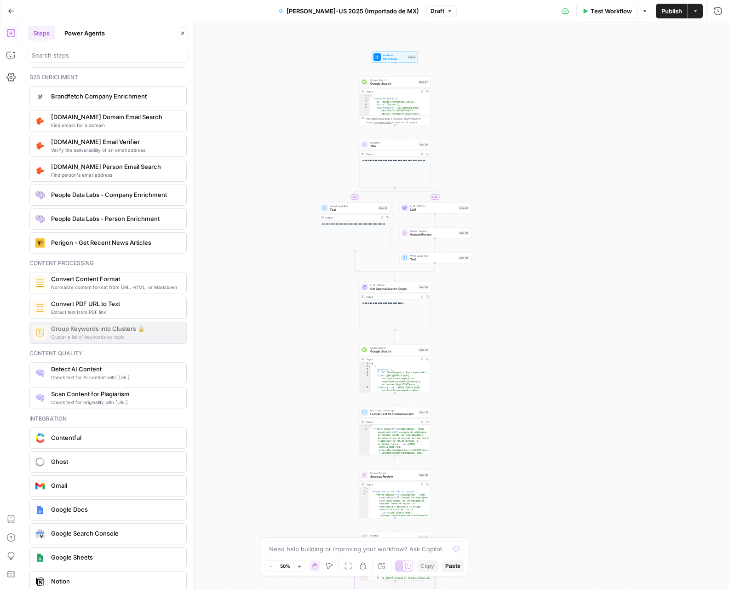
scroll to position [1283, 0]
click at [398, 350] on span "Google Search" at bounding box center [393, 351] width 46 height 5
click at [425, 566] on span "Copy" at bounding box center [427, 566] width 14 height 8
click at [438, 208] on span "LLM" at bounding box center [433, 209] width 46 height 5
type textarea "LLM"
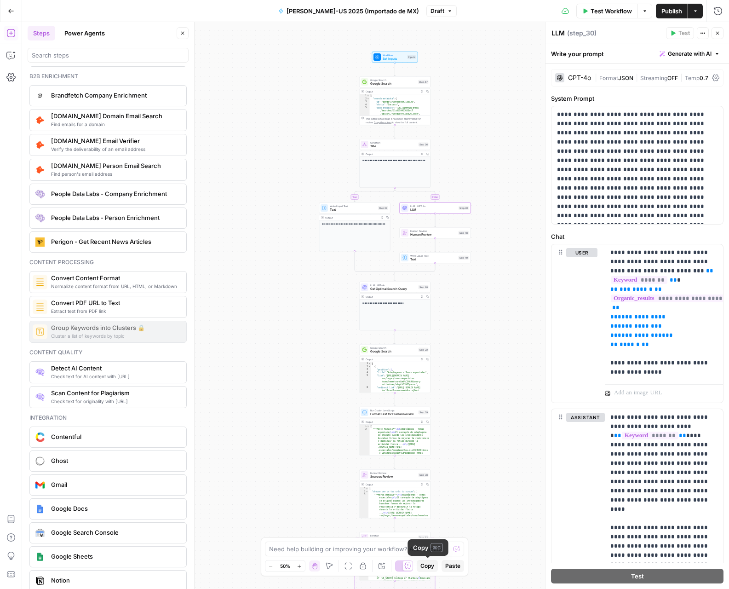
click at [429, 566] on span "Copy" at bounding box center [427, 566] width 14 height 8
click at [609, 96] on label "System Prompt" at bounding box center [637, 98] width 172 height 9
click at [637, 34] on div "LLM LLM ( step_30 )" at bounding box center [607, 33] width 112 height 10
click at [701, 34] on icon "button" at bounding box center [703, 33] width 6 height 6
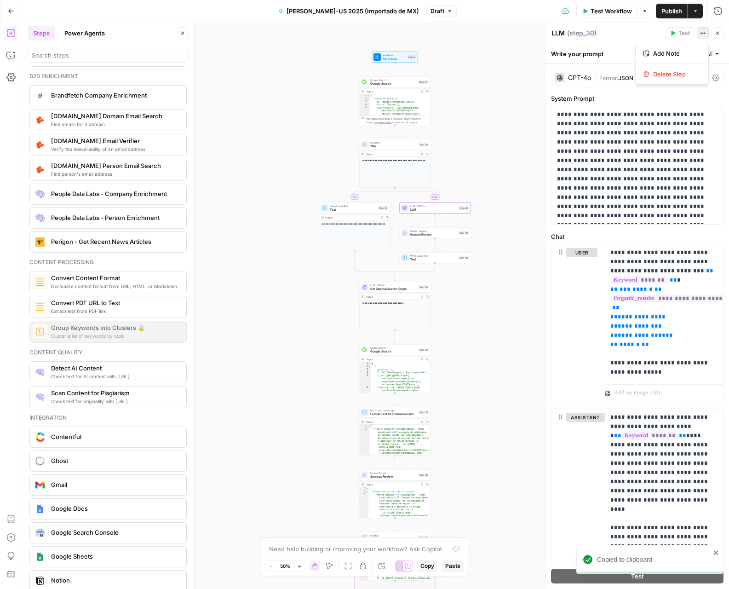
click at [643, 32] on div "LLM LLM ( step_30 )" at bounding box center [607, 33] width 112 height 10
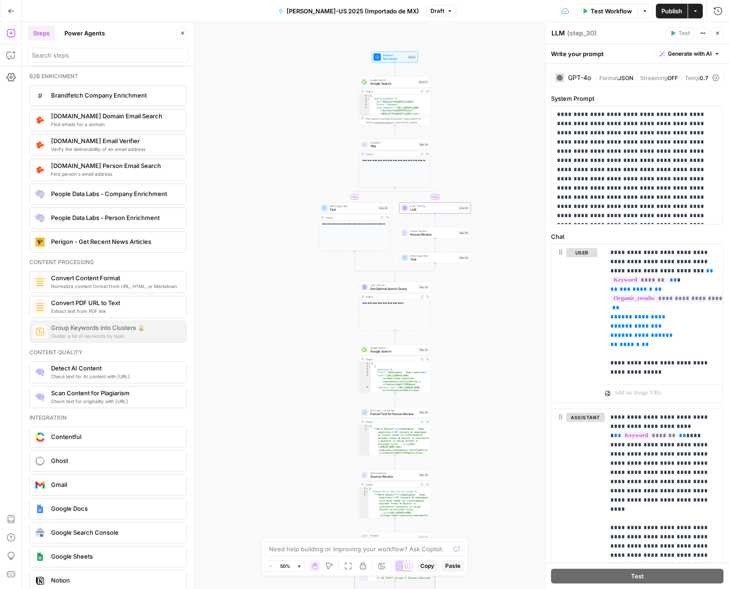
click at [715, 80] on icon at bounding box center [715, 77] width 7 height 7
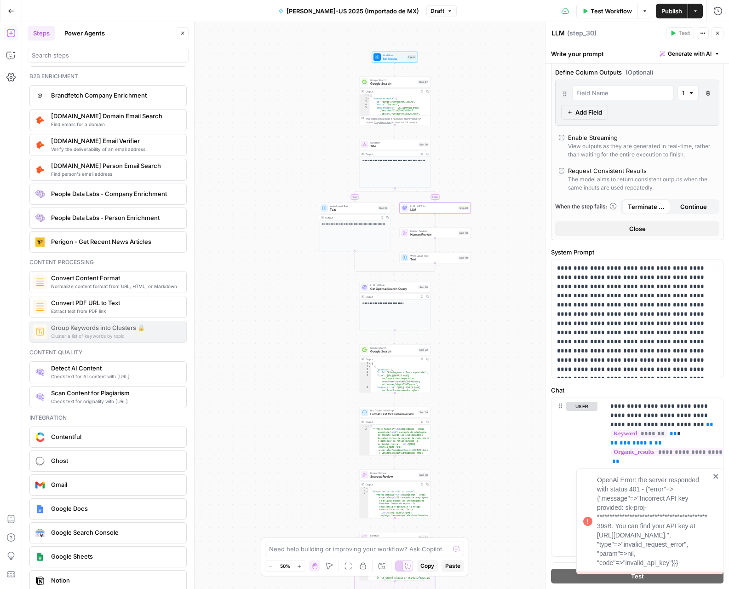
scroll to position [217, 0]
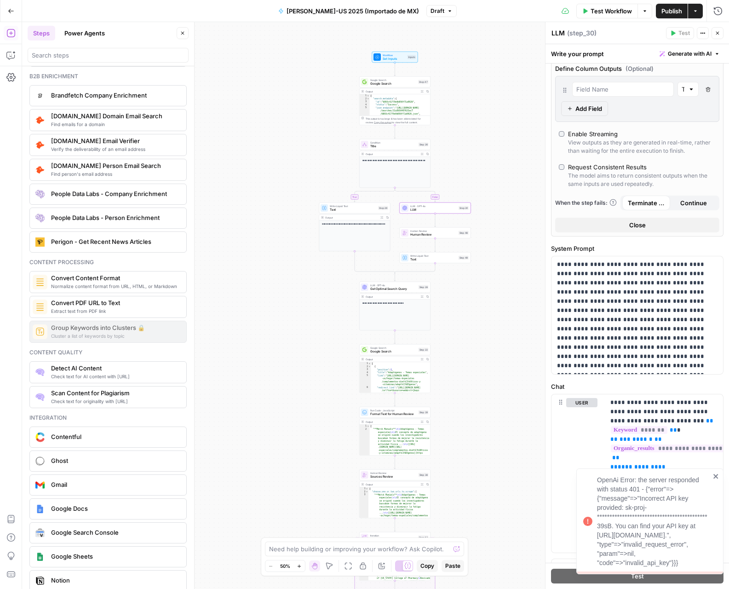
click at [715, 472] on icon "close" at bounding box center [716, 475] width 6 height 7
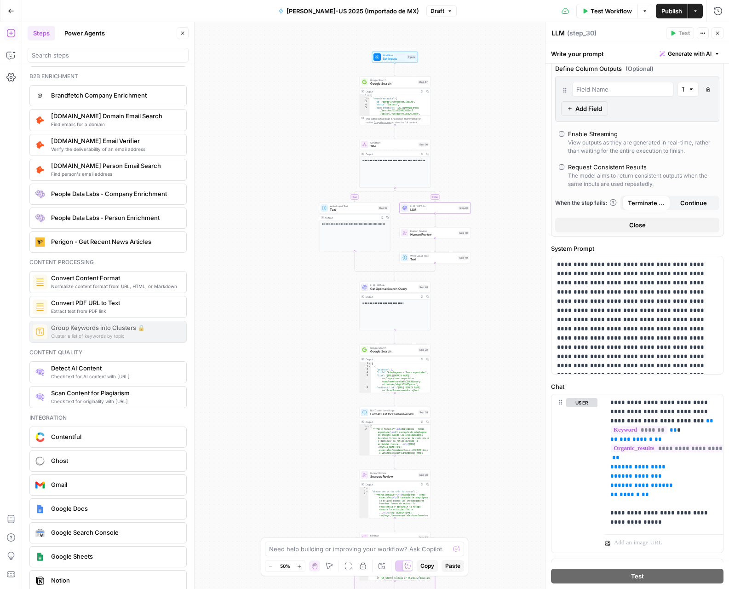
click at [11, 9] on icon "button" at bounding box center [11, 11] width 6 height 6
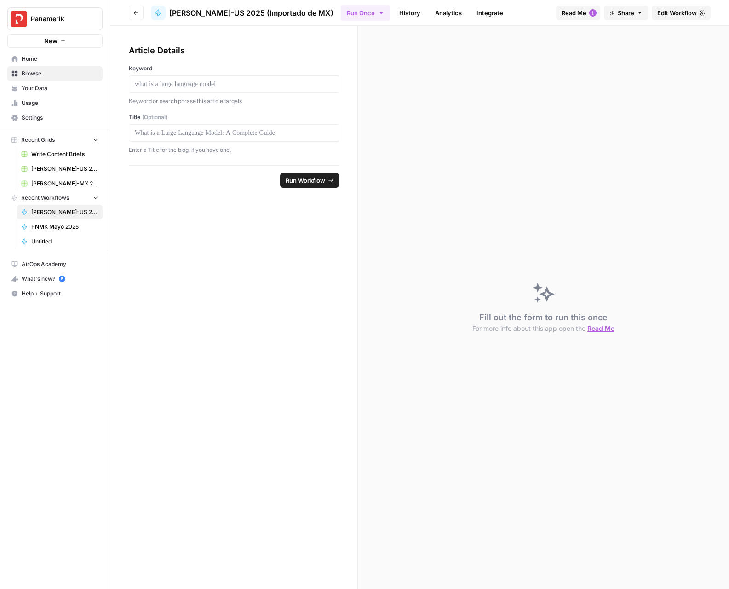
click at [394, 14] on link "History" at bounding box center [410, 13] width 32 height 15
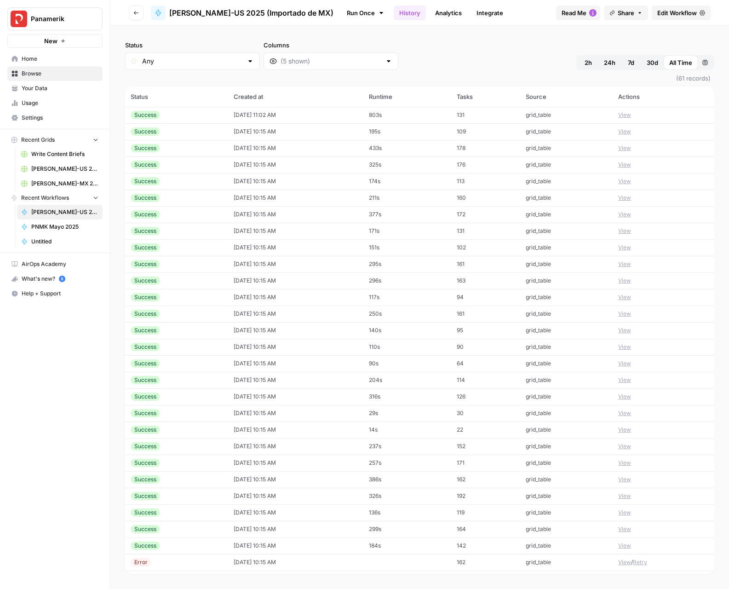
click at [630, 114] on button "View" at bounding box center [624, 115] width 13 height 8
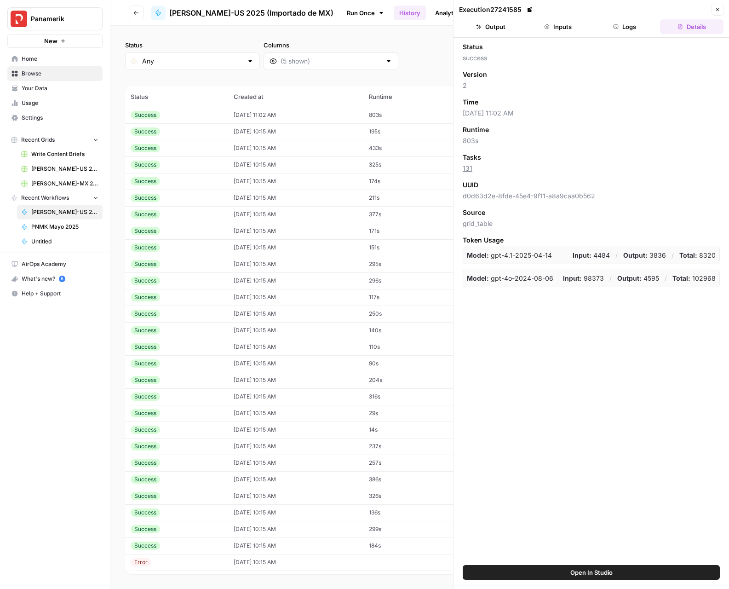
click at [134, 11] on icon "button" at bounding box center [136, 13] width 6 height 6
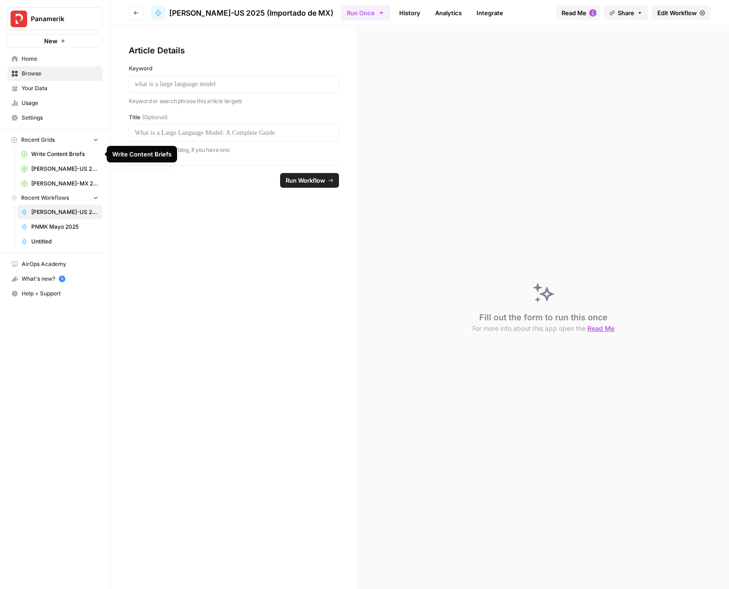
click at [46, 170] on span "[PERSON_NAME]-US 2025 (Importado de MX) Grid" at bounding box center [64, 169] width 67 height 8
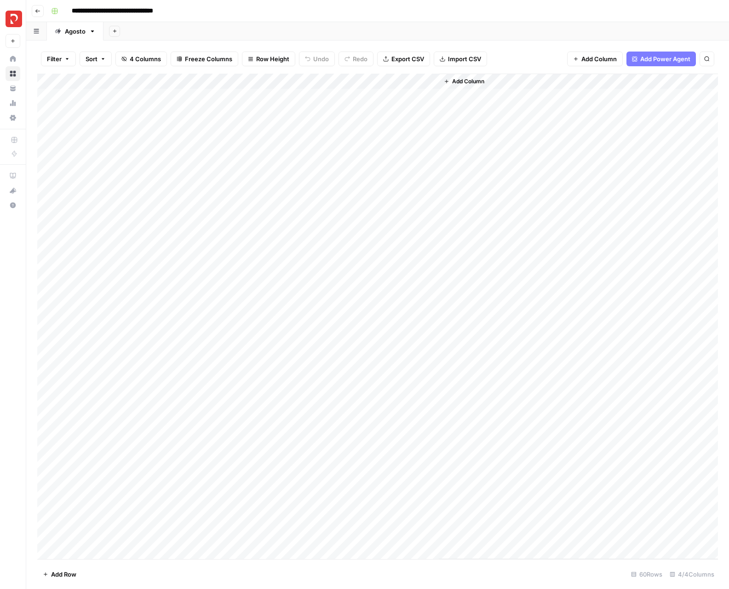
click at [349, 94] on div "Add Column" at bounding box center [377, 316] width 681 height 485
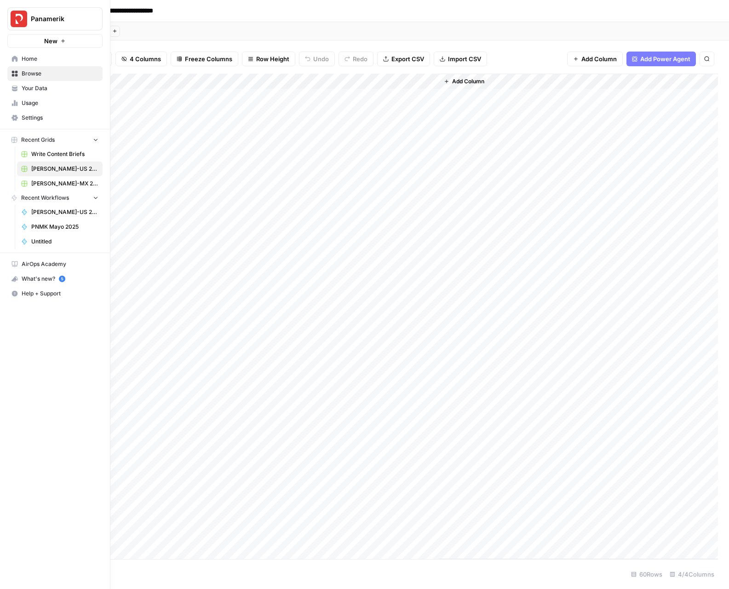
click at [40, 116] on span "Settings" at bounding box center [60, 118] width 77 height 8
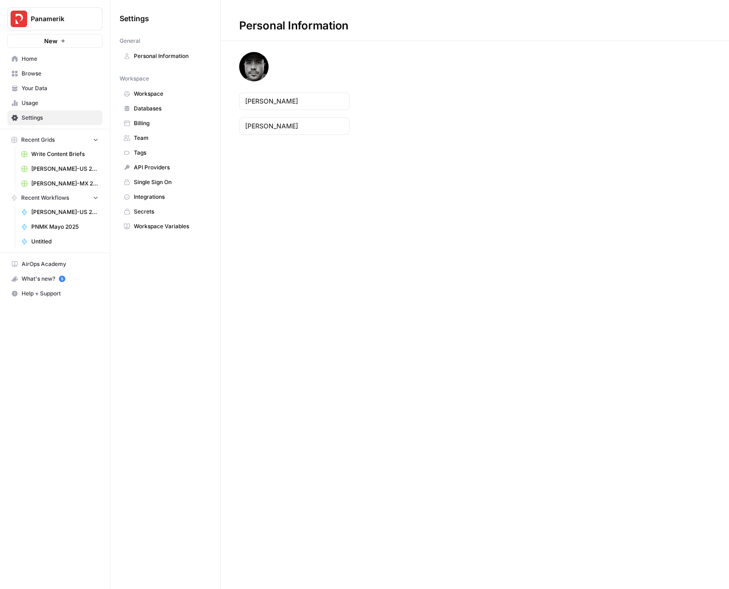
click at [158, 126] on span "Billing" at bounding box center [170, 123] width 73 height 8
